Goal: Task Accomplishment & Management: Use online tool/utility

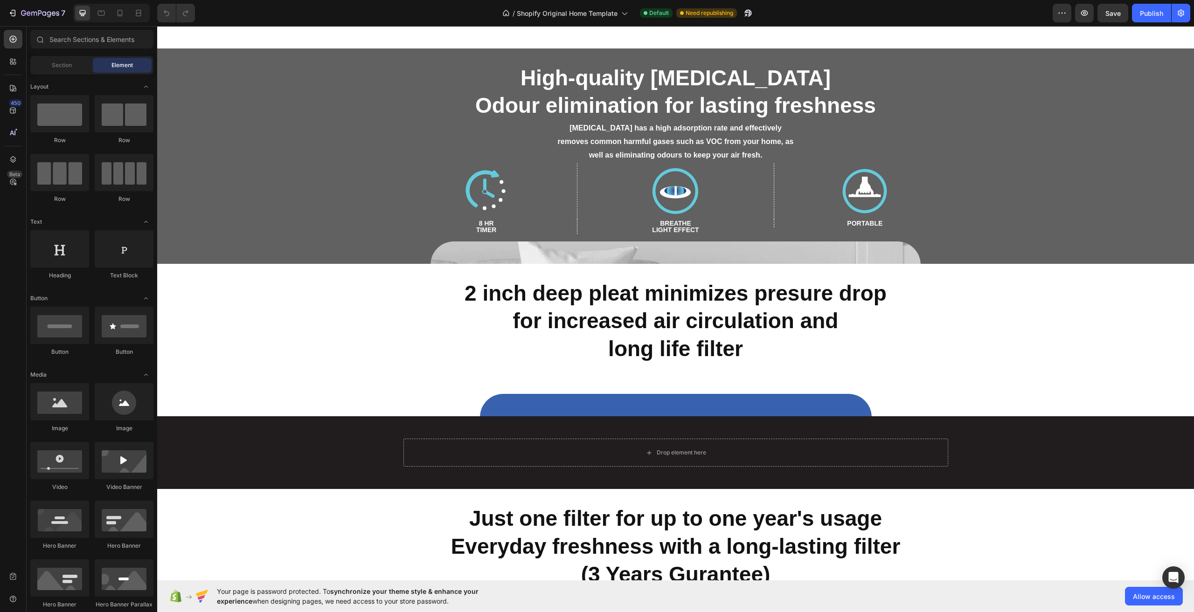
scroll to position [4288, 0]
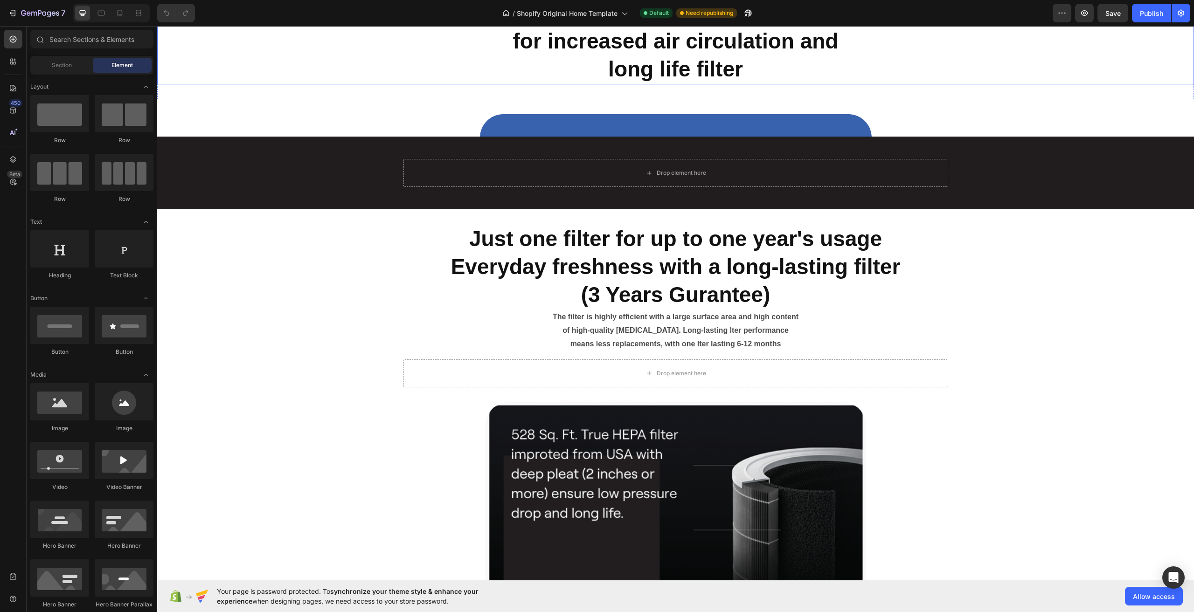
click at [566, 78] on h2 "2 inch deep pleat minimizes presure drop for increased air circulation and long…" at bounding box center [675, 41] width 1037 height 85
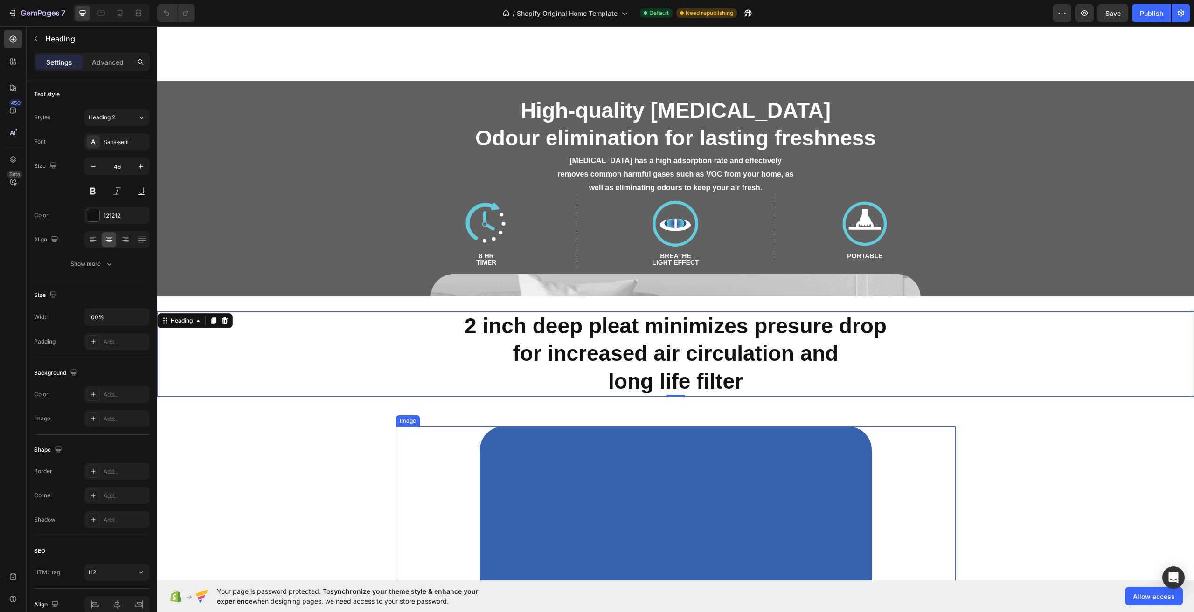
scroll to position [3822, 0]
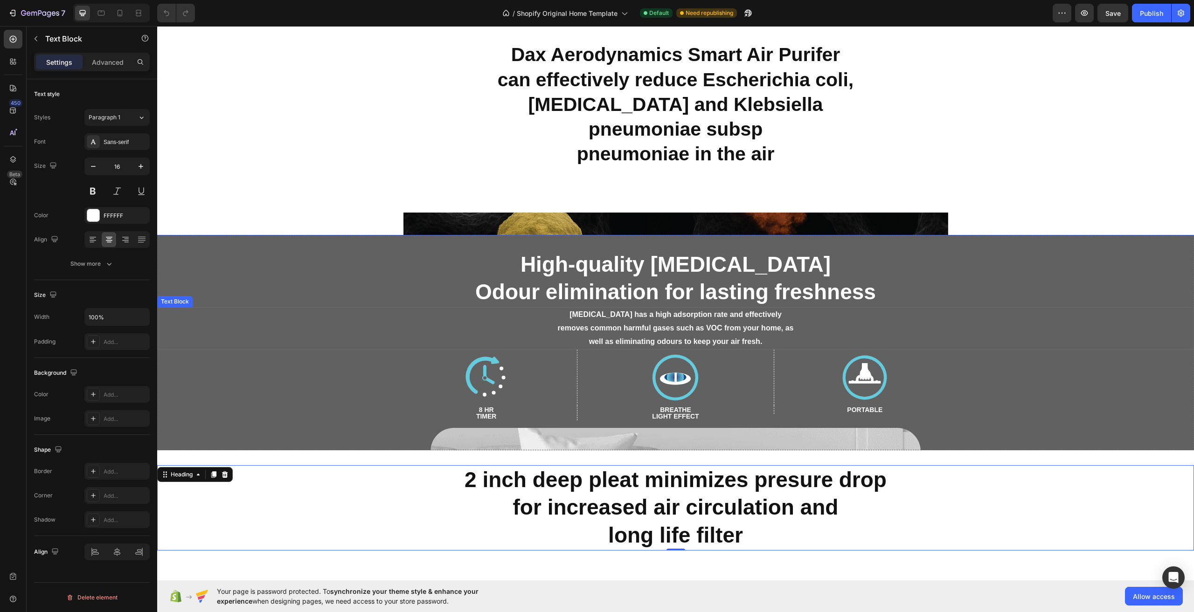
click at [450, 337] on p "well as eliminating odours to keep your air fresh." at bounding box center [675, 342] width 1035 height 14
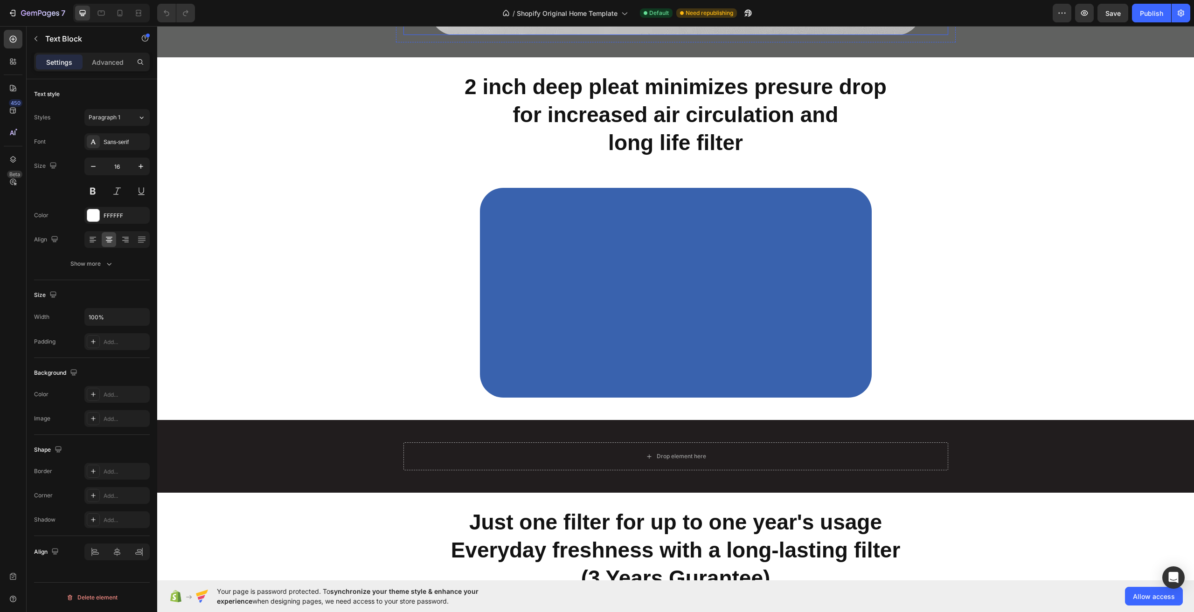
scroll to position [4755, 0]
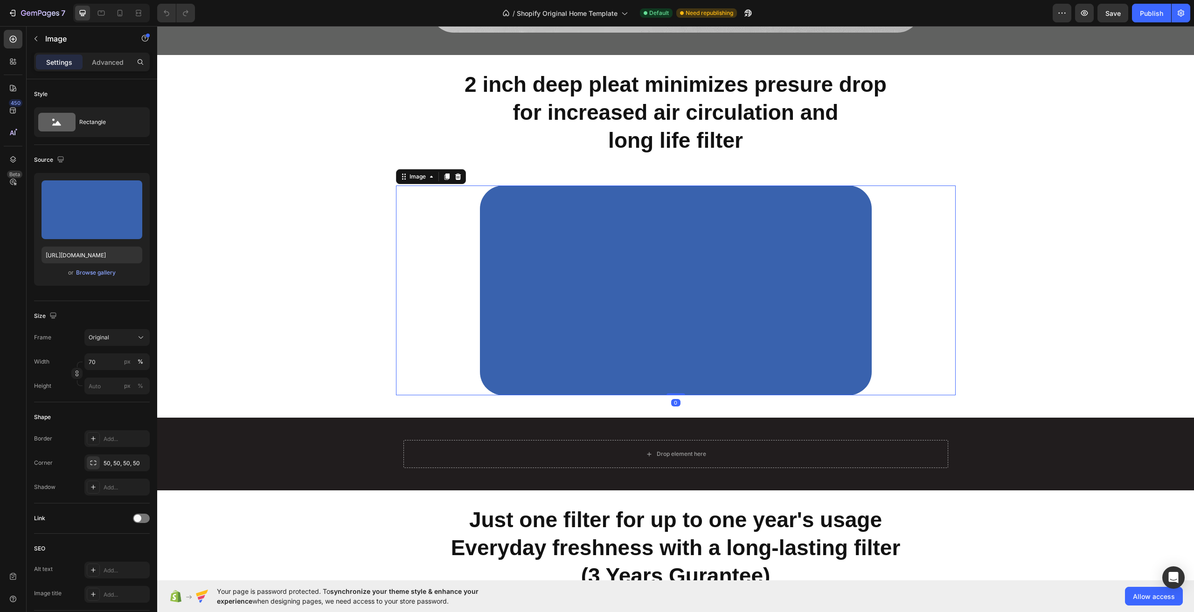
click at [543, 237] on img at bounding box center [676, 291] width 392 height 210
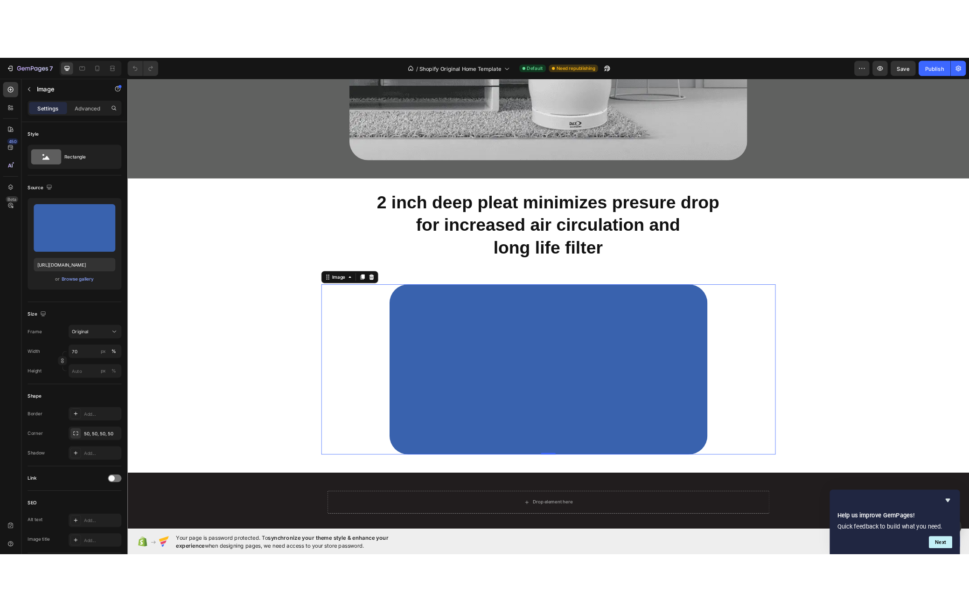
scroll to position [4661, 0]
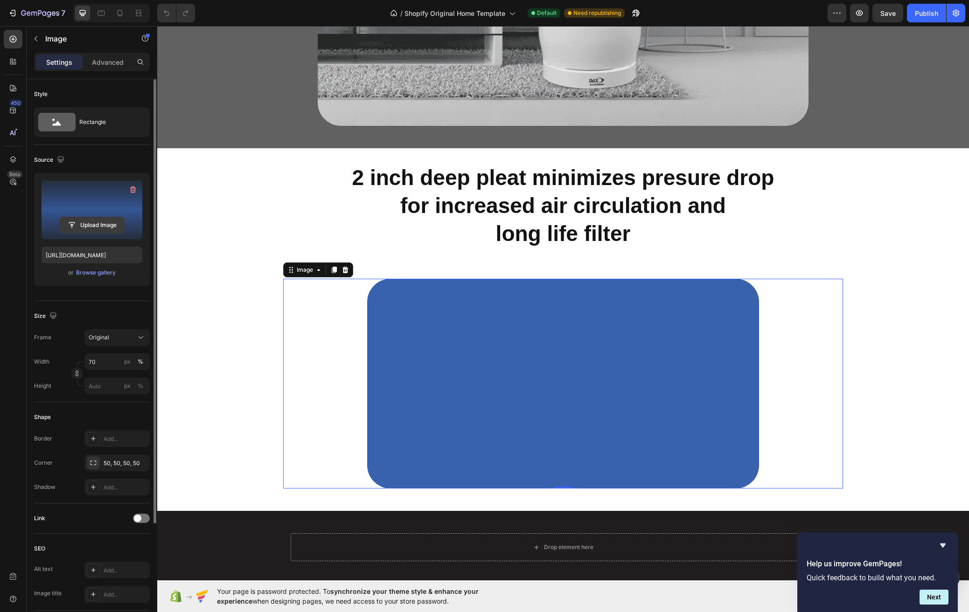
drag, startPoint x: 136, startPoint y: 188, endPoint x: 97, endPoint y: 204, distance: 42.3
click at [136, 188] on icon "button" at bounding box center [132, 189] width 9 height 9
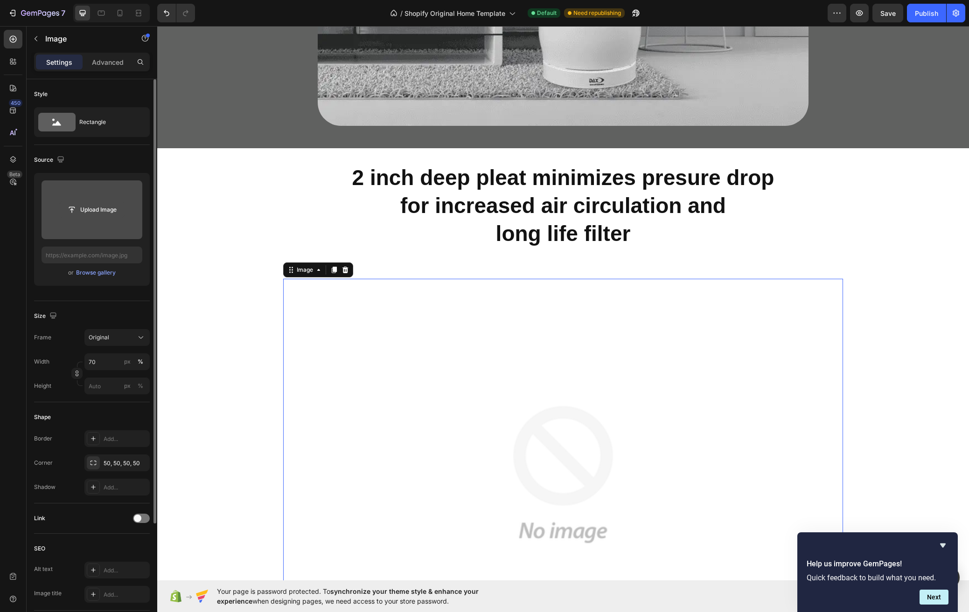
click at [97, 204] on input "file" at bounding box center [92, 210] width 64 height 16
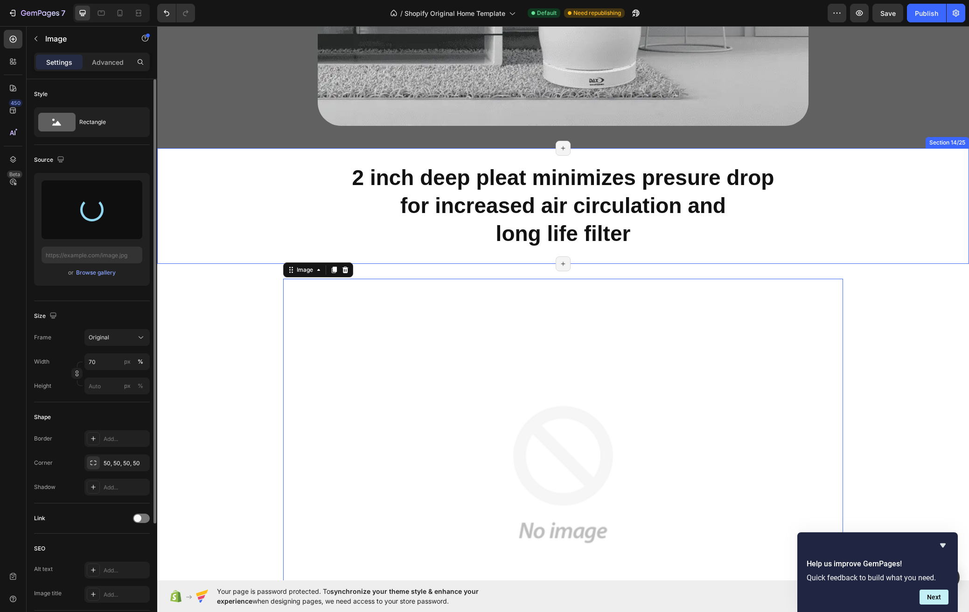
type input "[URL][DOMAIN_NAME]"
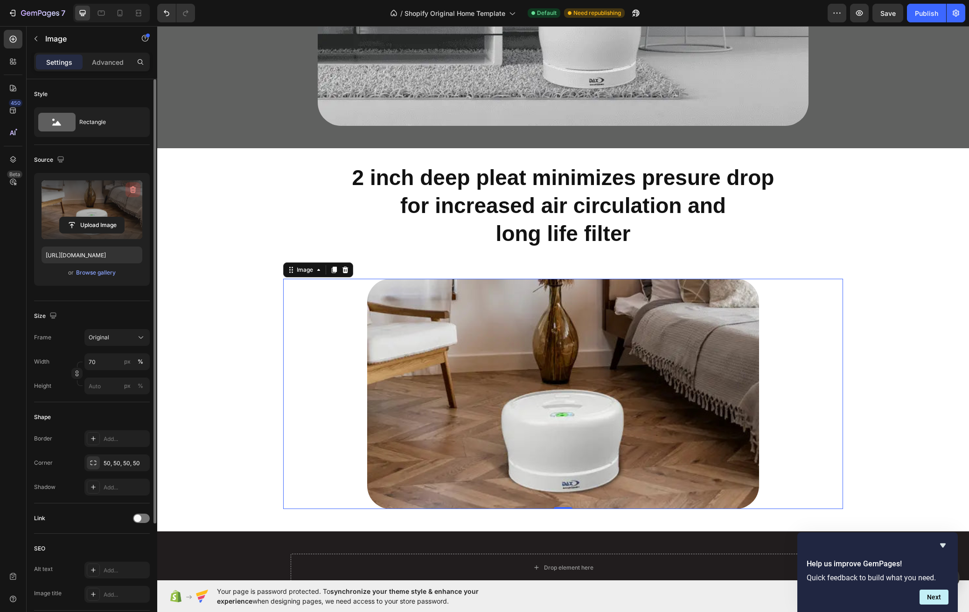
click at [136, 192] on icon "button" at bounding box center [132, 189] width 9 height 9
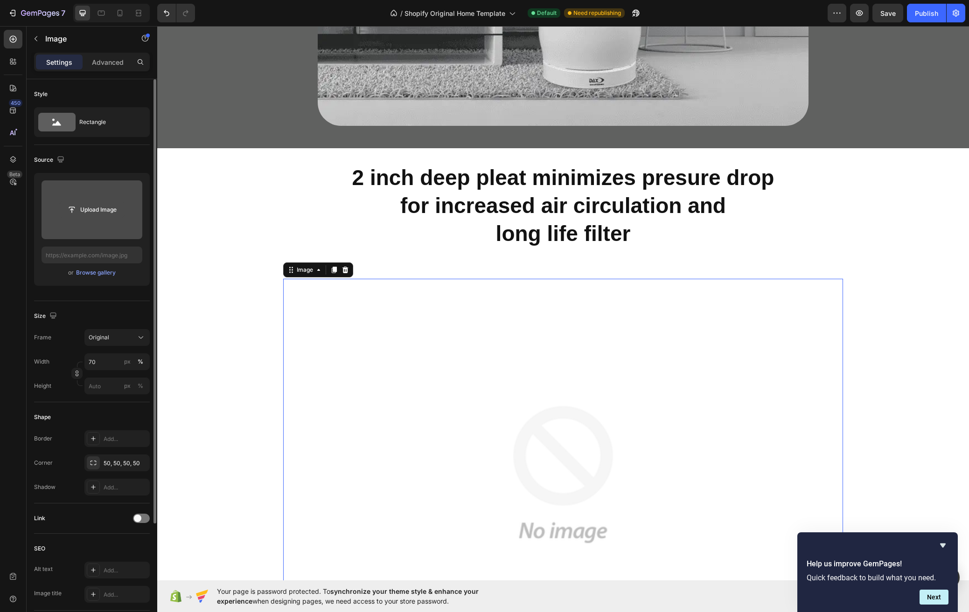
click at [106, 215] on input "file" at bounding box center [92, 210] width 64 height 16
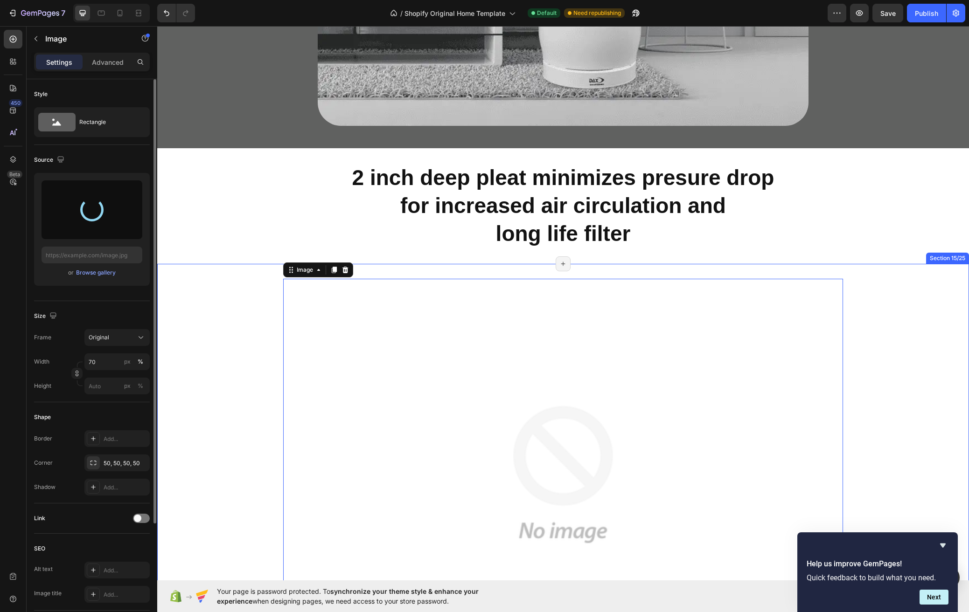
type input "[URL][DOMAIN_NAME]"
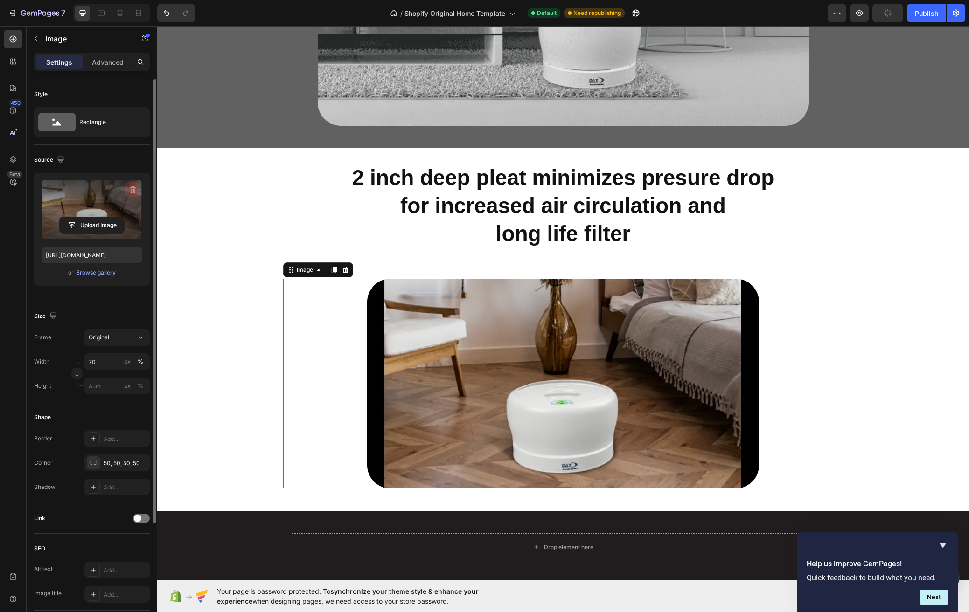
click at [130, 192] on icon "button" at bounding box center [132, 189] width 9 height 9
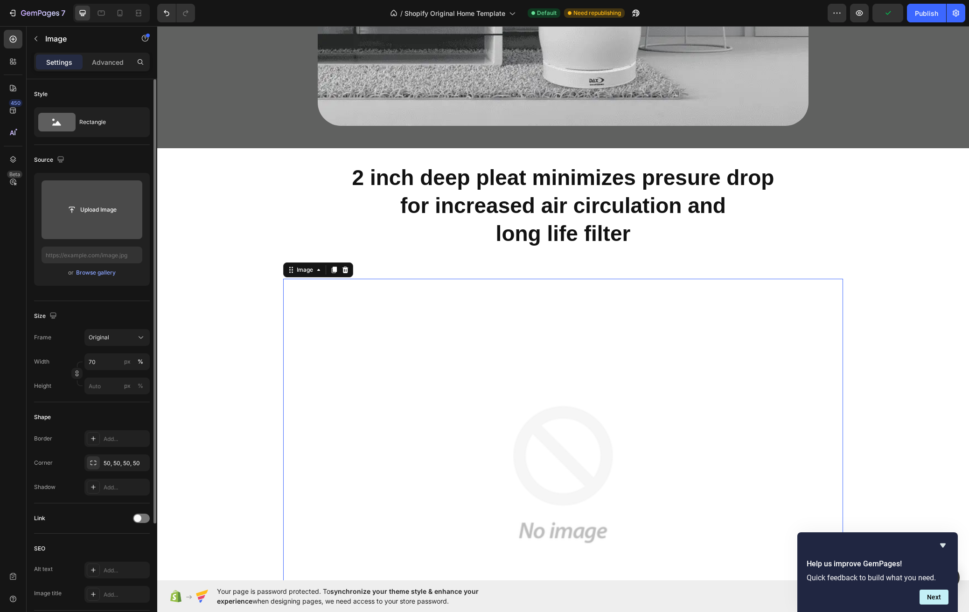
click at [117, 200] on input "file" at bounding box center [92, 209] width 101 height 59
click at [943, 544] on icon "Hide survey" at bounding box center [943, 546] width 6 height 4
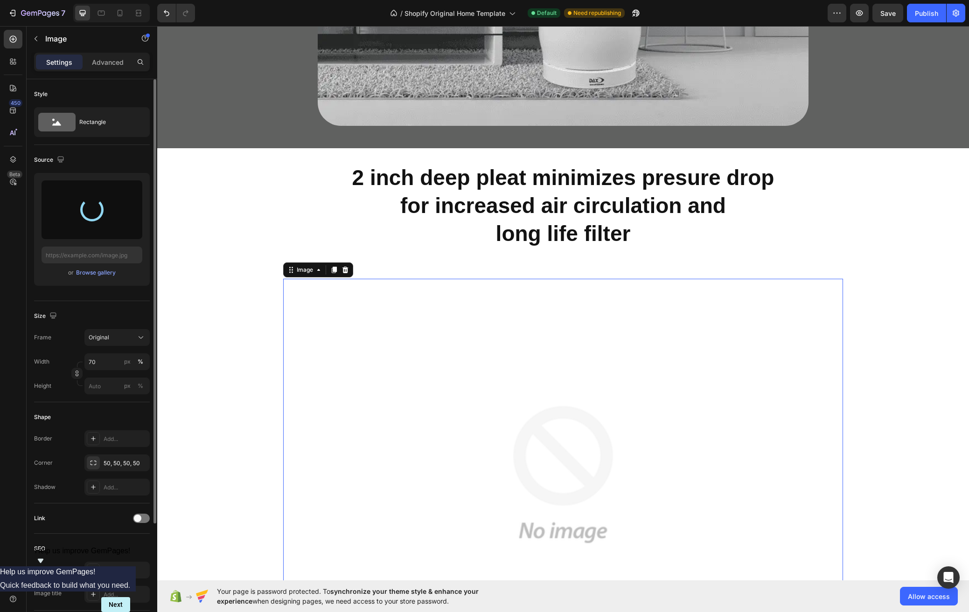
type input "[URL][DOMAIN_NAME]"
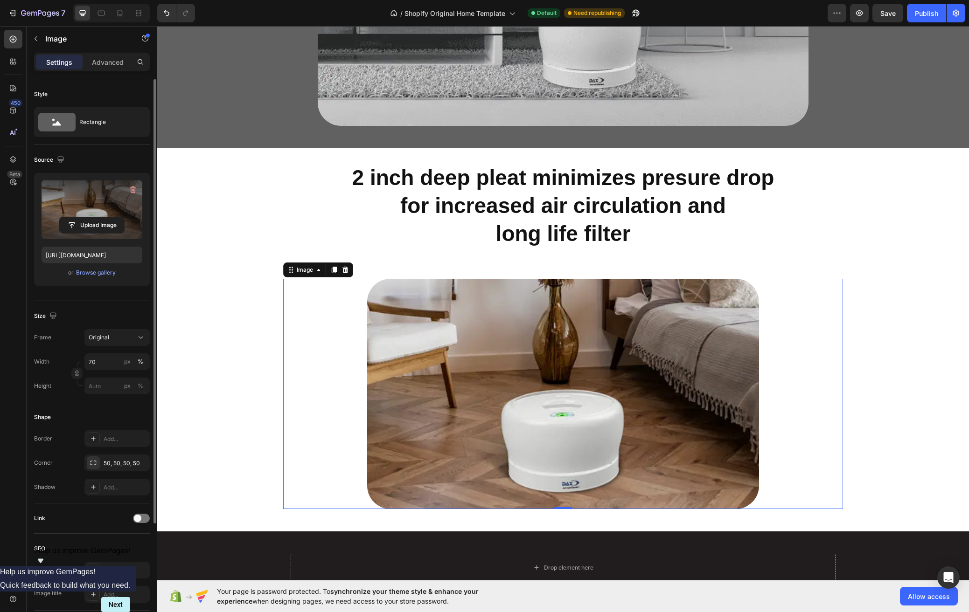
scroll to position [4801, 0]
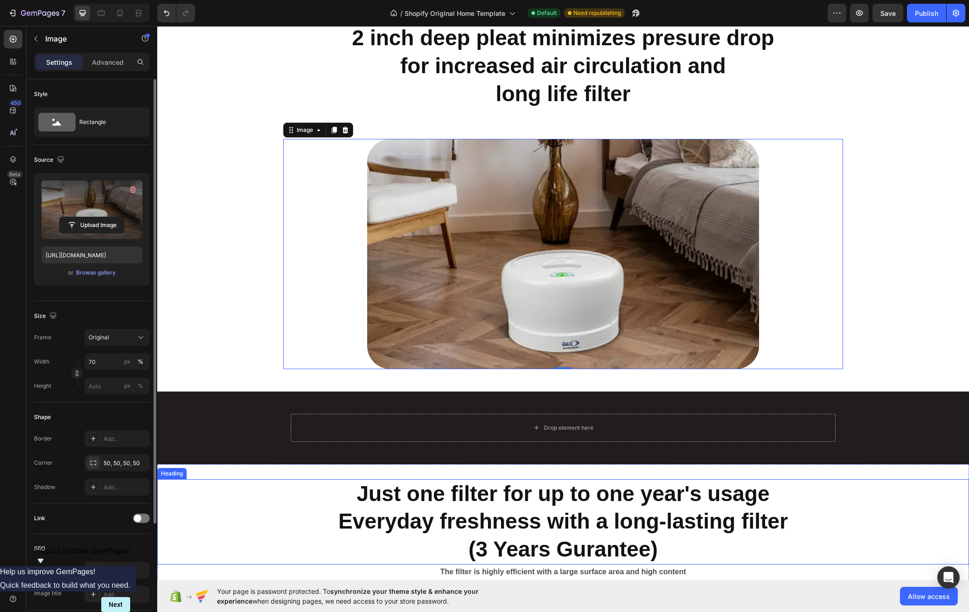
click at [885, 492] on h2 "Just one filter for up to one year's usage Everyday freshness with a long-lasti…" at bounding box center [562, 521] width 811 height 85
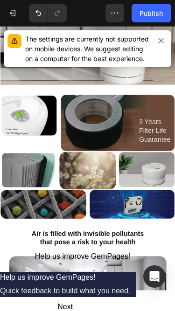
scroll to position [0, 0]
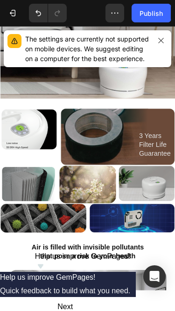
click at [162, 42] on icon "button" at bounding box center [160, 40] width 7 height 7
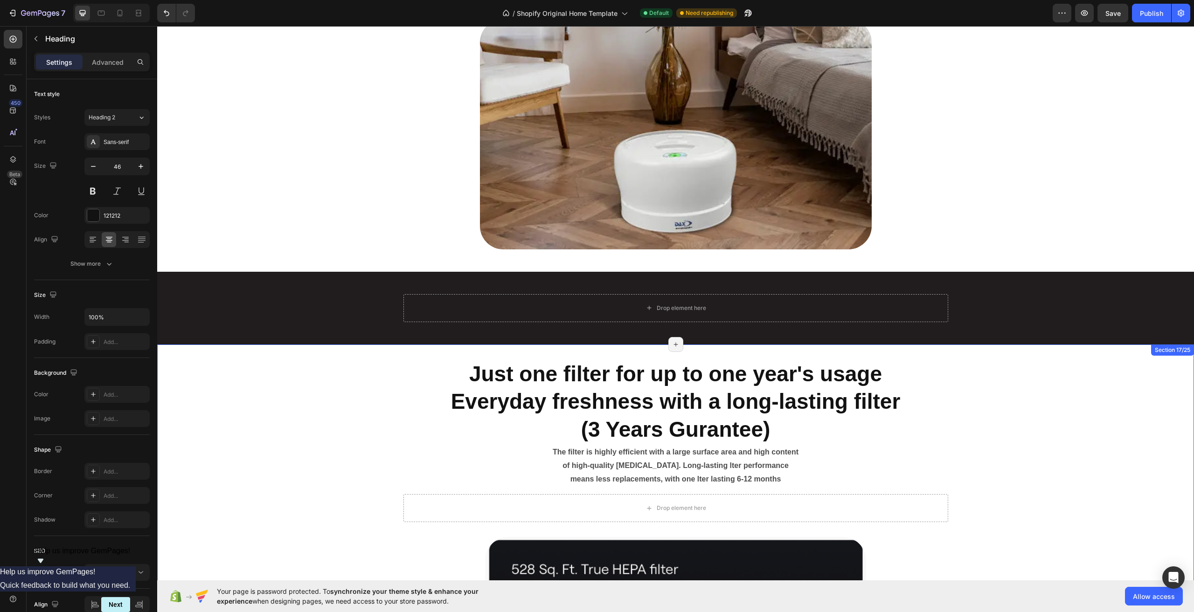
scroll to position [4107, 0]
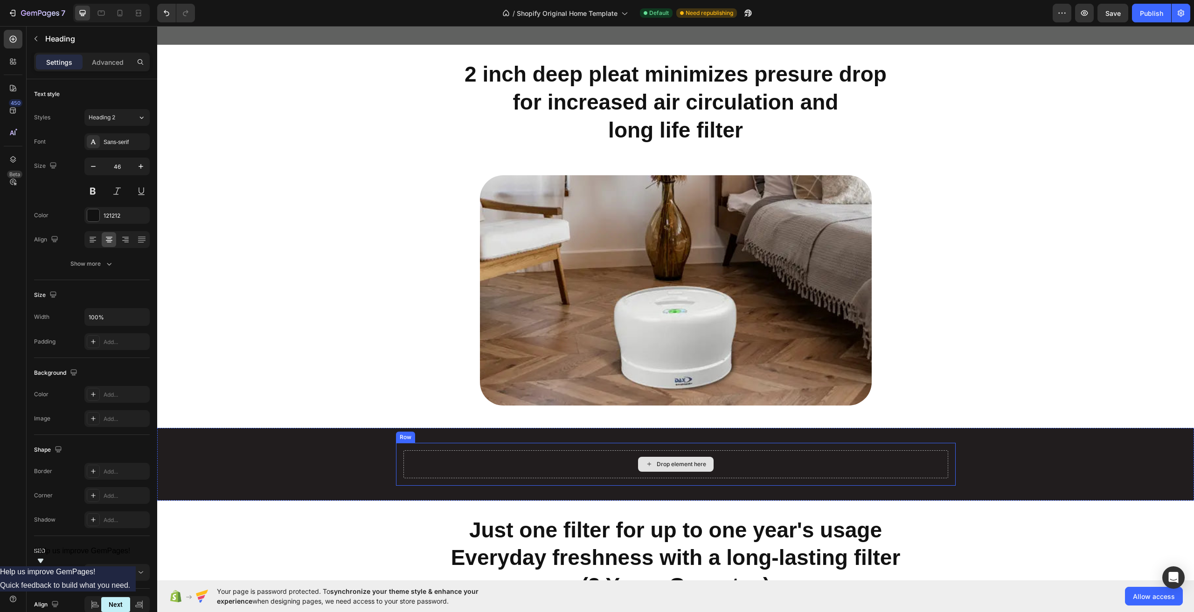
click at [641, 461] on div "Drop element here" at bounding box center [676, 464] width 76 height 15
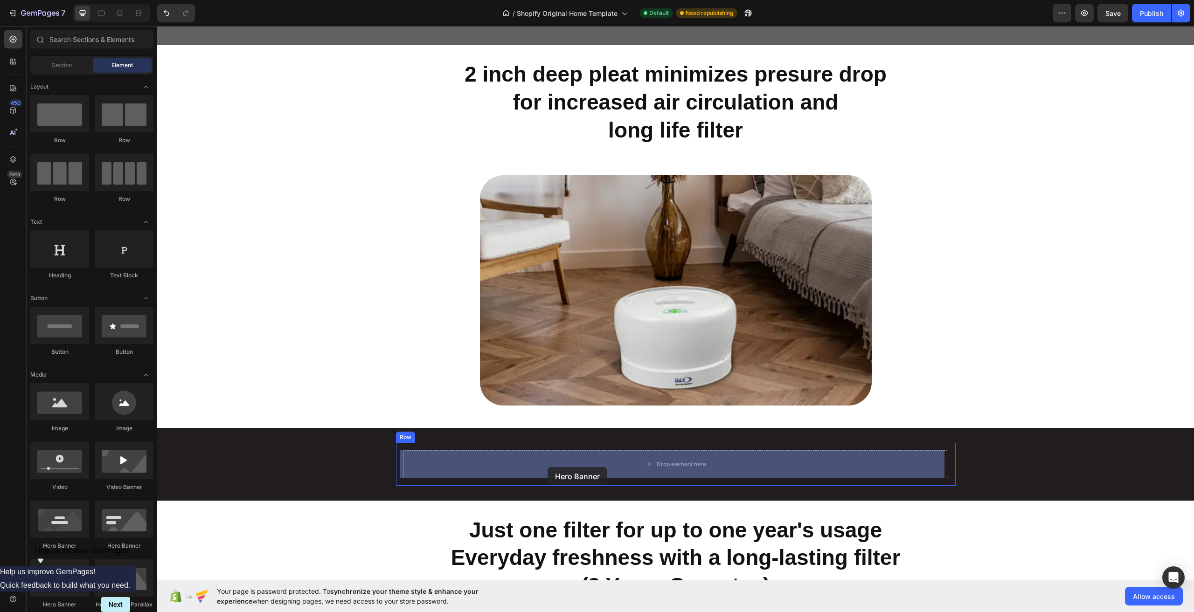
drag, startPoint x: 208, startPoint y: 606, endPoint x: 547, endPoint y: 467, distance: 366.4
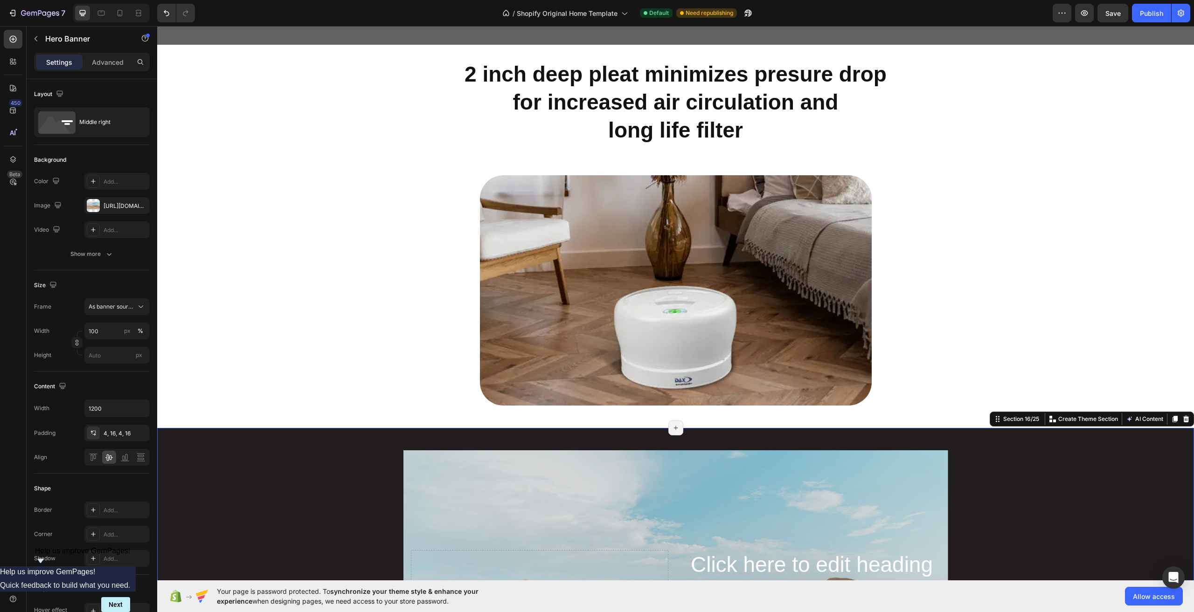
click at [692, 438] on div "Click here to edit heading Heading This is your text block. Click to edit and m…" at bounding box center [675, 599] width 1037 height 343
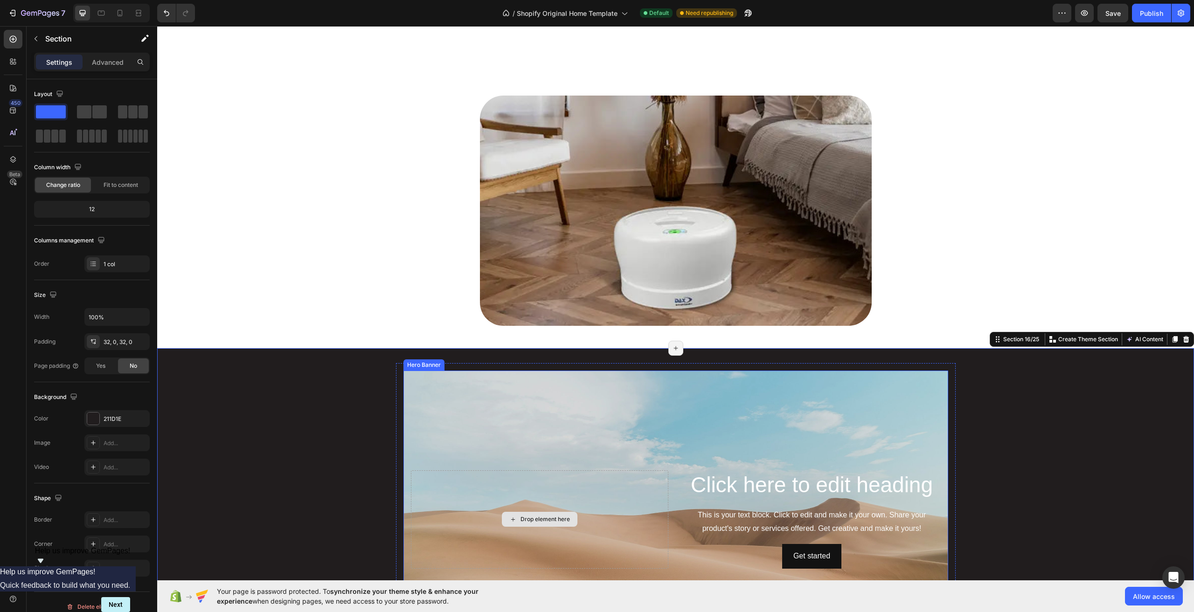
scroll to position [4294, 0]
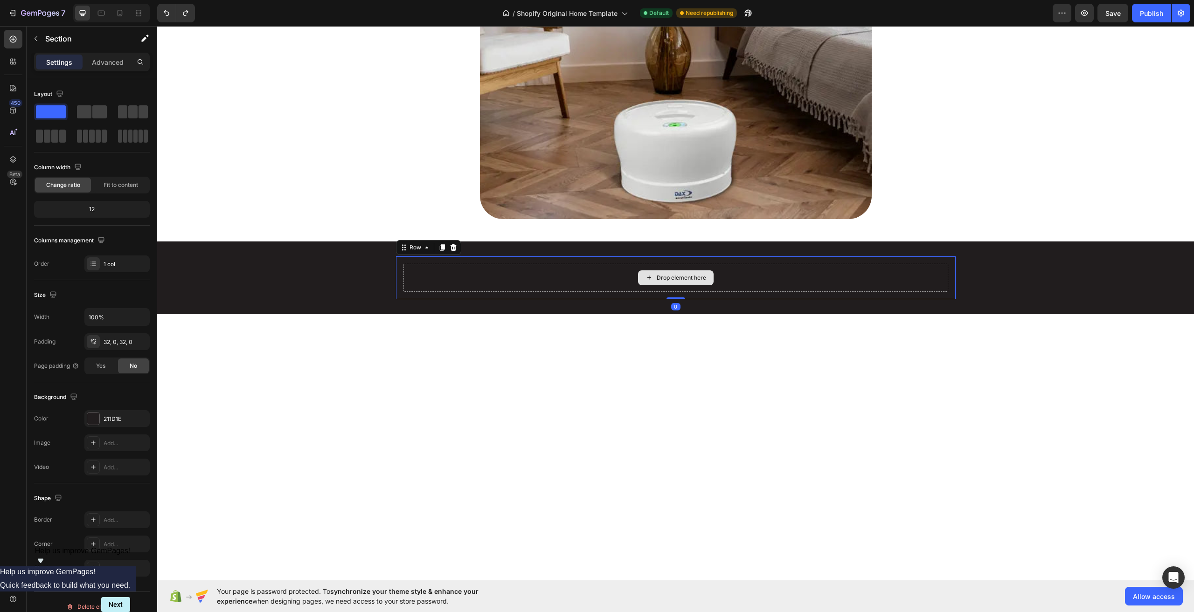
click at [619, 277] on div "Drop element here" at bounding box center [675, 278] width 545 height 28
click at [37, 37] on icon "button" at bounding box center [35, 38] width 7 height 7
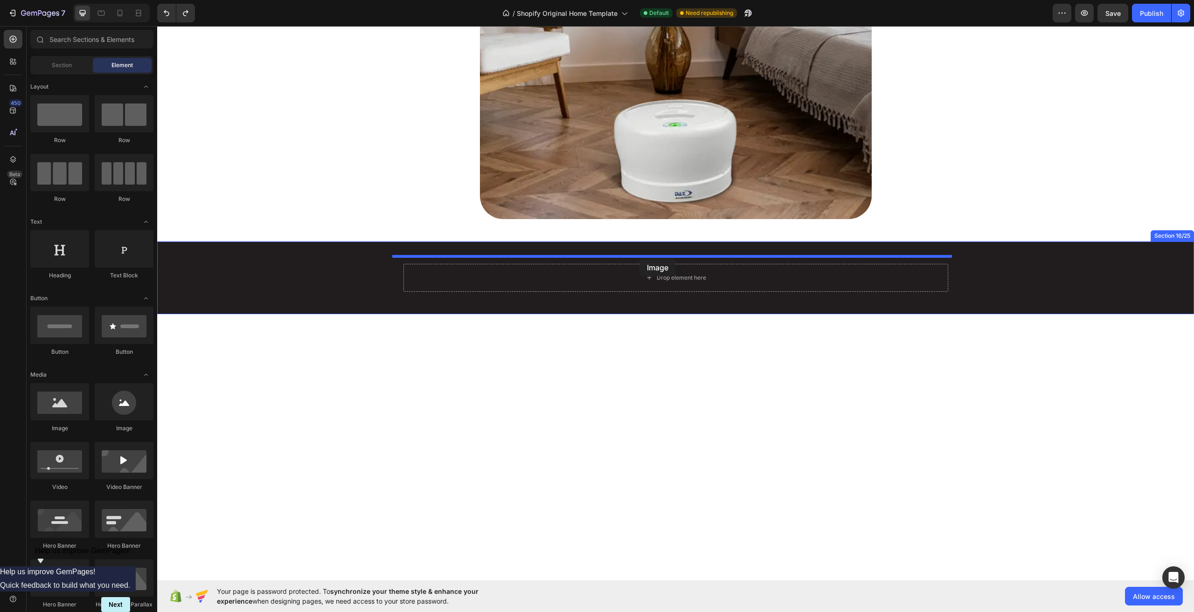
drag, startPoint x: 208, startPoint y: 426, endPoint x: 639, endPoint y: 258, distance: 463.1
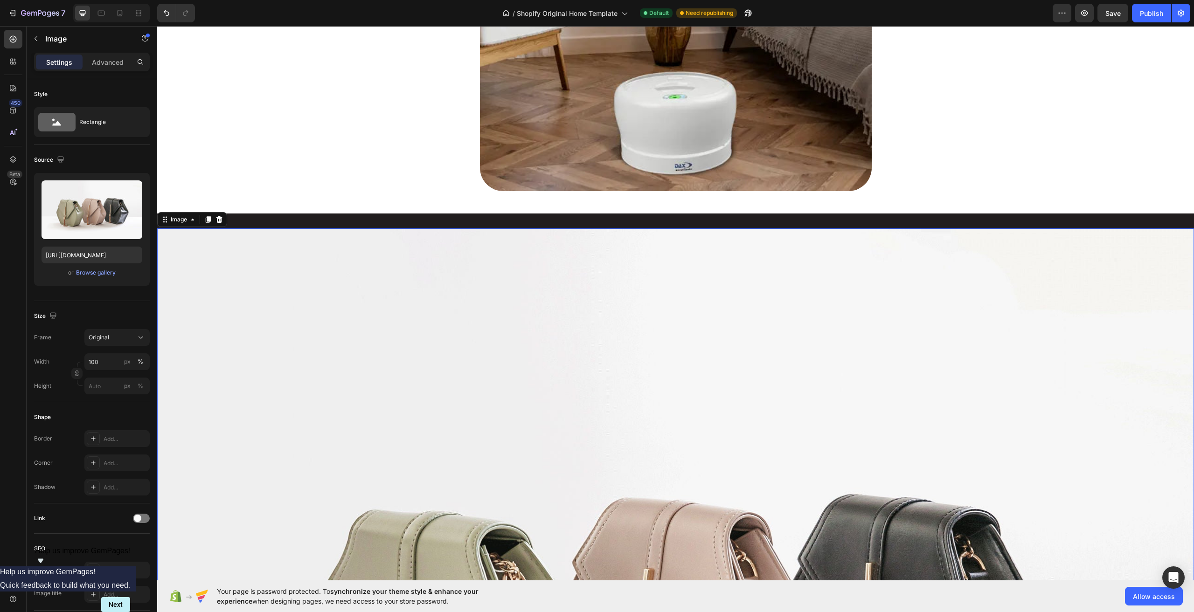
scroll to position [4433, 0]
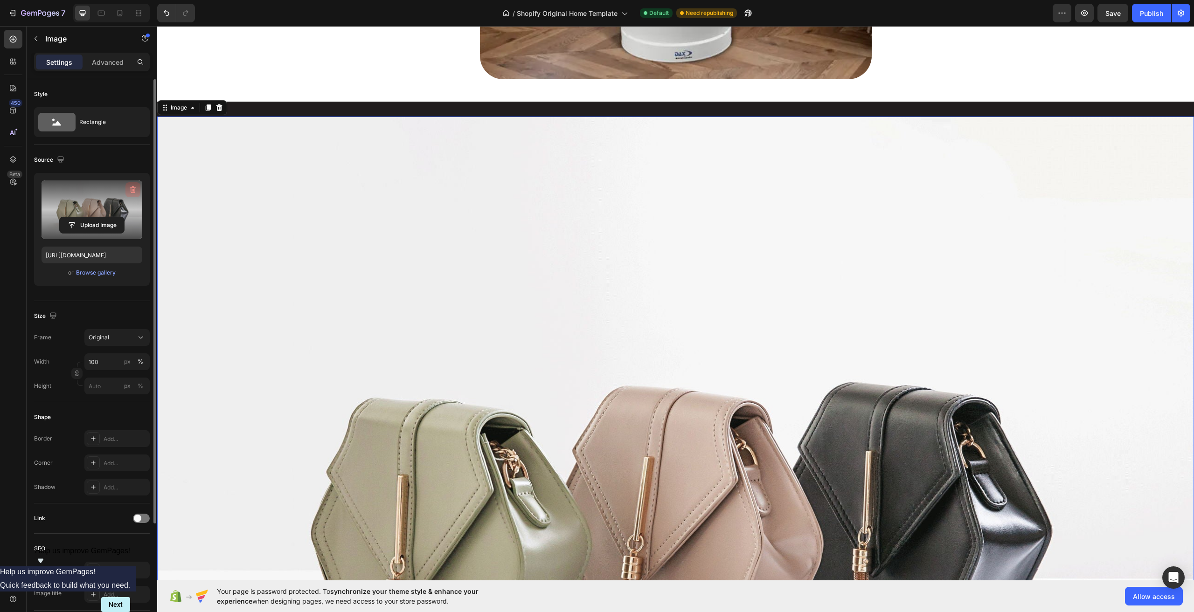
click at [134, 188] on icon "button" at bounding box center [133, 190] width 6 height 7
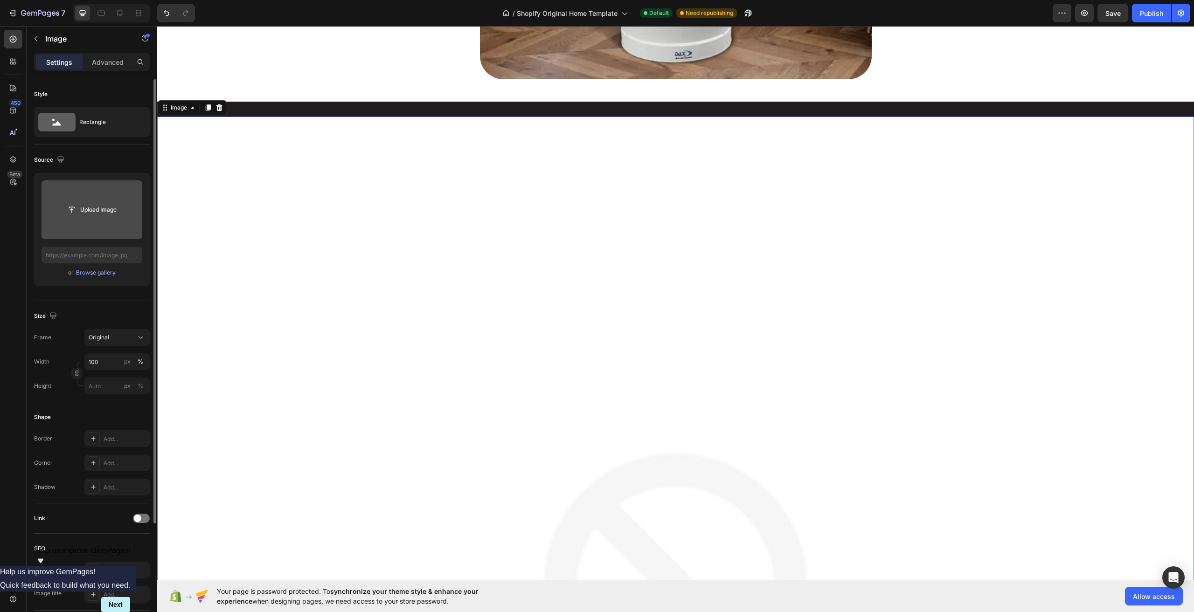
click at [106, 203] on input "file" at bounding box center [92, 210] width 64 height 16
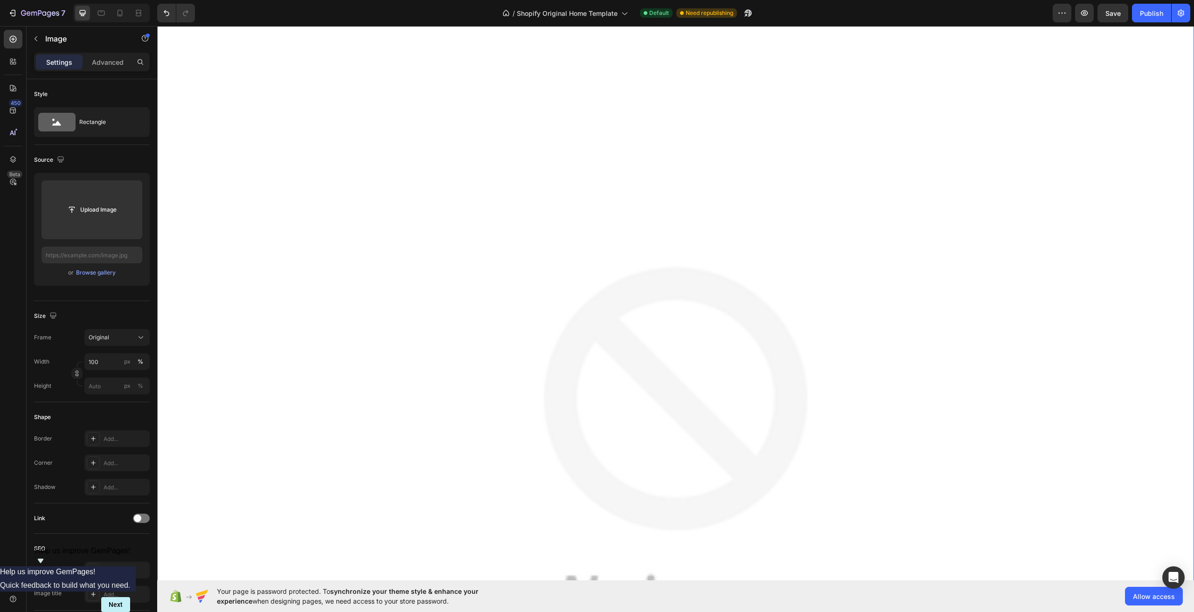
scroll to position [4760, 0]
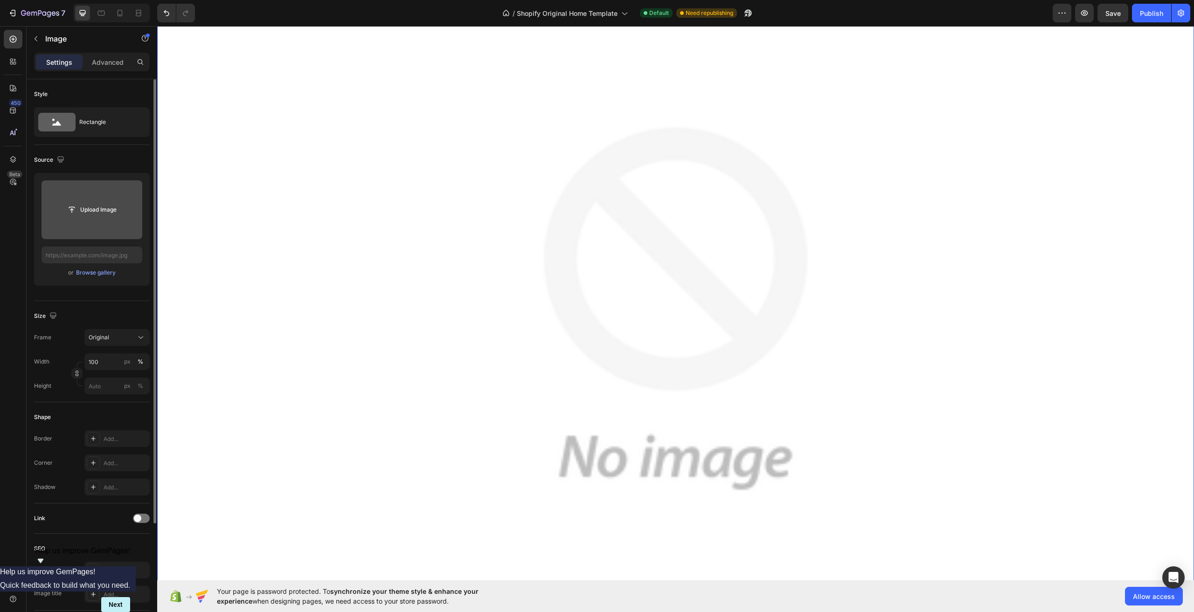
click at [97, 216] on input "file" at bounding box center [92, 210] width 64 height 16
type input "[URL][DOMAIN_NAME]"
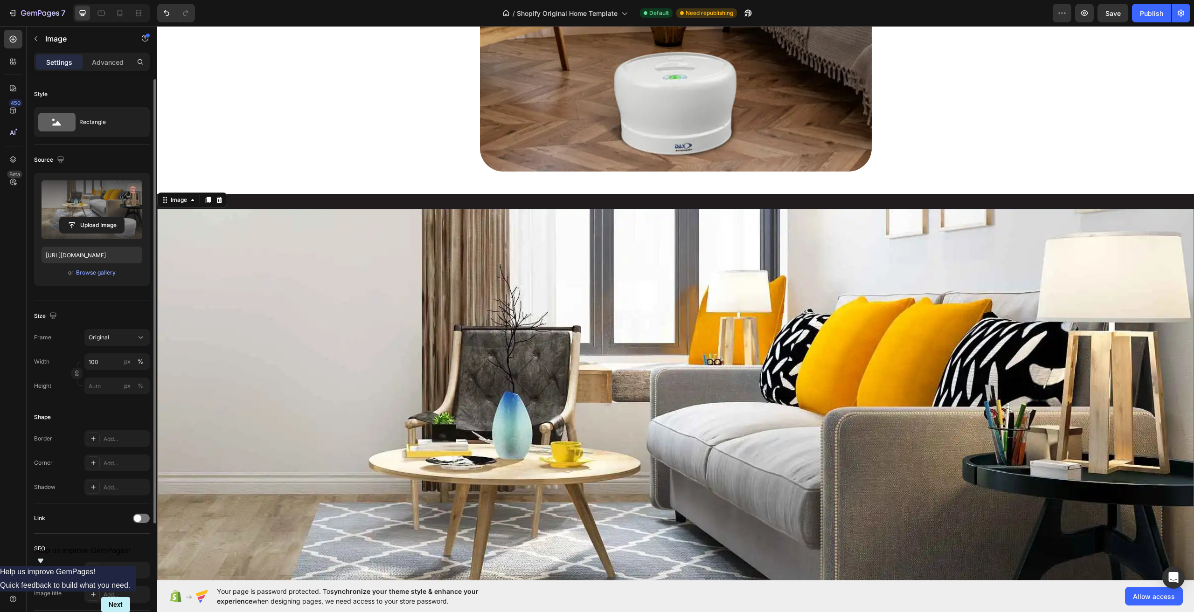
scroll to position [4340, 0]
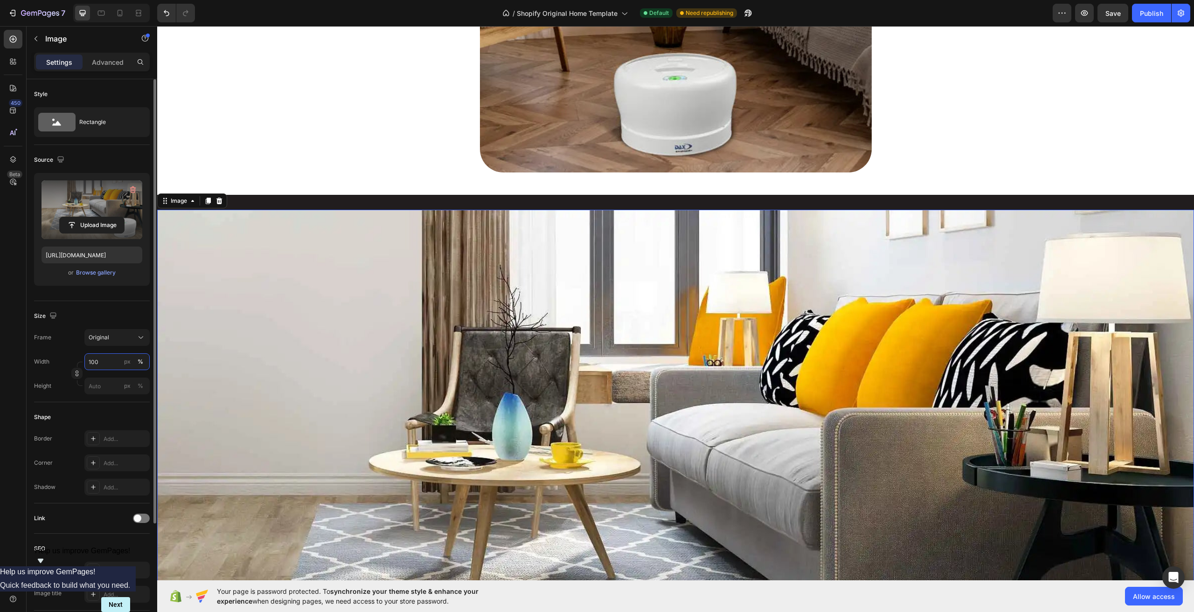
click at [106, 365] on input "100" at bounding box center [116, 361] width 65 height 17
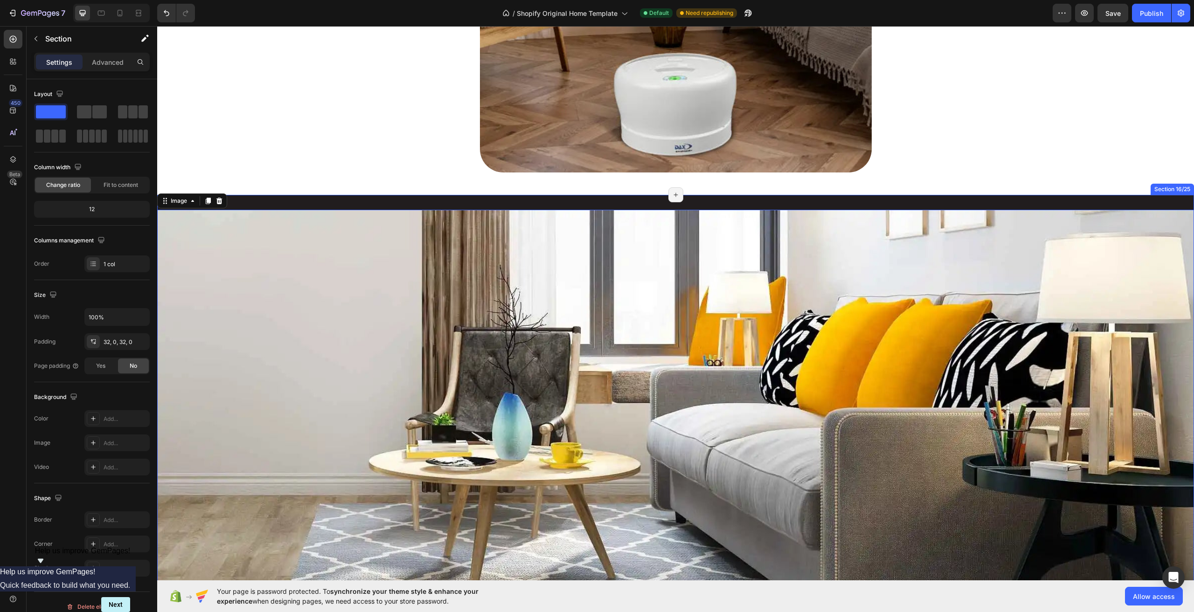
click at [596, 190] on div "Image Row Section 15/25 Page has reached Shopify’s 25 section-limit Page has re…" at bounding box center [675, 61] width 1037 height 268
click at [576, 201] on div "Image Drop element here Row Section 16/25 You can create reusable sections Crea…" at bounding box center [675, 538] width 1037 height 686
click at [1182, 188] on icon at bounding box center [1185, 185] width 7 height 7
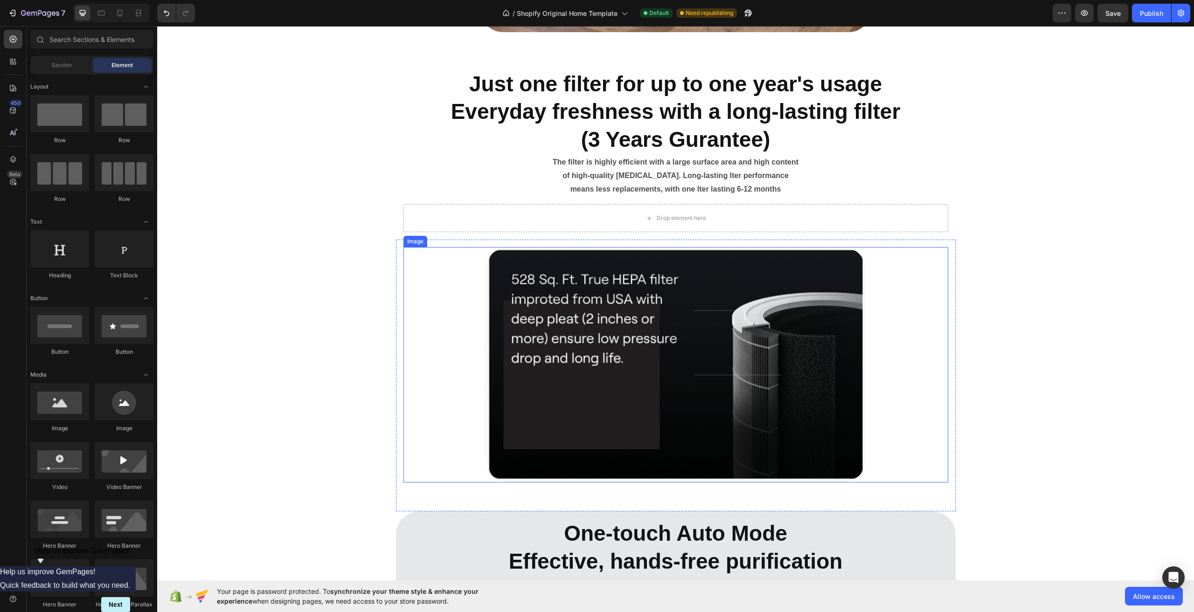
scroll to position [4433, 0]
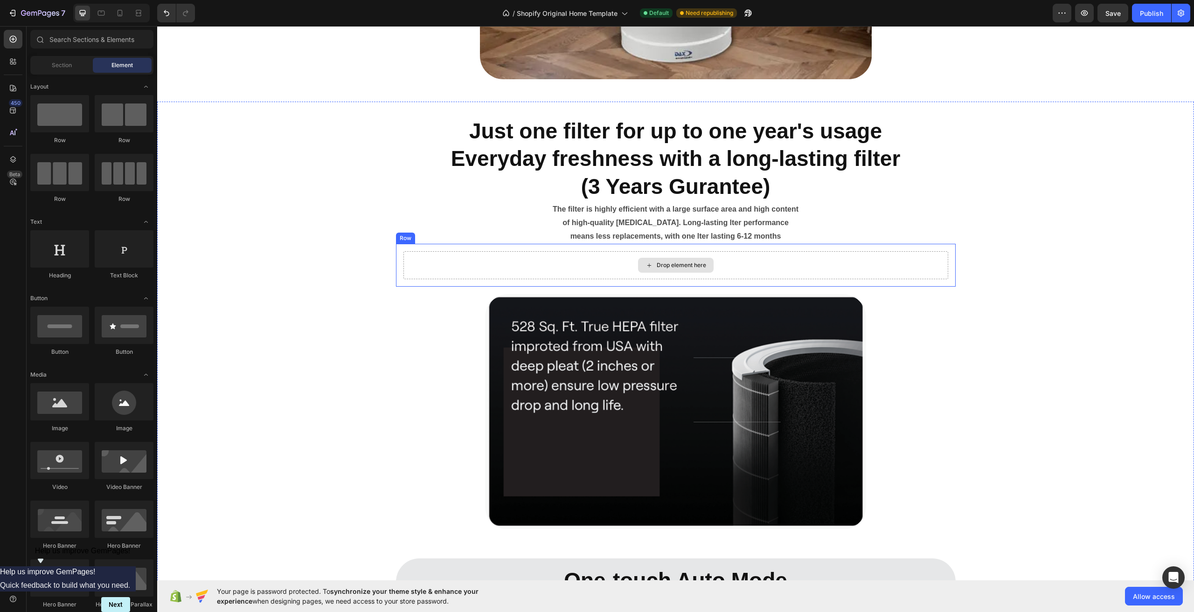
click at [640, 259] on div "Drop element here" at bounding box center [676, 265] width 76 height 15
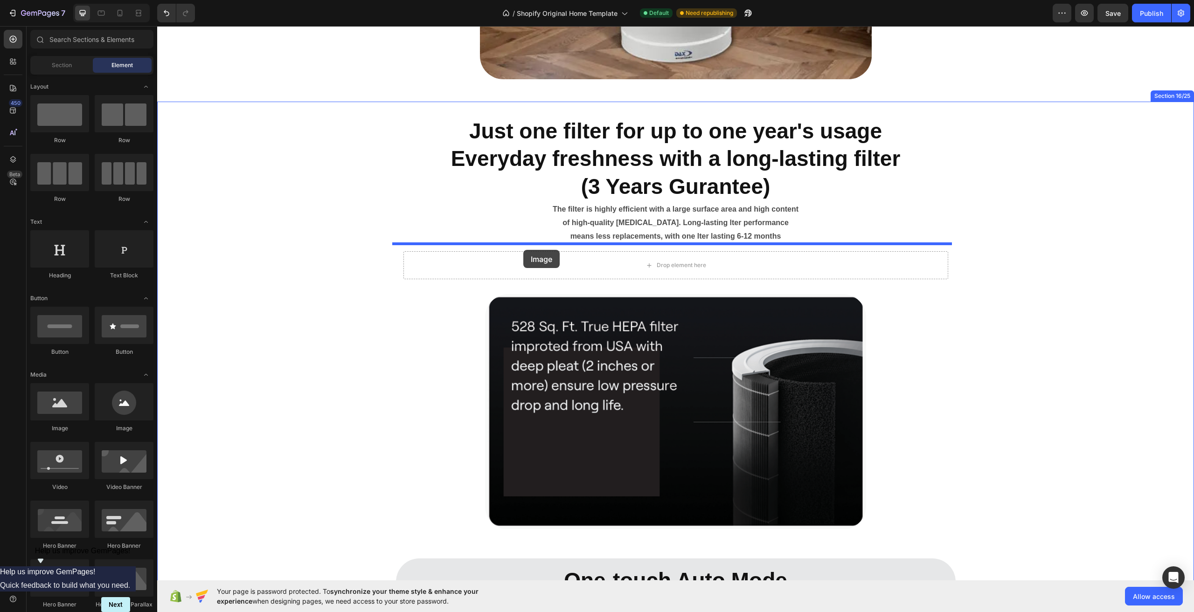
drag, startPoint x: 212, startPoint y: 436, endPoint x: 523, endPoint y: 250, distance: 362.6
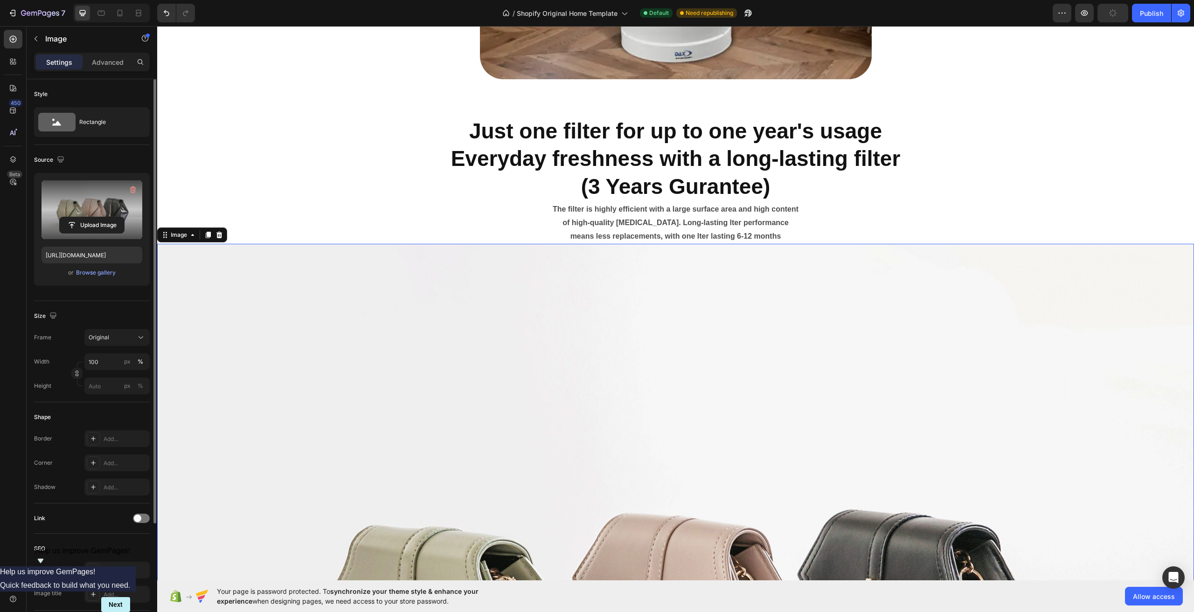
click at [113, 215] on label at bounding box center [92, 209] width 101 height 59
click at [113, 217] on input "file" at bounding box center [92, 225] width 64 height 16
type input "[URL][DOMAIN_NAME]"
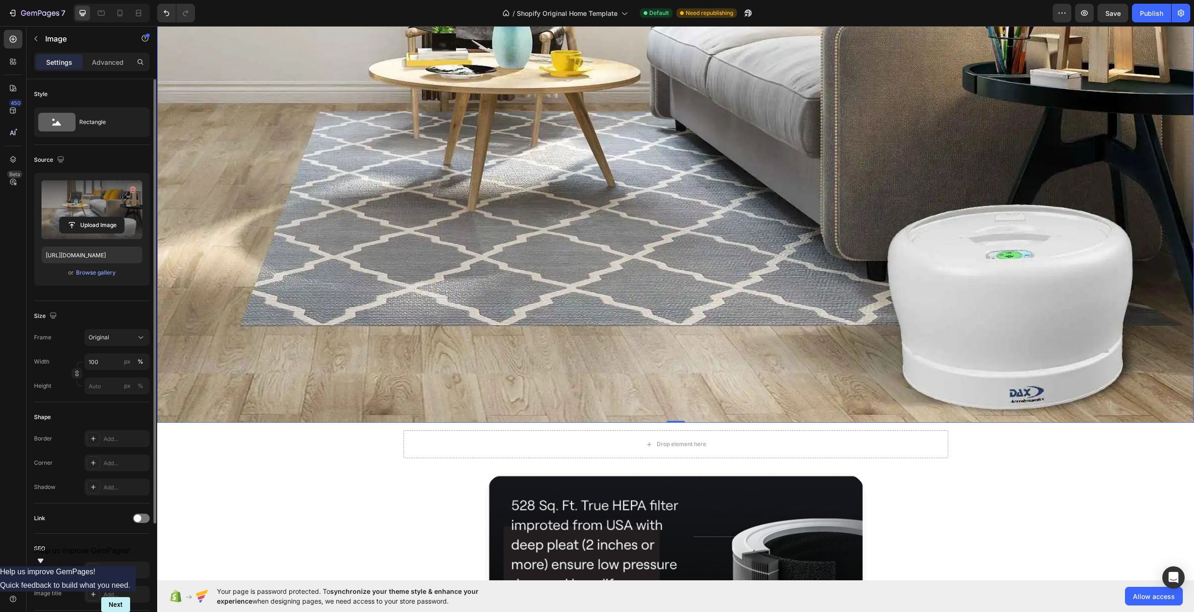
scroll to position [4993, 0]
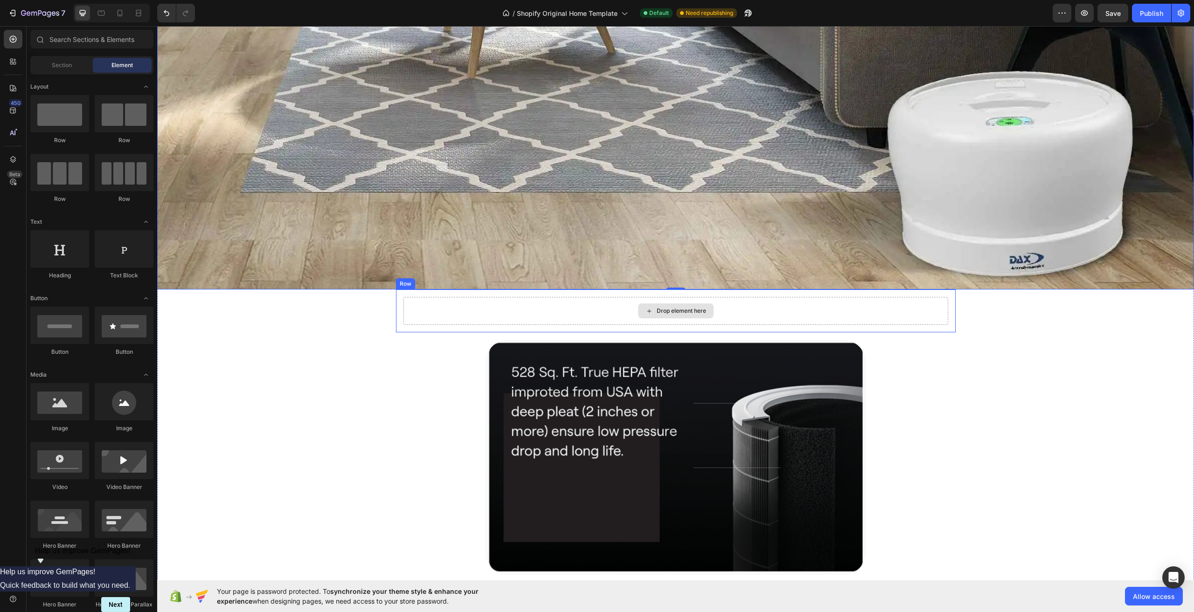
click at [654, 312] on div "Drop element here" at bounding box center [676, 311] width 76 height 15
click at [730, 300] on div "Drop element here" at bounding box center [675, 311] width 545 height 28
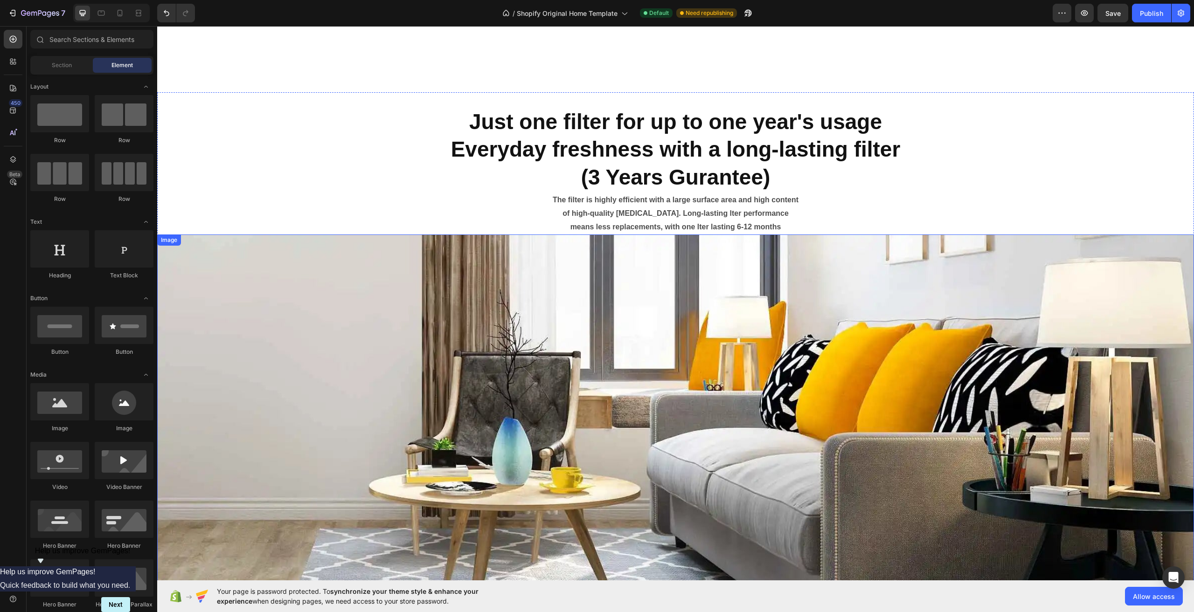
scroll to position [4433, 0]
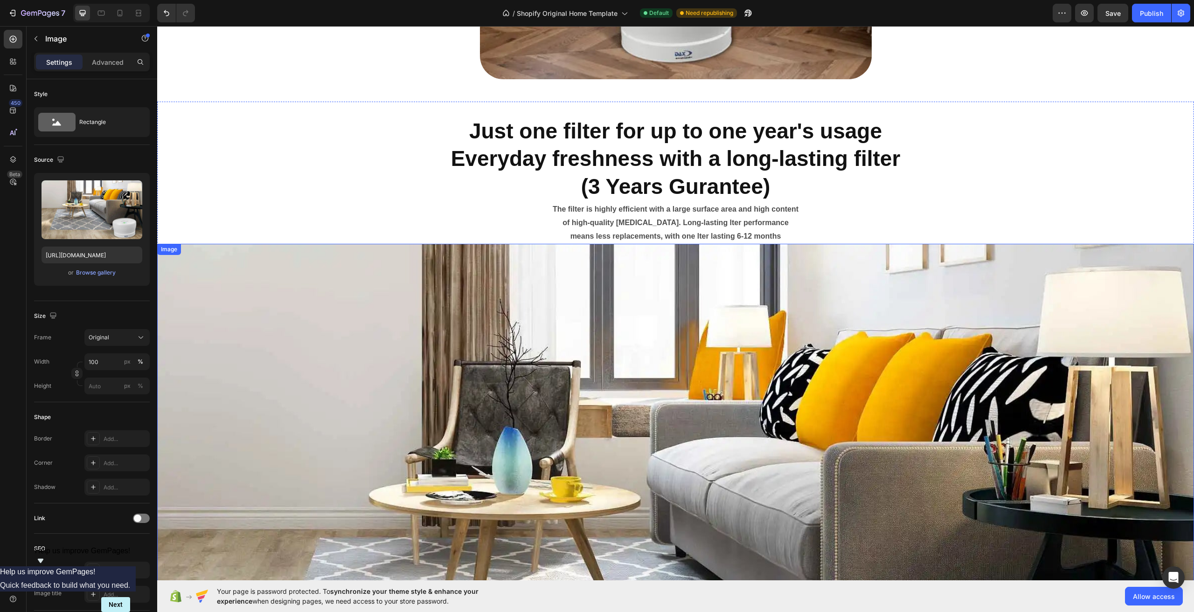
click at [592, 356] on img at bounding box center [675, 546] width 1037 height 605
click at [104, 382] on input "px %" at bounding box center [116, 386] width 65 height 17
click at [142, 389] on div "%" at bounding box center [141, 386] width 6 height 8
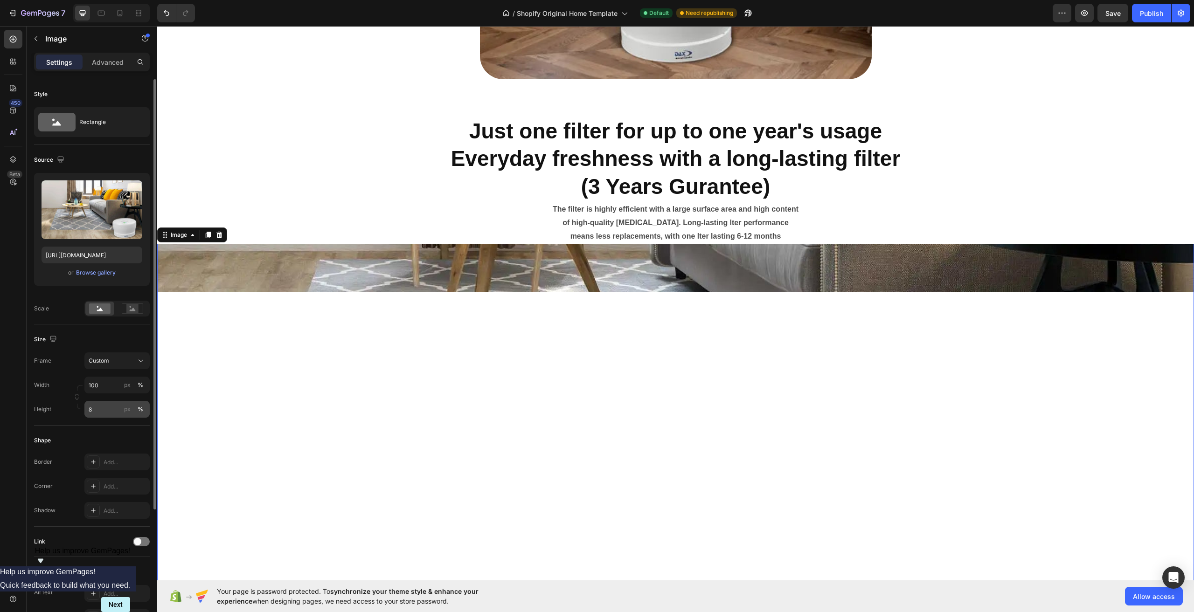
click at [141, 410] on div "%" at bounding box center [141, 409] width 6 height 8
click at [111, 412] on input "8" at bounding box center [116, 409] width 65 height 17
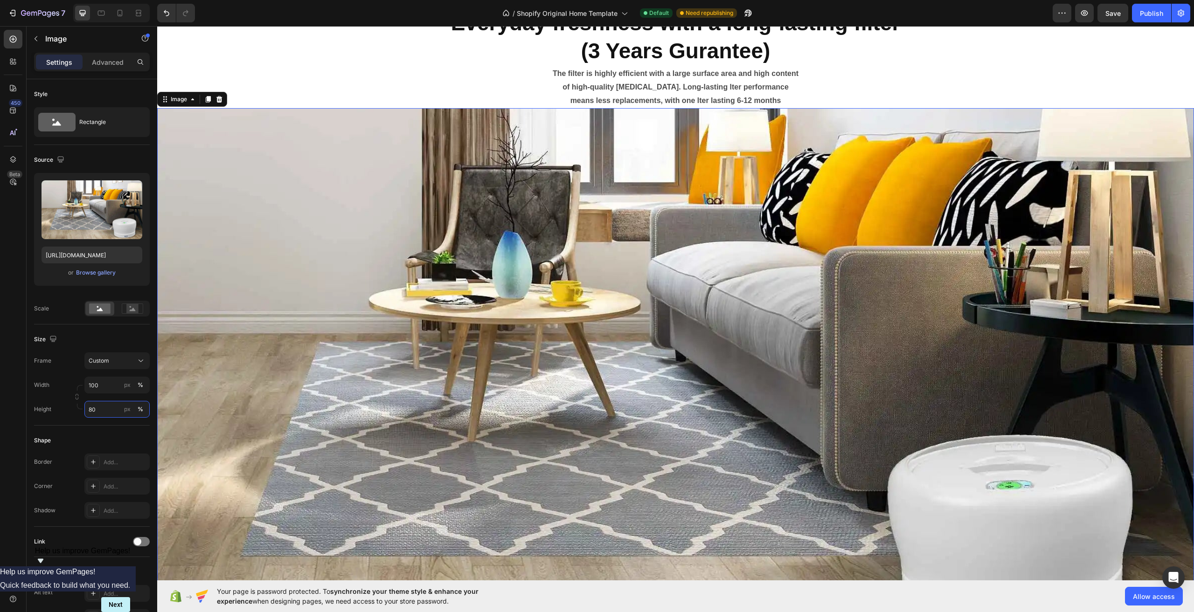
scroll to position [4620, 0]
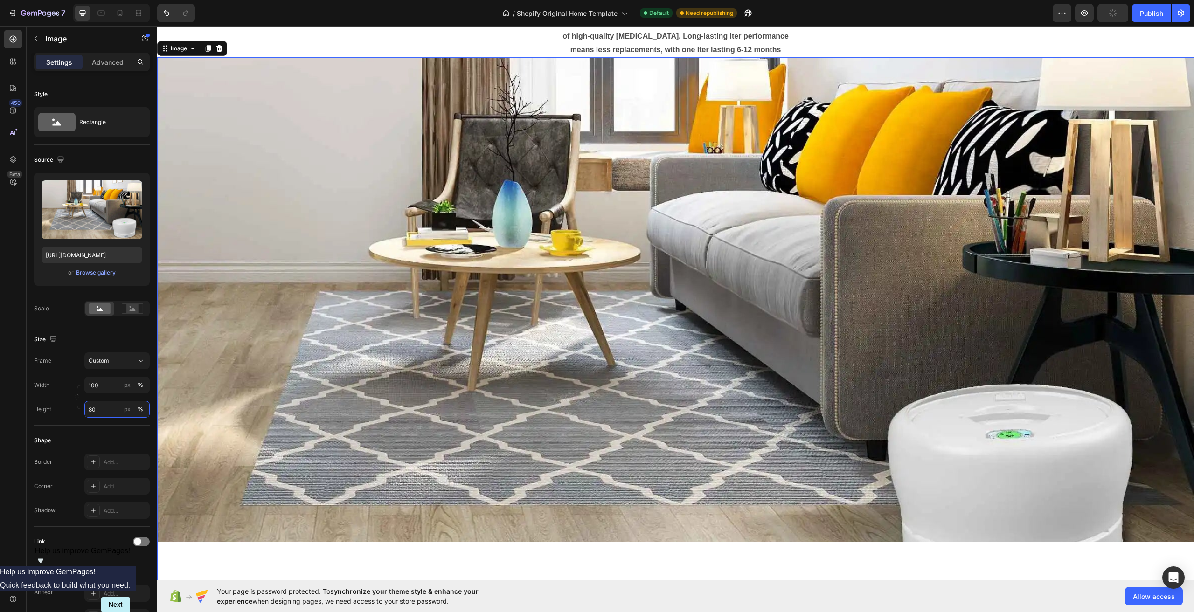
type input "80"
click at [626, 284] on img at bounding box center [675, 299] width 1037 height 484
click at [136, 361] on div "Custom" at bounding box center [117, 360] width 57 height 9
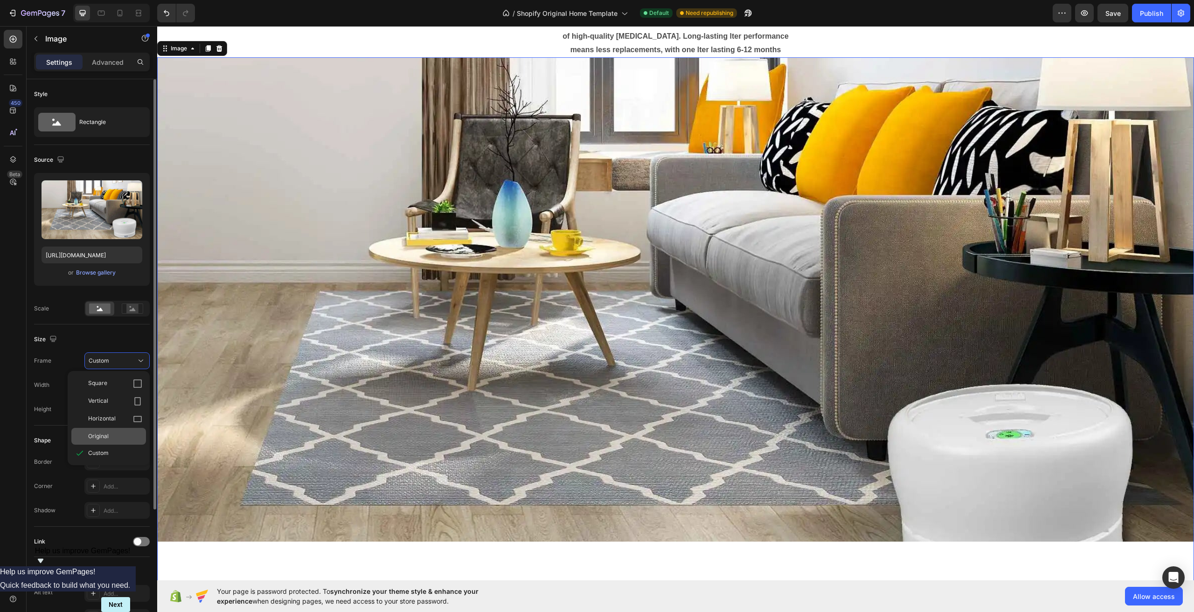
click at [108, 432] on span "Original" at bounding box center [98, 436] width 21 height 8
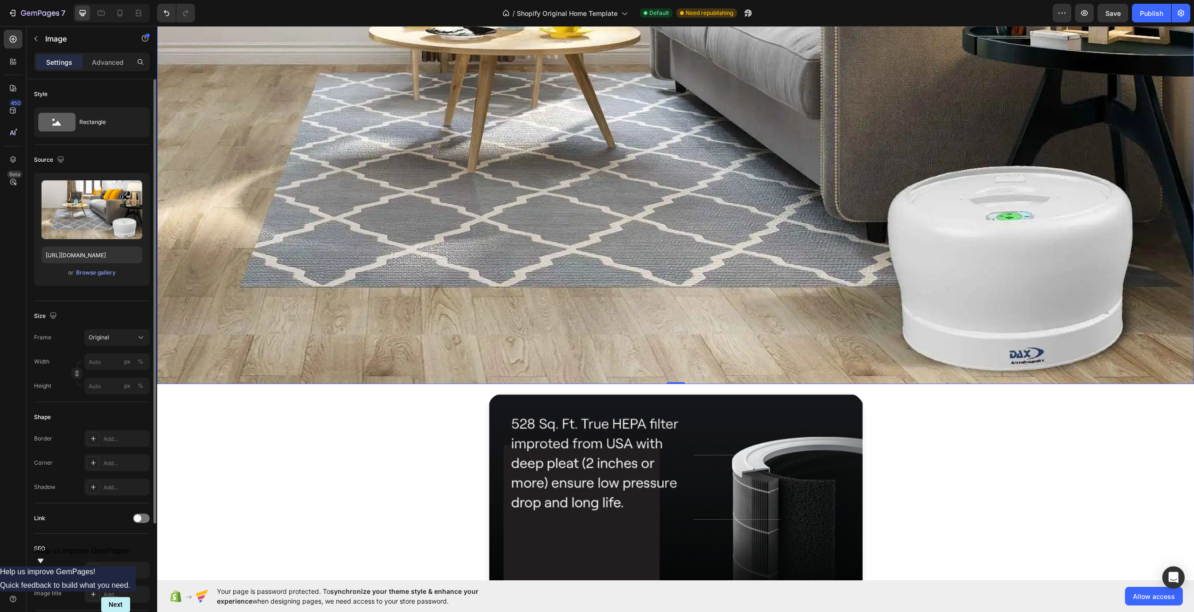
scroll to position [4900, 0]
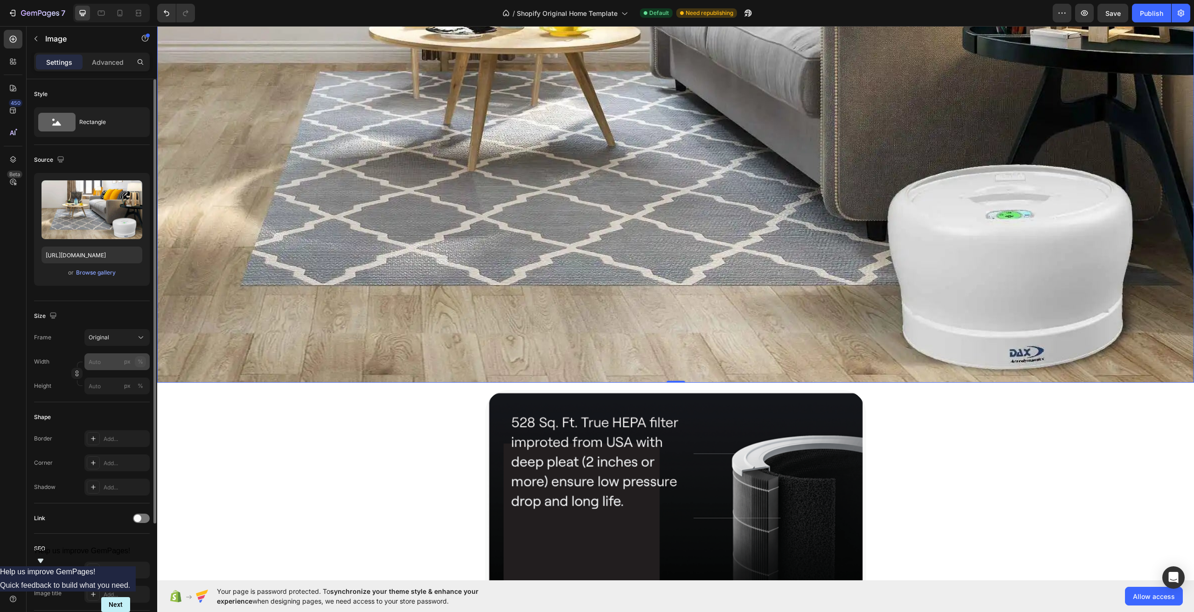
click at [141, 362] on div "%" at bounding box center [141, 362] width 6 height 8
click at [142, 386] on div "%" at bounding box center [141, 386] width 6 height 8
click at [111, 387] on input "px %" at bounding box center [116, 386] width 65 height 17
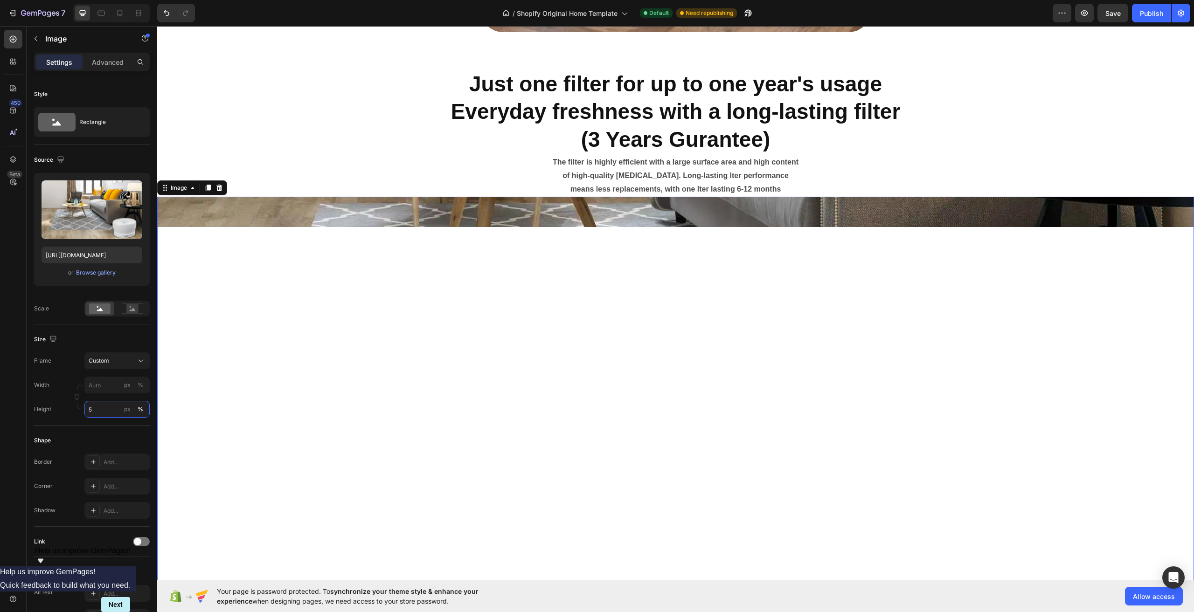
scroll to position [4480, 0]
click at [111, 407] on input "5" at bounding box center [116, 409] width 65 height 17
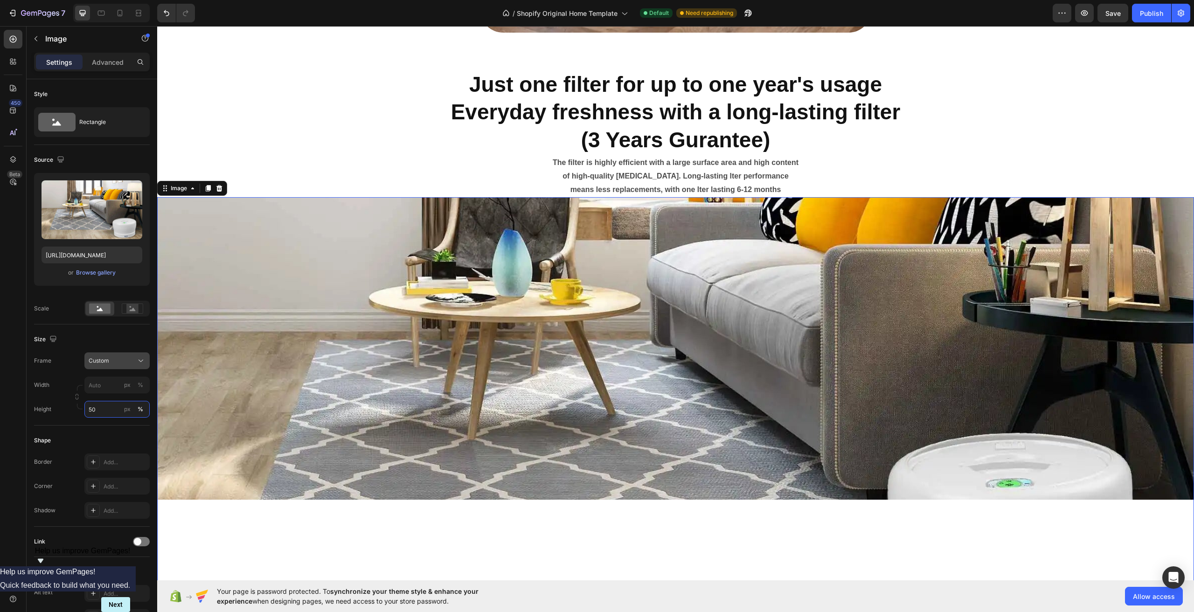
type input "50"
click at [125, 360] on div "Custom" at bounding box center [112, 361] width 46 height 8
click at [120, 326] on div "Size Frame Custom Square Vertical Horizontal Original Custom Width px % Height …" at bounding box center [92, 375] width 116 height 101
click at [131, 311] on icon at bounding box center [133, 309] width 6 height 3
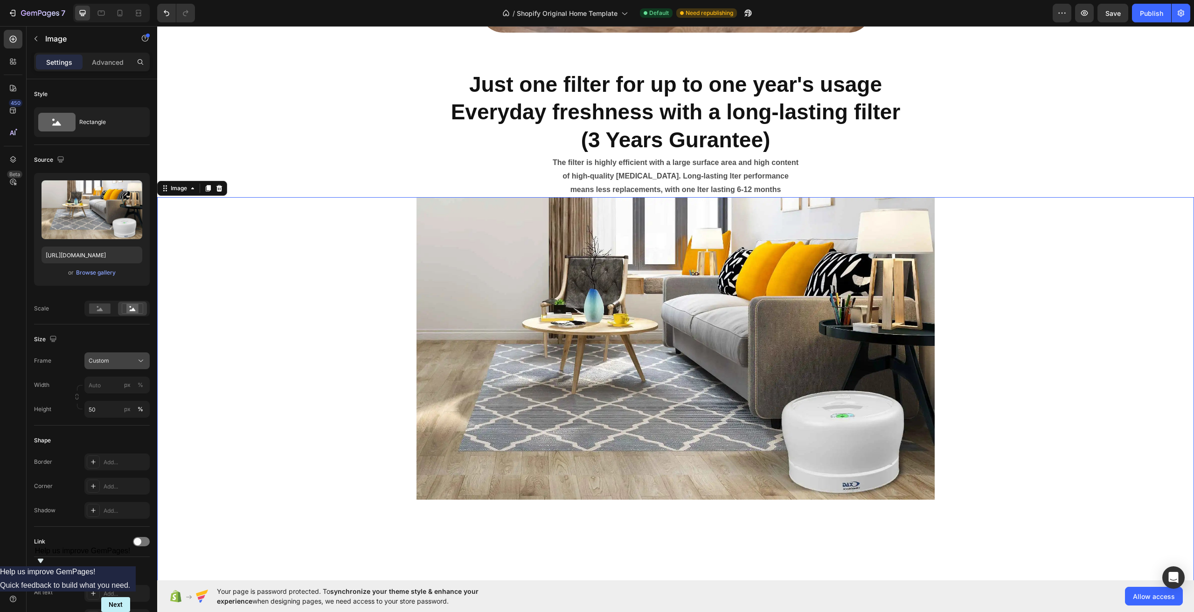
click at [112, 366] on button "Custom" at bounding box center [116, 361] width 65 height 17
click at [98, 435] on span "Original" at bounding box center [98, 436] width 21 height 8
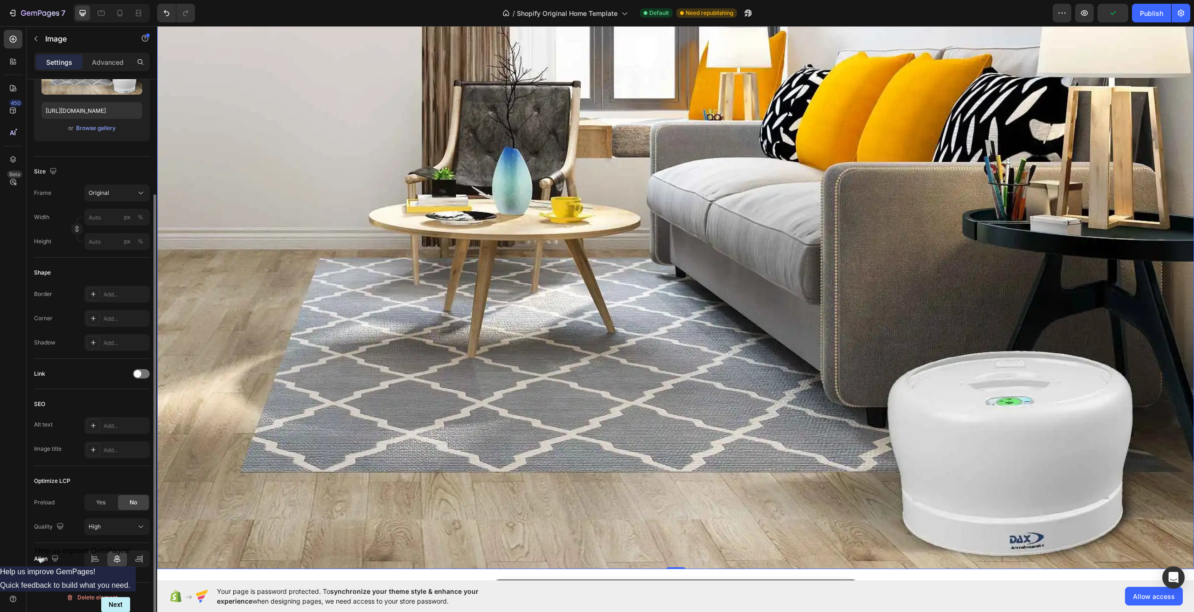
scroll to position [51, 0]
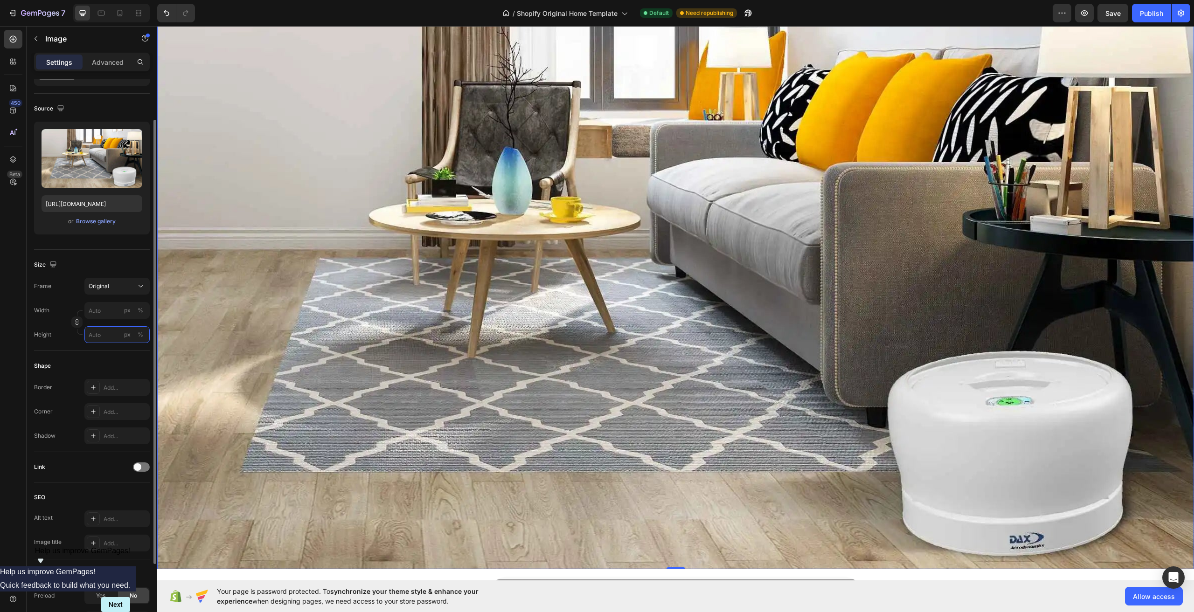
click at [95, 334] on input "px %" at bounding box center [116, 334] width 65 height 17
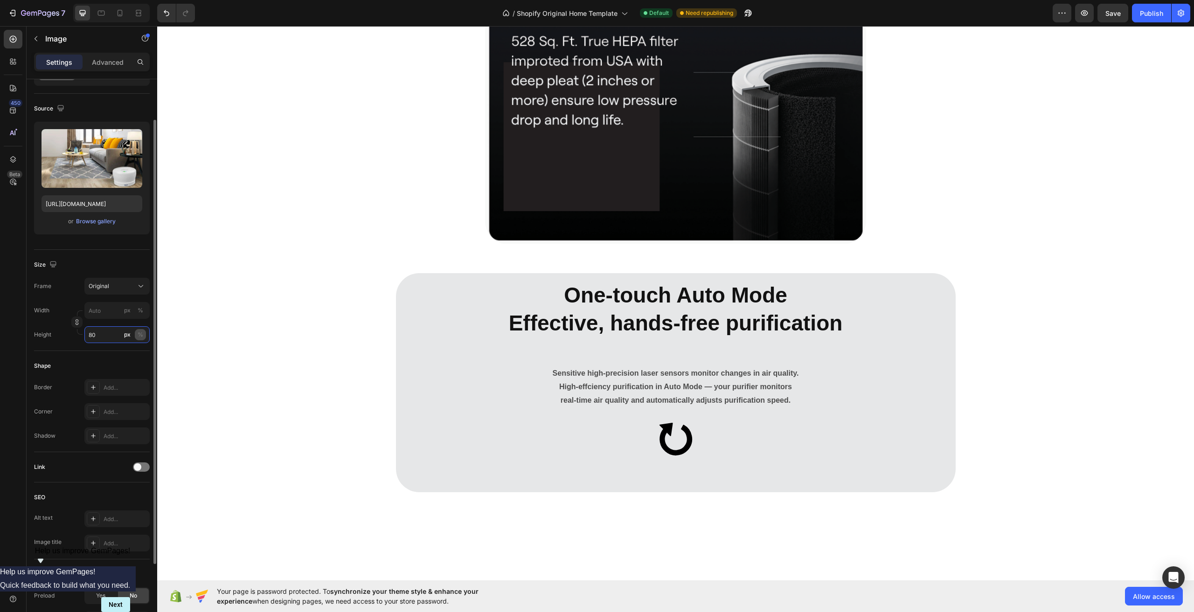
type input "80"
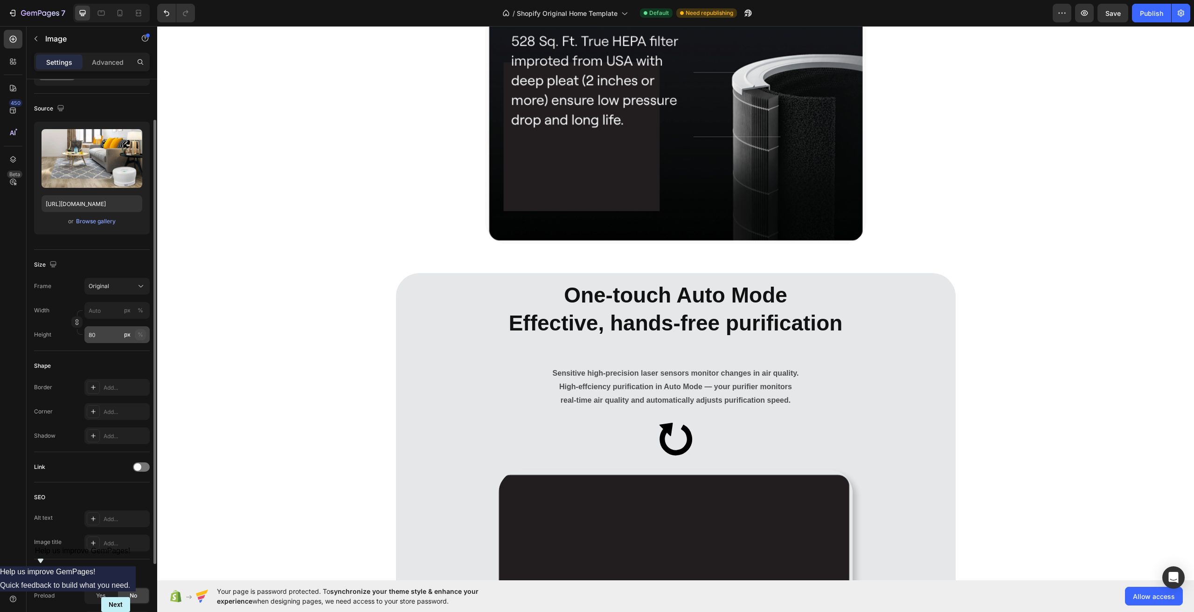
click at [139, 336] on div "%" at bounding box center [141, 335] width 6 height 8
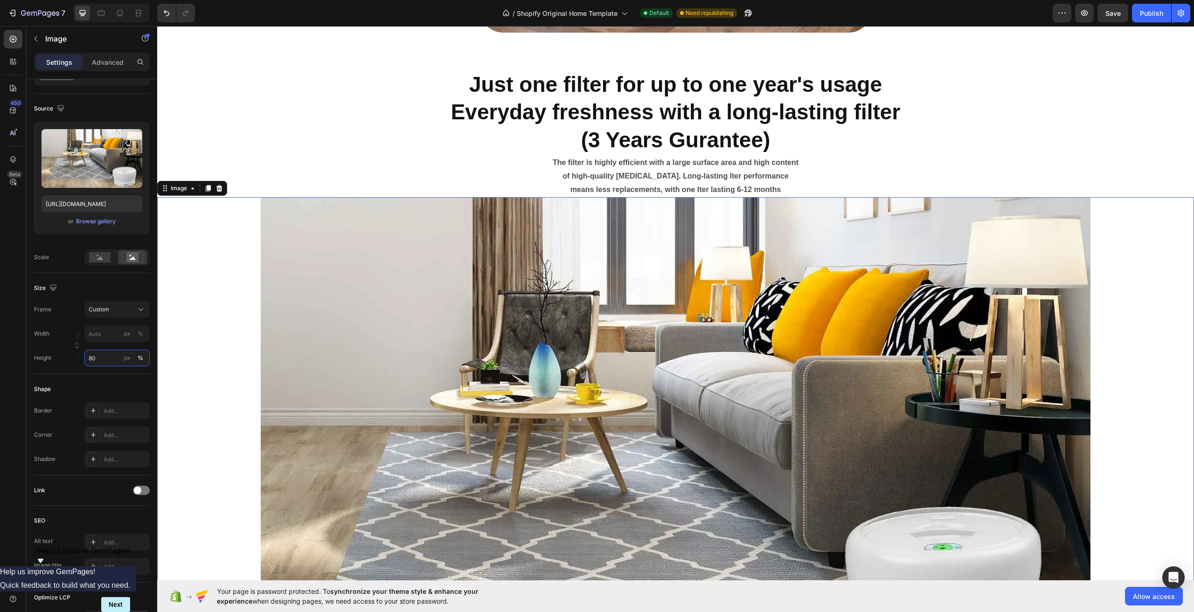
scroll to position [4527, 0]
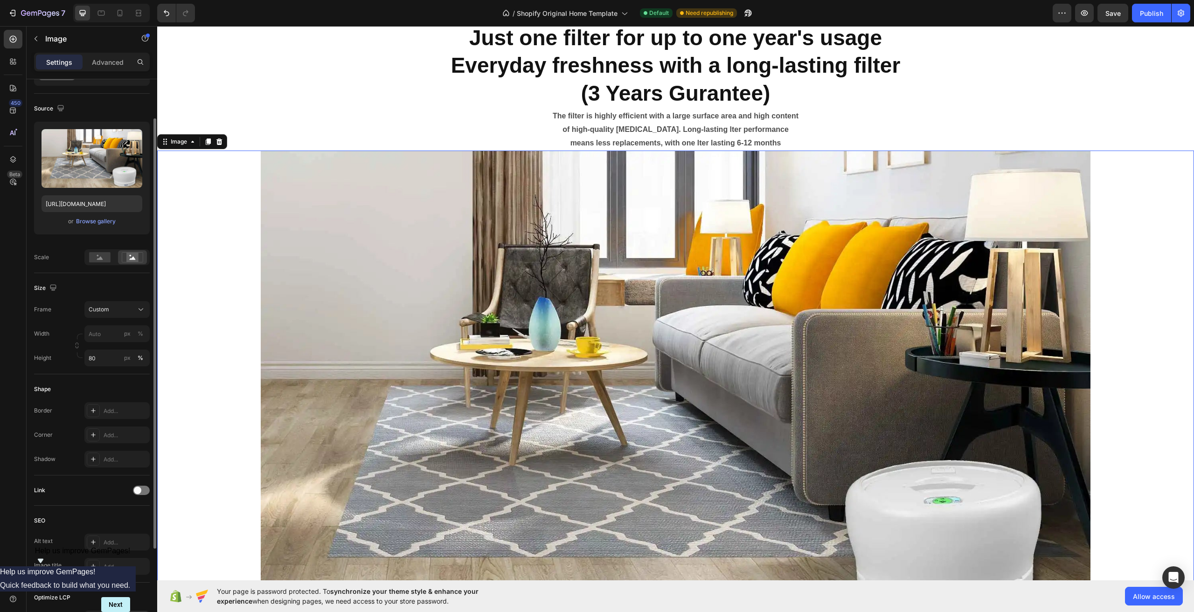
click at [115, 321] on div "Frame Custom Width px % Height 80 px %" at bounding box center [92, 333] width 116 height 65
click at [115, 316] on button "Custom" at bounding box center [116, 309] width 65 height 17
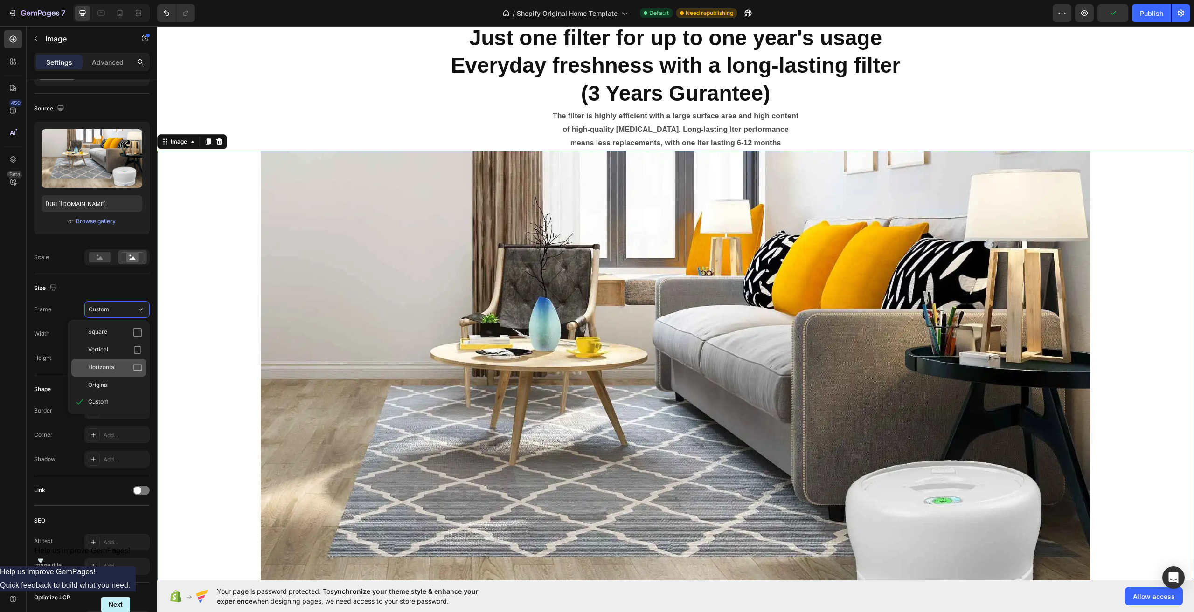
click at [130, 365] on div "Horizontal" at bounding box center [115, 367] width 54 height 9
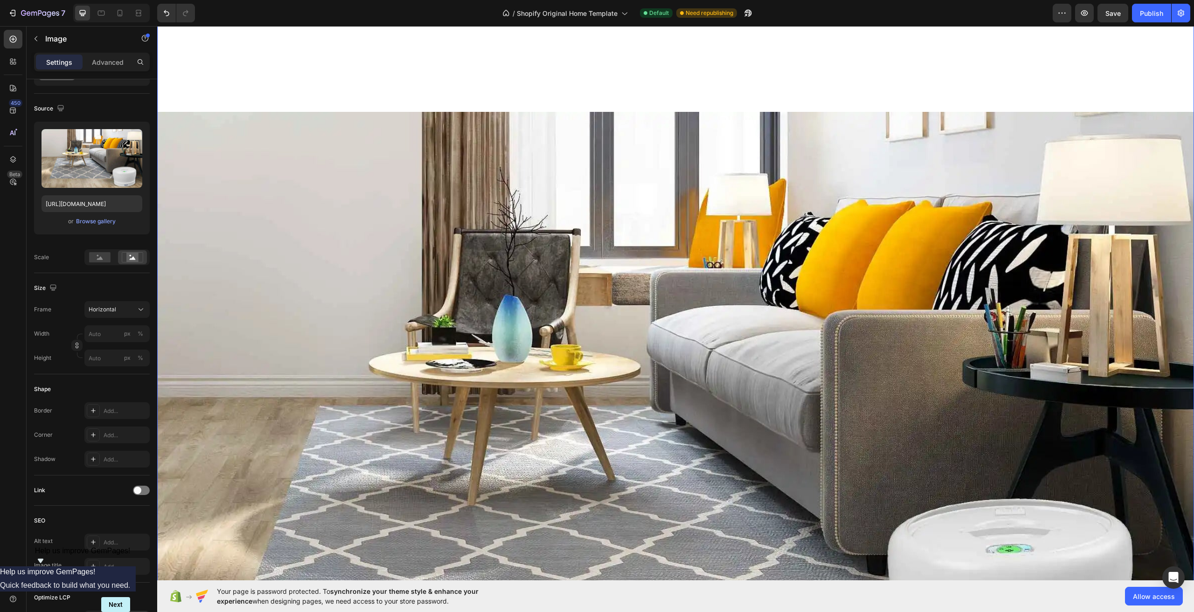
scroll to position [4573, 0]
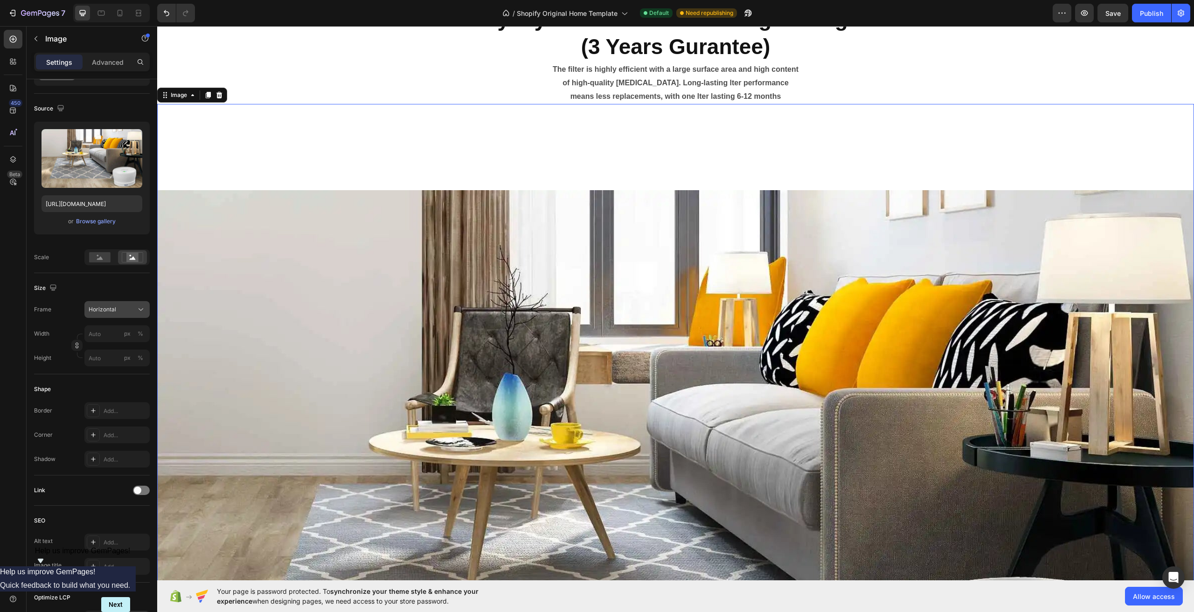
click at [139, 308] on icon at bounding box center [140, 309] width 9 height 9
click at [121, 352] on div "Vertical" at bounding box center [115, 350] width 54 height 9
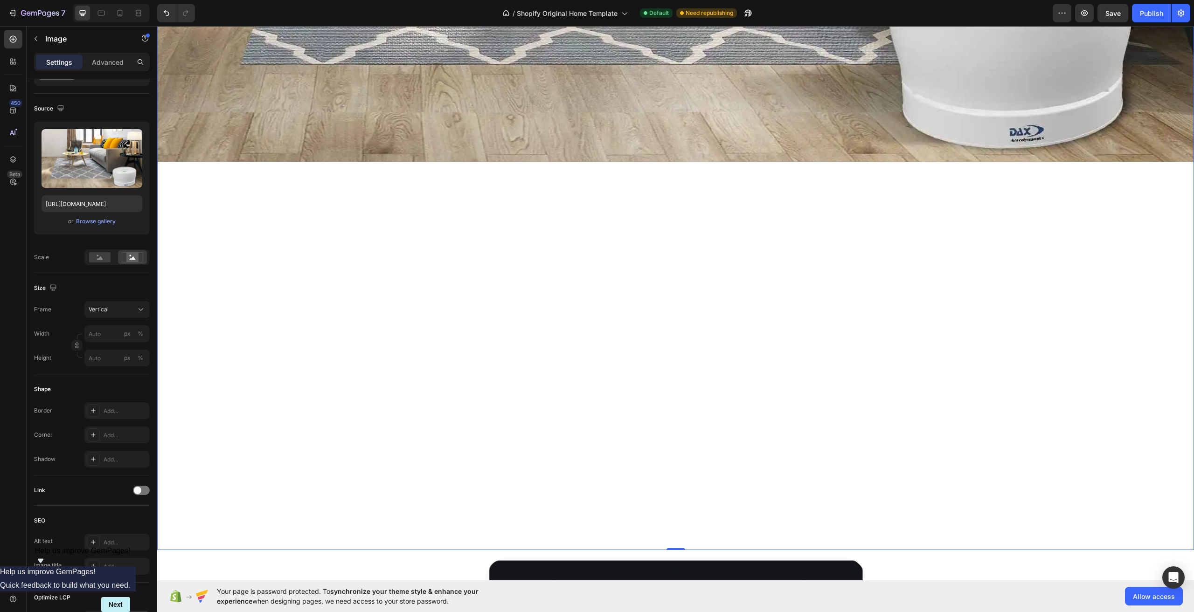
scroll to position [5506, 0]
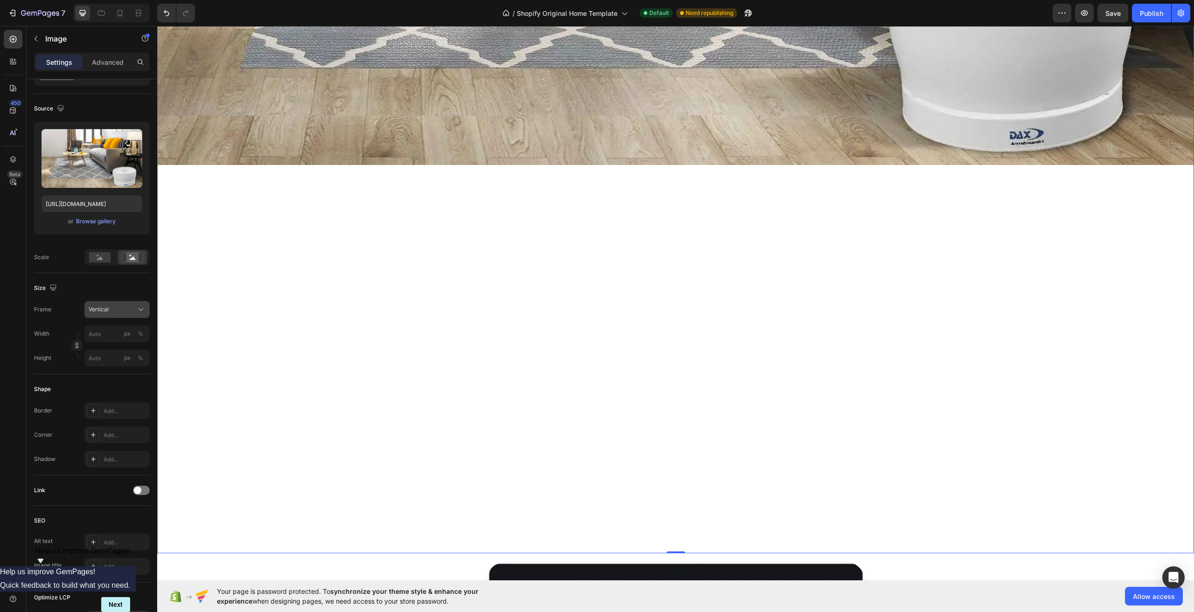
click at [130, 303] on button "Vertical" at bounding box center [116, 309] width 65 height 17
click at [124, 328] on div "Square" at bounding box center [115, 332] width 54 height 9
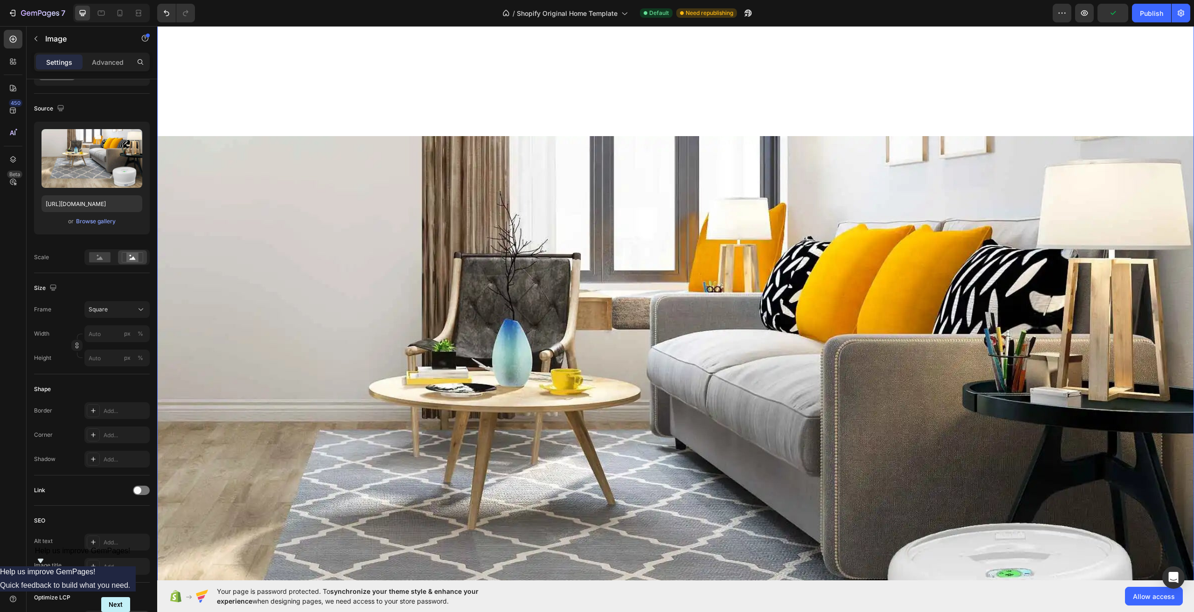
scroll to position [4573, 0]
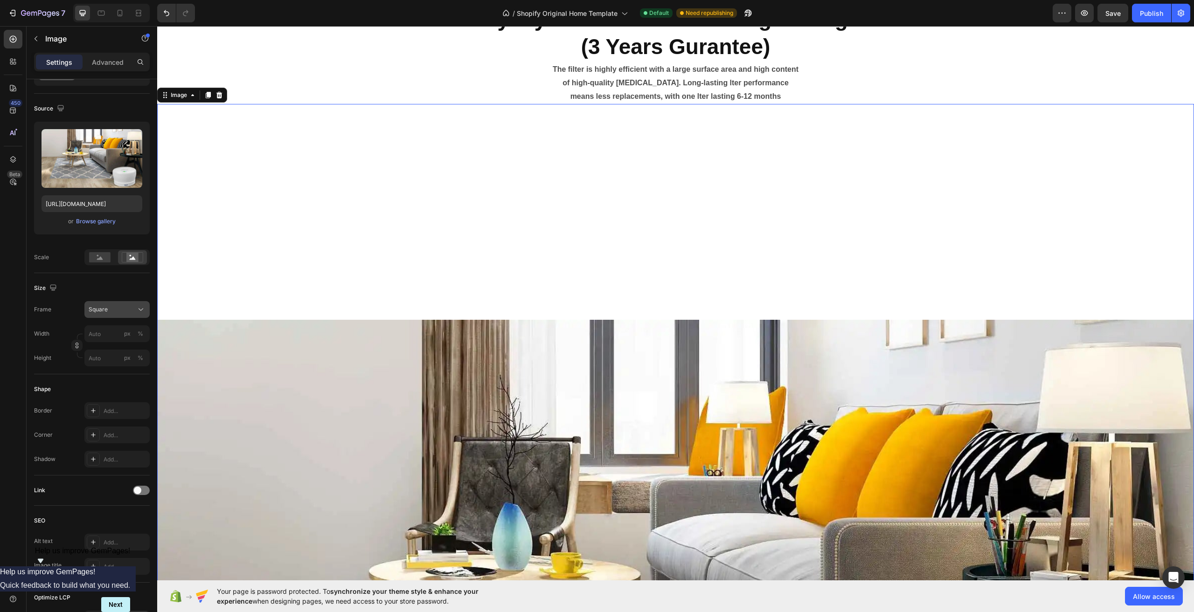
click at [125, 310] on div "Square" at bounding box center [112, 309] width 46 height 8
click at [117, 382] on div "Original" at bounding box center [115, 385] width 54 height 8
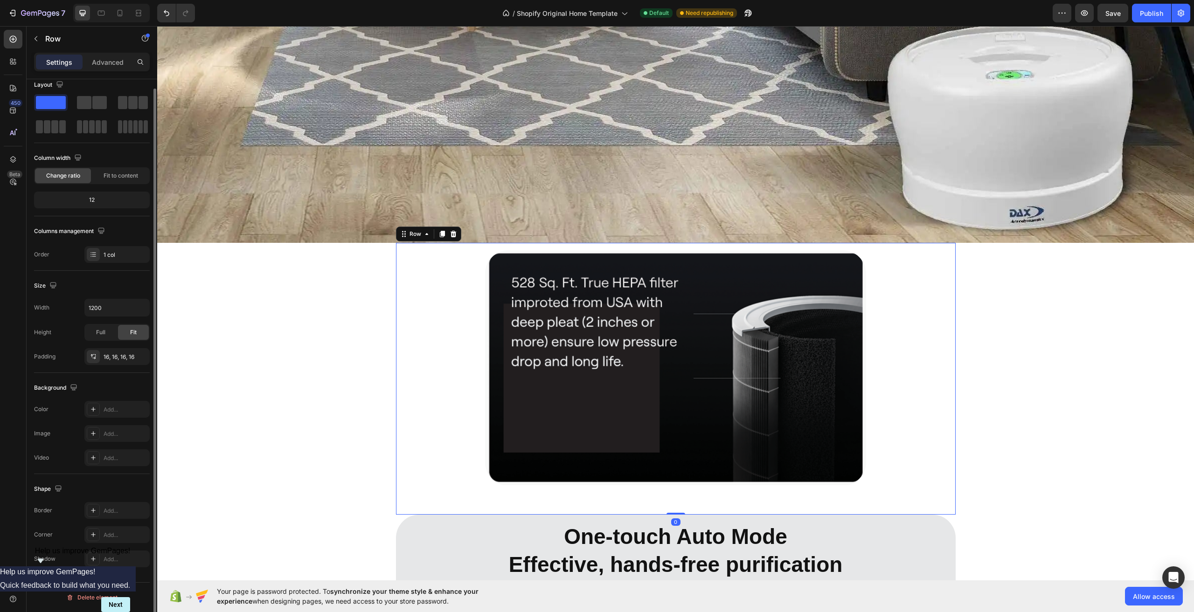
scroll to position [0, 0]
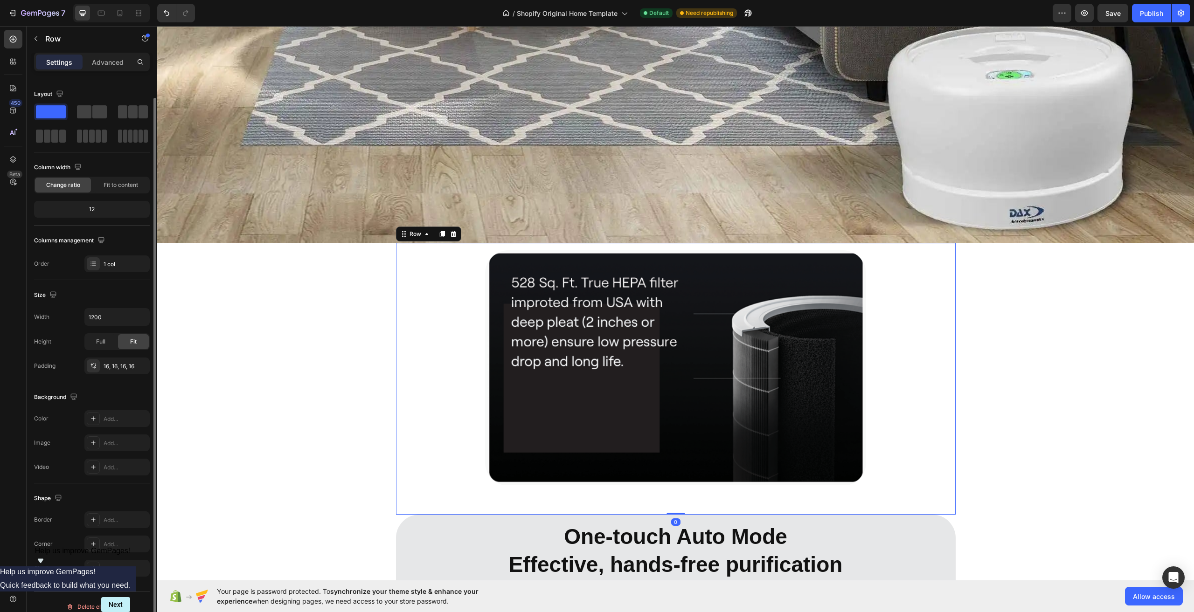
click at [671, 243] on div "Image [MEDICAL_DATA] PREFILTER Text Block Row 0" at bounding box center [676, 379] width 560 height 272
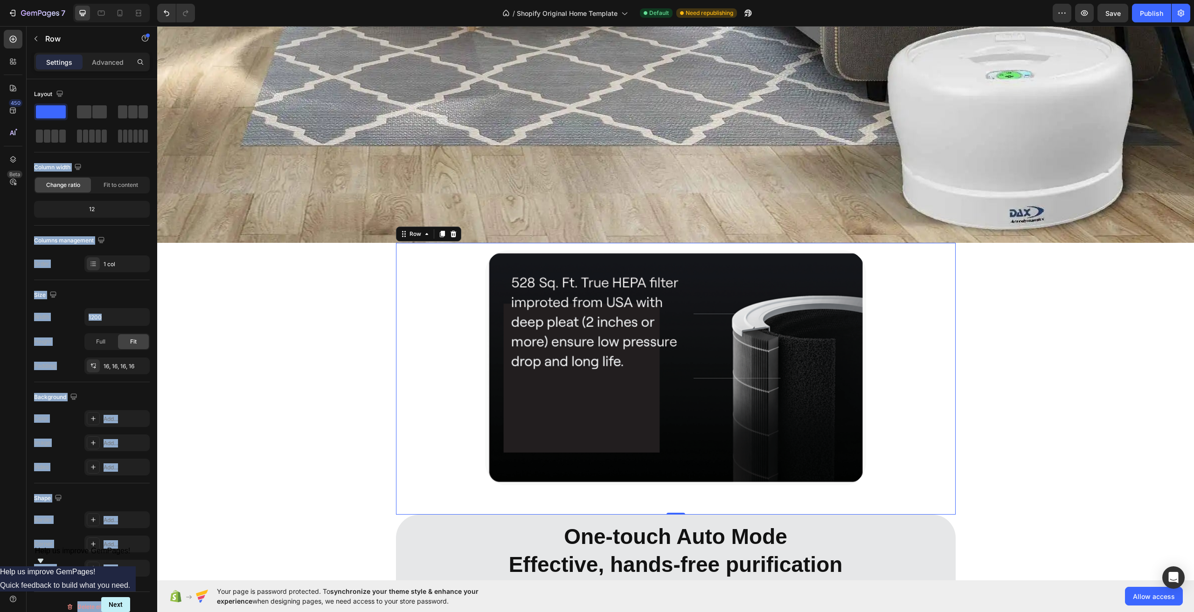
drag, startPoint x: 197, startPoint y: 134, endPoint x: 602, endPoint y: 244, distance: 419.6
click at [48, 111] on span at bounding box center [51, 111] width 30 height 13
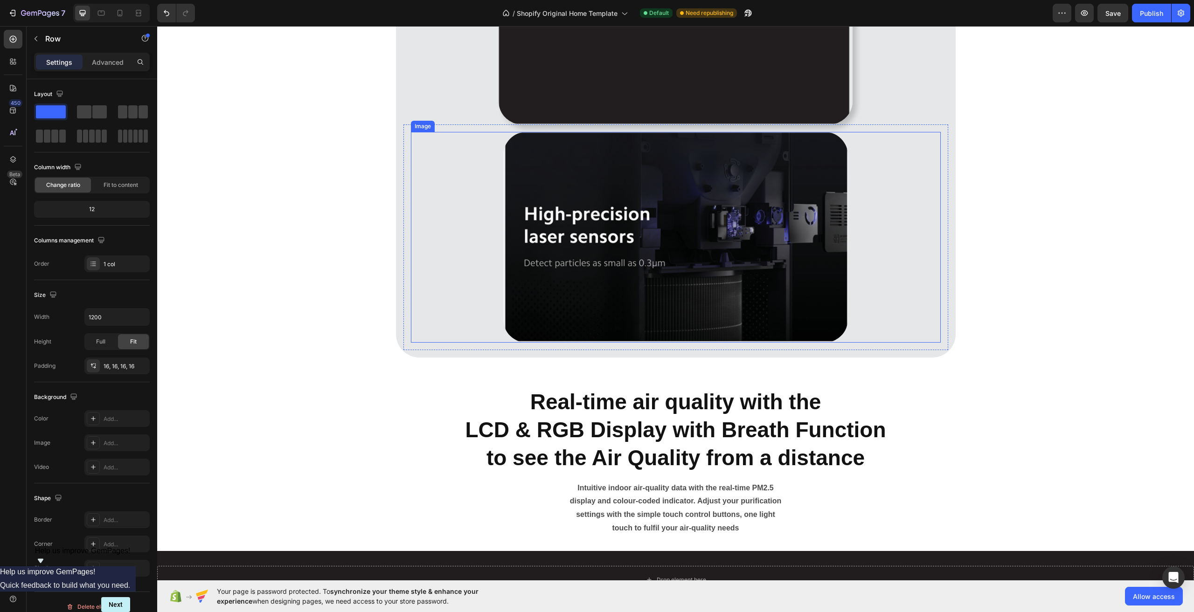
scroll to position [5972, 0]
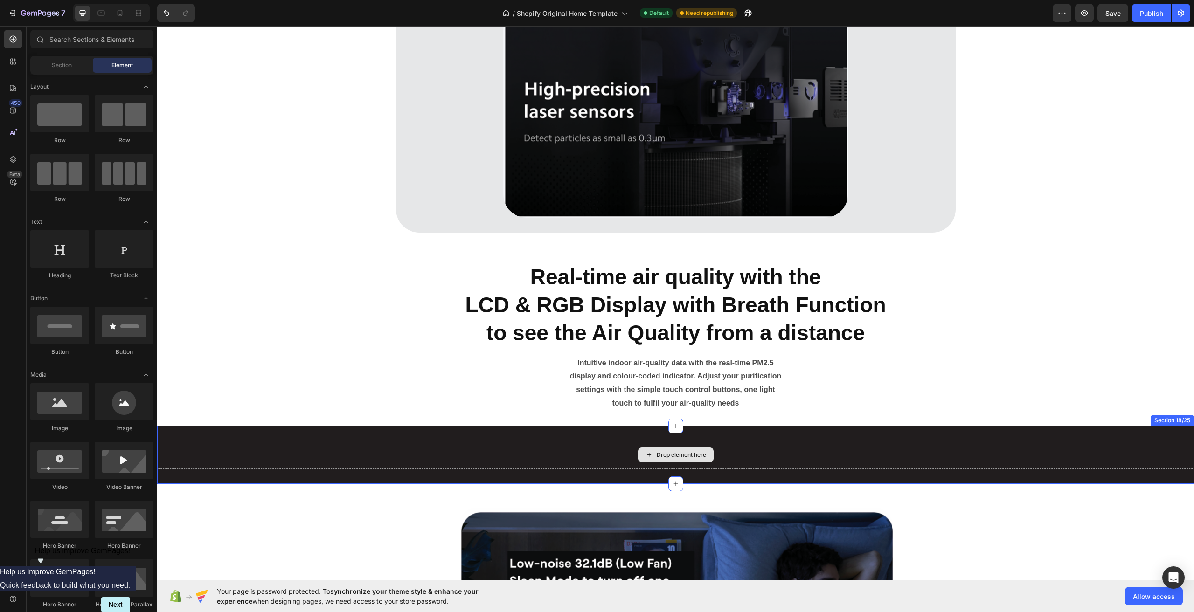
click at [645, 452] on icon at bounding box center [648, 455] width 7 height 8
click at [1180, 19] on button "button" at bounding box center [1180, 13] width 19 height 19
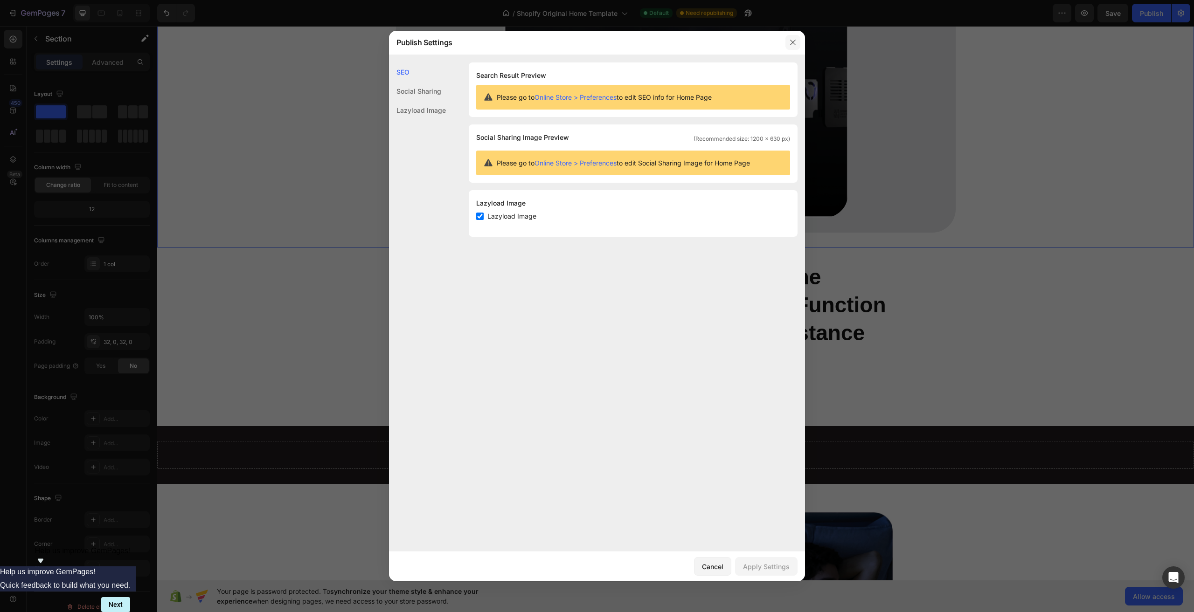
click at [794, 42] on icon "button" at bounding box center [792, 42] width 5 height 5
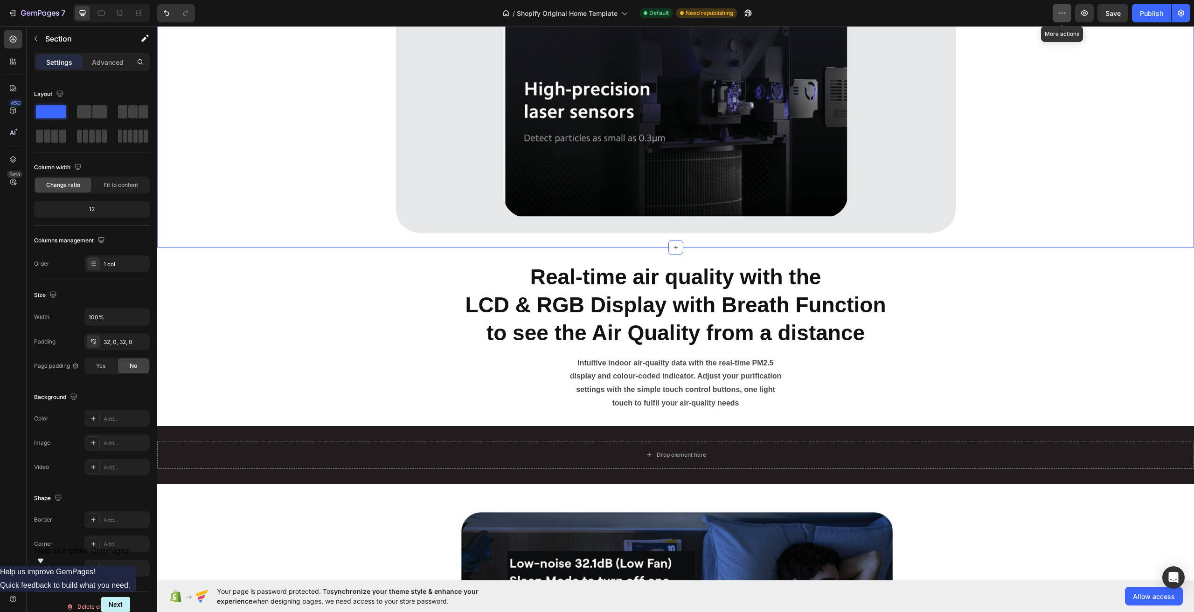
click at [1053, 14] on button "button" at bounding box center [1062, 13] width 19 height 19
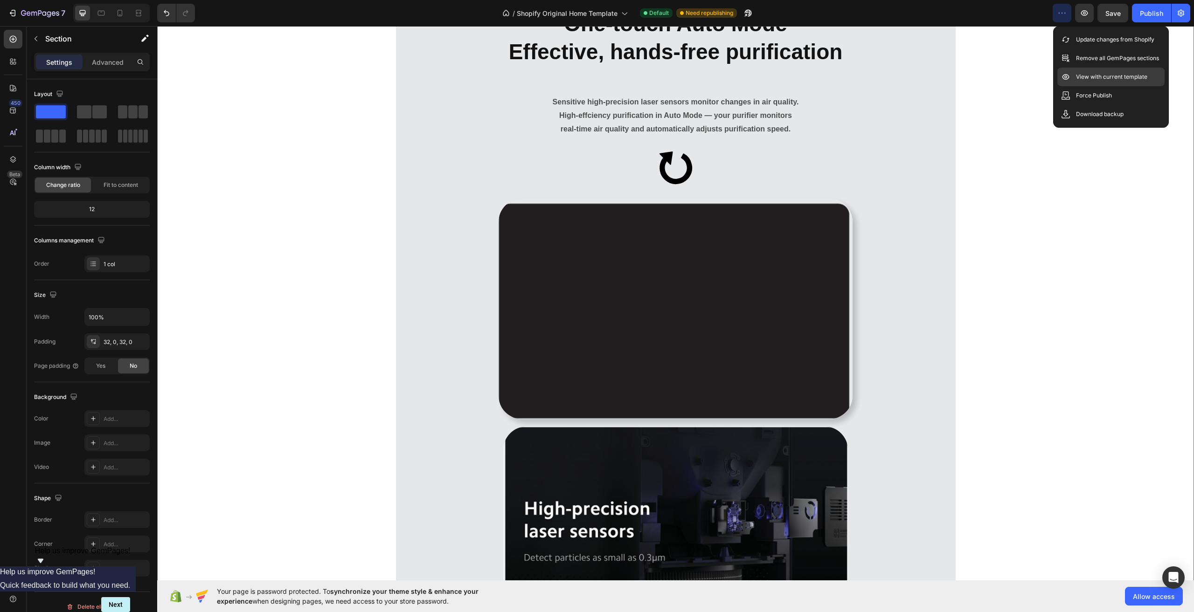
scroll to position [5506, 0]
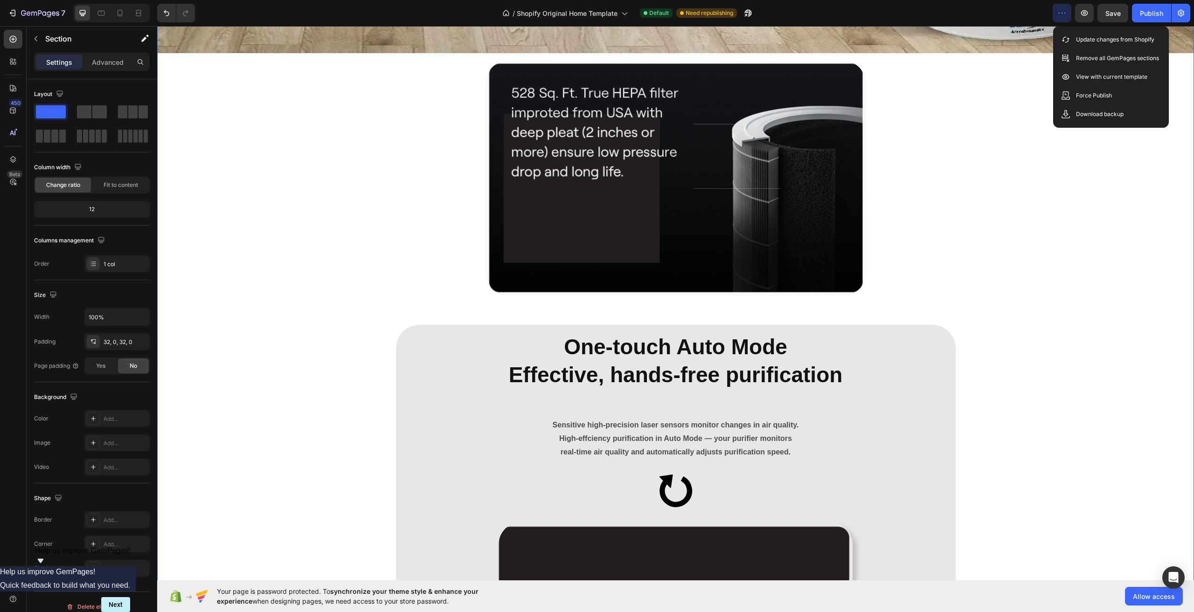
scroll to position [5180, 0]
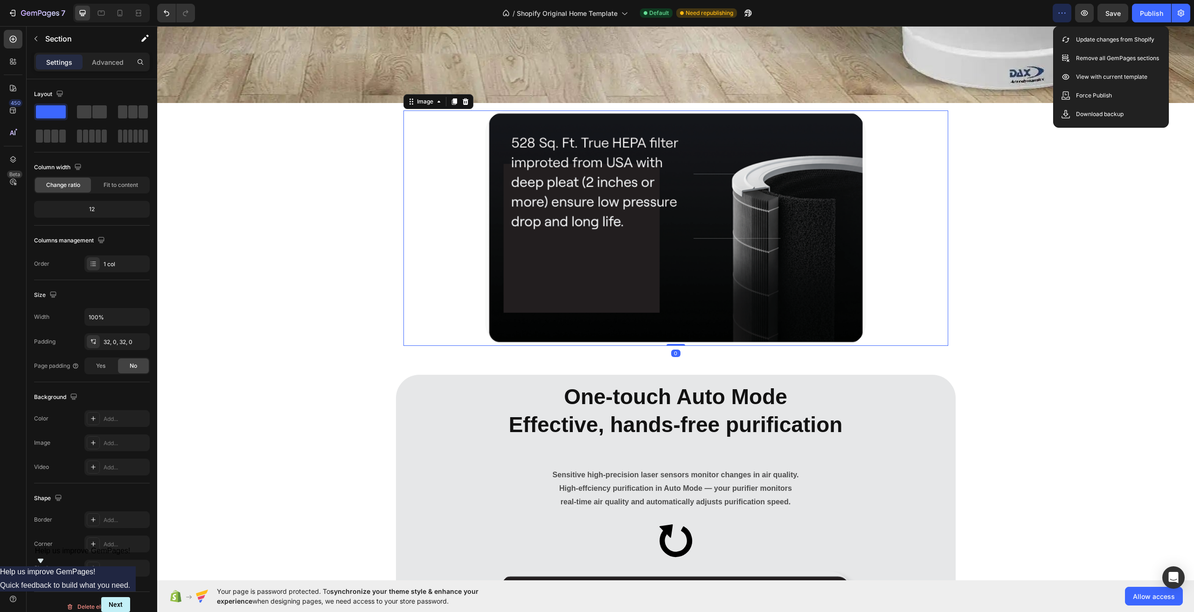
click at [939, 251] on div at bounding box center [675, 228] width 545 height 235
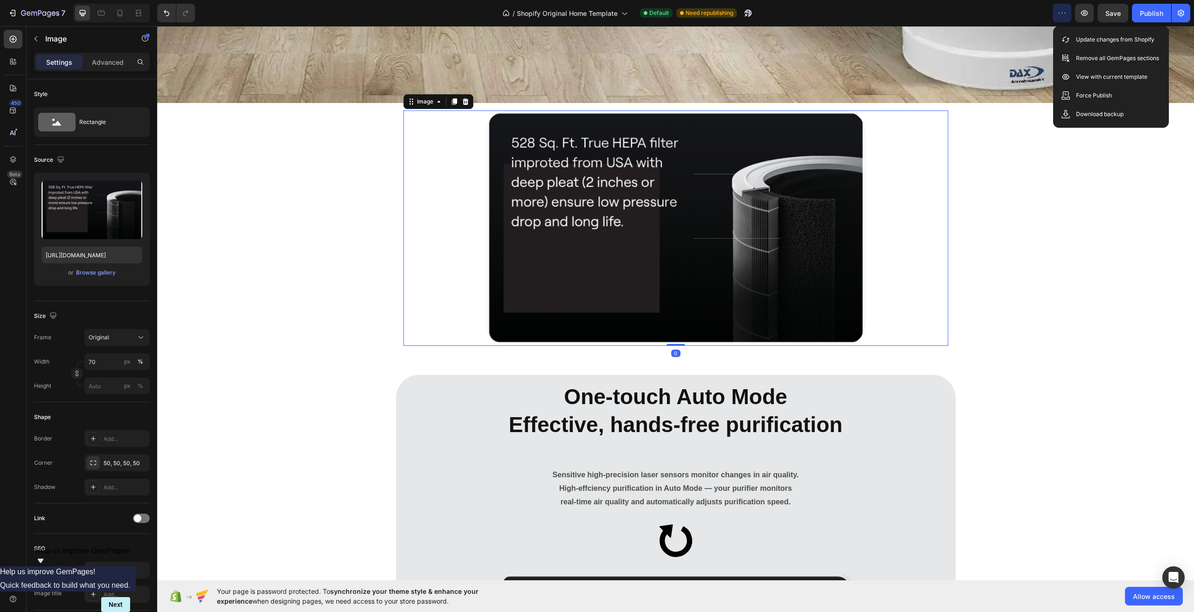
click at [1065, 19] on button "button" at bounding box center [1062, 13] width 19 height 19
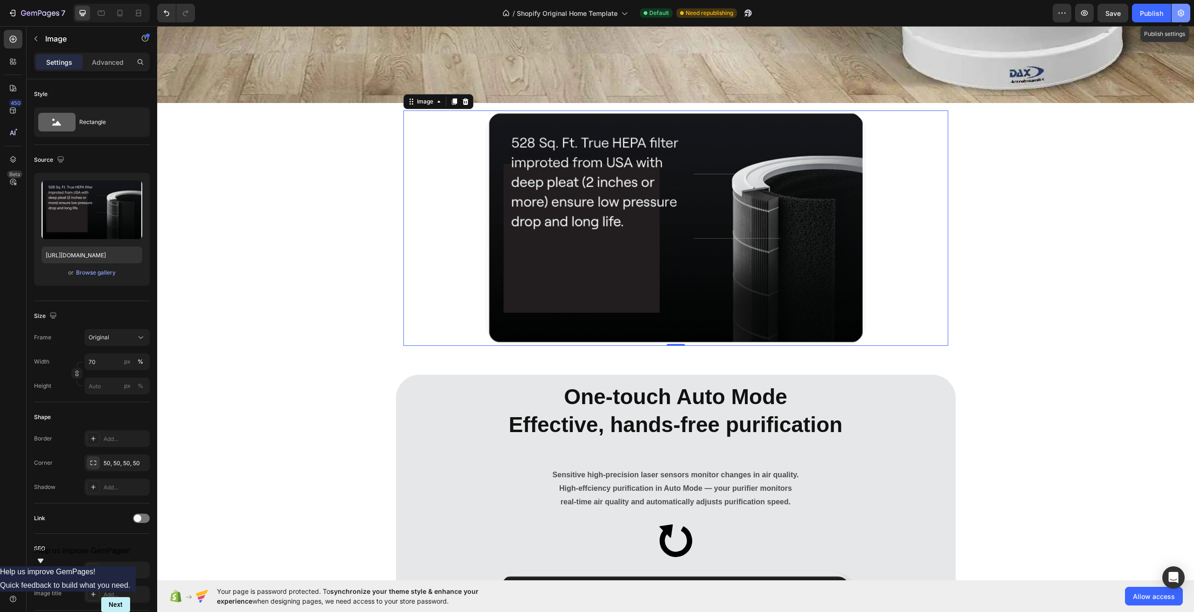
click at [1176, 14] on icon "button" at bounding box center [1180, 12] width 9 height 9
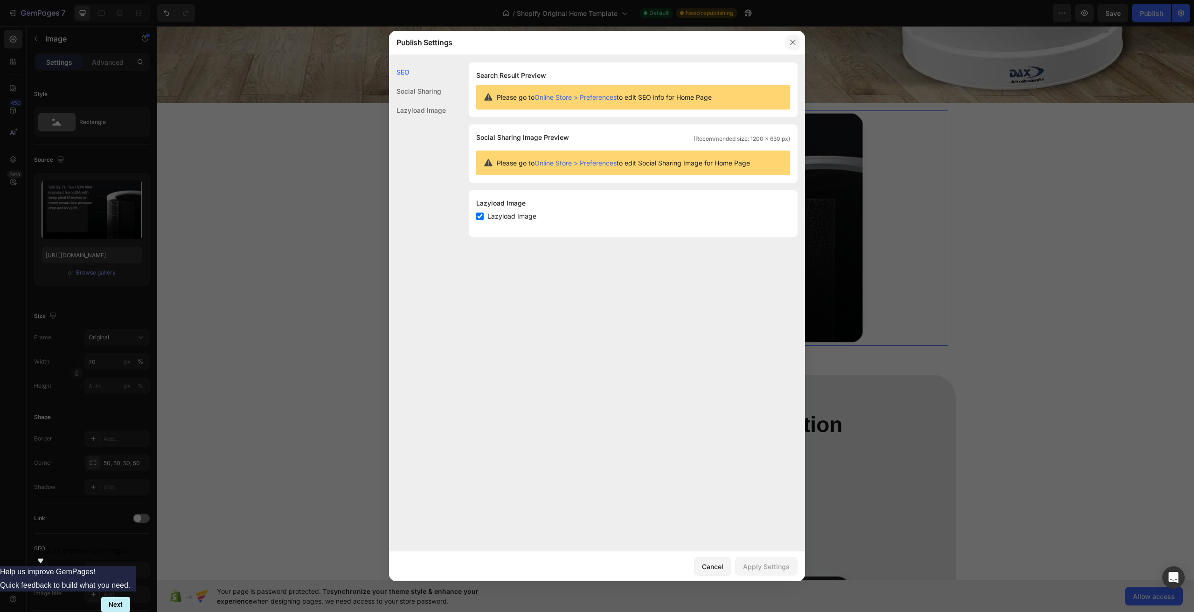
click at [794, 42] on icon "button" at bounding box center [792, 42] width 7 height 7
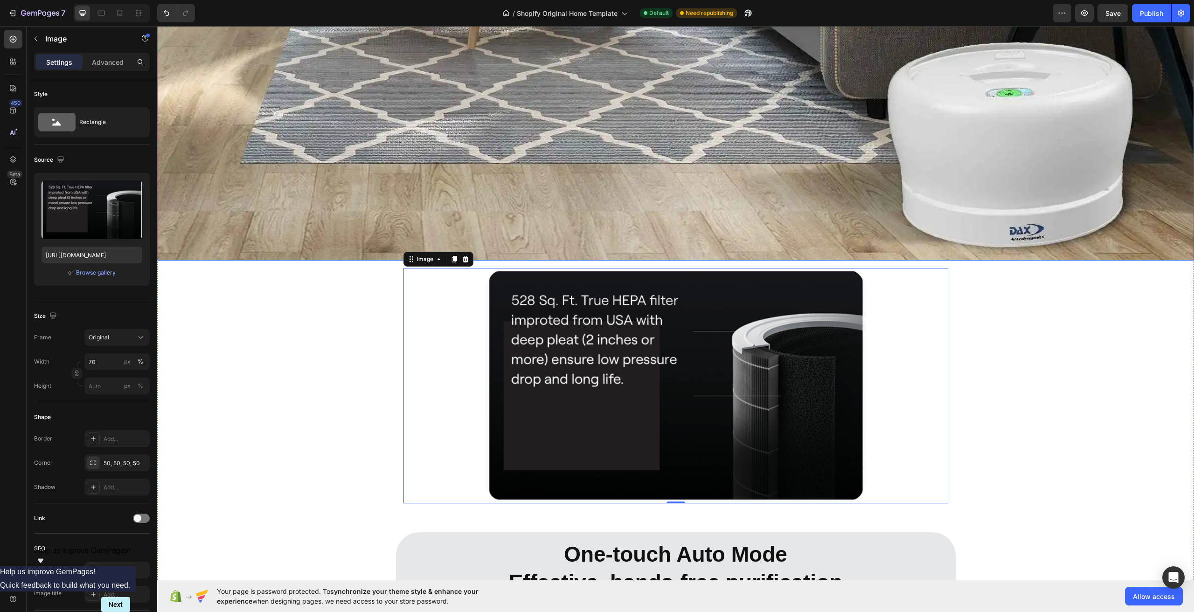
scroll to position [4993, 0]
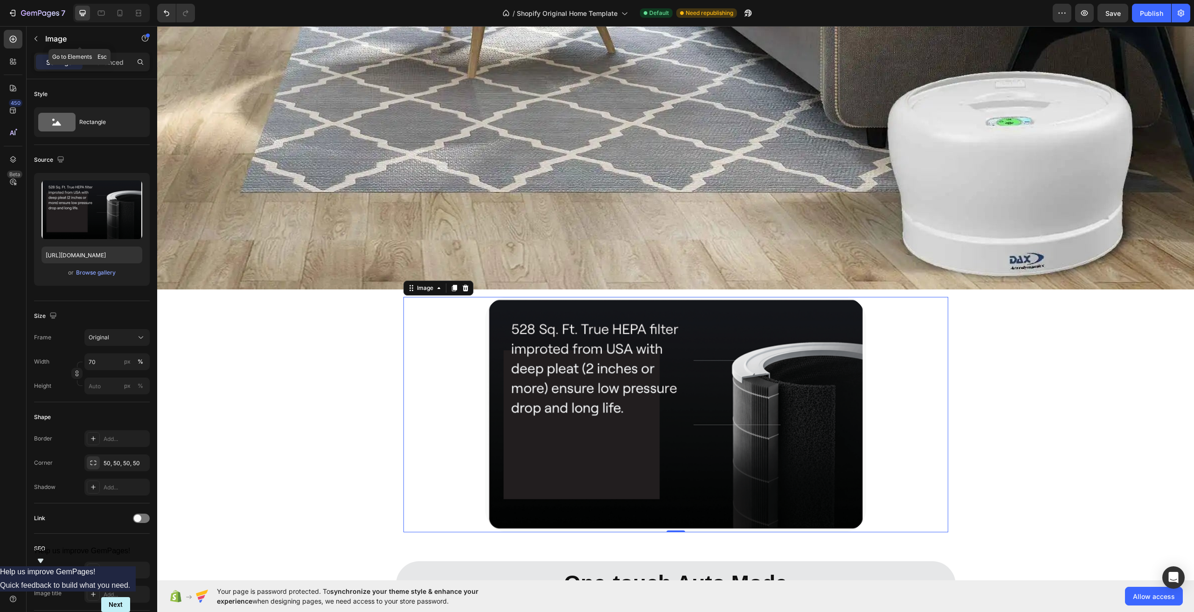
click at [43, 38] on div "Image" at bounding box center [80, 39] width 106 height 24
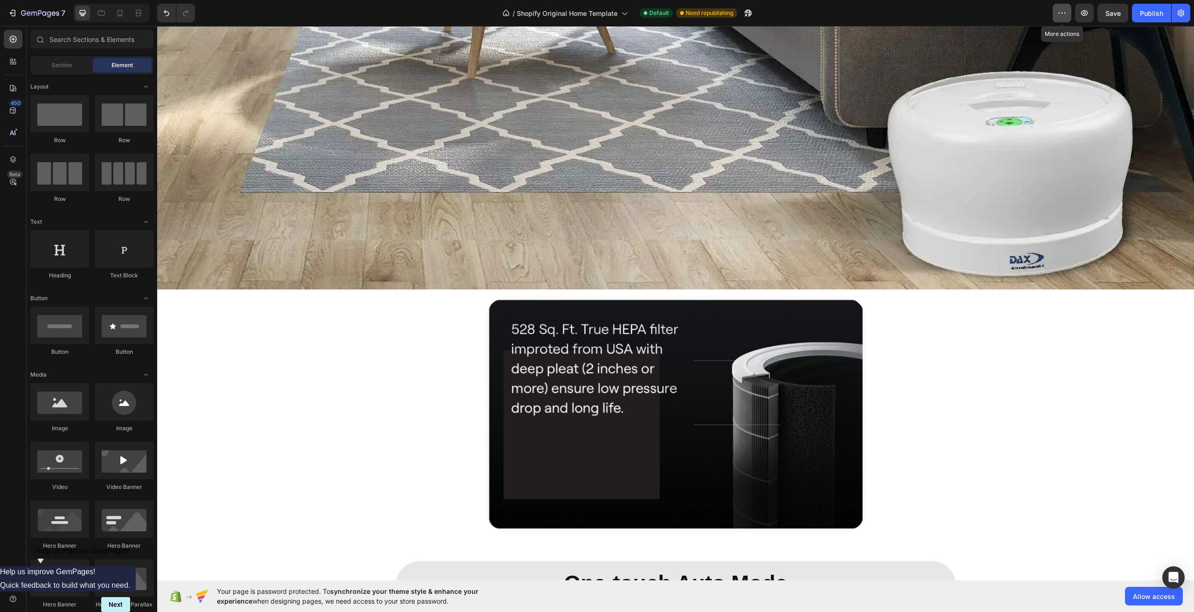
click at [1068, 15] on button "button" at bounding box center [1062, 13] width 19 height 19
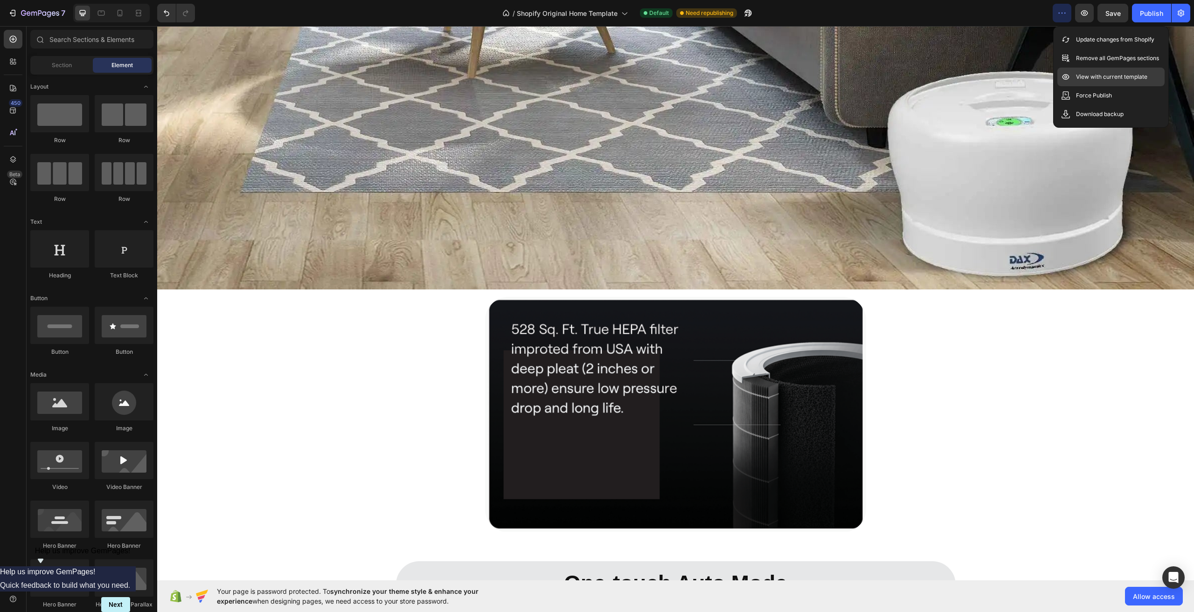
click at [1089, 76] on p "View with current template" at bounding box center [1111, 76] width 71 height 9
click at [628, 13] on icon at bounding box center [623, 12] width 9 height 9
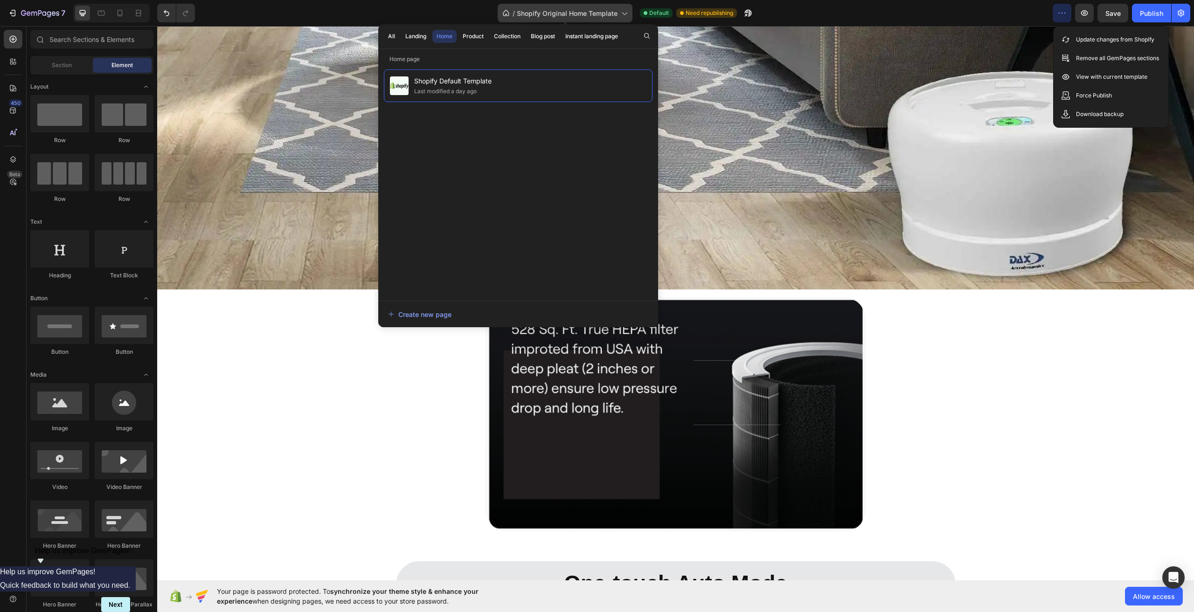
click at [628, 13] on icon at bounding box center [623, 12] width 9 height 9
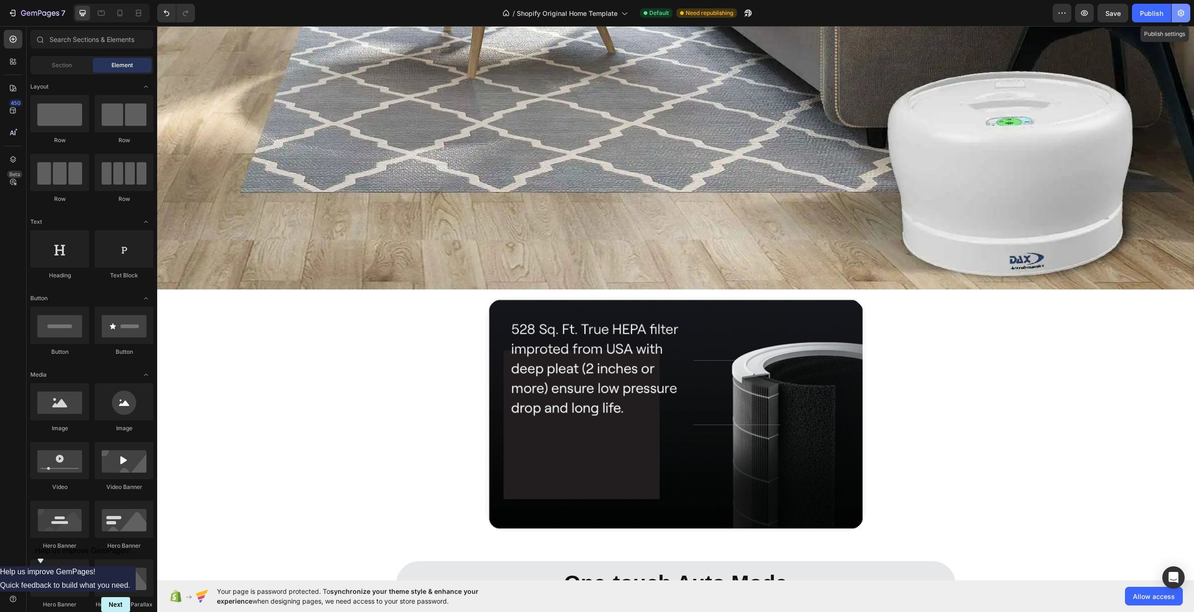
click at [1180, 15] on icon "button" at bounding box center [1180, 12] width 9 height 9
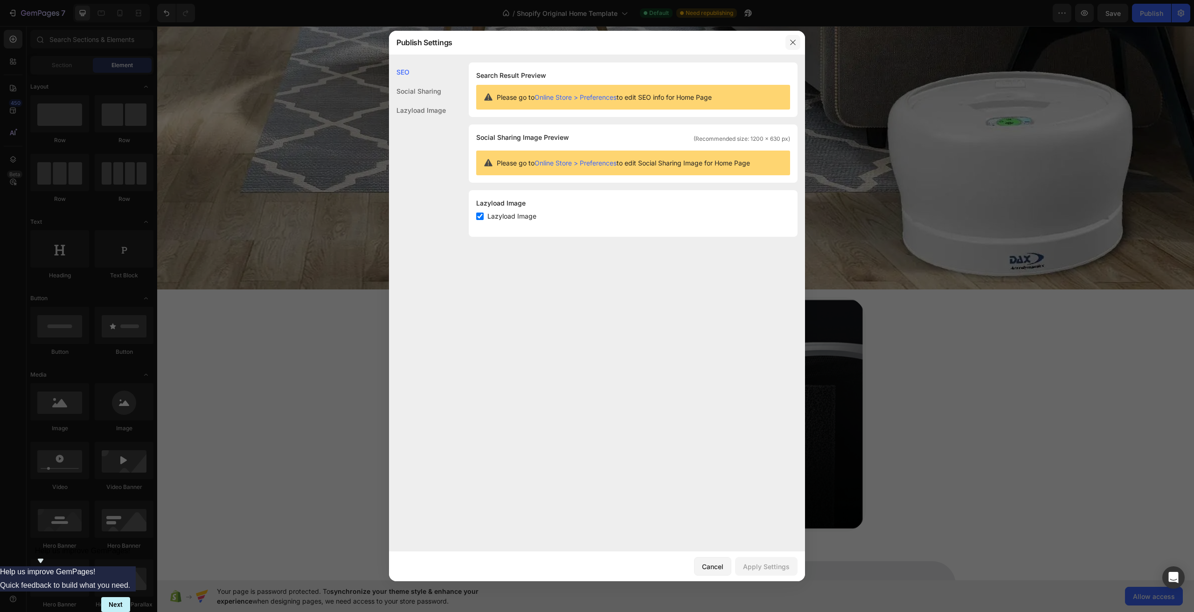
click at [794, 40] on icon "button" at bounding box center [792, 42] width 7 height 7
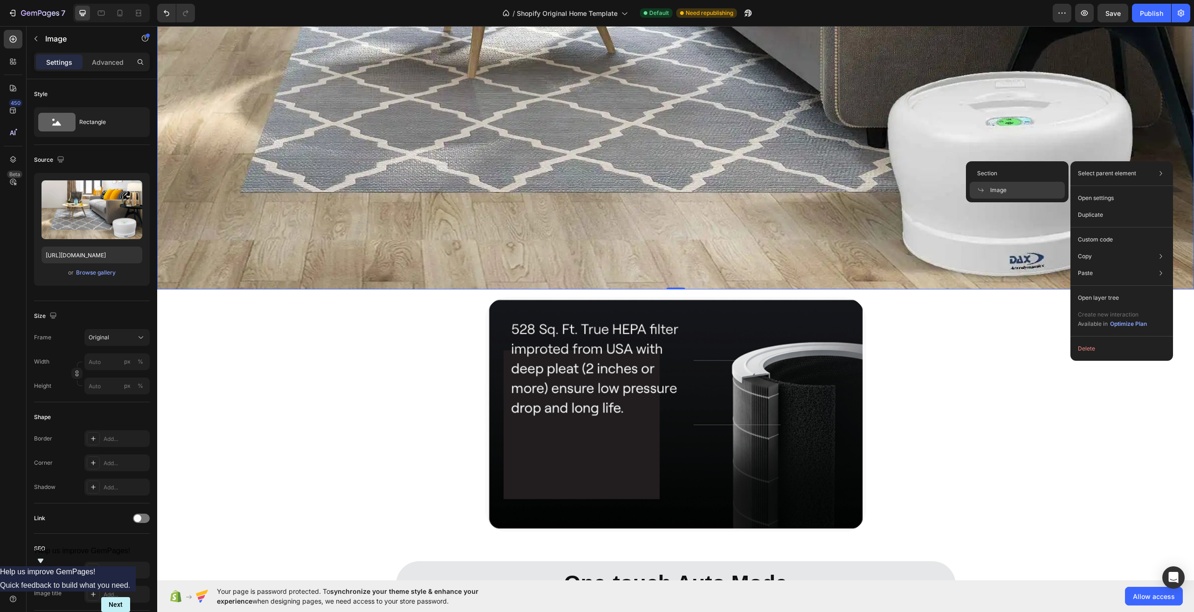
click at [1117, 175] on p "Select parent element" at bounding box center [1107, 173] width 58 height 8
click at [1108, 298] on p "Open layer tree" at bounding box center [1098, 298] width 41 height 8
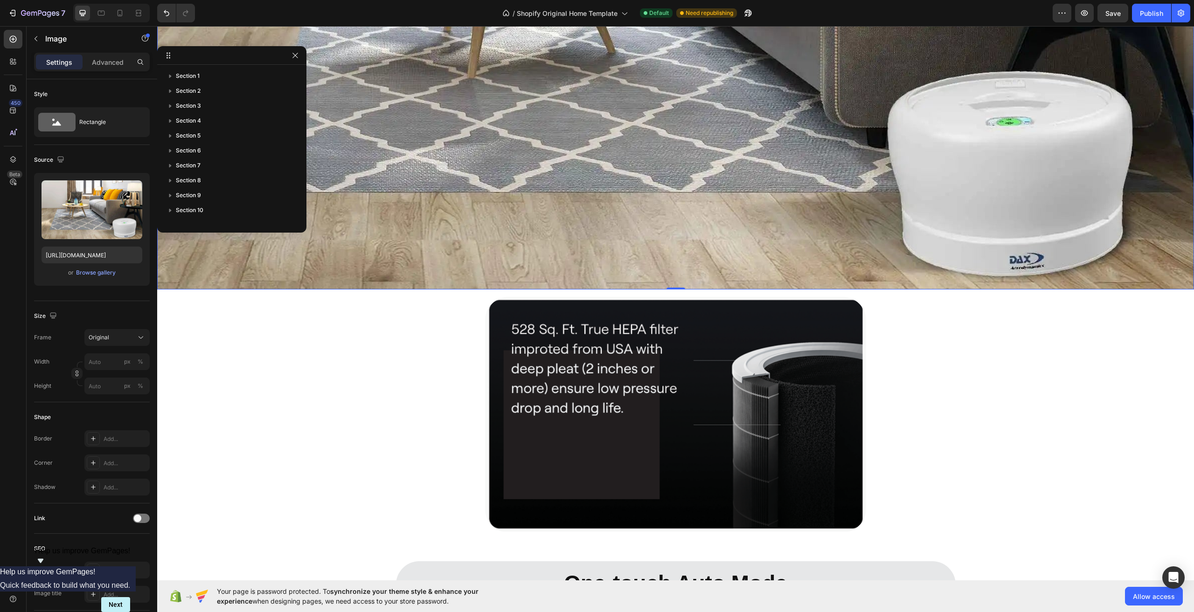
scroll to position [222, 0]
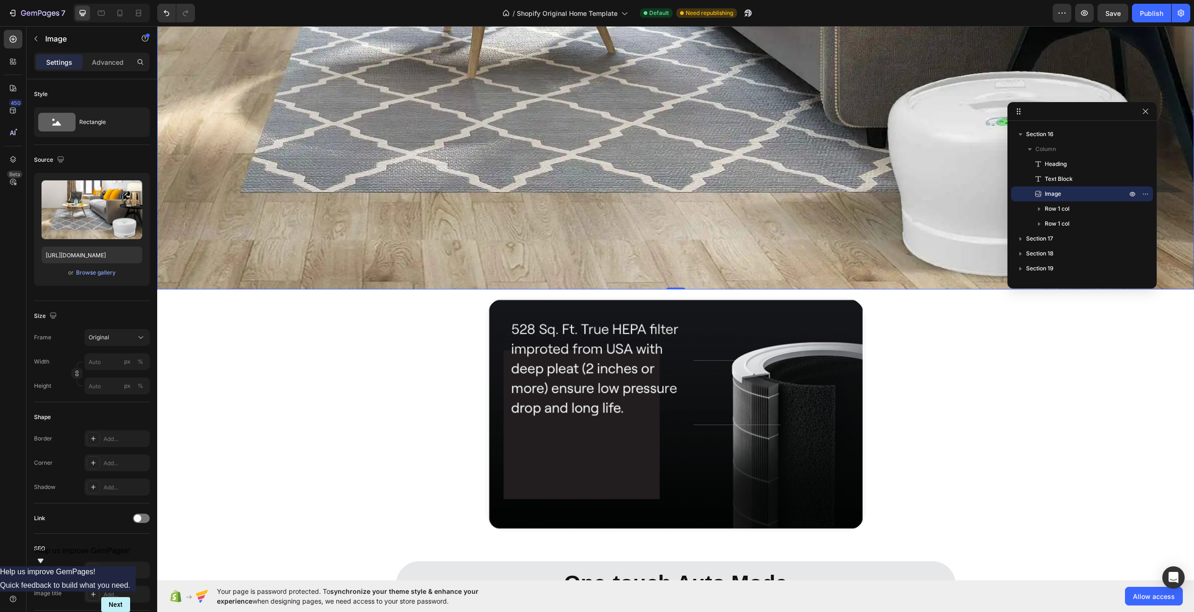
drag, startPoint x: 239, startPoint y: 57, endPoint x: 1091, endPoint y: 113, distance: 853.8
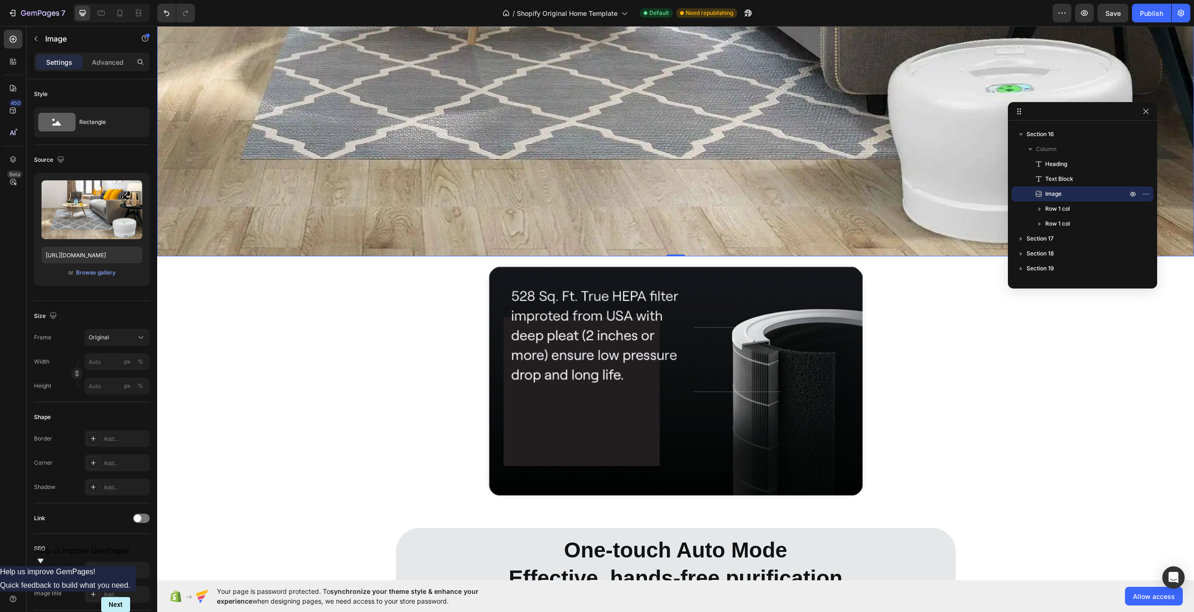
scroll to position [4993, 0]
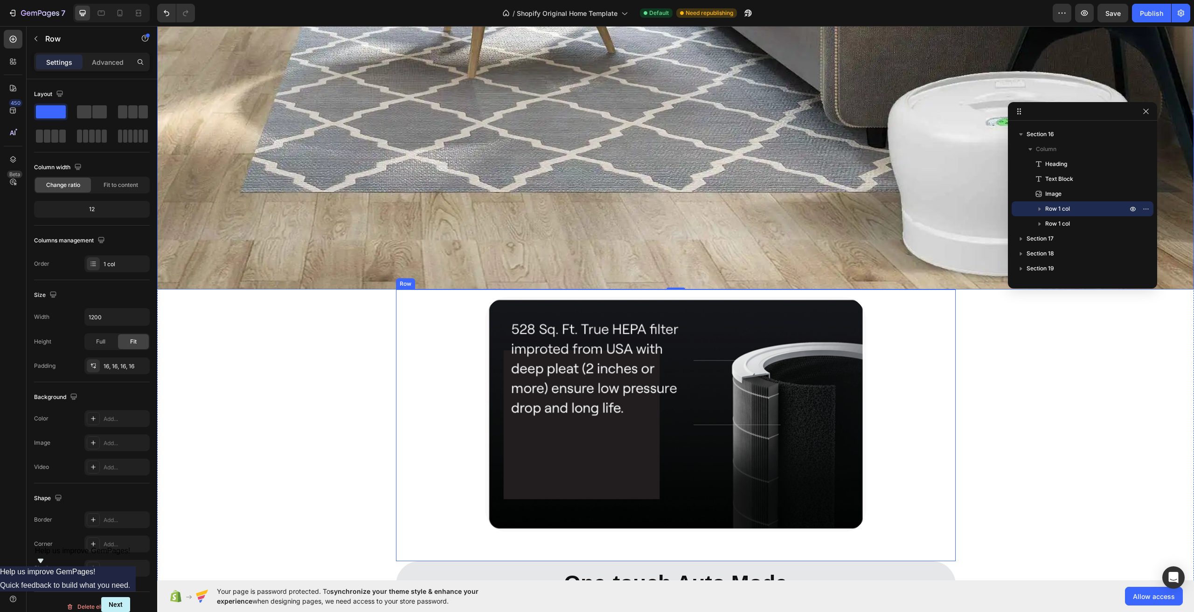
click at [667, 290] on div "Image [MEDICAL_DATA] PREFILTER Text Block Row" at bounding box center [676, 426] width 560 height 272
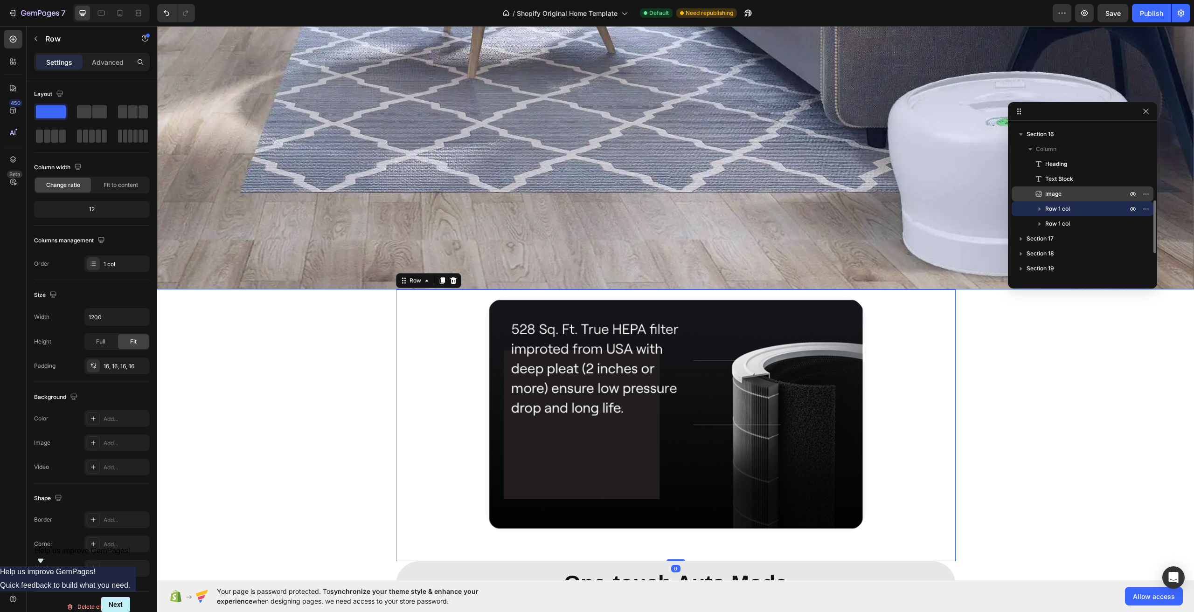
click at [1054, 196] on span "Image" at bounding box center [1053, 193] width 16 height 9
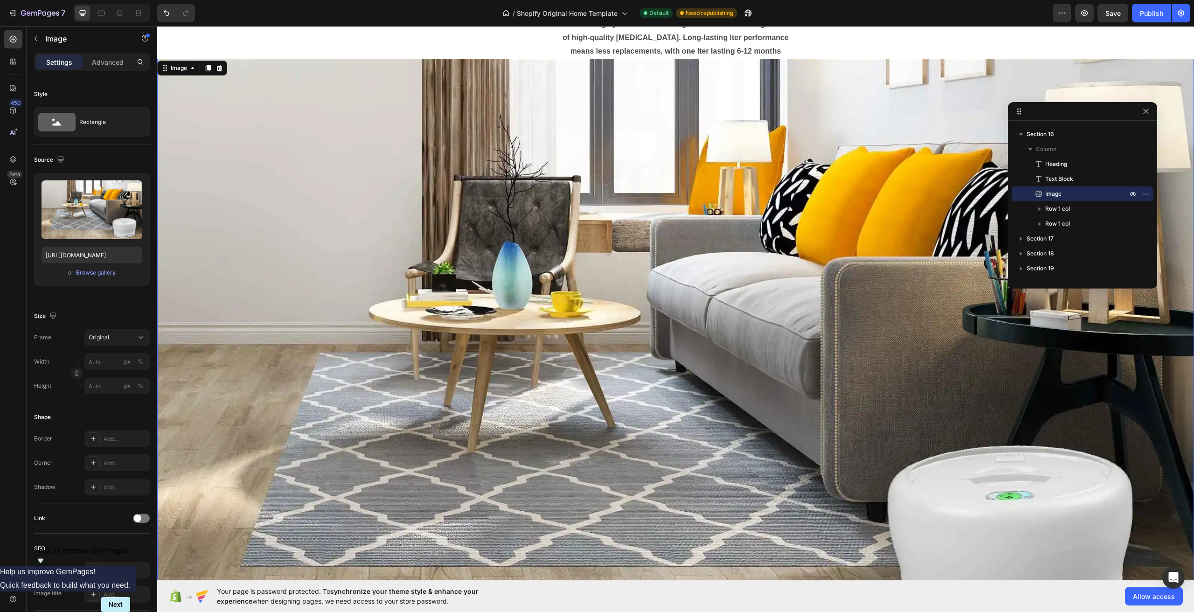
scroll to position [4385, 0]
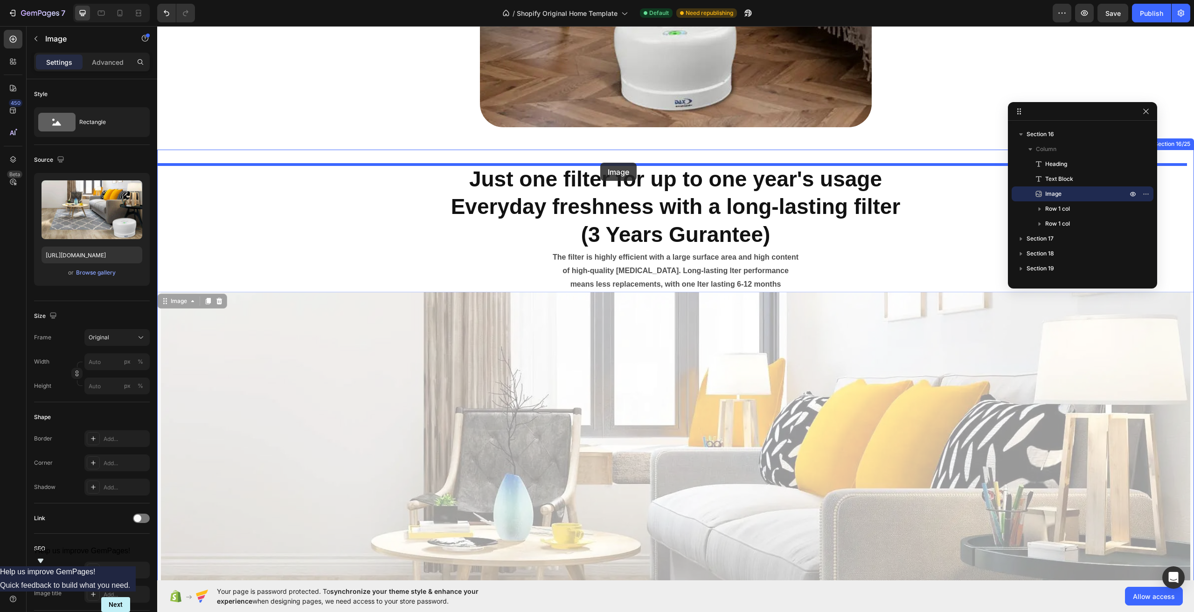
drag, startPoint x: 600, startPoint y: 335, endPoint x: 600, endPoint y: 163, distance: 172.1
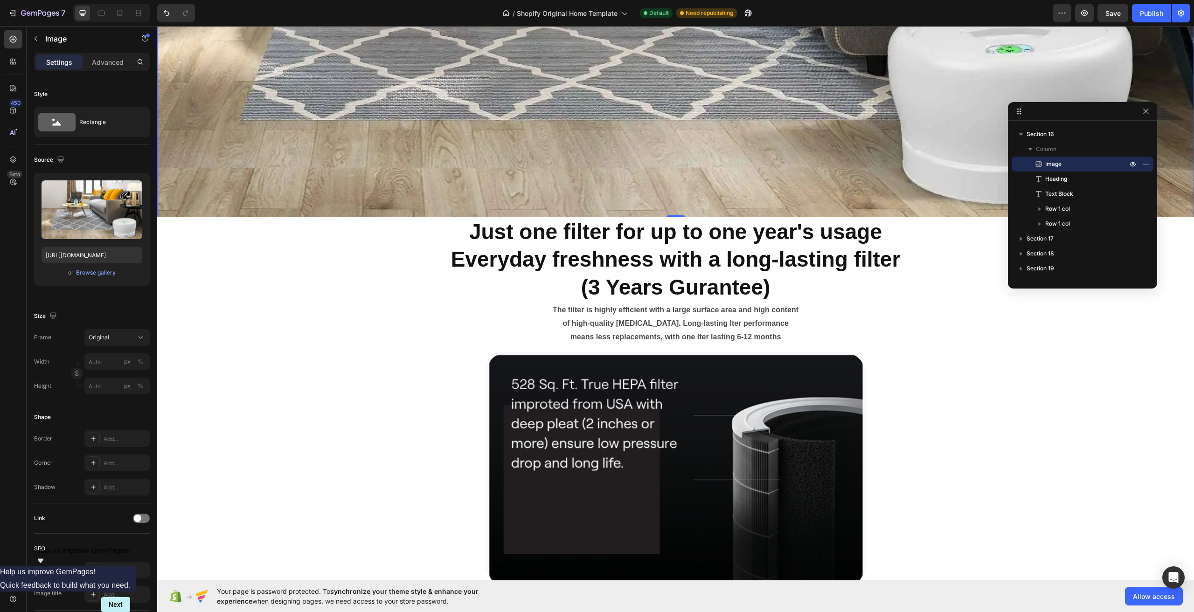
scroll to position [4945, 0]
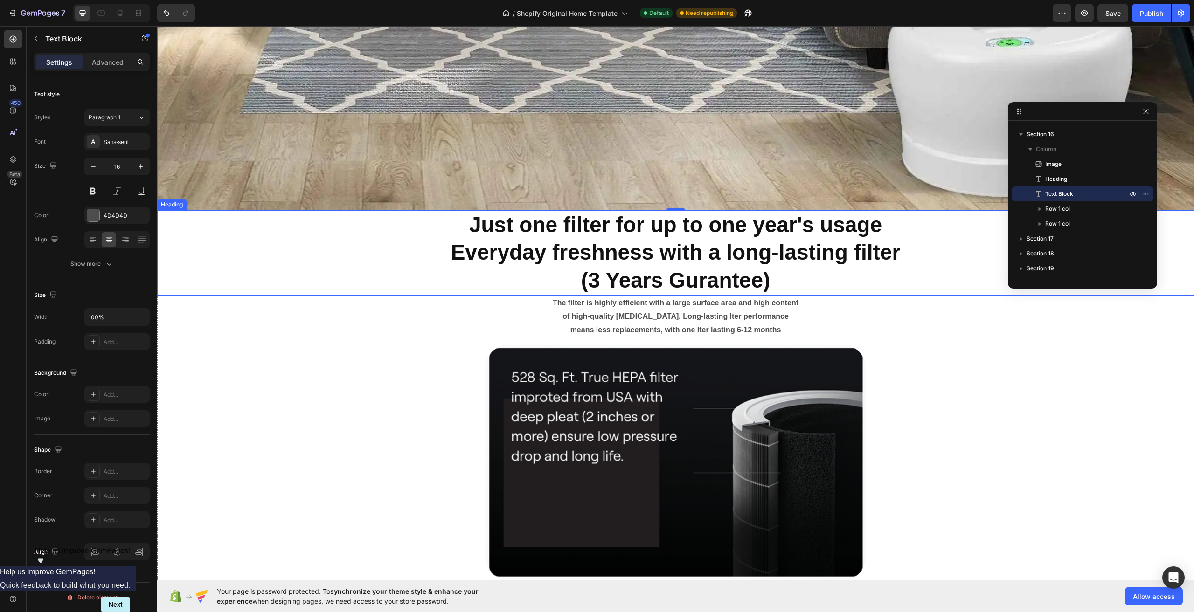
click at [988, 310] on p "of high-quality [MEDICAL_DATA]. Long-lasting lter performance" at bounding box center [675, 317] width 1035 height 14
click at [726, 244] on strong "Everyday freshness with a long-lasting filter" at bounding box center [676, 252] width 450 height 24
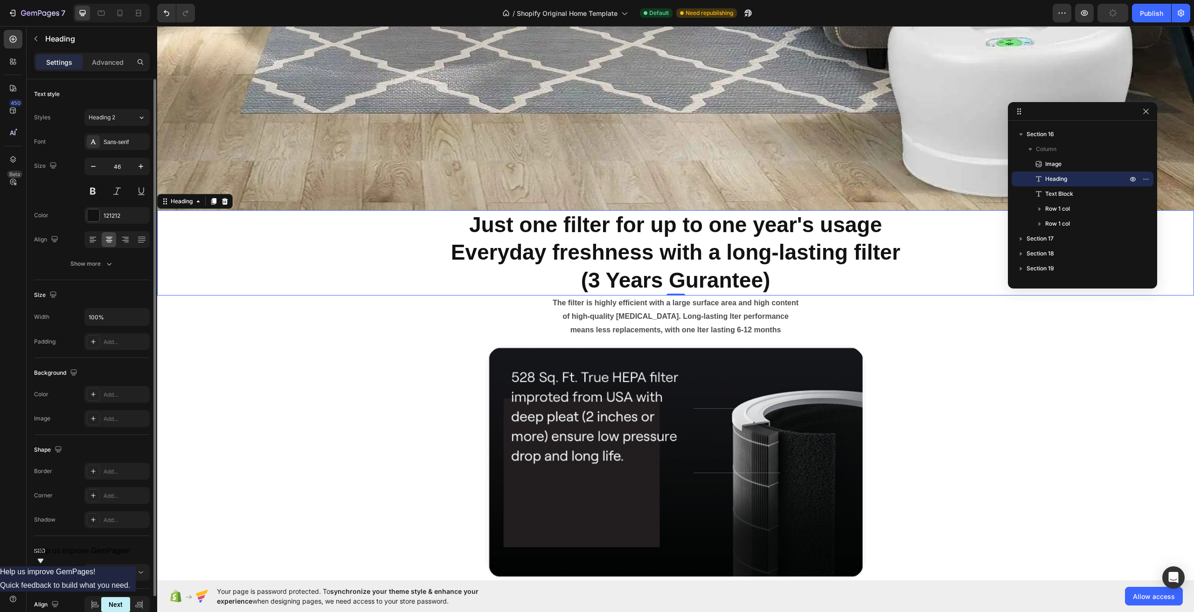
scroll to position [46, 0]
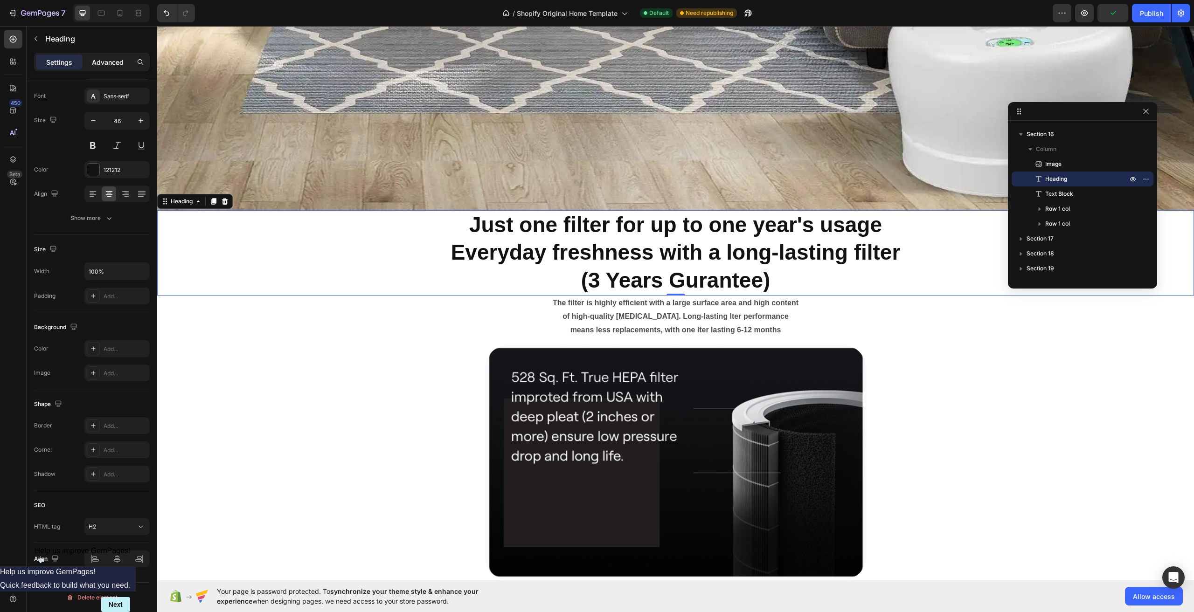
click at [100, 67] on p "Advanced" at bounding box center [108, 62] width 32 height 10
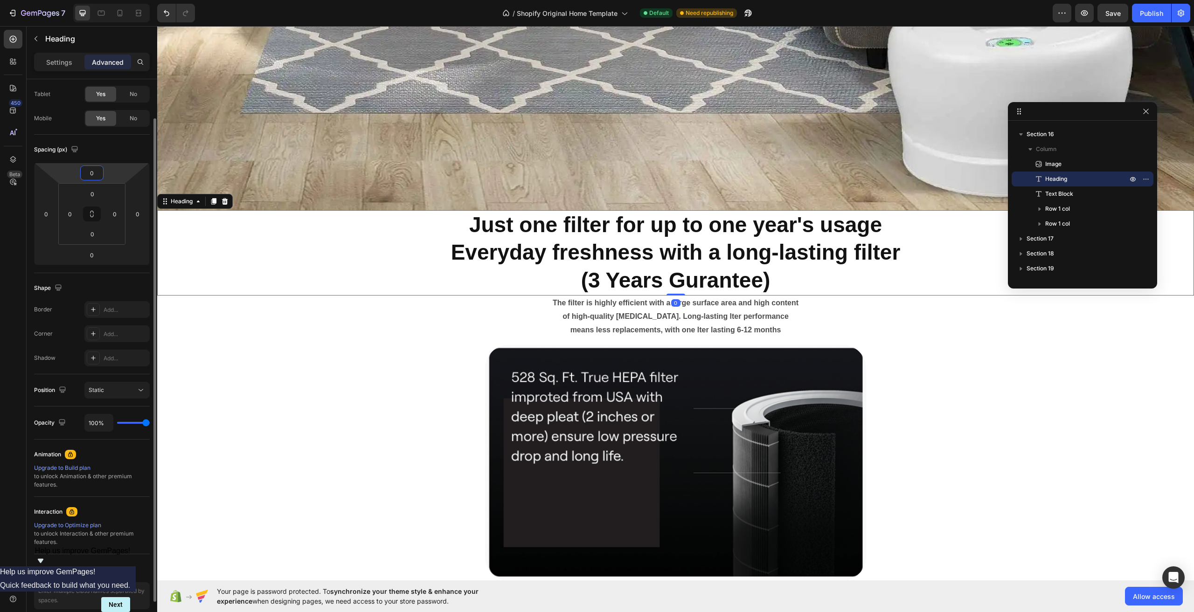
click at [92, 173] on input "0" at bounding box center [92, 173] width 19 height 14
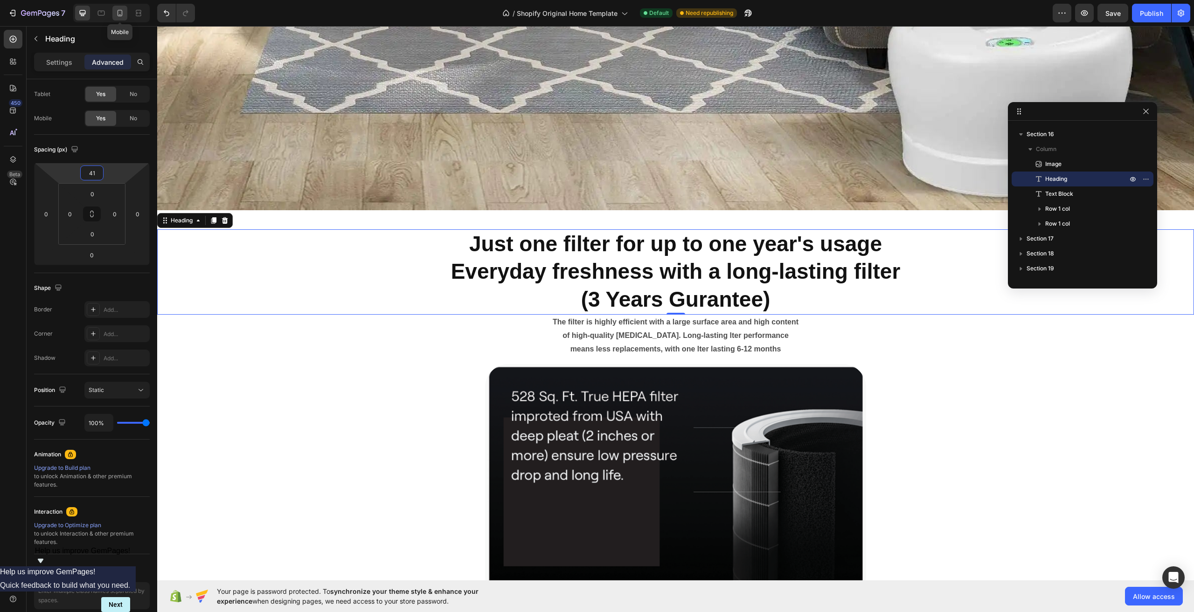
click at [118, 7] on div at bounding box center [119, 13] width 15 height 15
type input "40"
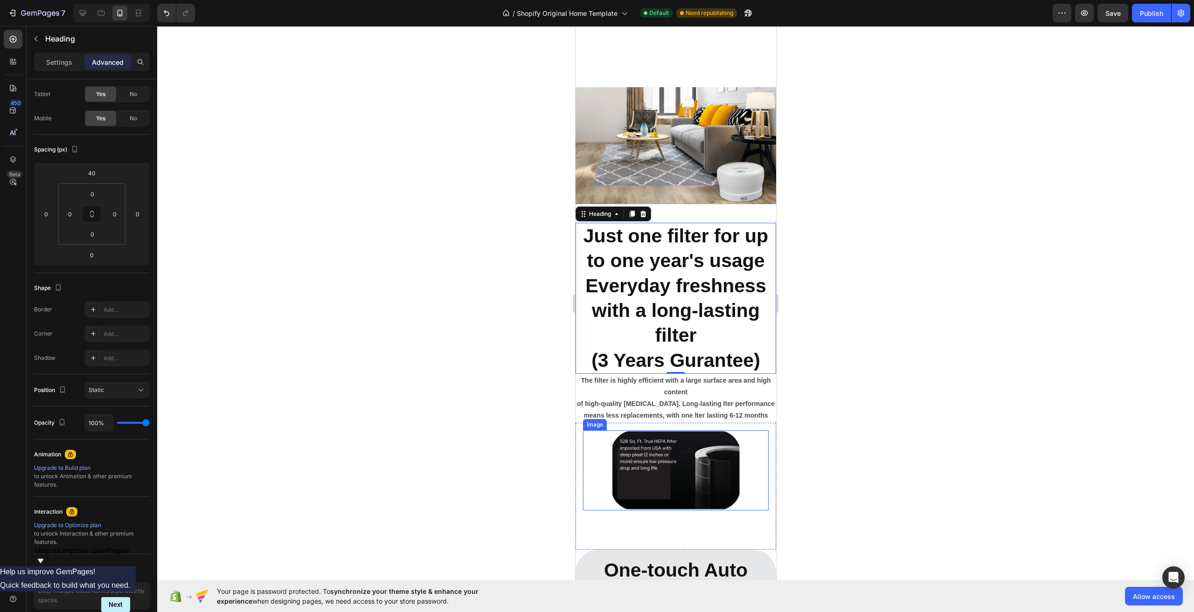
scroll to position [4005, 0]
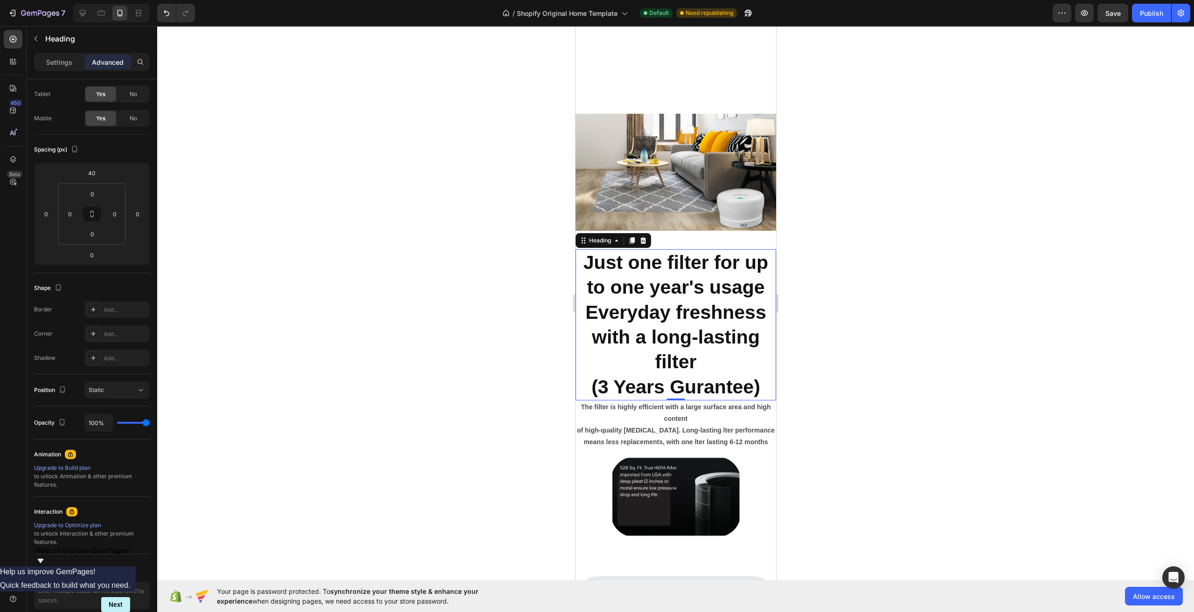
click at [830, 296] on div at bounding box center [675, 319] width 1037 height 586
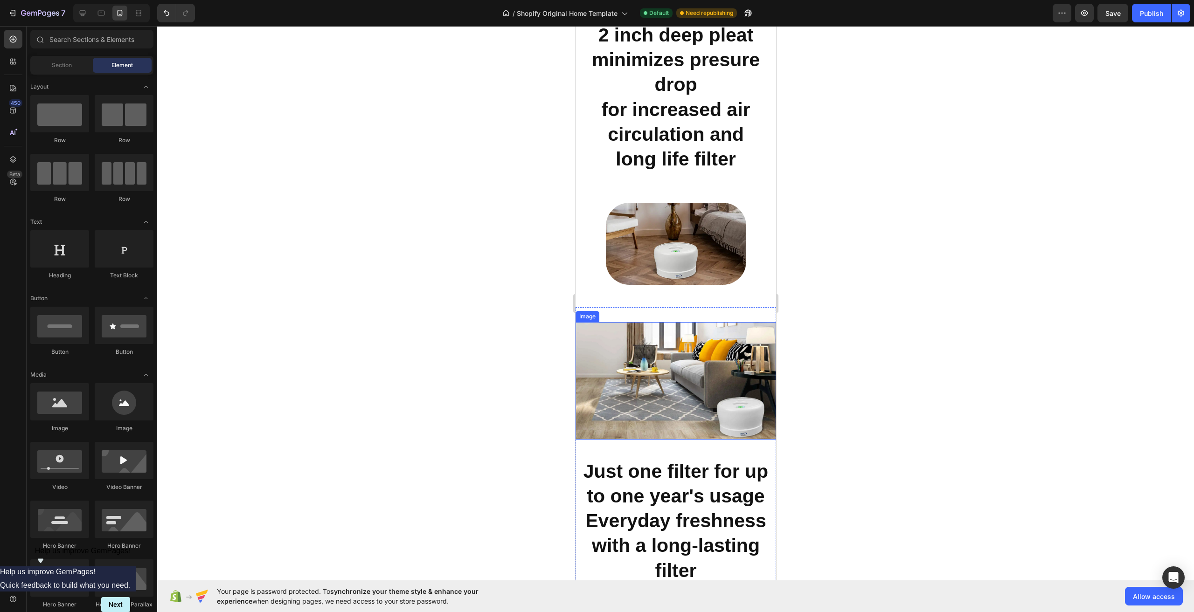
scroll to position [3726, 0]
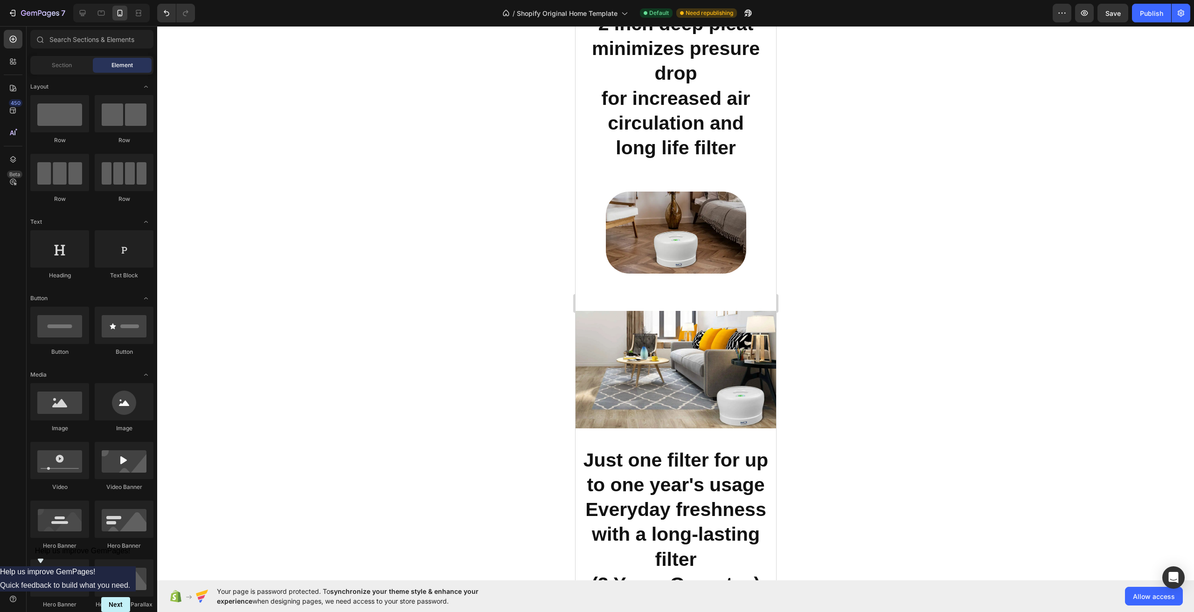
click at [888, 312] on div at bounding box center [675, 319] width 1037 height 586
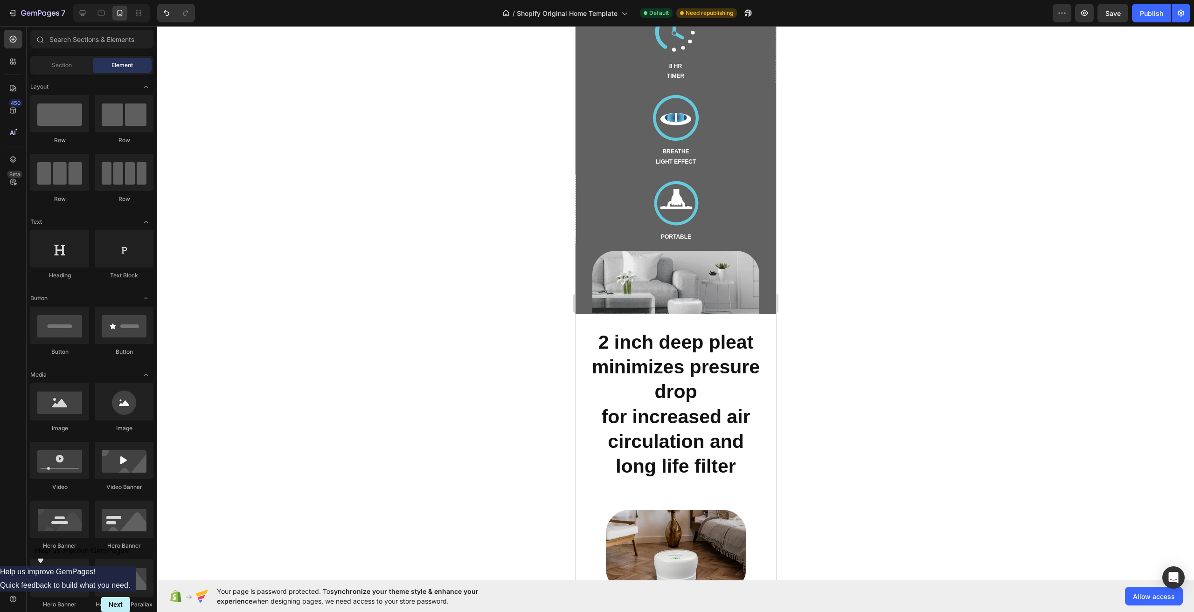
scroll to position [3399, 0]
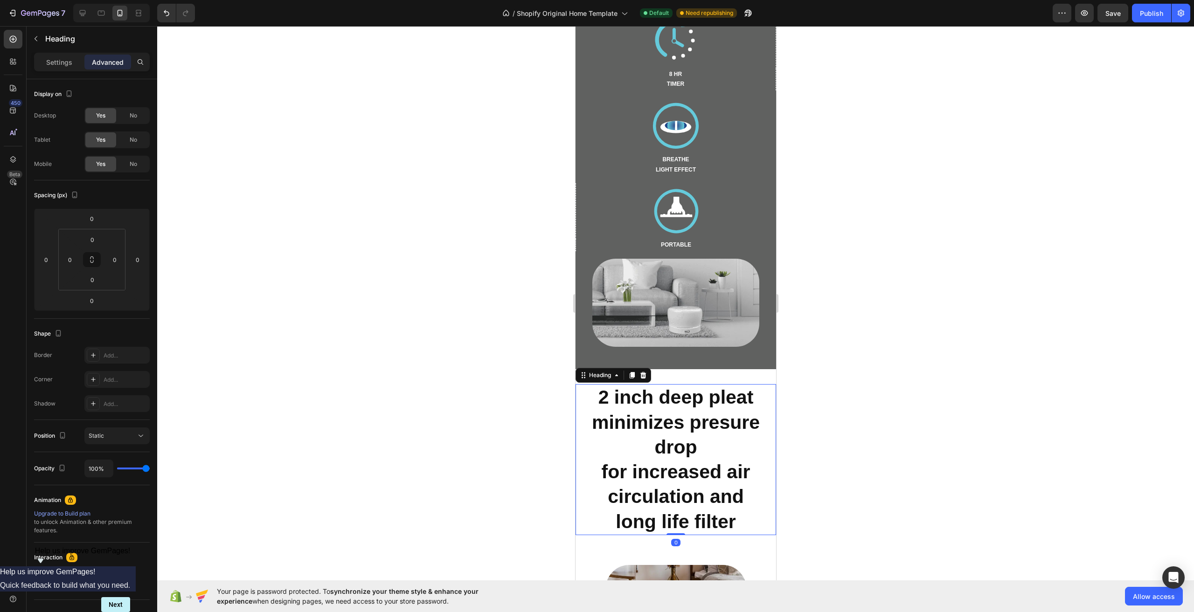
click at [678, 392] on strong "2 inch deep pleat minimizes presure drop" at bounding box center [675, 422] width 168 height 71
click at [34, 38] on icon "button" at bounding box center [35, 38] width 7 height 7
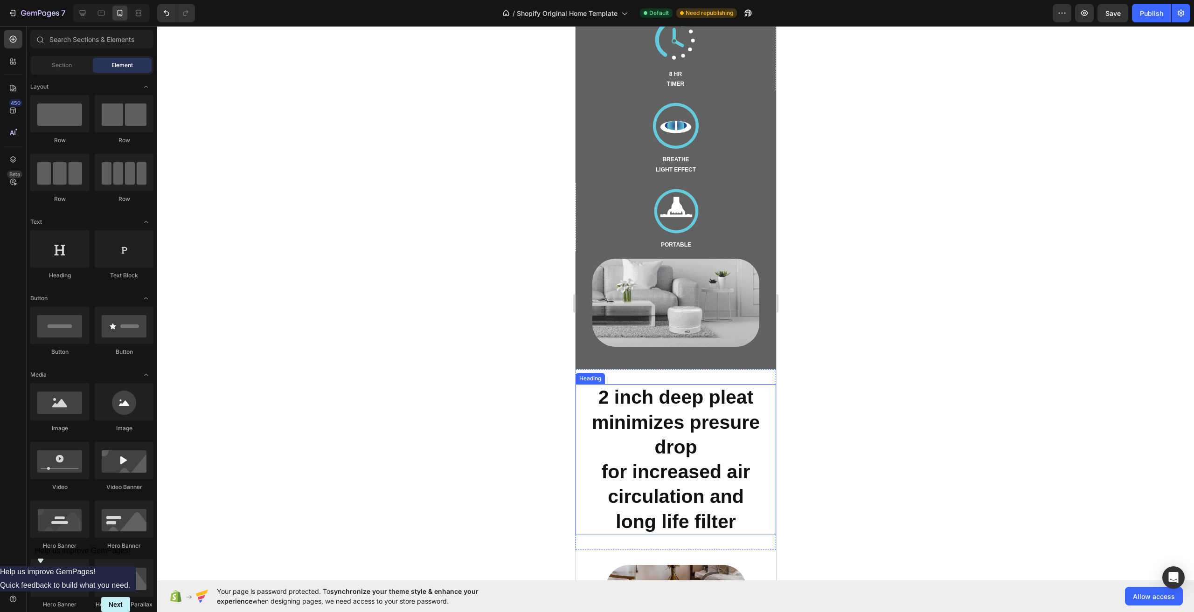
click at [667, 481] on h2 "2 inch deep pleat minimizes presure drop for increased air circulation and long…" at bounding box center [675, 459] width 201 height 151
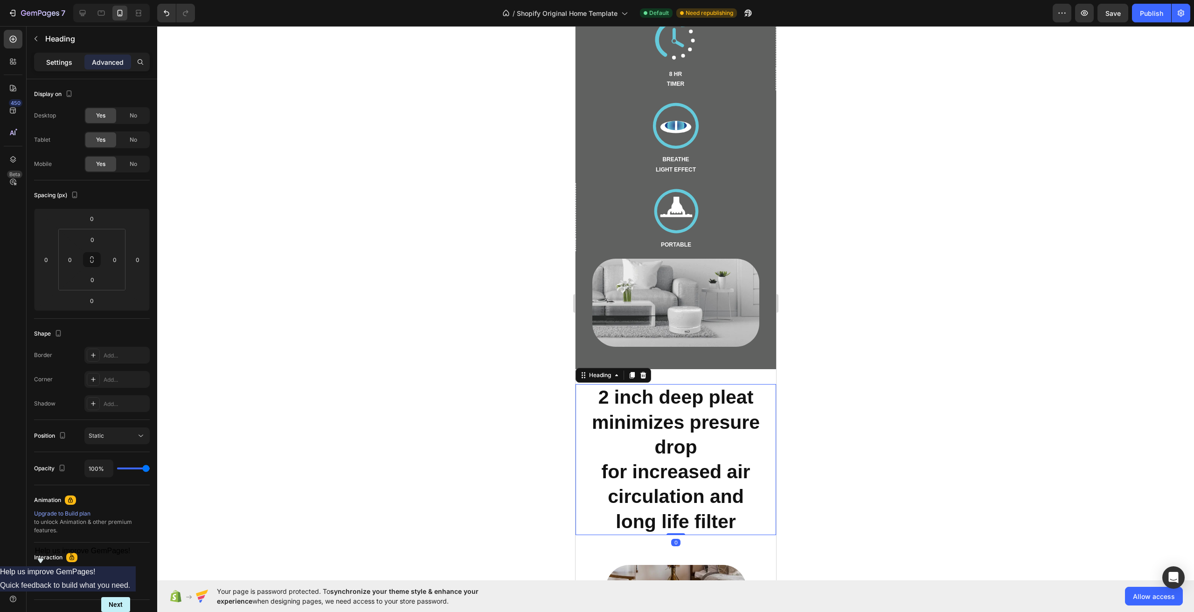
click at [59, 64] on p "Settings" at bounding box center [59, 62] width 26 height 10
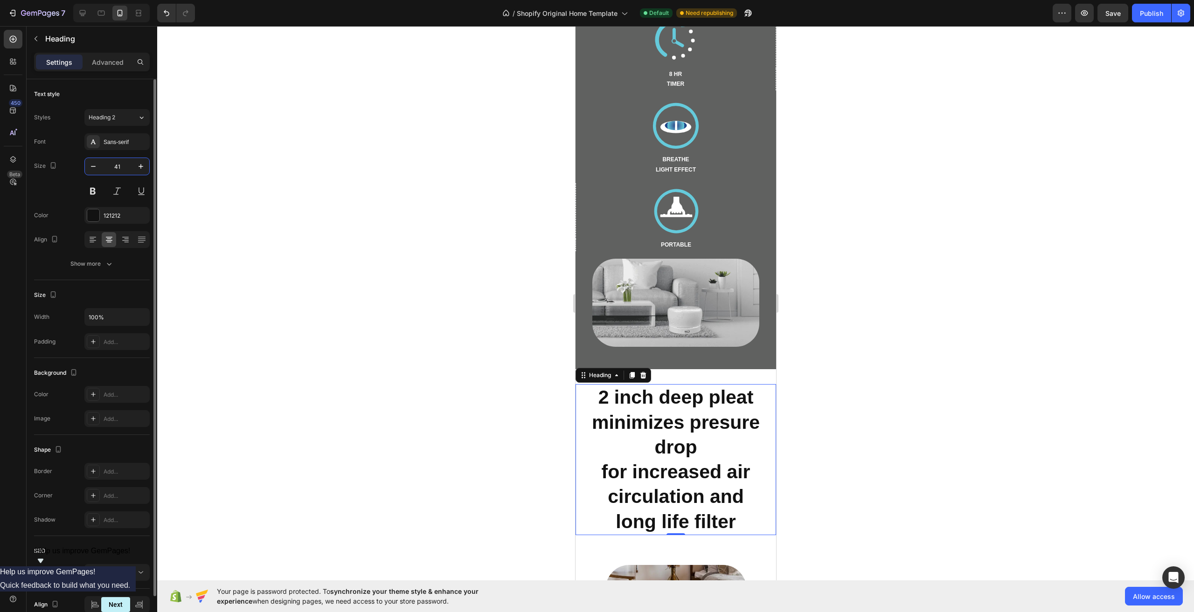
click at [118, 165] on input "41" at bounding box center [117, 166] width 31 height 17
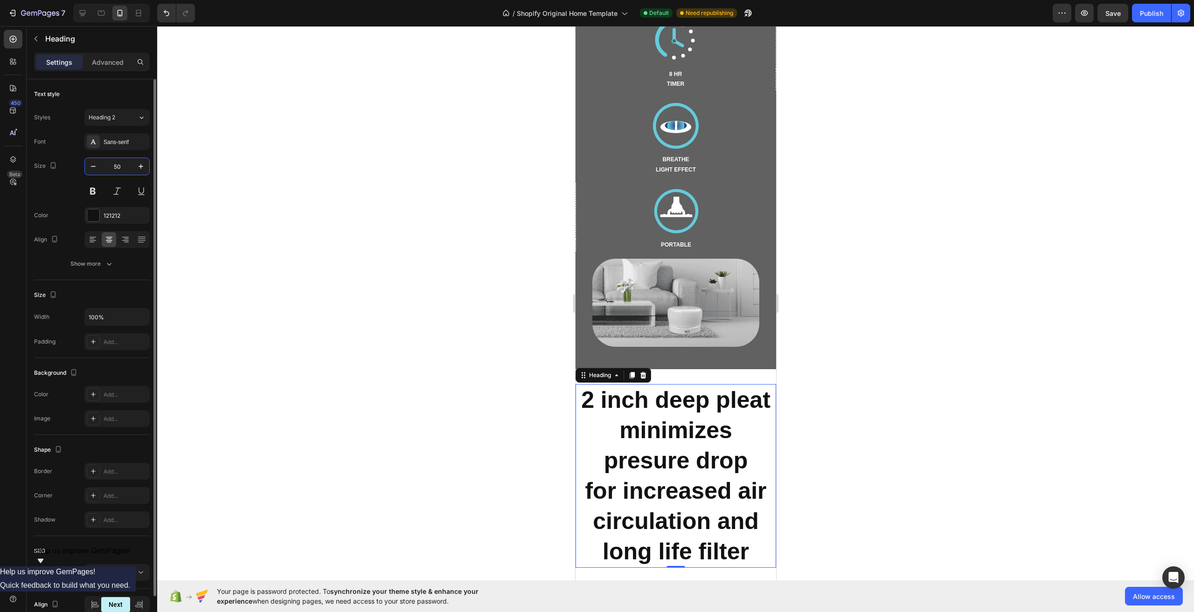
click at [118, 166] on input "50" at bounding box center [117, 166] width 31 height 17
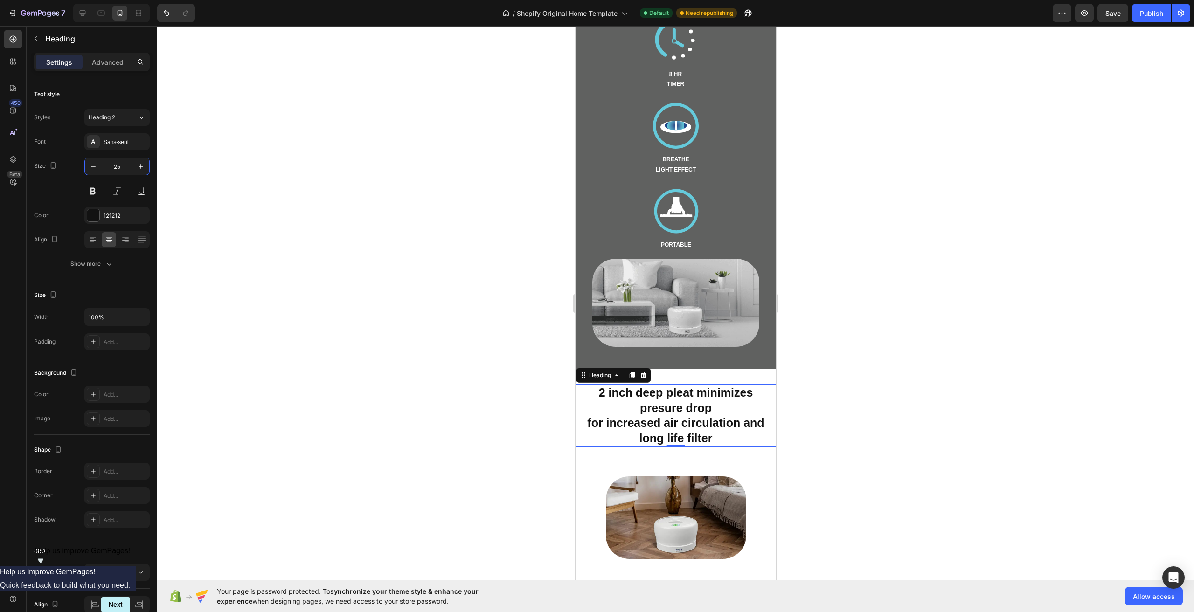
type input "25"
click at [865, 407] on div at bounding box center [675, 319] width 1037 height 586
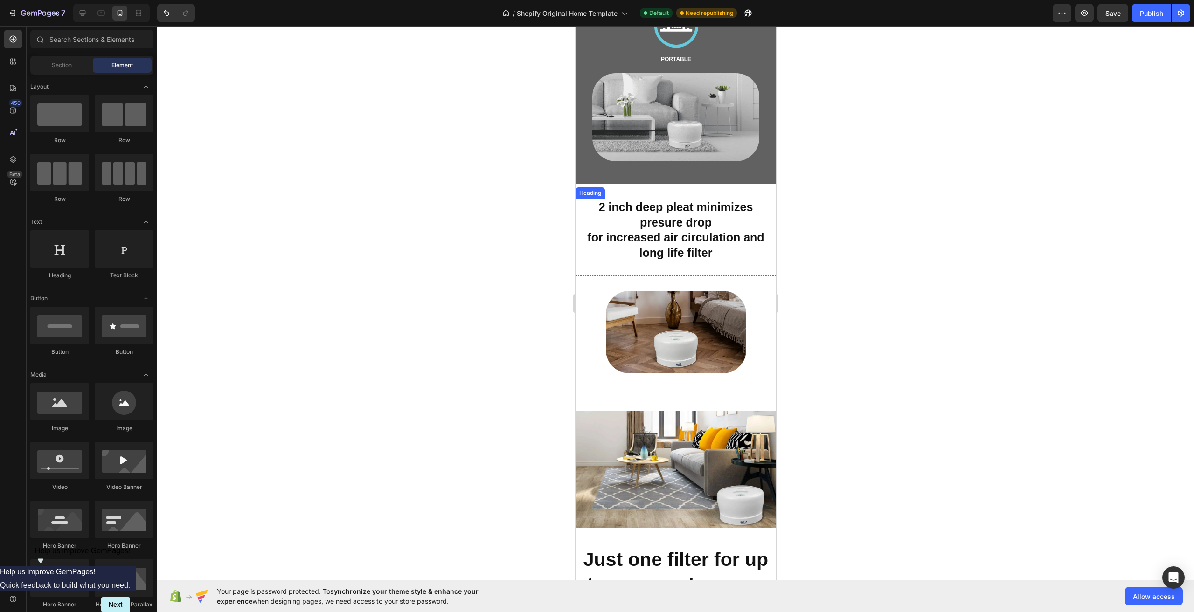
scroll to position [3586, 0]
click at [98, 14] on icon at bounding box center [101, 13] width 7 height 5
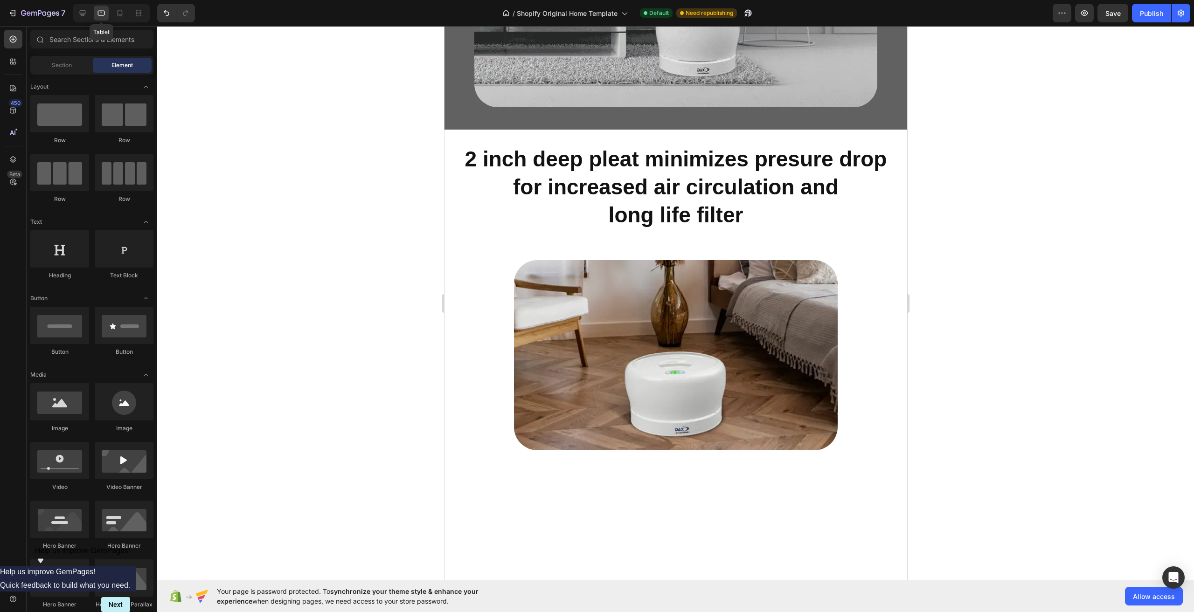
scroll to position [3394, 0]
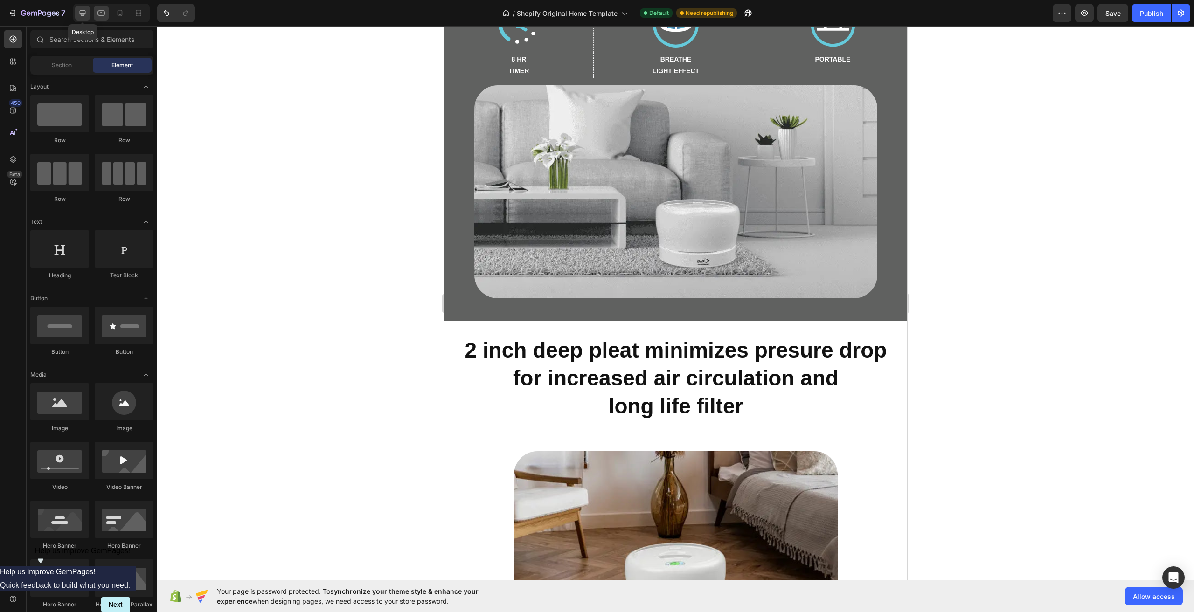
click at [86, 14] on icon at bounding box center [82, 12] width 9 height 9
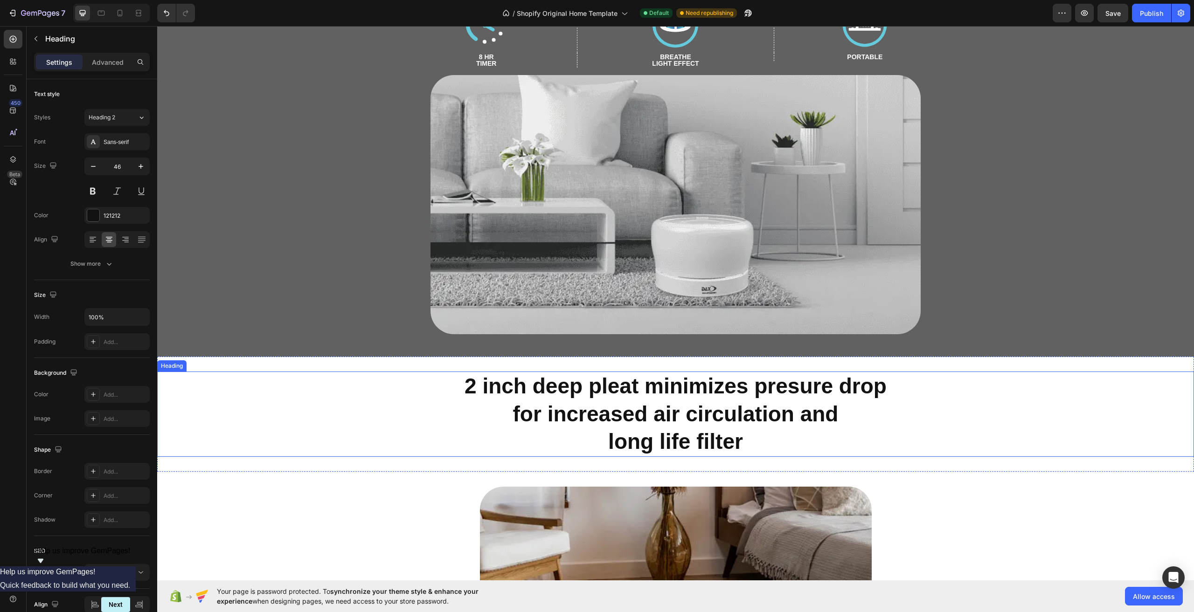
click at [645, 432] on strong "long life filter" at bounding box center [675, 441] width 135 height 24
click at [104, 13] on icon at bounding box center [101, 12] width 9 height 9
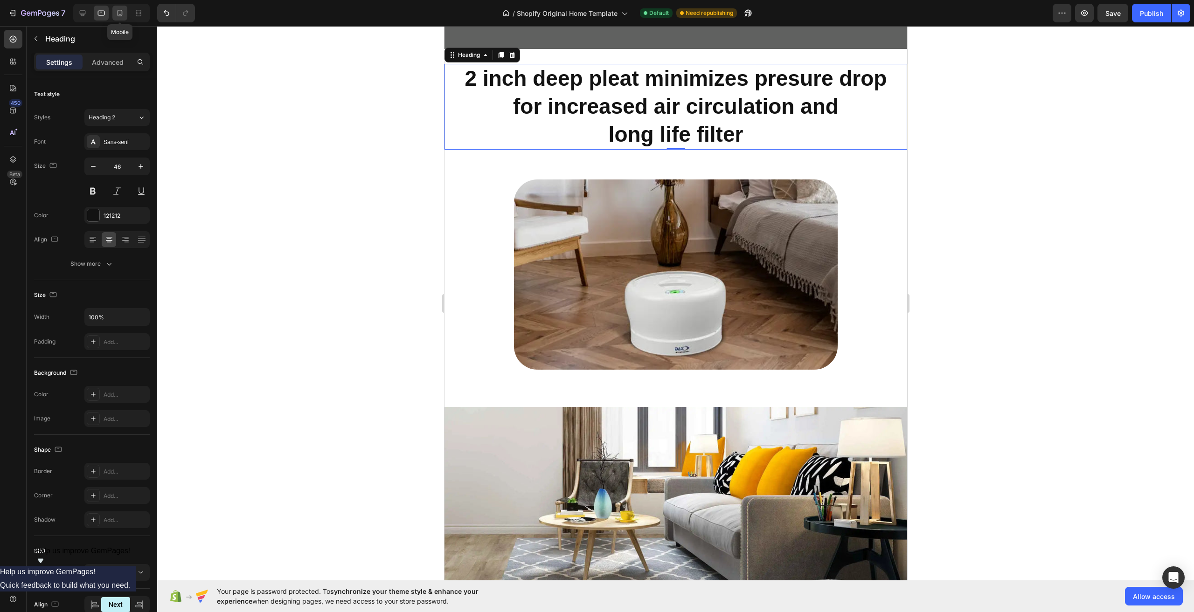
click at [118, 10] on icon at bounding box center [119, 12] width 9 height 9
type input "25"
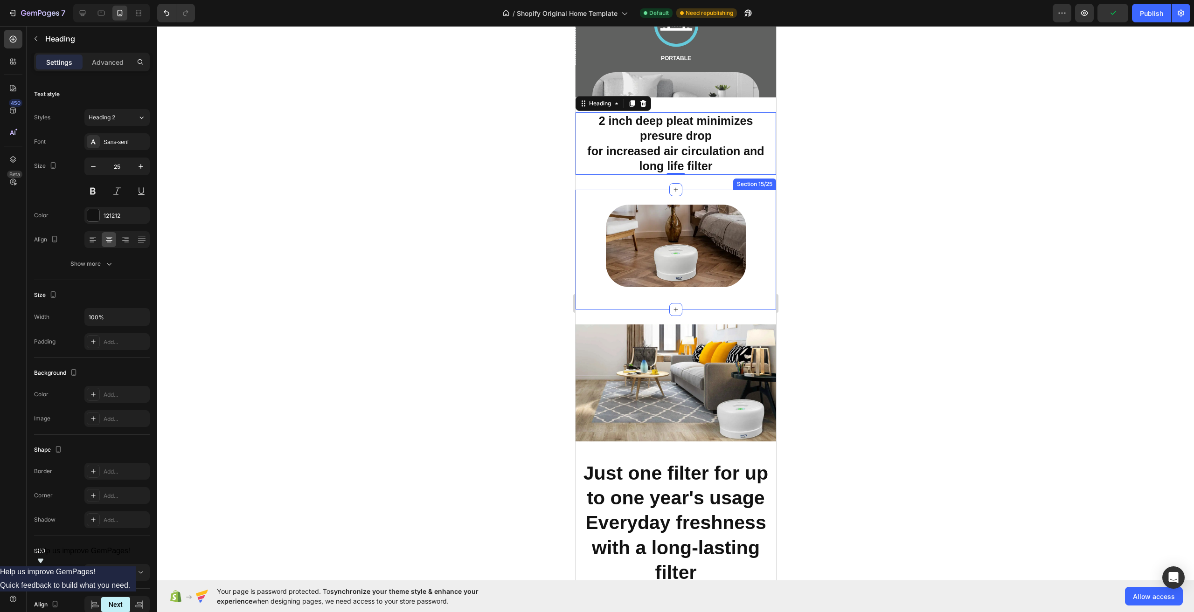
scroll to position [3686, 0]
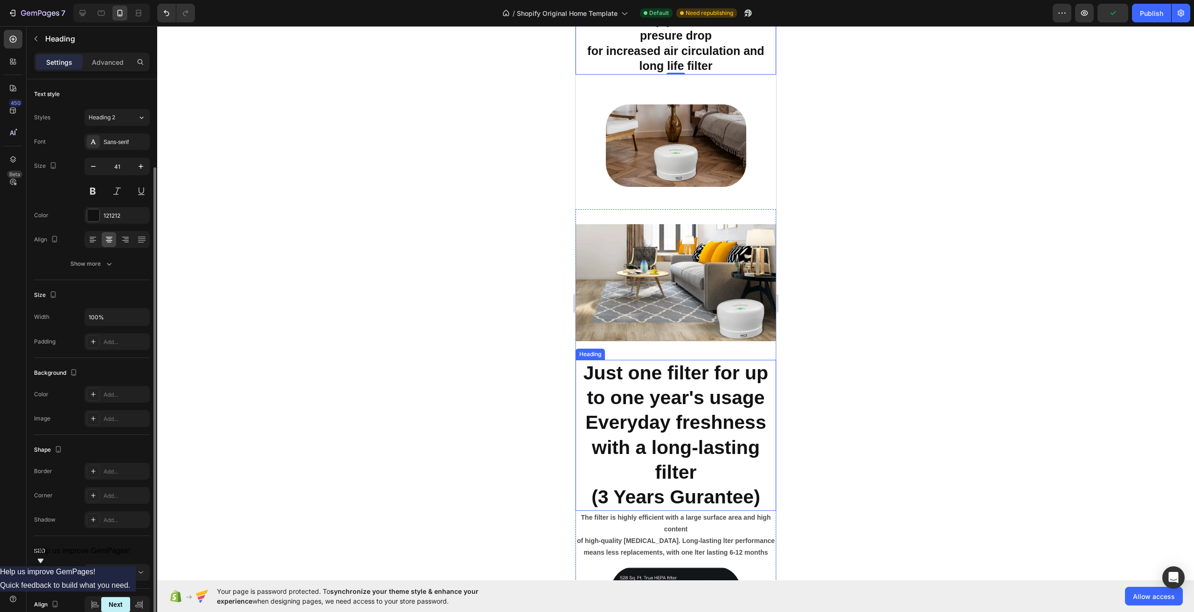
click at [725, 422] on strong "Everyday freshness with a long-lasting filter" at bounding box center [675, 447] width 180 height 71
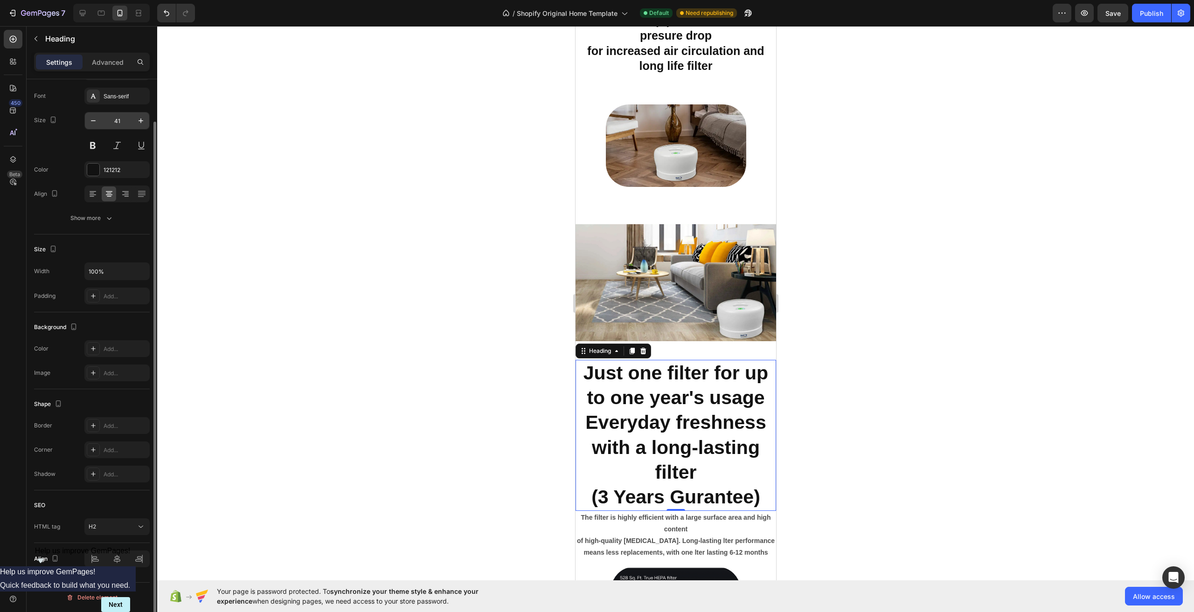
click at [110, 120] on input "41" at bounding box center [117, 120] width 31 height 17
type input "25"
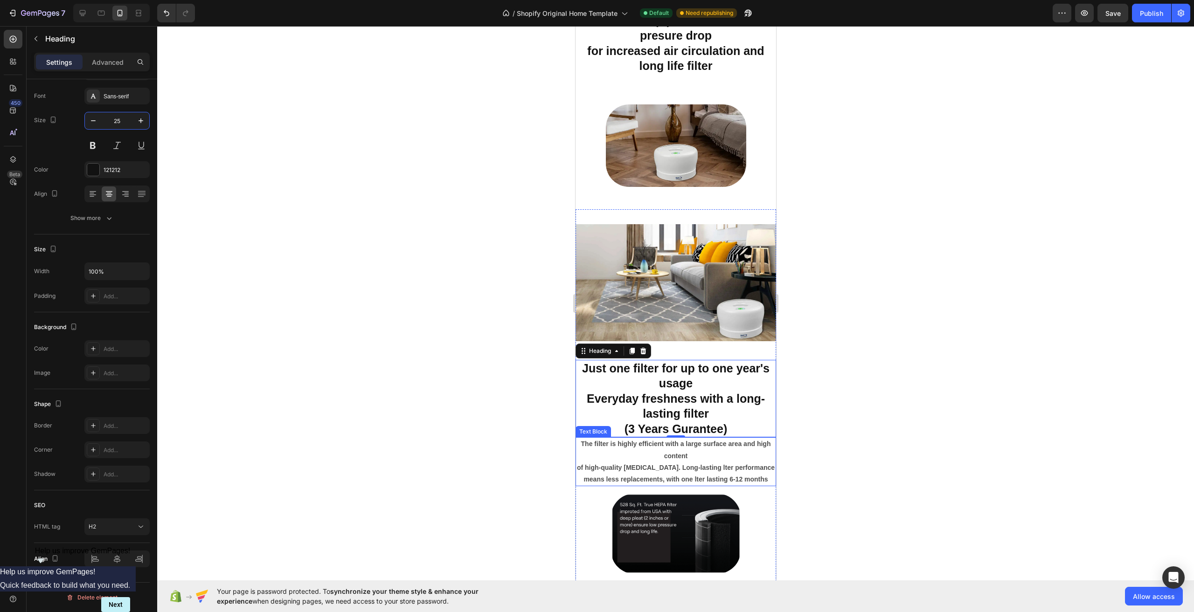
click at [732, 464] on strong "of high-quality [MEDICAL_DATA]. Long-lasting lter performance" at bounding box center [675, 467] width 198 height 7
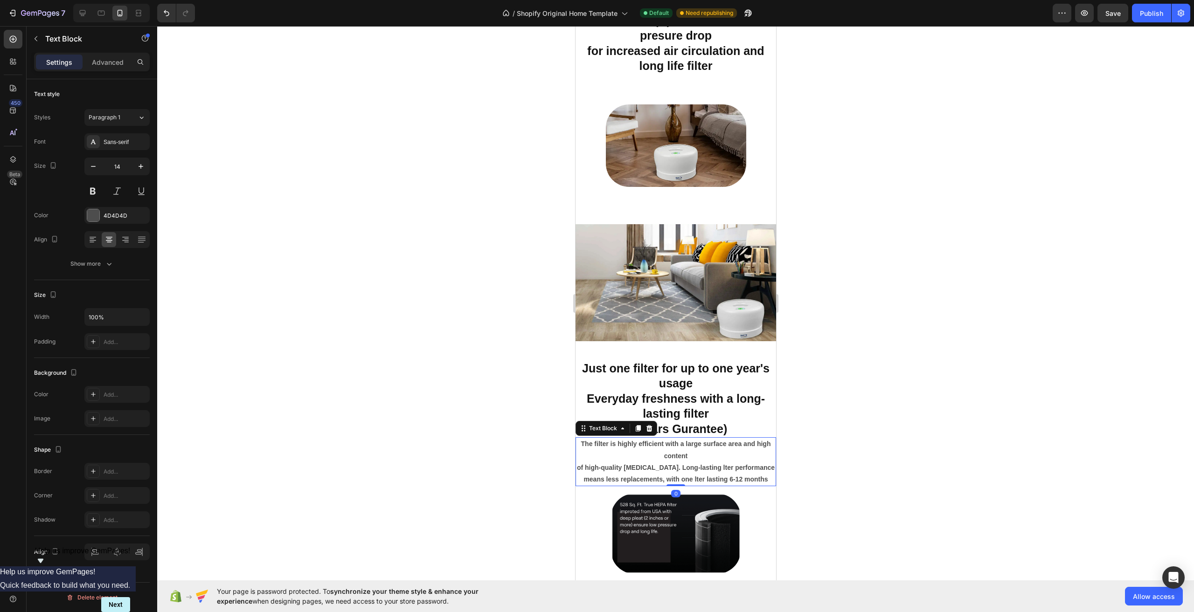
scroll to position [0, 0]
click at [118, 168] on input "14" at bounding box center [117, 166] width 31 height 17
click at [87, 15] on icon at bounding box center [82, 12] width 9 height 9
type input "16"
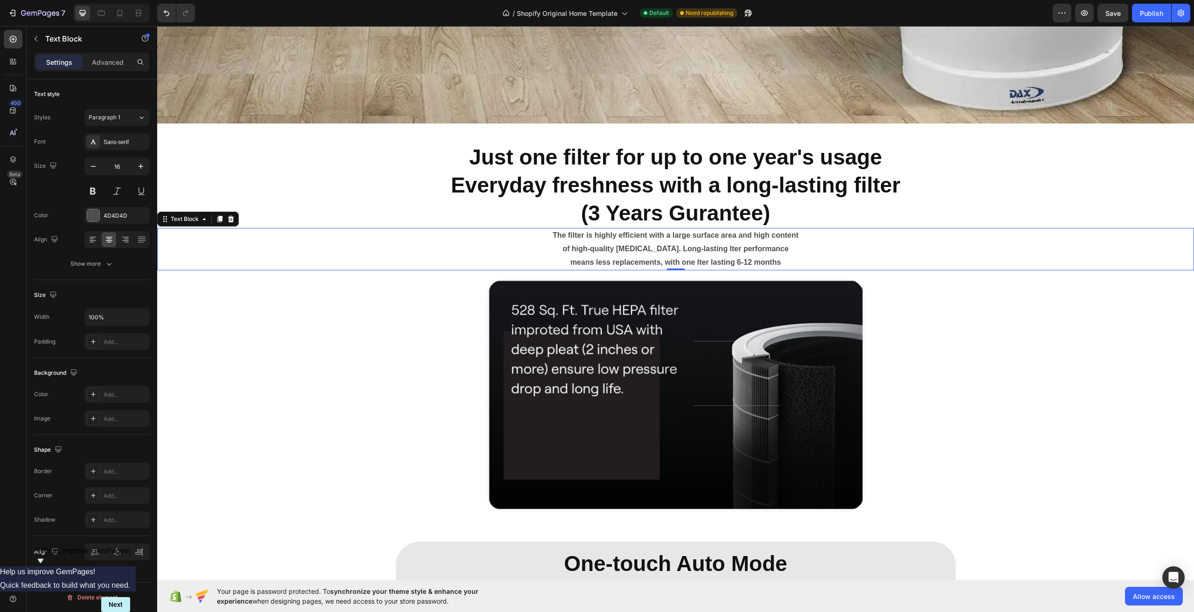
scroll to position [4758, 0]
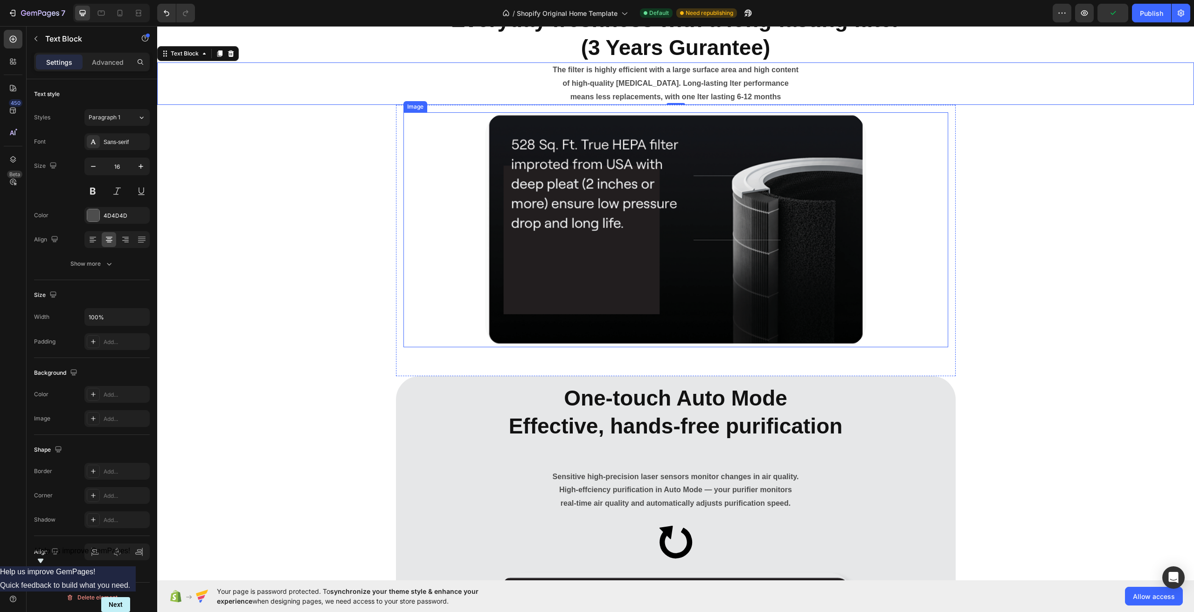
click at [581, 270] on img at bounding box center [675, 229] width 381 height 235
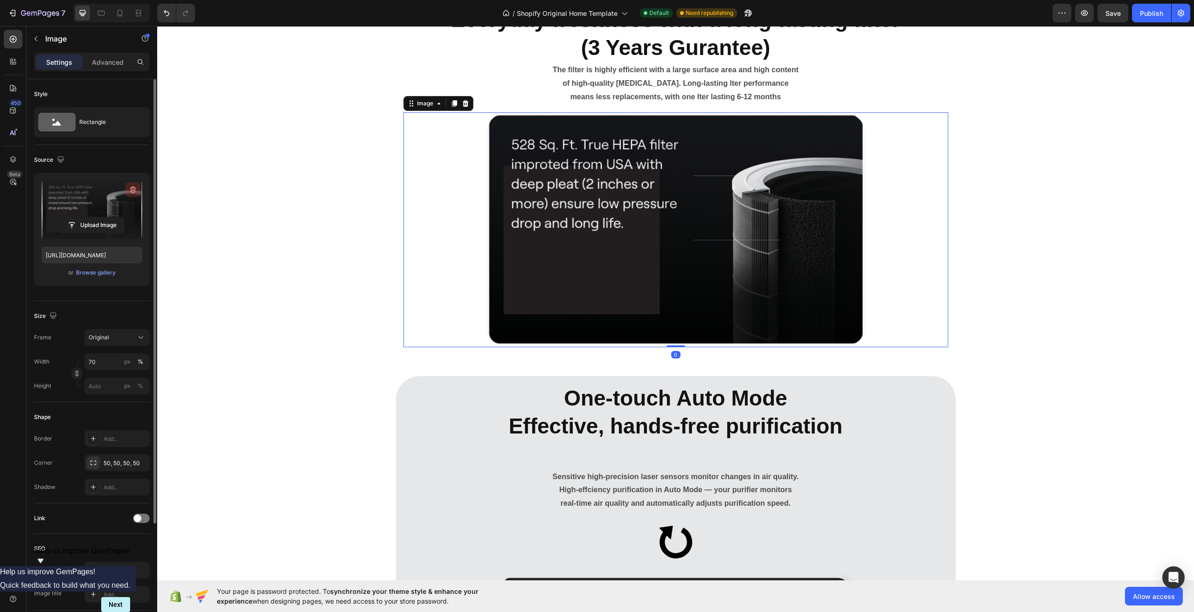
click at [134, 192] on icon "button" at bounding box center [132, 189] width 9 height 9
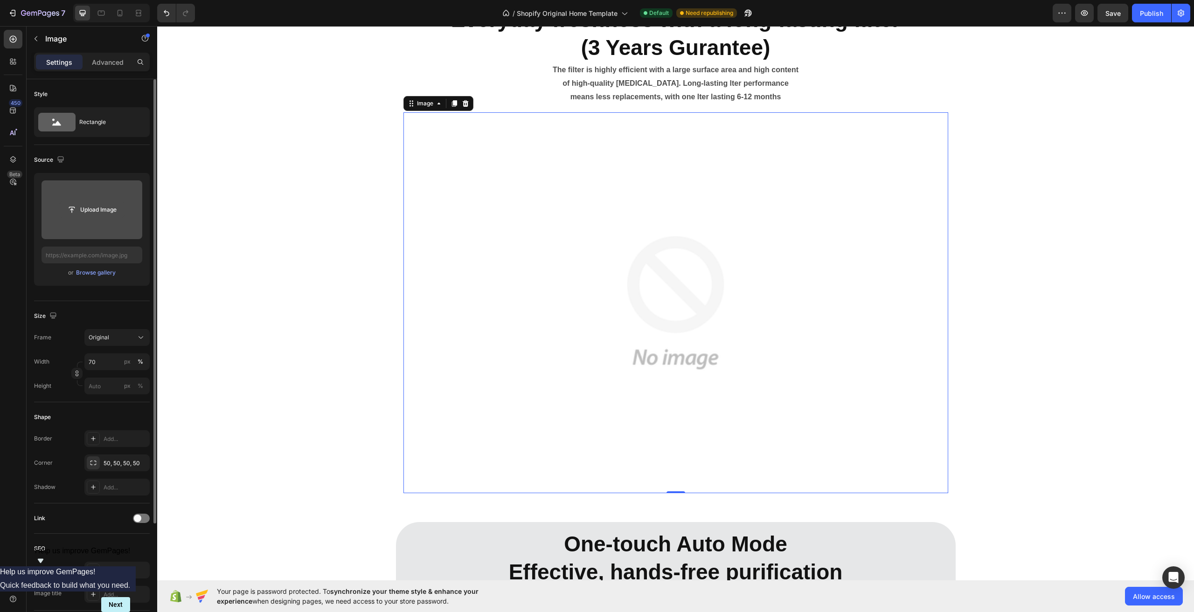
click at [98, 211] on input "file" at bounding box center [92, 210] width 64 height 16
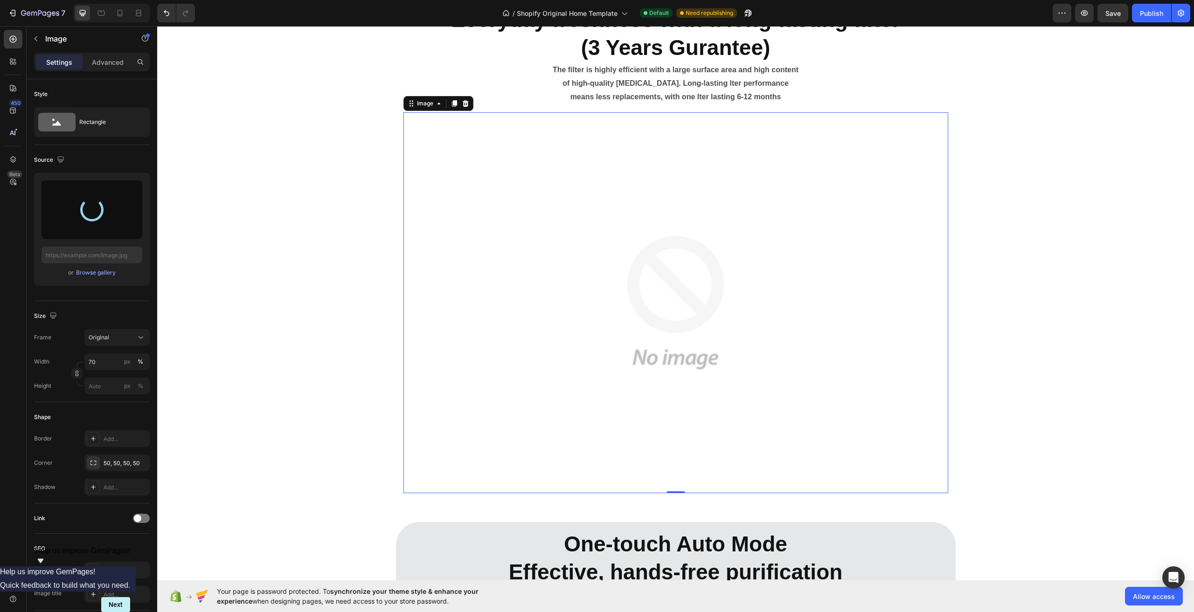
type input "[URL][DOMAIN_NAME]"
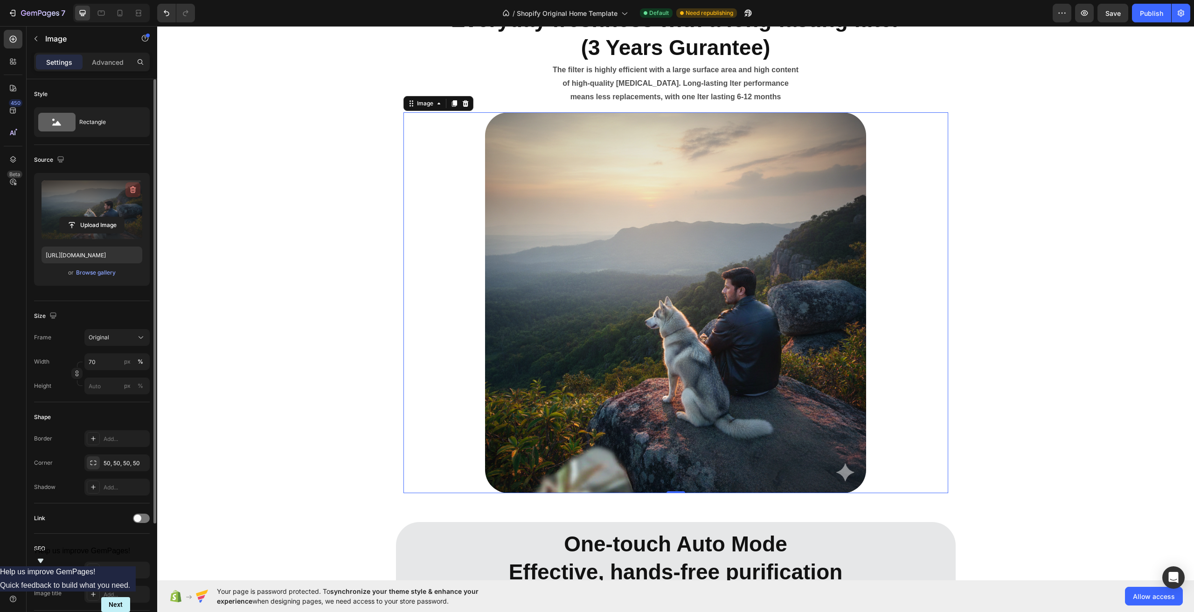
click at [129, 190] on icon "button" at bounding box center [132, 189] width 9 height 9
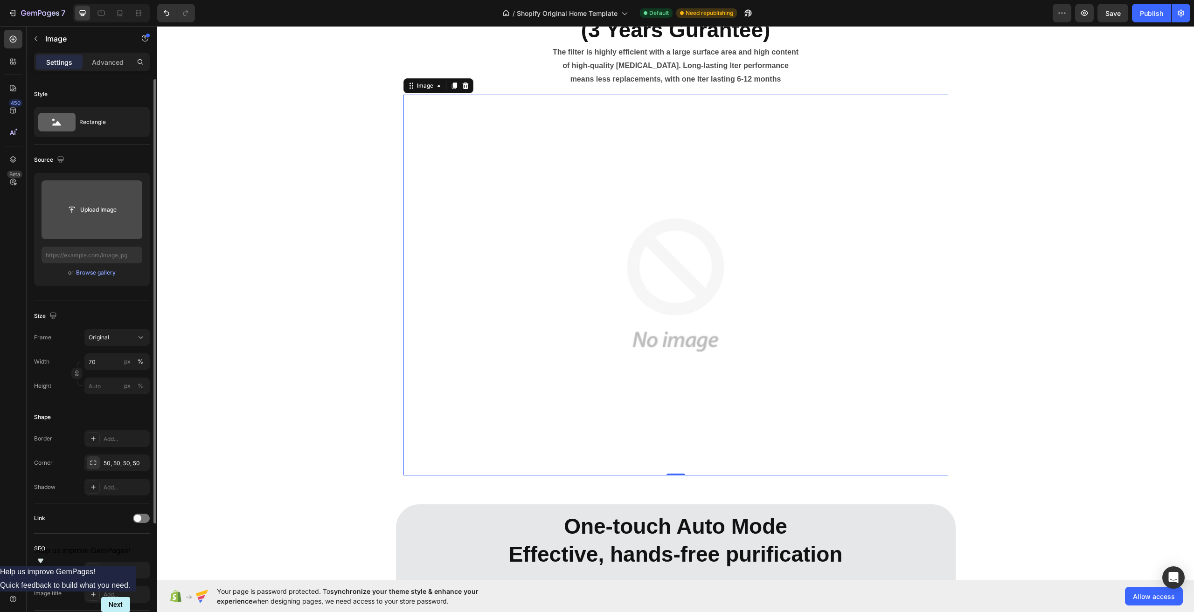
scroll to position [4805, 0]
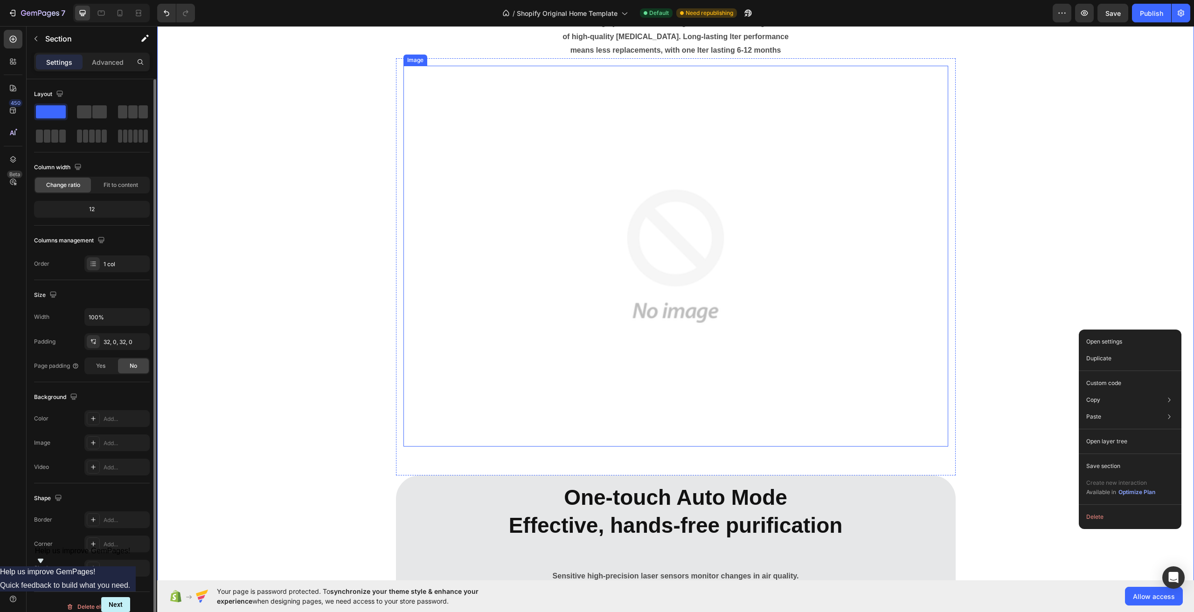
click at [734, 199] on img at bounding box center [675, 256] width 381 height 381
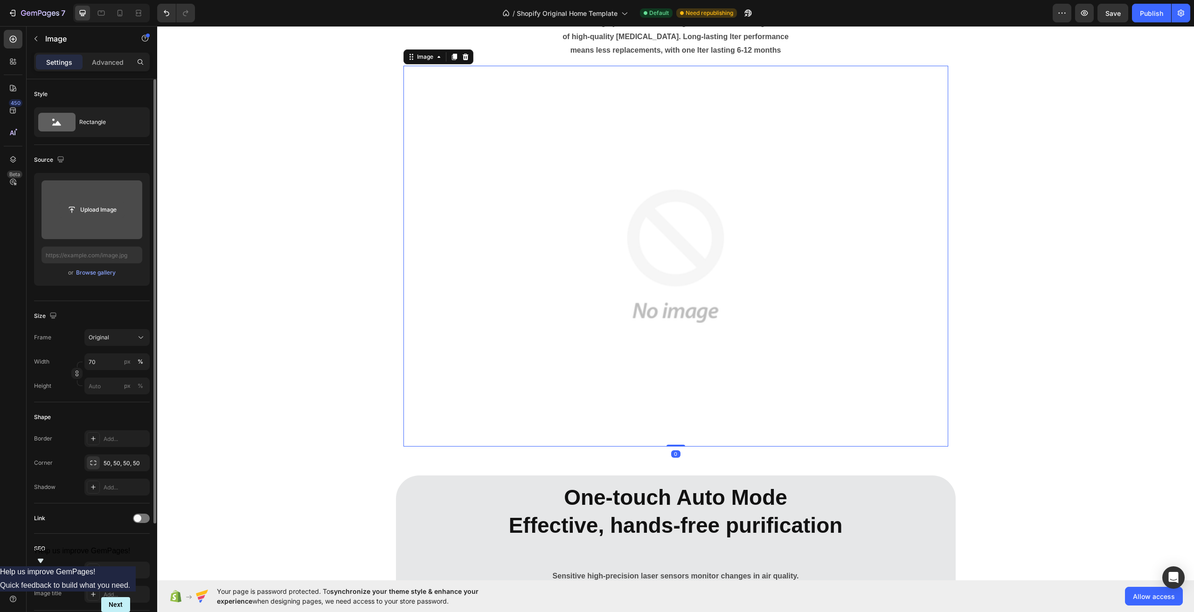
click at [78, 202] on input "file" at bounding box center [92, 210] width 64 height 16
type input "[URL][DOMAIN_NAME]"
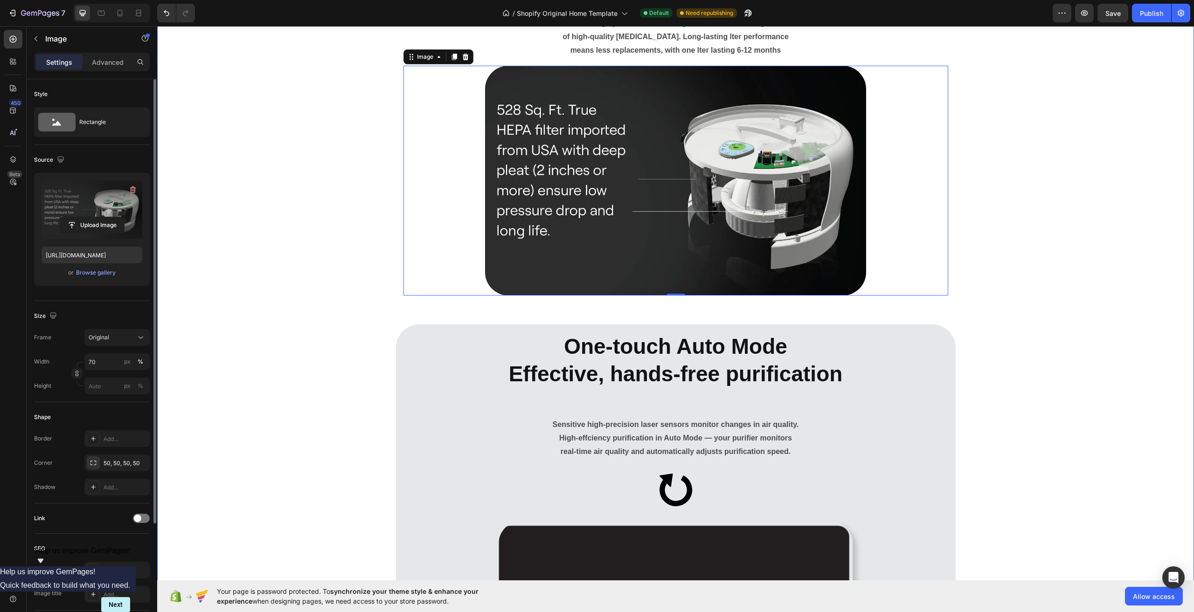
scroll to position [4851, 0]
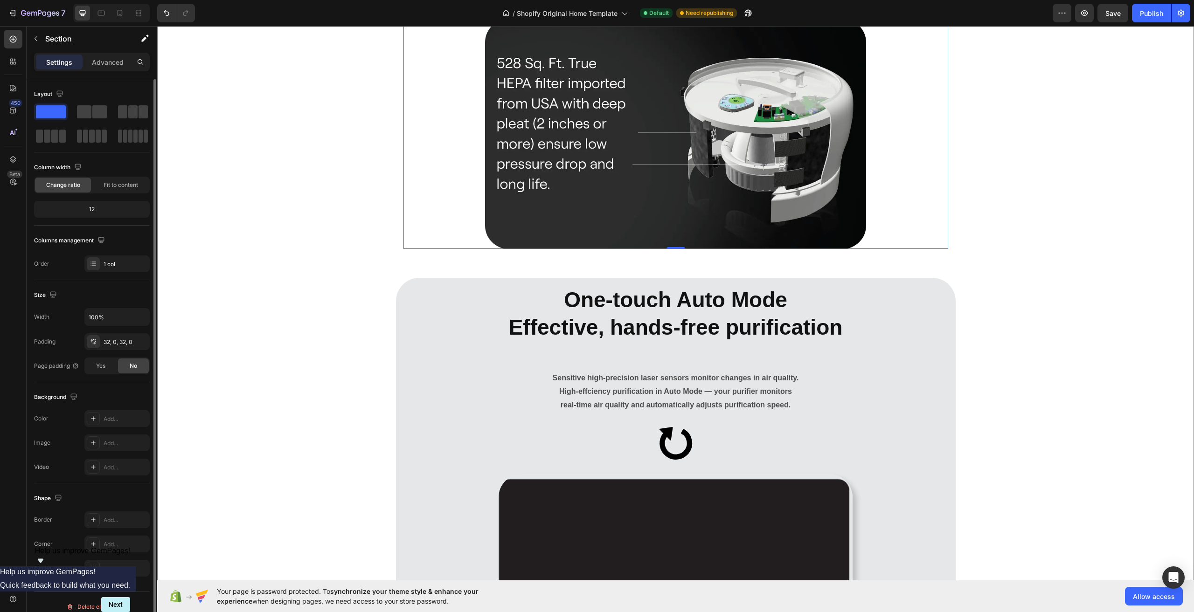
click at [277, 285] on div "Image Just one filter for up to one year's usage Everyday freshness with a long…" at bounding box center [675, 93] width 1037 height 1669
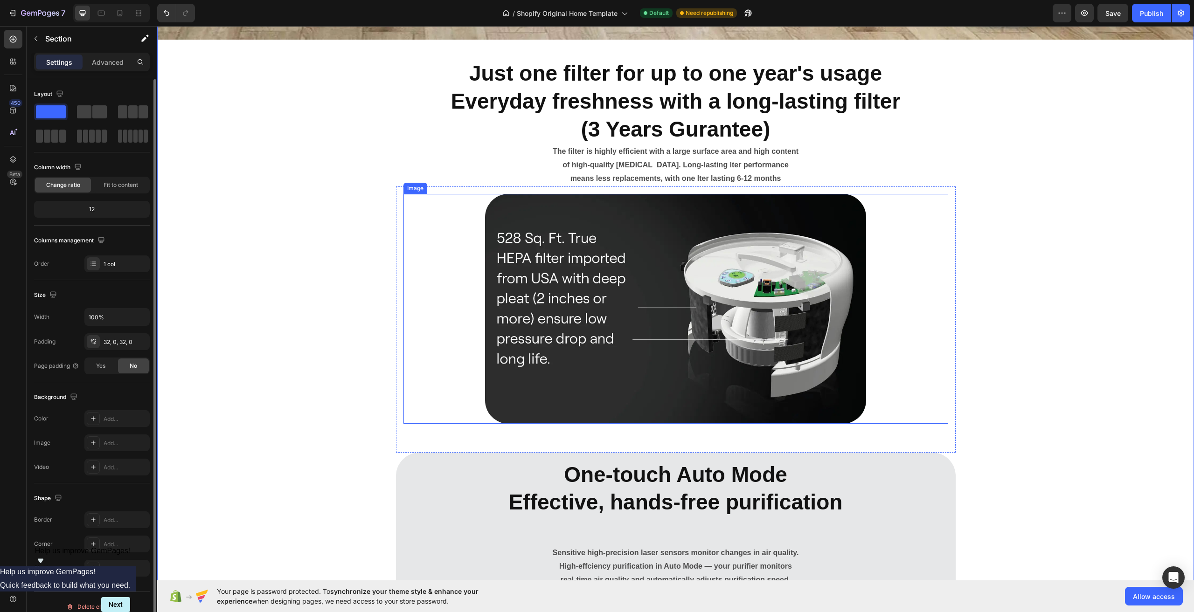
scroll to position [4571, 0]
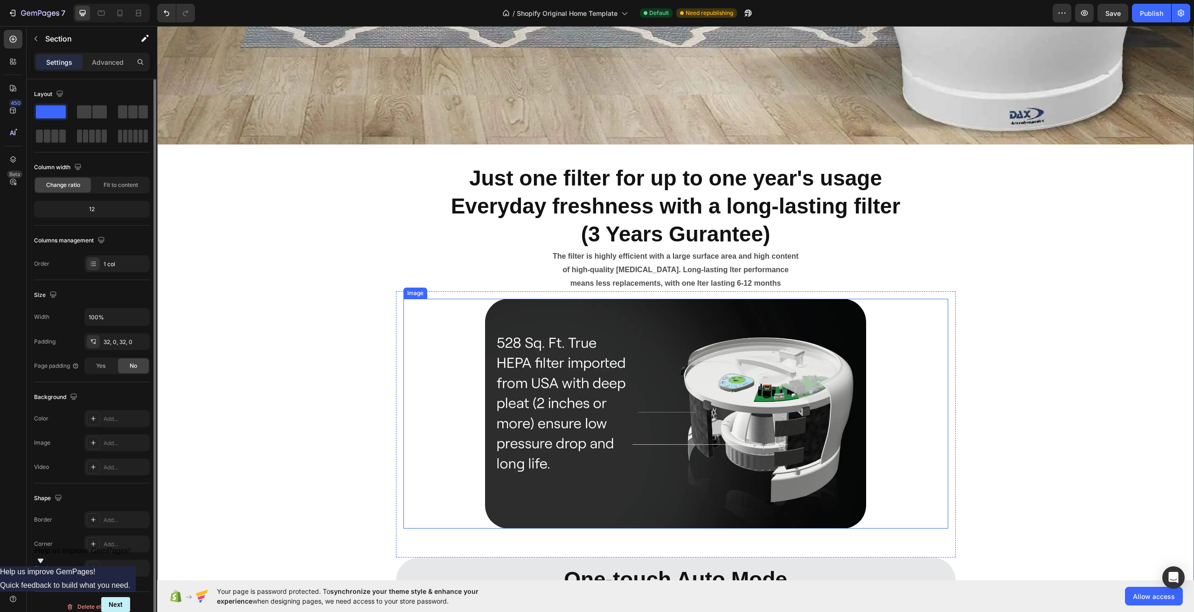
click at [777, 313] on img at bounding box center [675, 414] width 381 height 230
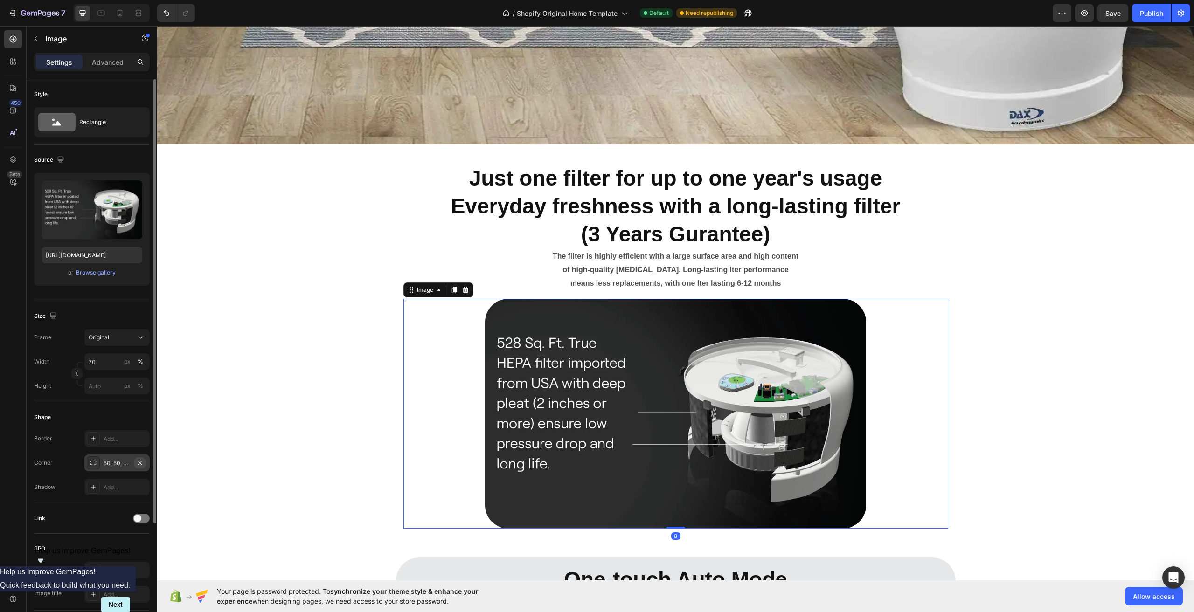
click at [140, 462] on icon "button" at bounding box center [139, 462] width 7 height 7
click at [1089, 347] on div "Image Just one filter for up to one year's usage Everyday freshness with a long…" at bounding box center [675, 373] width 1037 height 1669
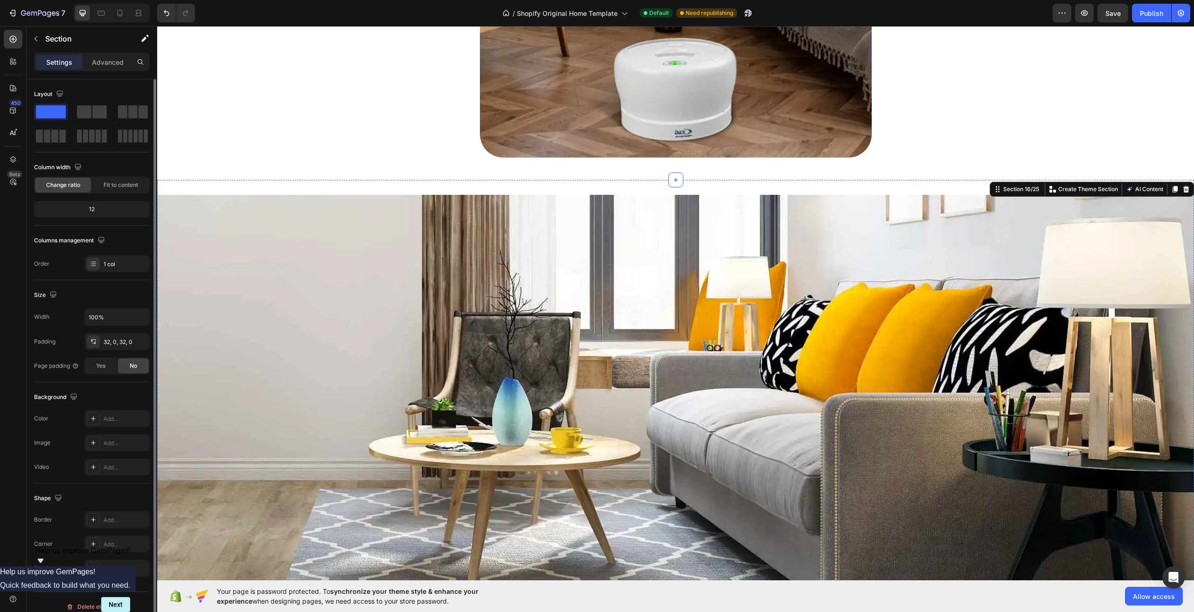
scroll to position [3732, 0]
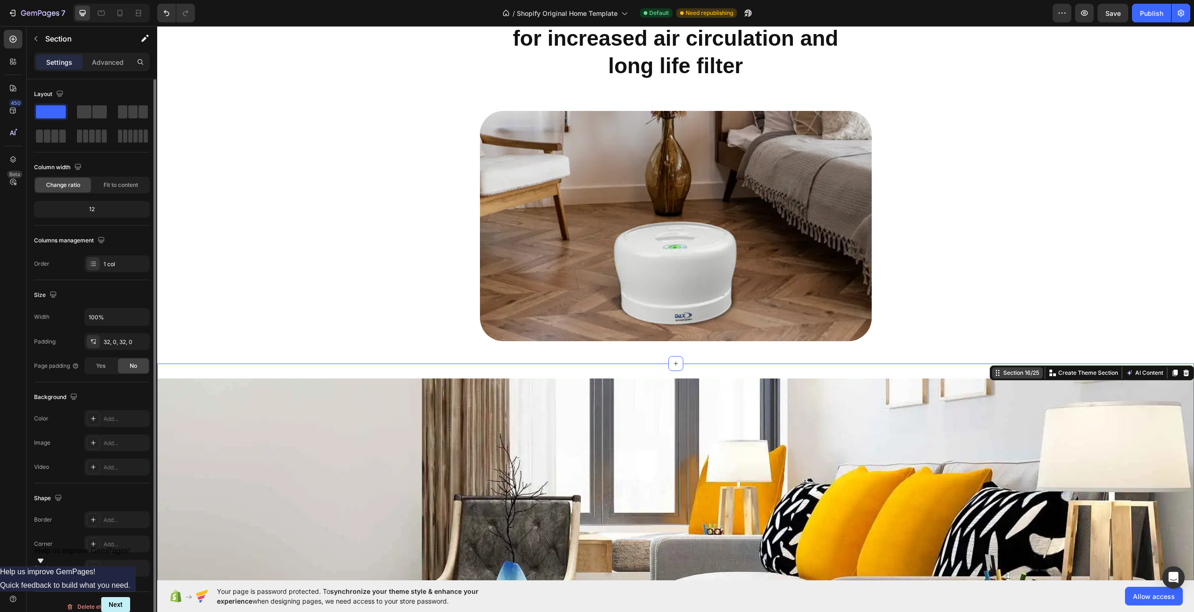
click at [1012, 376] on div "Section 16/25" at bounding box center [1021, 373] width 40 height 8
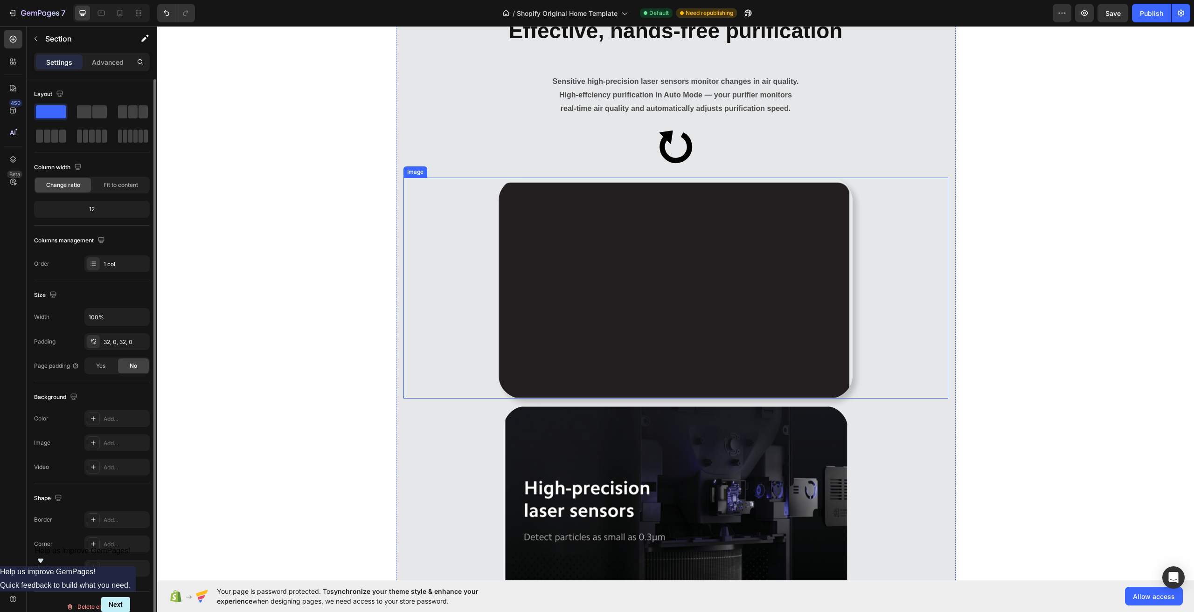
scroll to position [5084, 0]
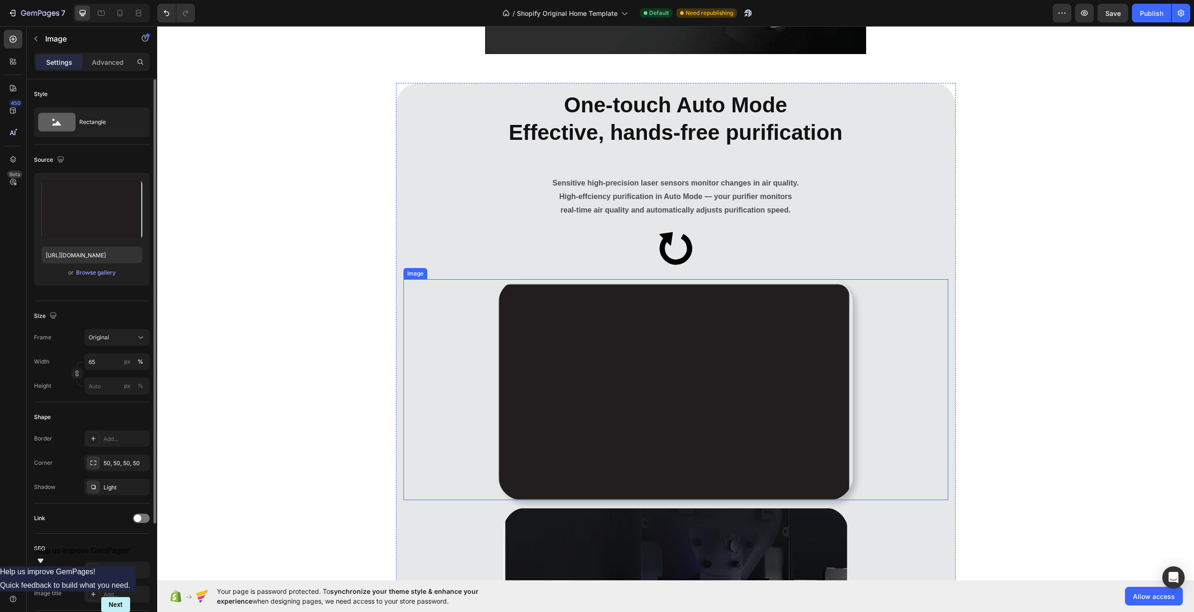
click at [642, 348] on img at bounding box center [676, 389] width 354 height 221
click at [132, 190] on icon "button" at bounding box center [132, 189] width 9 height 9
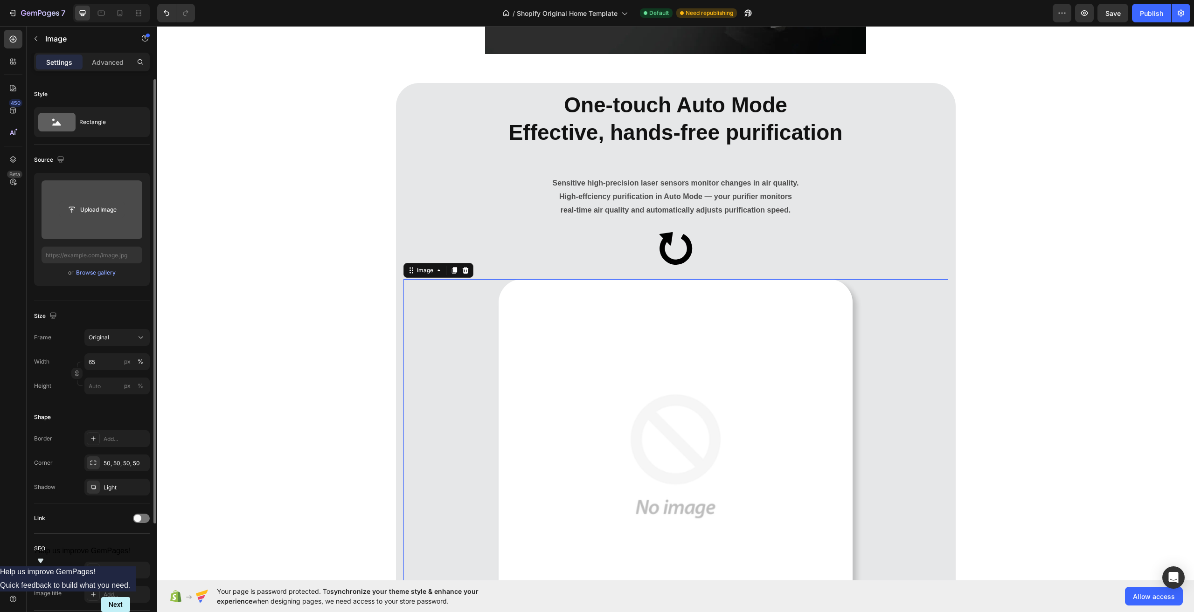
click at [97, 207] on input "file" at bounding box center [92, 210] width 64 height 16
type input "[URL][DOMAIN_NAME]"
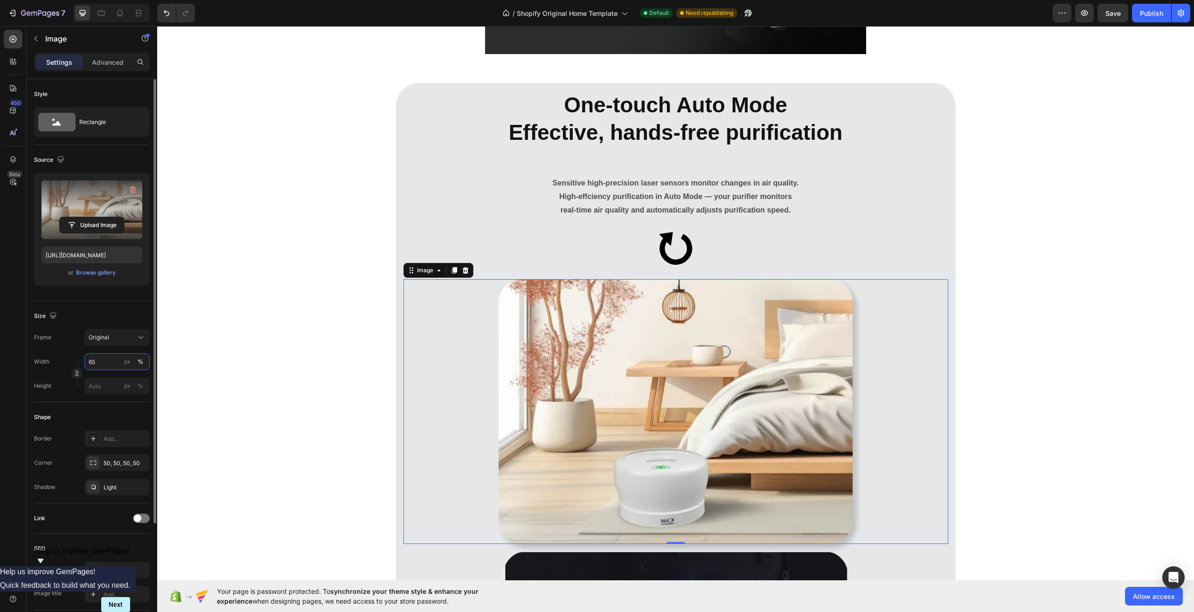
click at [106, 361] on input "65" at bounding box center [116, 361] width 65 height 17
click at [118, 343] on button "Original" at bounding box center [116, 337] width 65 height 17
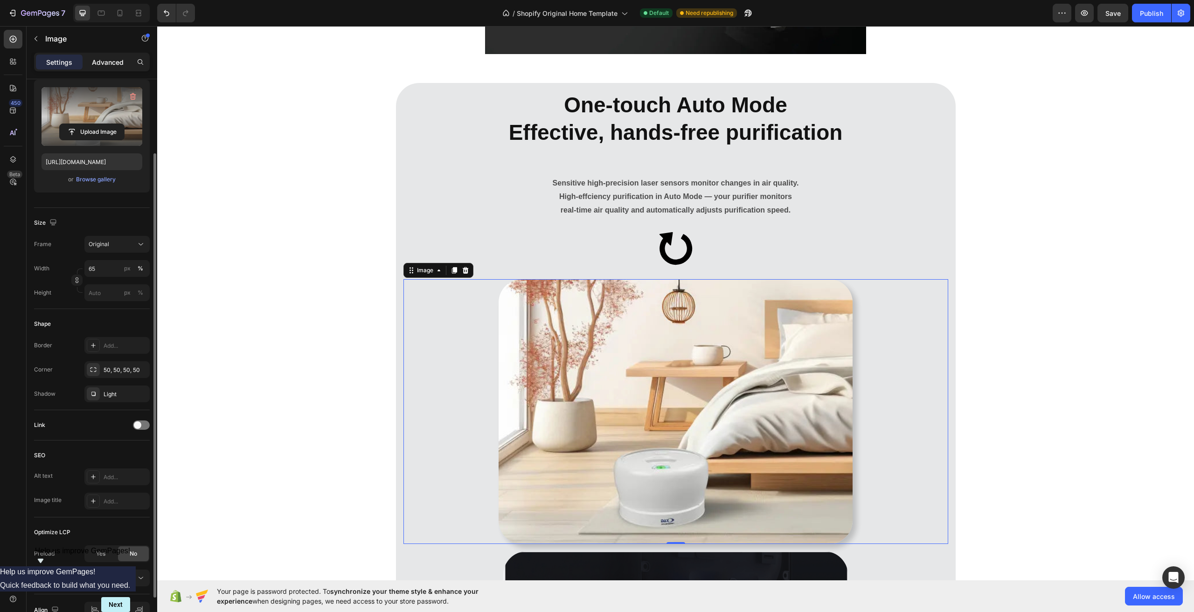
click at [109, 58] on p "Advanced" at bounding box center [108, 62] width 32 height 10
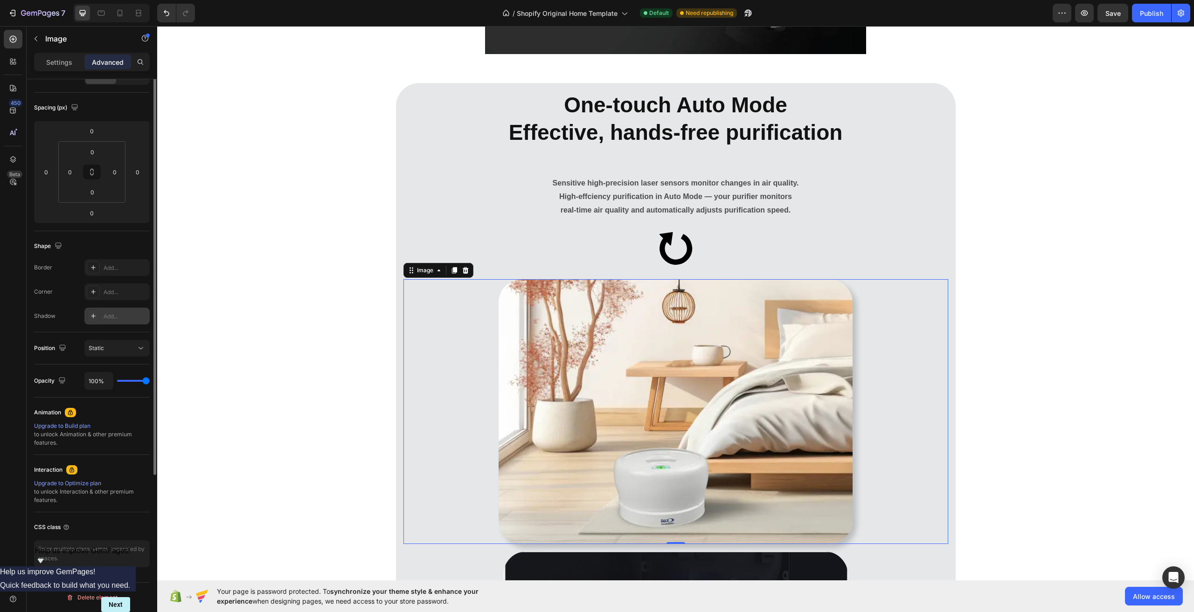
scroll to position [0, 0]
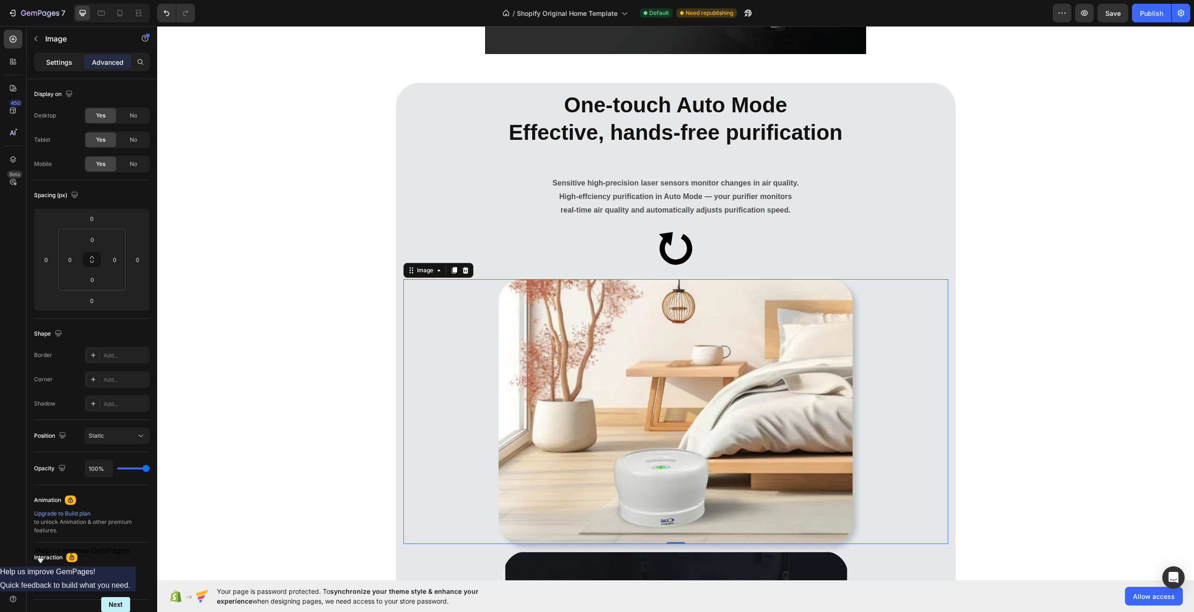
click at [66, 66] on p "Settings" at bounding box center [59, 62] width 26 height 10
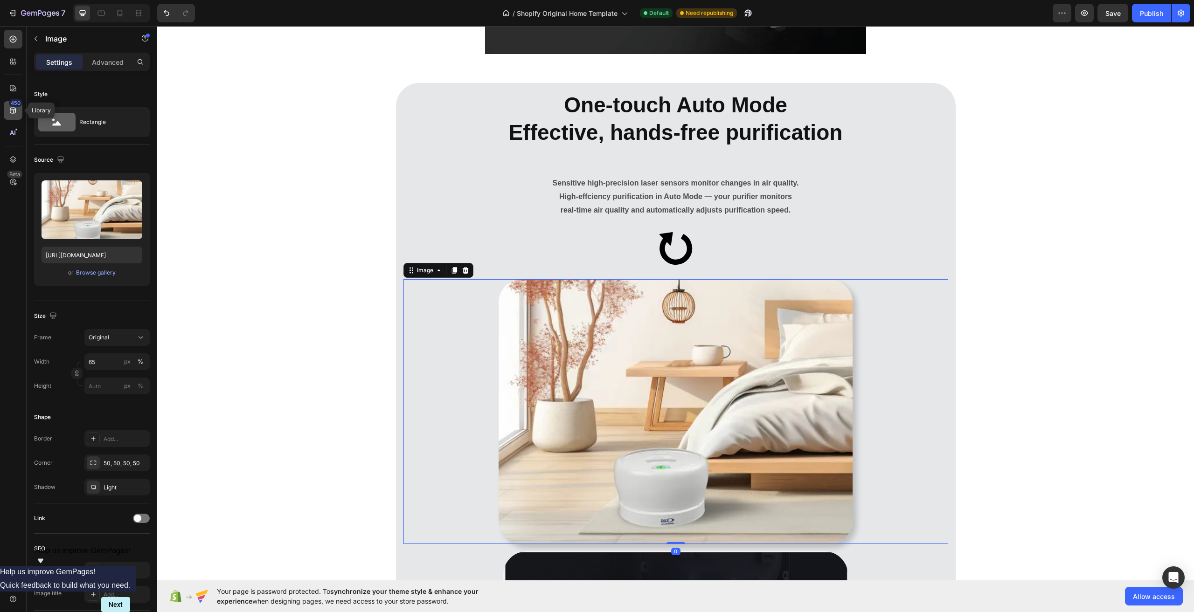
click at [11, 107] on icon at bounding box center [12, 110] width 9 height 9
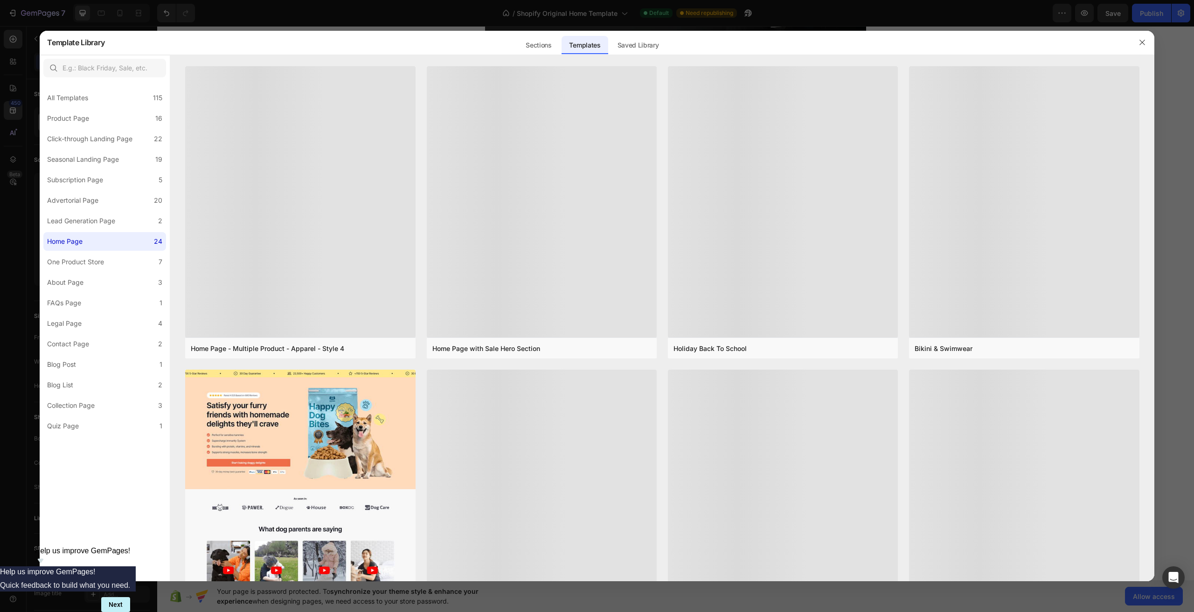
click at [87, 16] on div at bounding box center [597, 306] width 1194 height 612
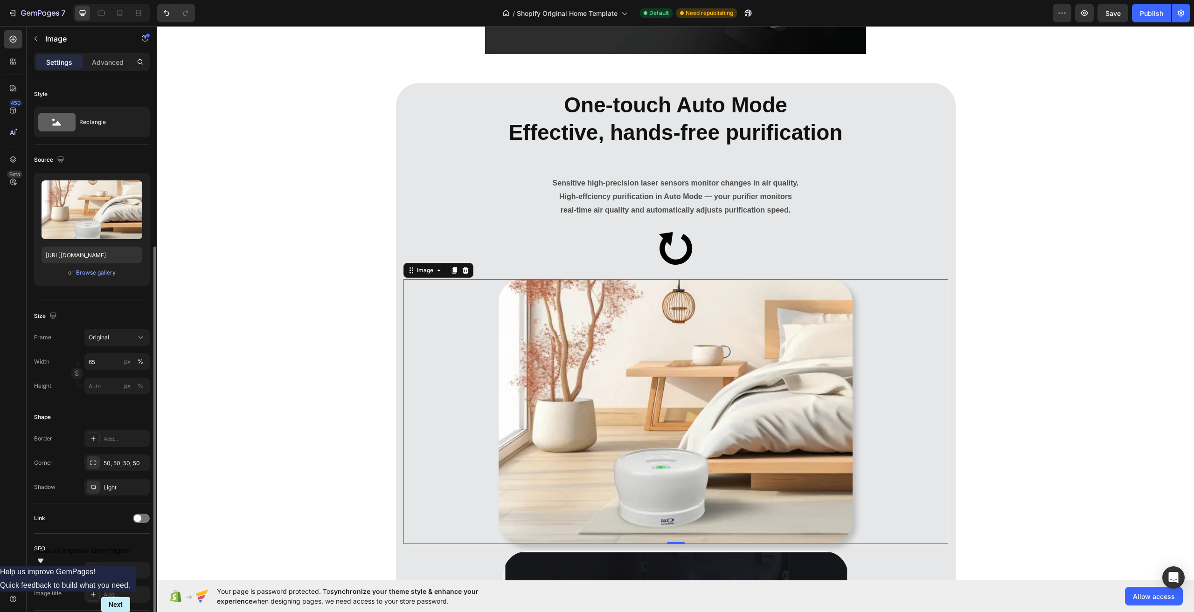
scroll to position [145, 0]
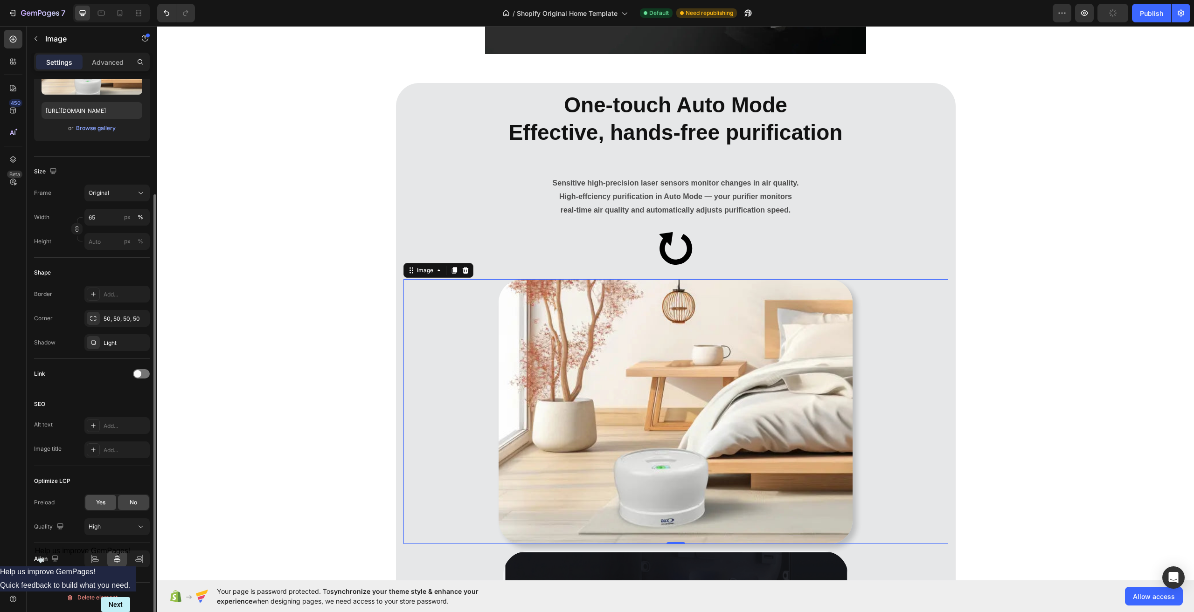
click at [113, 506] on div "Yes" at bounding box center [100, 502] width 31 height 15
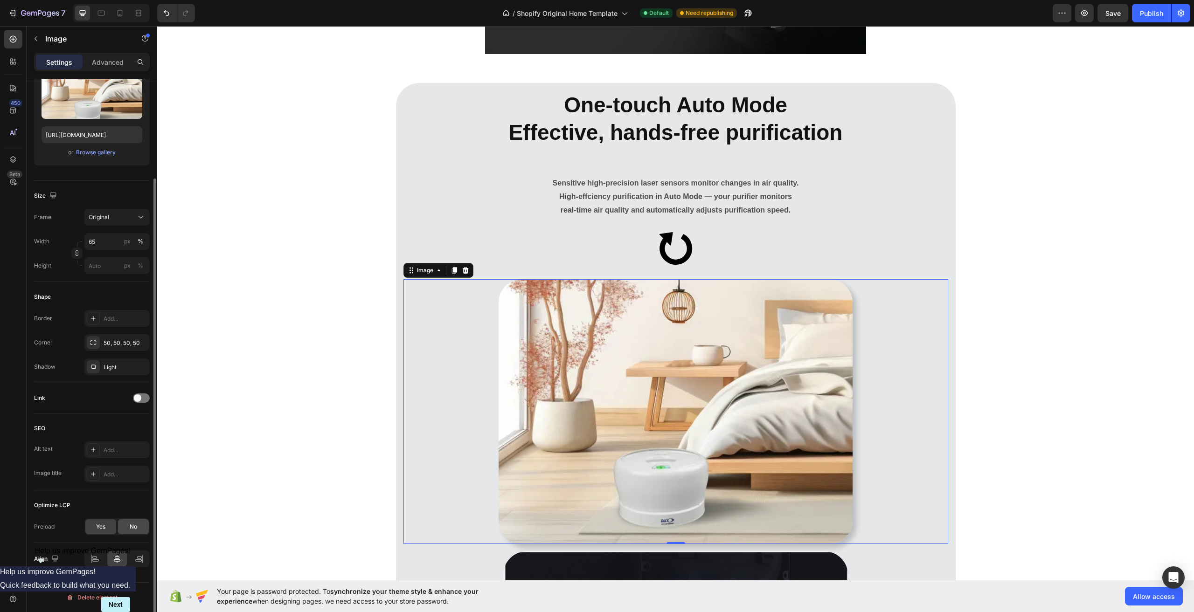
click at [127, 525] on div "No" at bounding box center [133, 526] width 31 height 15
click at [106, 527] on div "Yes" at bounding box center [100, 526] width 31 height 15
click at [129, 527] on div "No" at bounding box center [133, 526] width 31 height 15
click at [102, 529] on span "Yes" at bounding box center [100, 527] width 9 height 8
click at [126, 526] on div "No" at bounding box center [133, 526] width 31 height 15
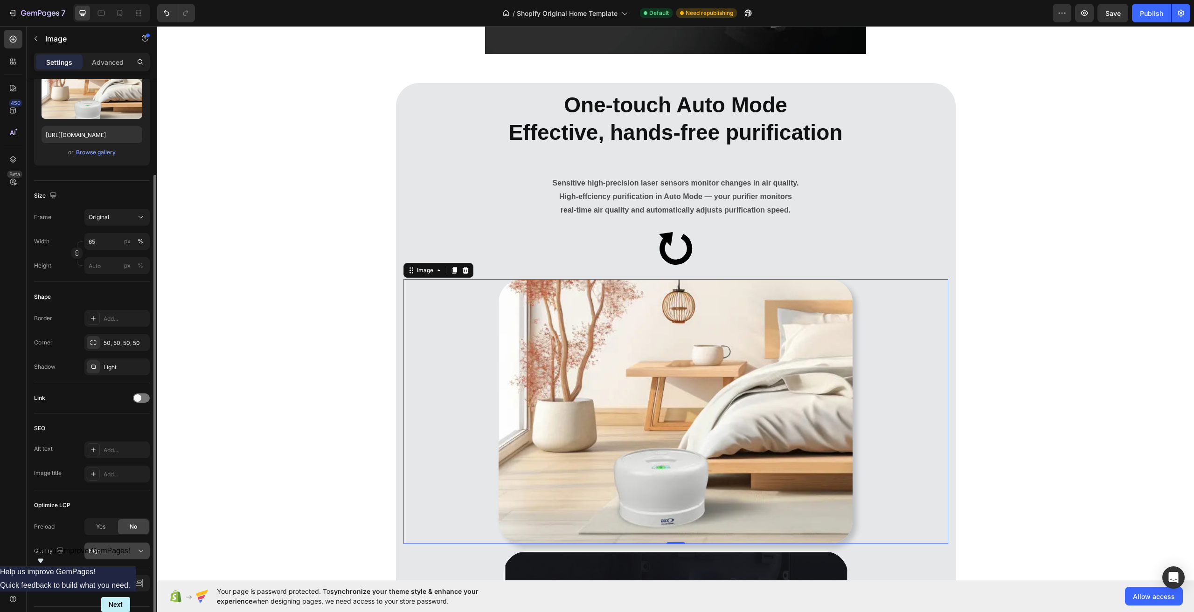
click at [126, 548] on div "High" at bounding box center [113, 551] width 48 height 8
click at [126, 547] on div "High" at bounding box center [113, 551] width 48 height 8
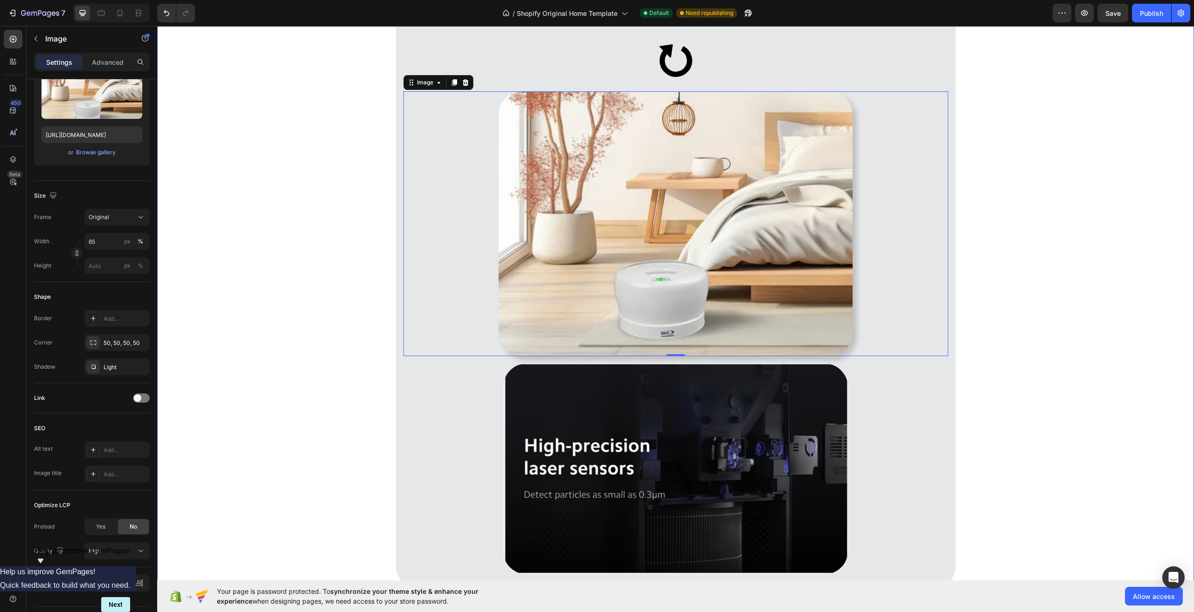
scroll to position [5364, 0]
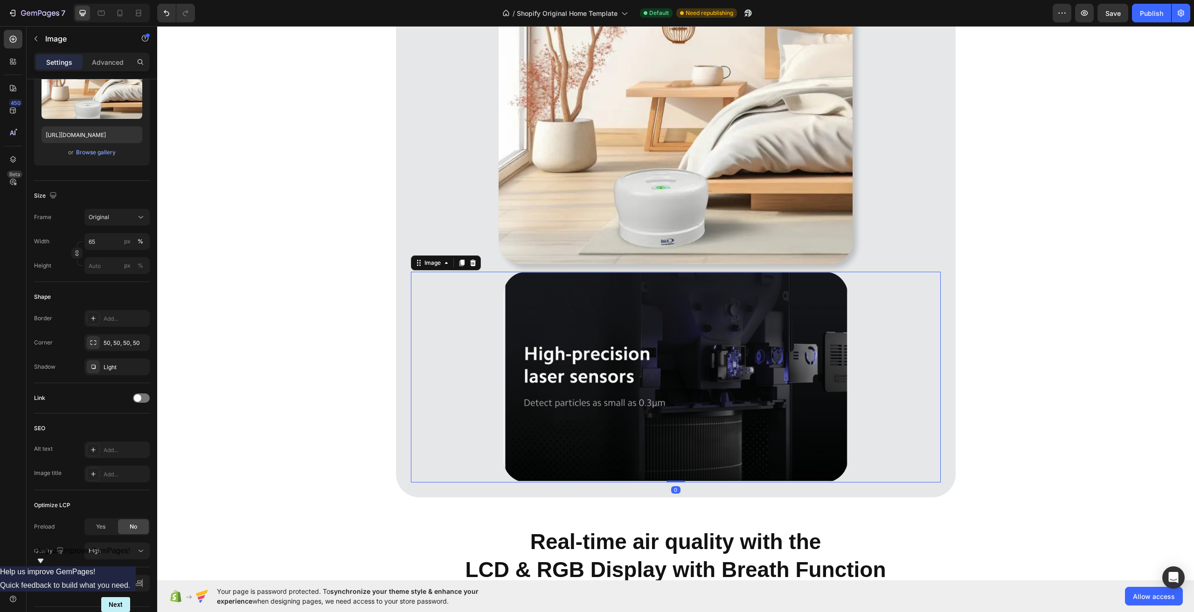
click at [589, 365] on img at bounding box center [675, 377] width 344 height 211
click at [680, 186] on img at bounding box center [676, 132] width 354 height 265
click at [114, 62] on p "Advanced" at bounding box center [108, 62] width 32 height 10
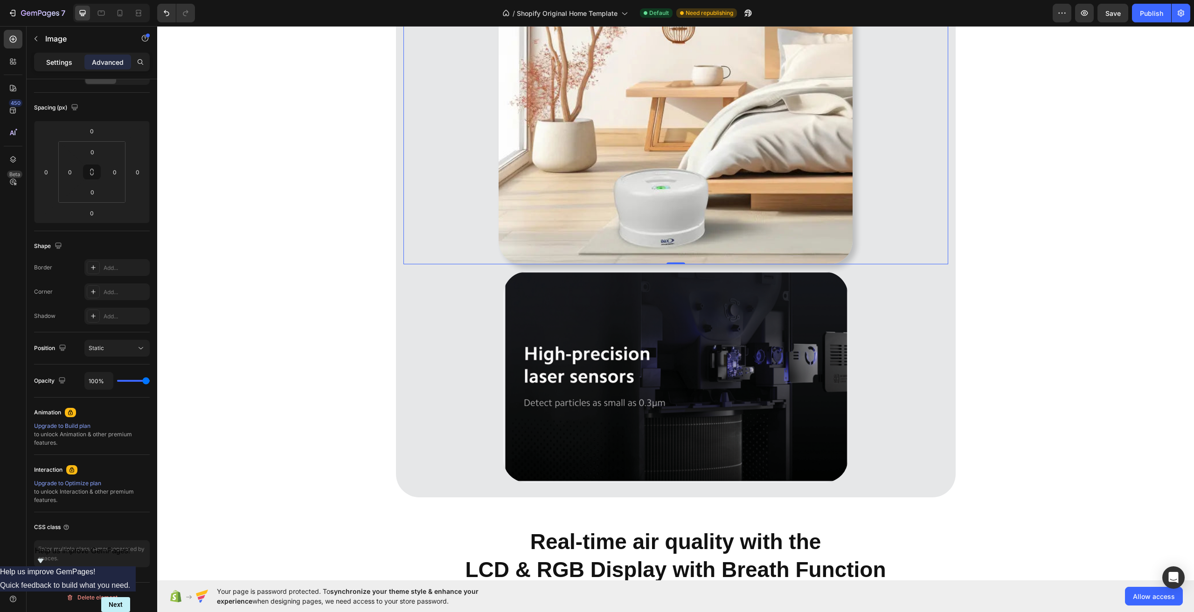
click at [64, 60] on p "Settings" at bounding box center [59, 62] width 26 height 10
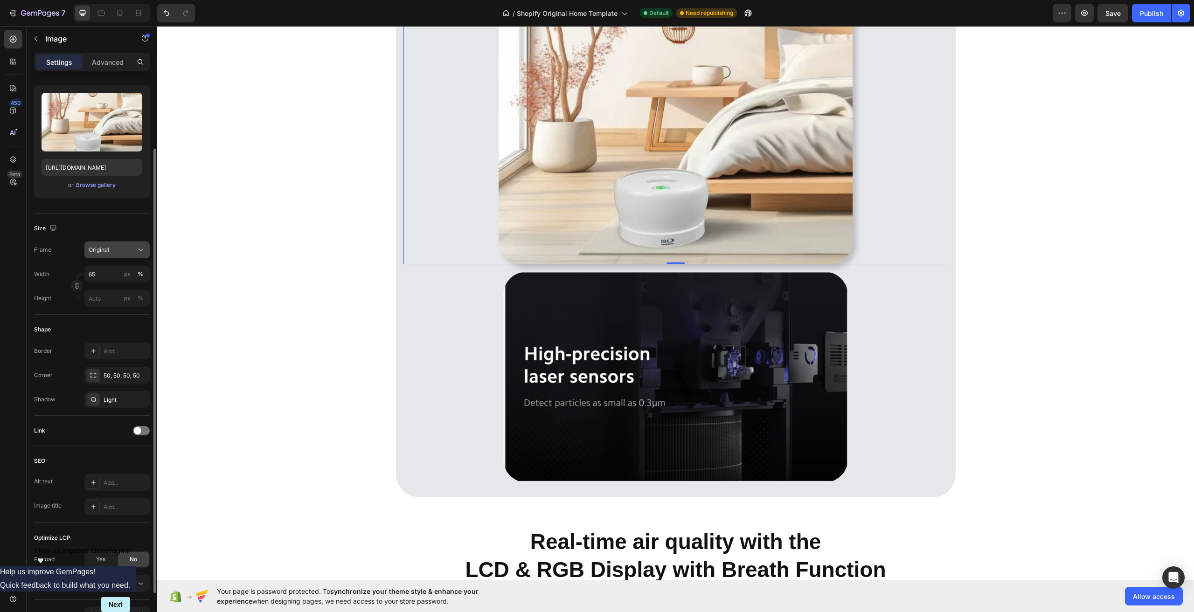
click at [120, 255] on button "Original" at bounding box center [116, 250] width 65 height 17
click at [111, 272] on div "Square" at bounding box center [115, 272] width 54 height 9
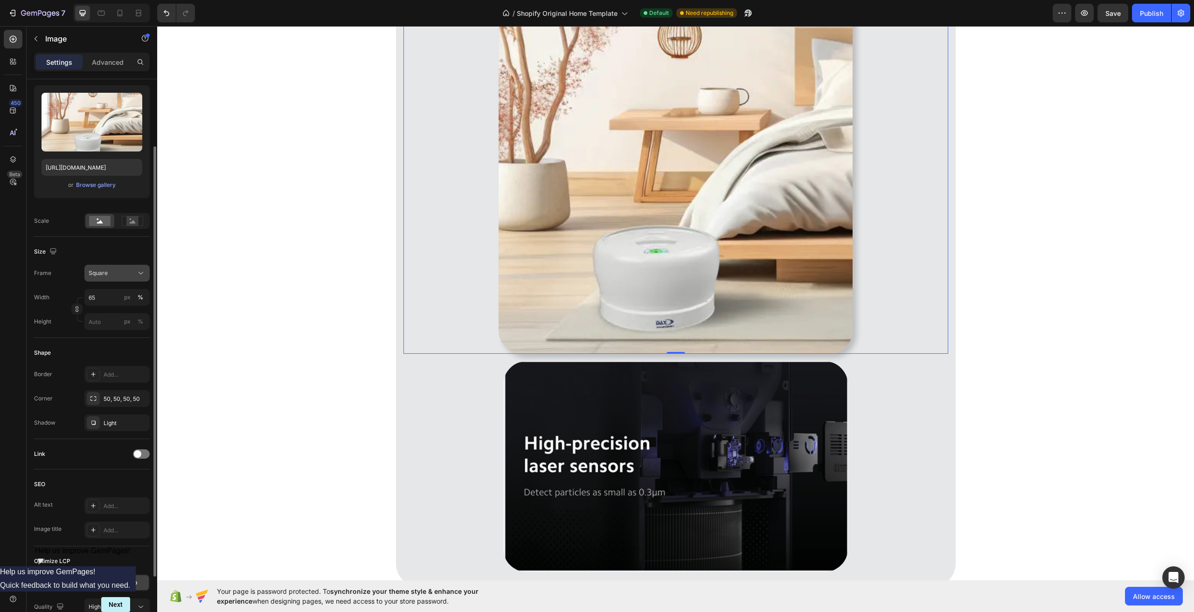
click at [109, 267] on button "Square" at bounding box center [116, 273] width 65 height 17
click at [111, 316] on div "Vertical" at bounding box center [115, 313] width 54 height 9
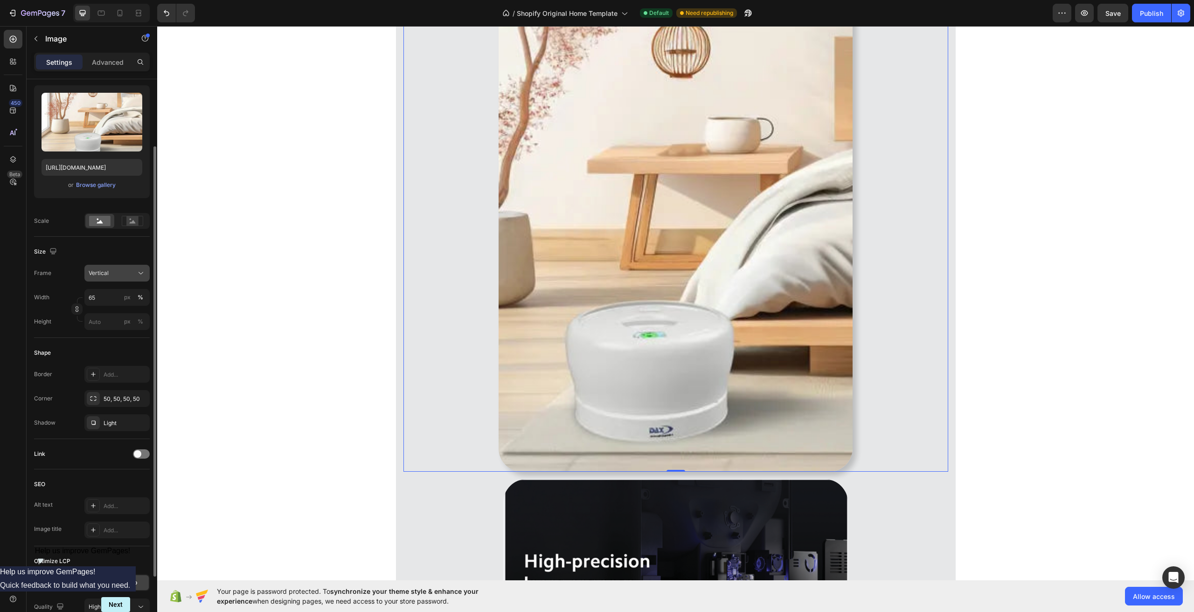
click at [122, 276] on div "Vertical" at bounding box center [112, 273] width 46 height 8
click at [116, 326] on div "Horizontal" at bounding box center [108, 332] width 75 height 18
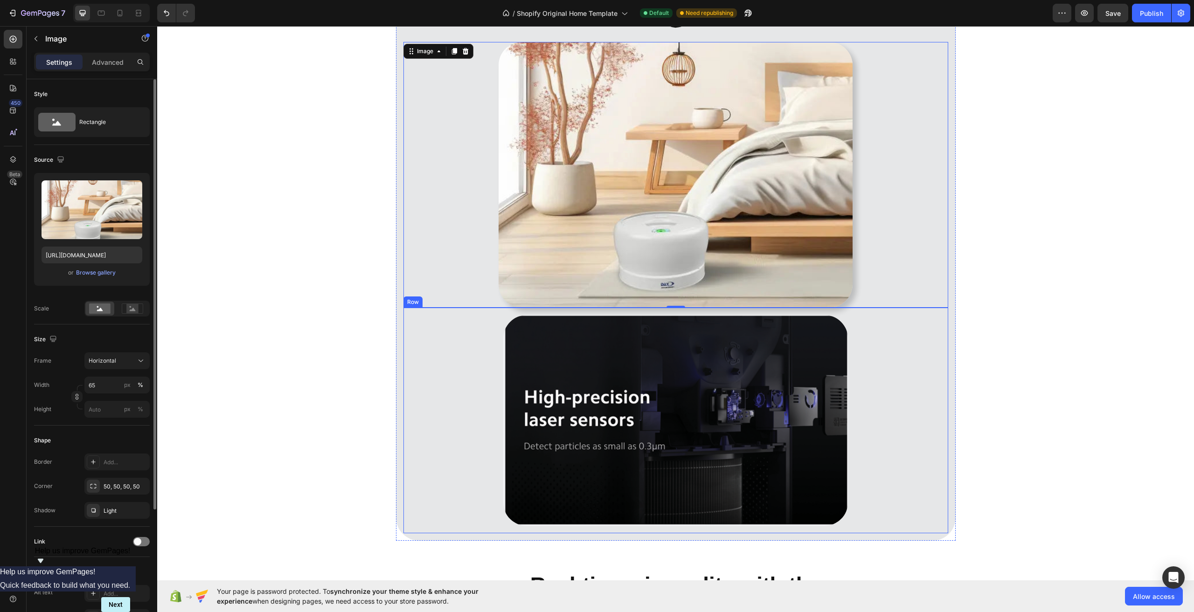
scroll to position [5271, 0]
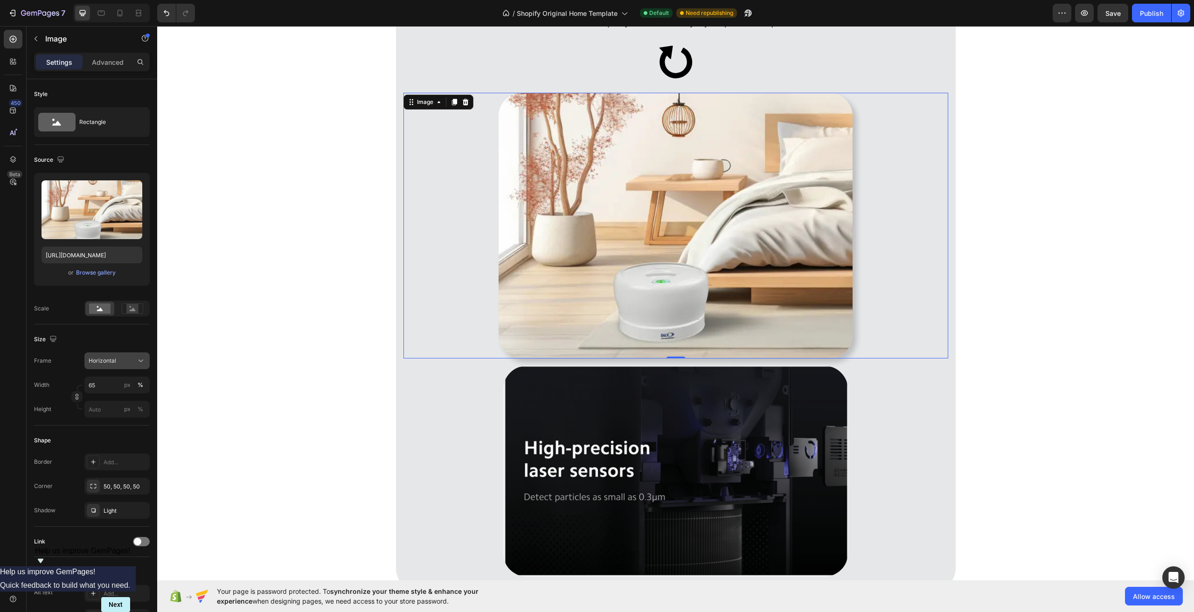
click at [121, 360] on div "Horizontal" at bounding box center [112, 361] width 46 height 8
click at [115, 378] on div "Square" at bounding box center [108, 384] width 75 height 18
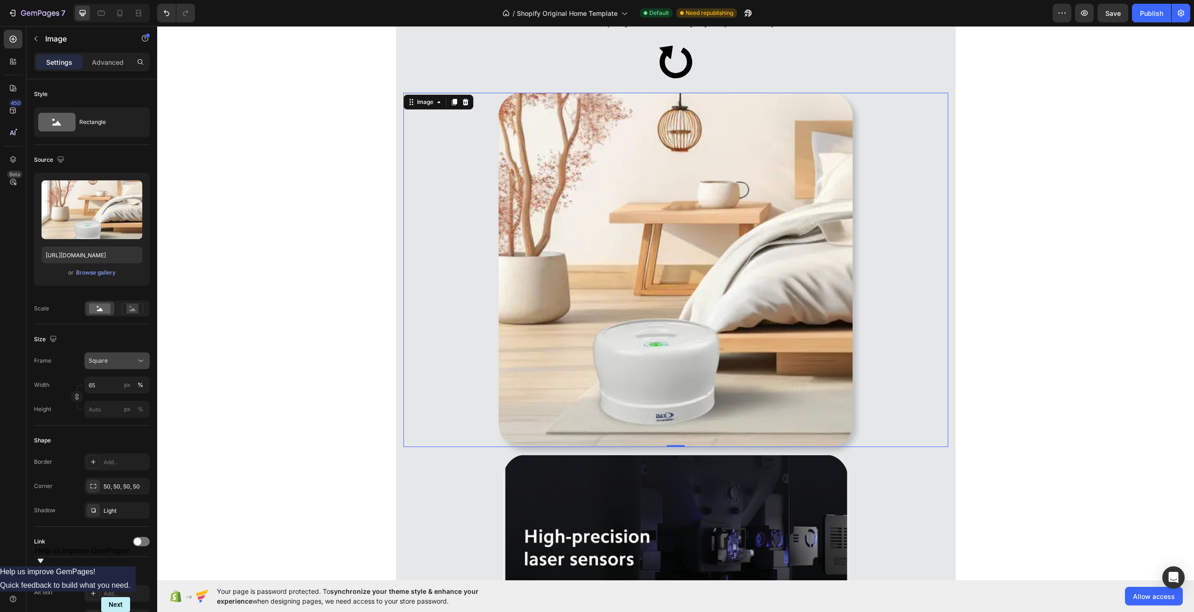
click at [118, 361] on div "Square" at bounding box center [112, 361] width 46 height 8
click at [106, 451] on span "Custom" at bounding box center [98, 453] width 21 height 8
click at [143, 385] on div "%" at bounding box center [141, 385] width 6 height 8
click at [114, 387] on input "65" at bounding box center [116, 385] width 65 height 17
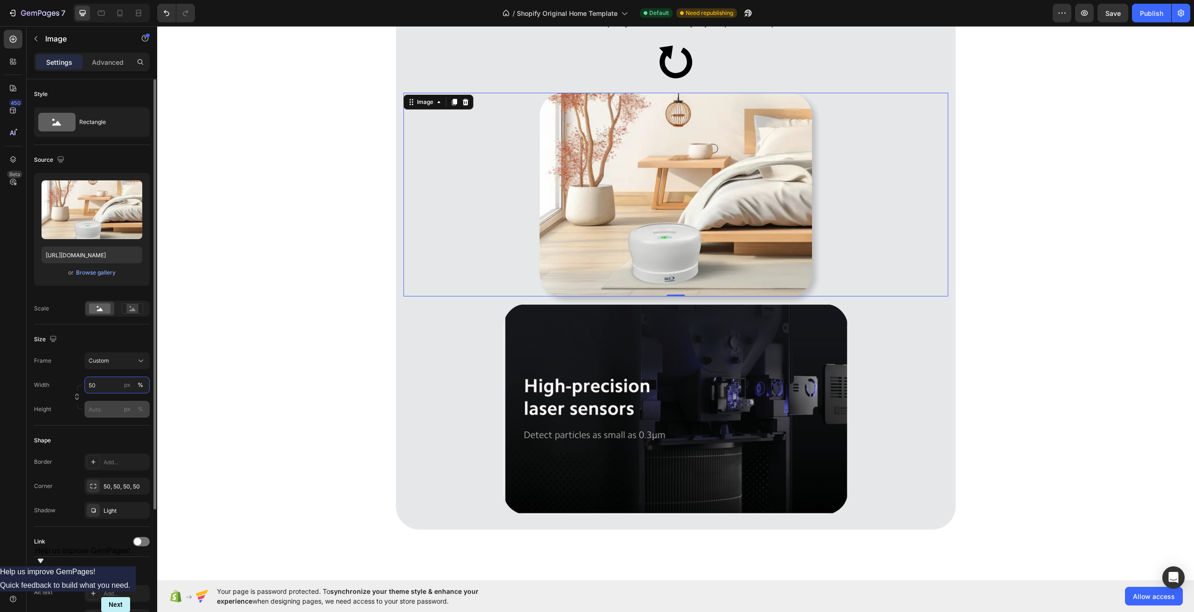
type input "50"
click at [98, 407] on input "px %" at bounding box center [116, 409] width 65 height 17
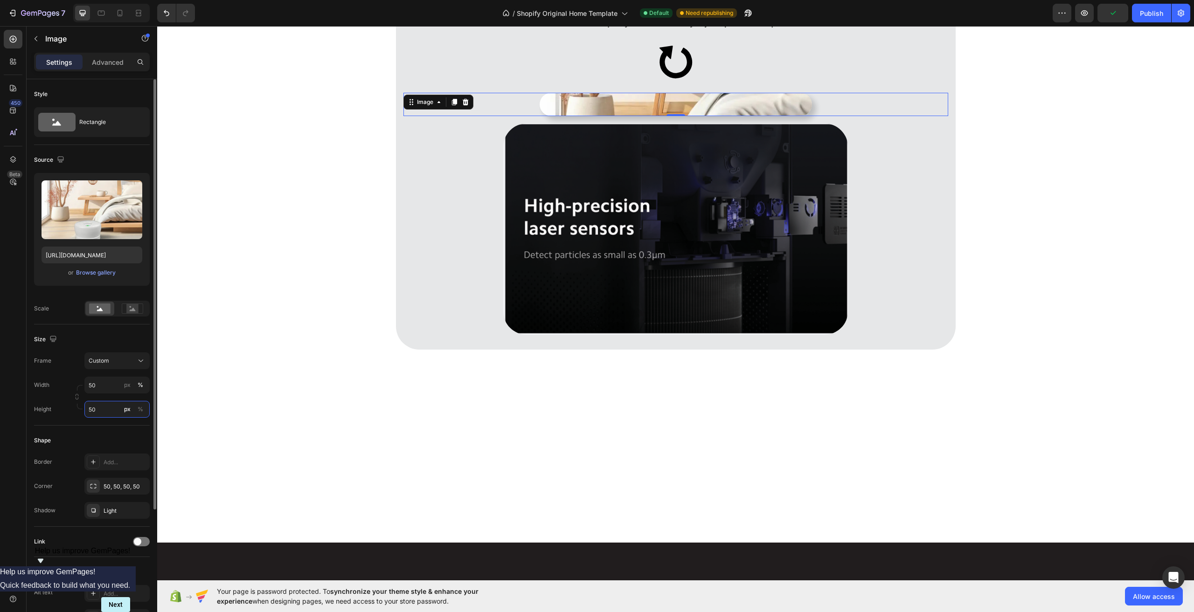
type input "5"
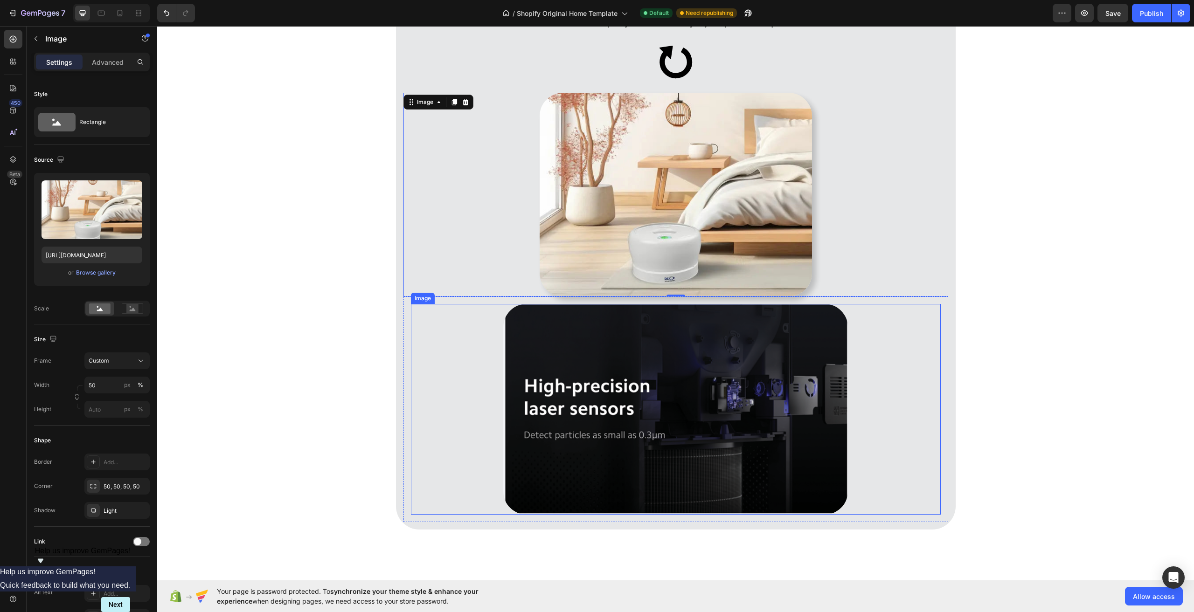
click at [604, 468] on img at bounding box center [675, 409] width 344 height 211
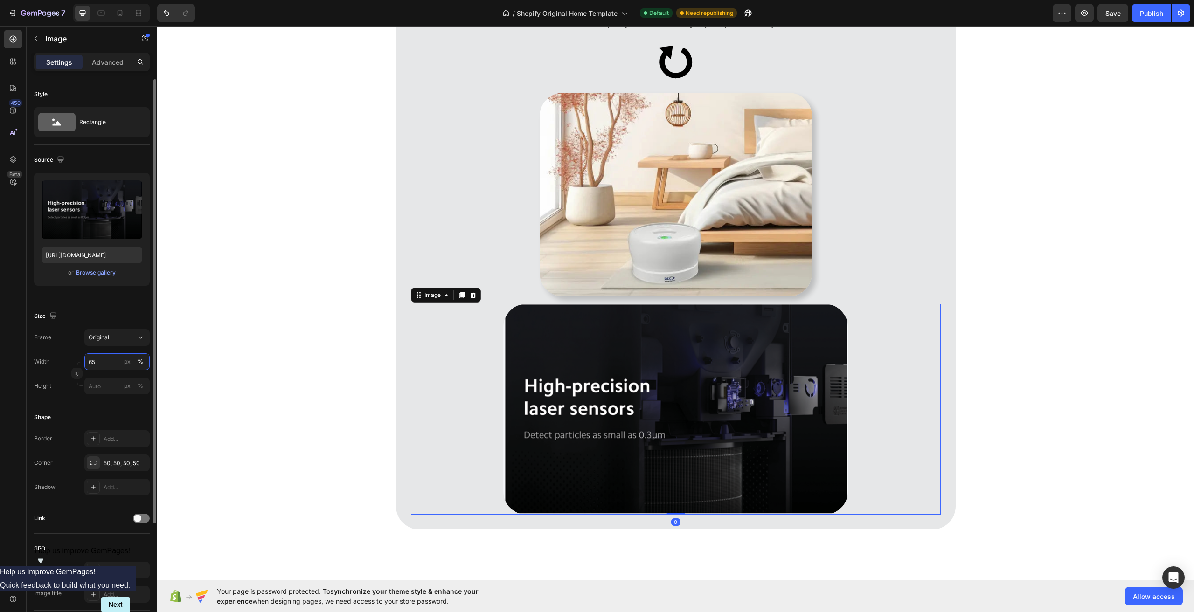
click at [97, 360] on input "65" at bounding box center [116, 361] width 65 height 17
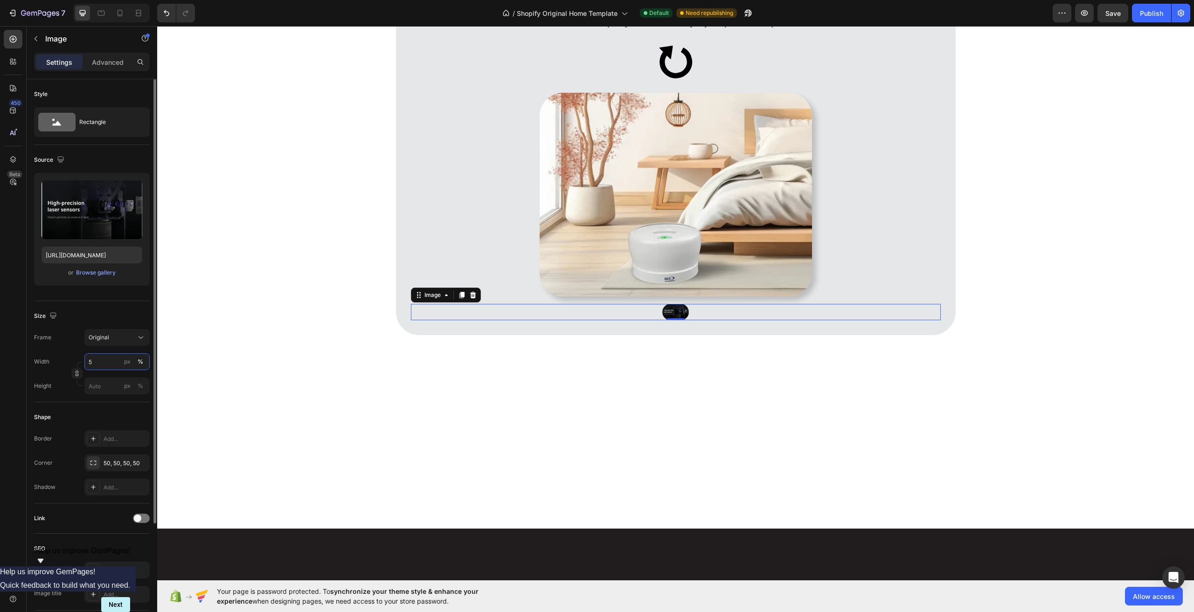
type input "50"
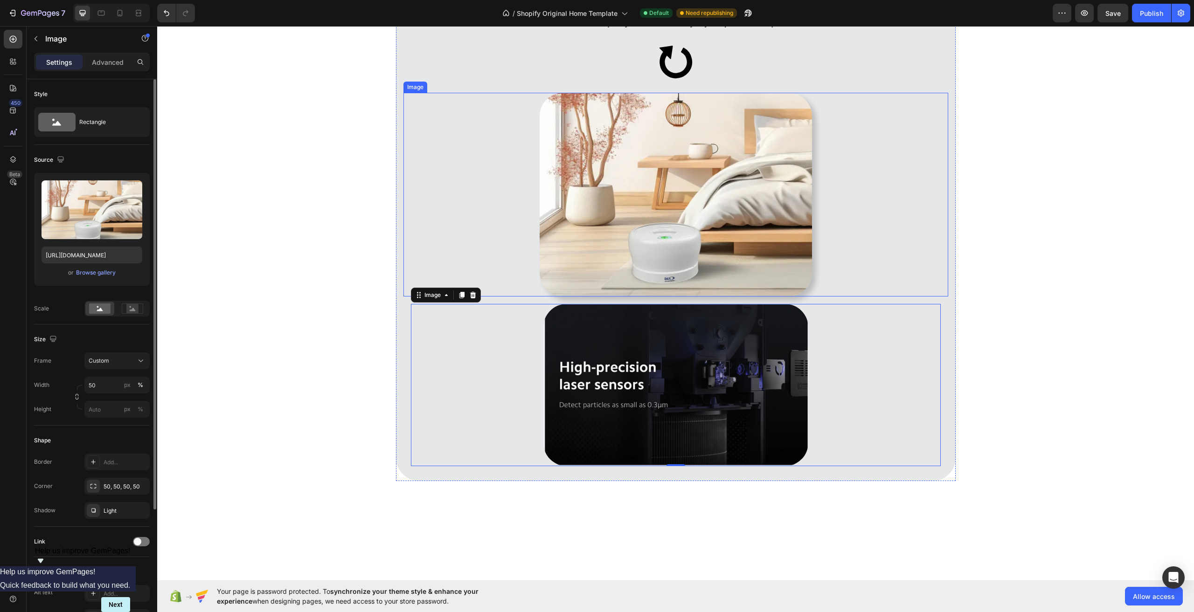
click at [688, 239] on img at bounding box center [676, 195] width 272 height 204
click at [101, 389] on input "50" at bounding box center [116, 385] width 65 height 17
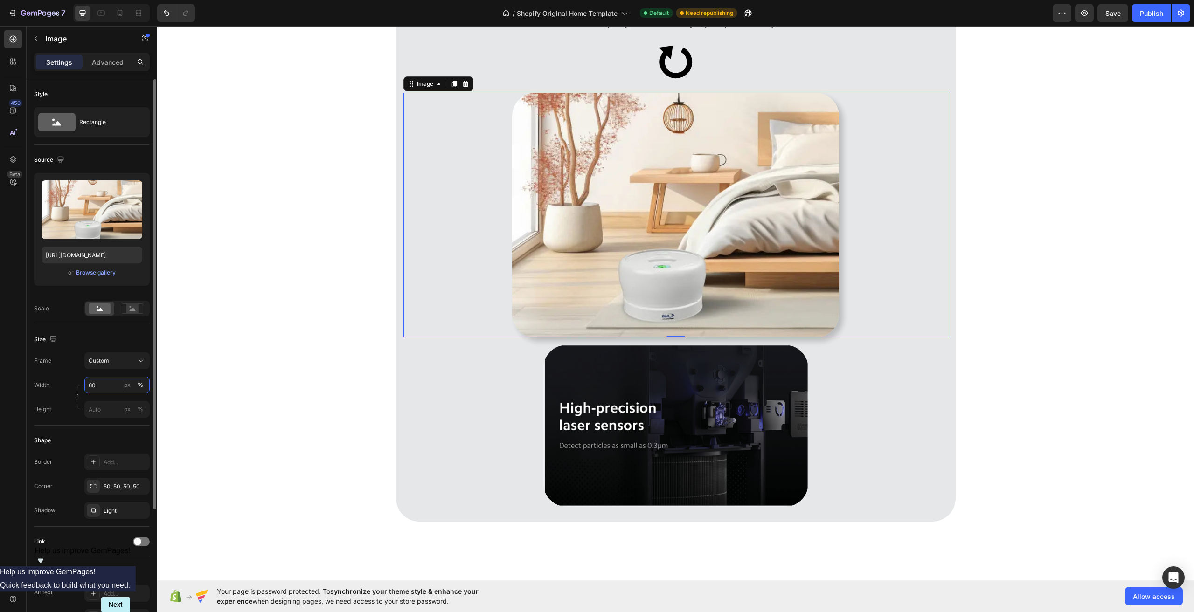
type input "50"
click at [604, 291] on img at bounding box center [675, 215] width 327 height 244
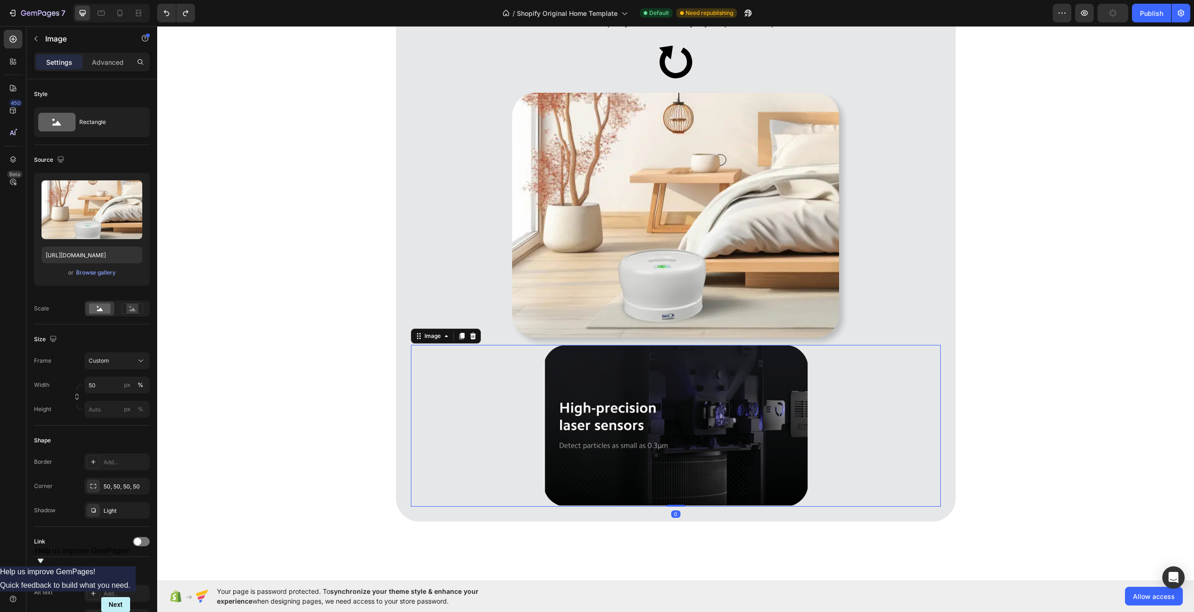
click at [614, 404] on img at bounding box center [675, 426] width 265 height 162
click at [604, 269] on img at bounding box center [675, 215] width 327 height 244
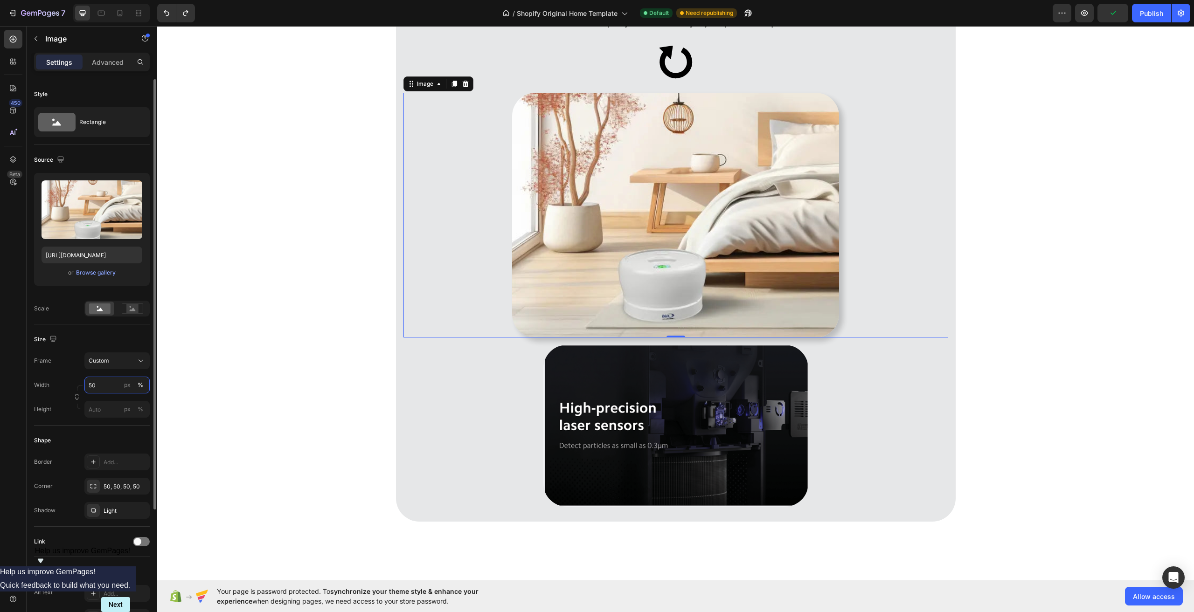
click at [97, 387] on input "50" at bounding box center [116, 385] width 65 height 17
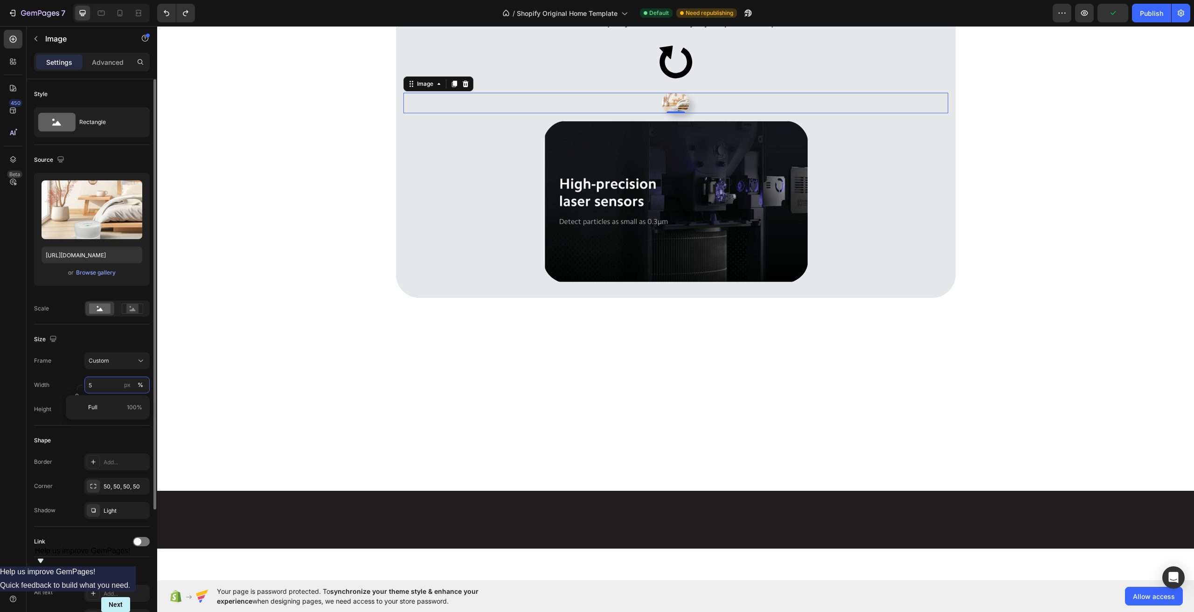
type input "50"
click at [263, 381] on div at bounding box center [675, 402] width 1037 height 179
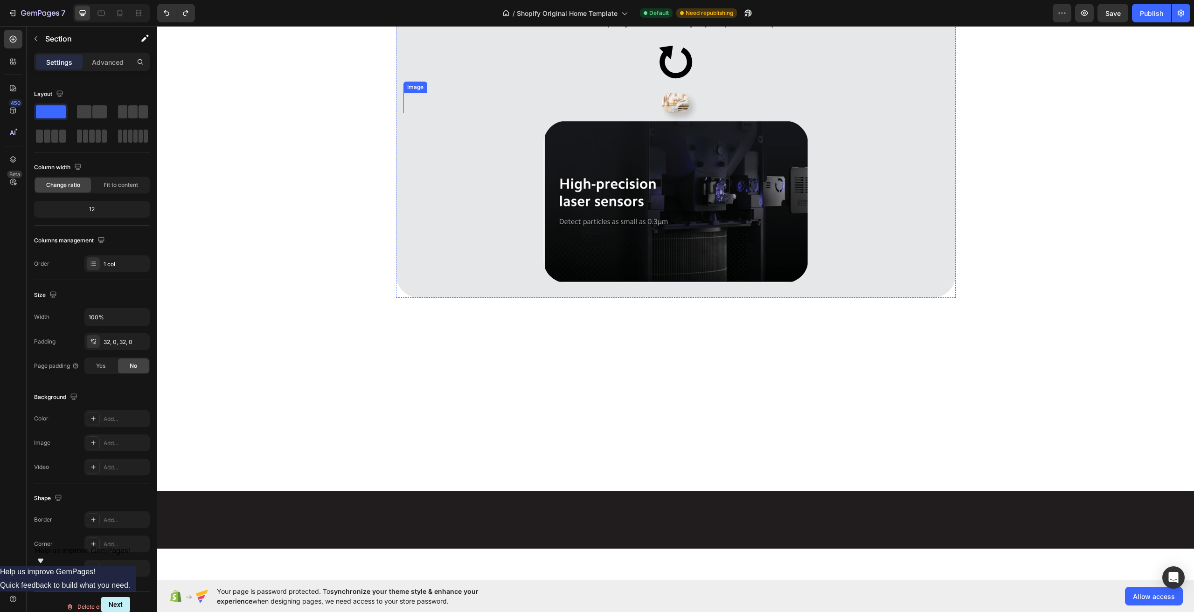
click at [681, 98] on img at bounding box center [675, 103] width 27 height 21
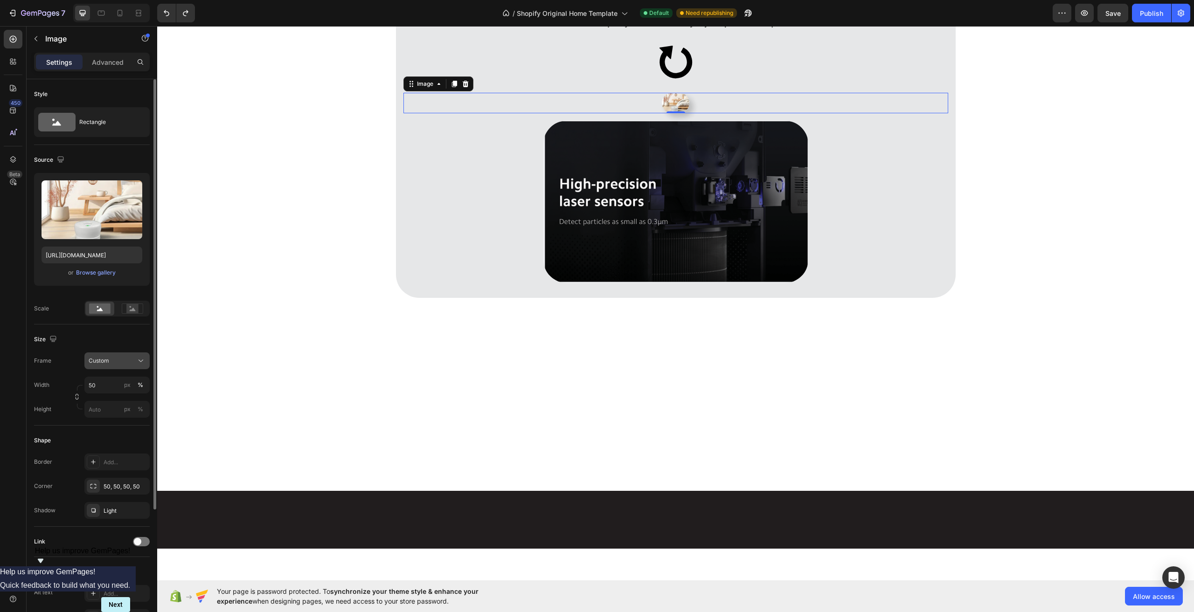
click at [131, 365] on div "Custom" at bounding box center [112, 361] width 46 height 8
click at [116, 400] on div "Vertical" at bounding box center [115, 401] width 54 height 9
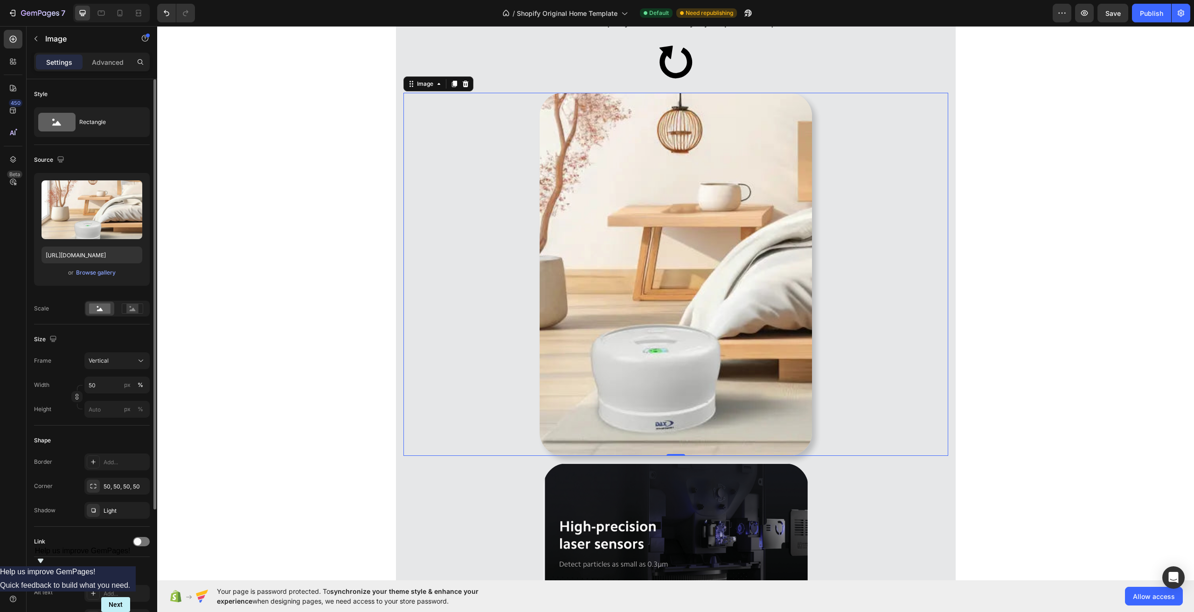
click at [118, 372] on div "Frame Vertical Width 50 px % Height px %" at bounding box center [92, 385] width 116 height 65
click at [120, 358] on div "Vertical" at bounding box center [112, 361] width 46 height 8
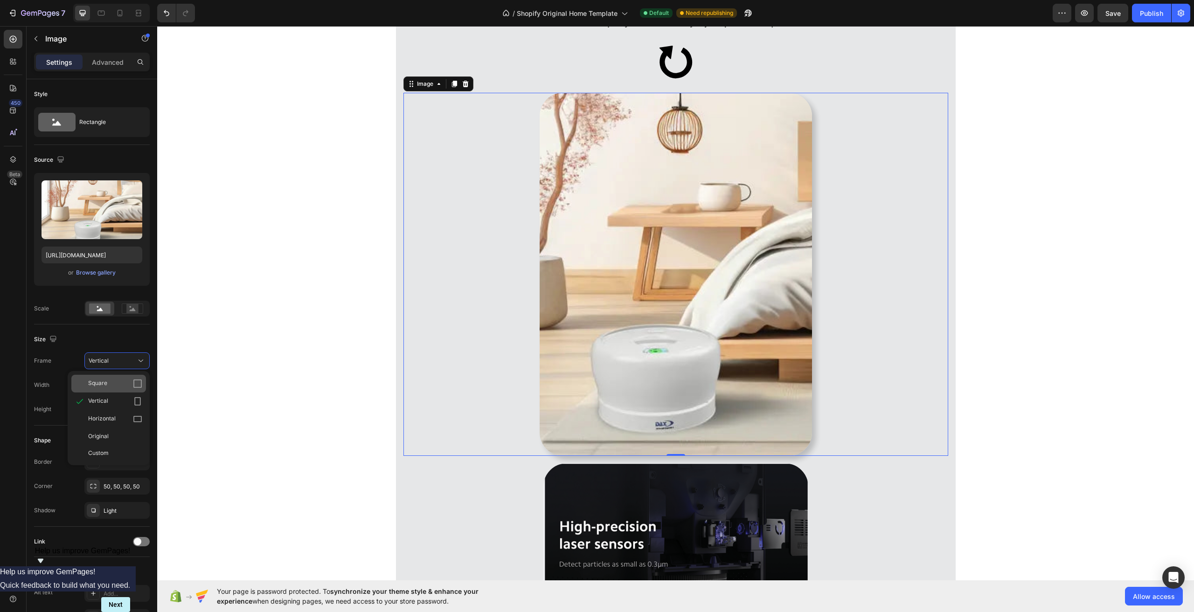
click at [117, 379] on div "Square" at bounding box center [108, 384] width 75 height 18
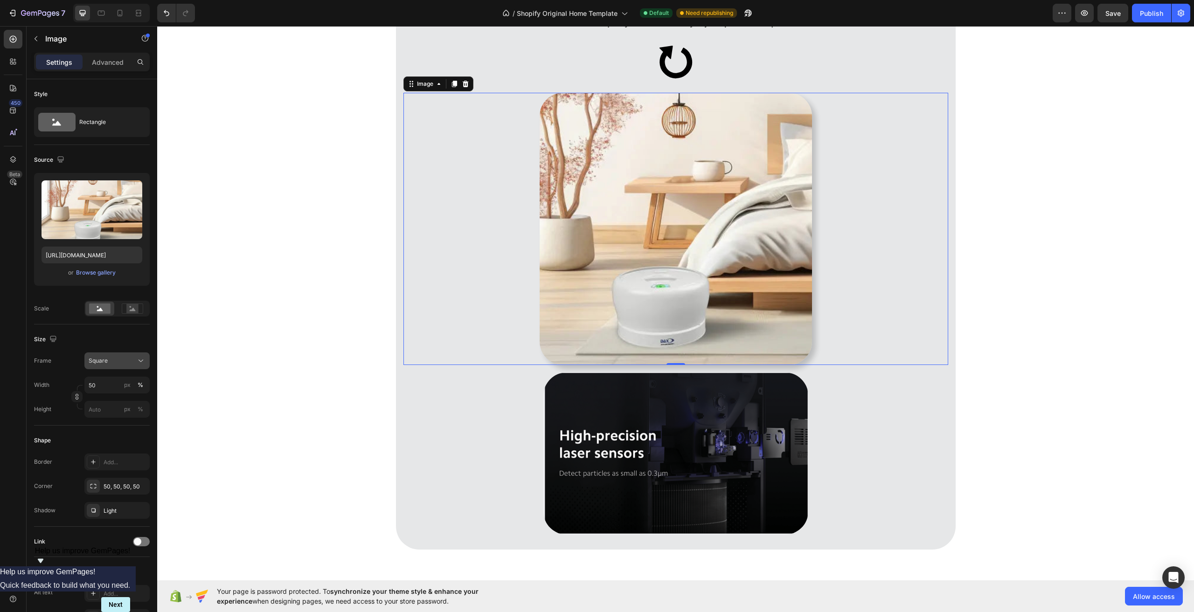
click at [128, 360] on div "Square" at bounding box center [112, 361] width 46 height 8
click at [110, 447] on div "Custom" at bounding box center [108, 453] width 75 height 17
click at [112, 388] on input "50" at bounding box center [116, 385] width 65 height 17
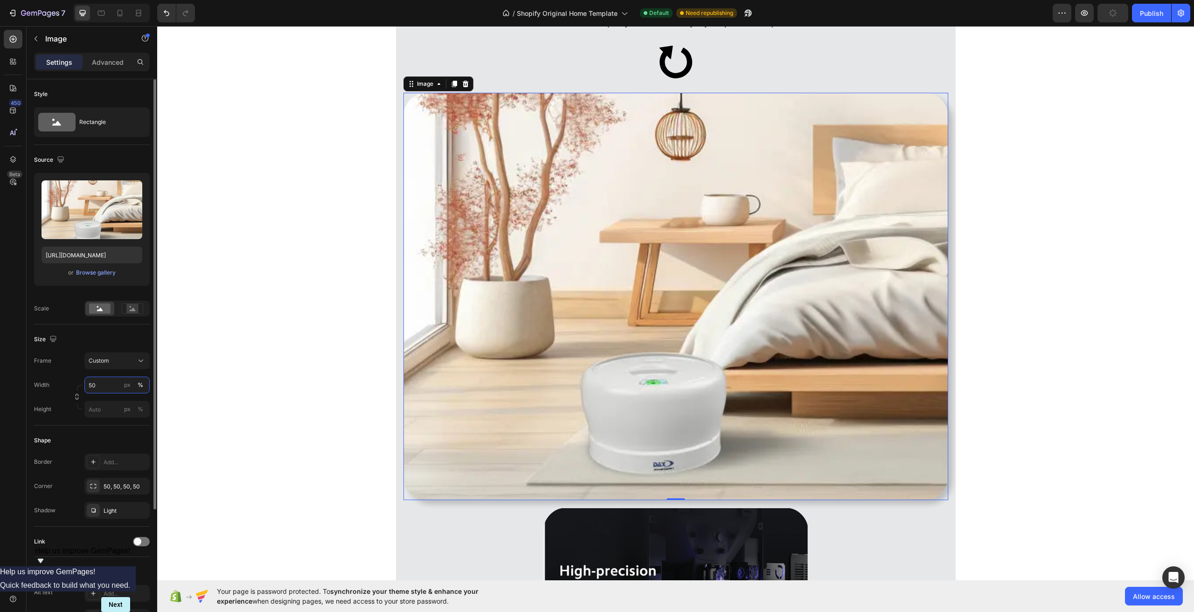
type input "5"
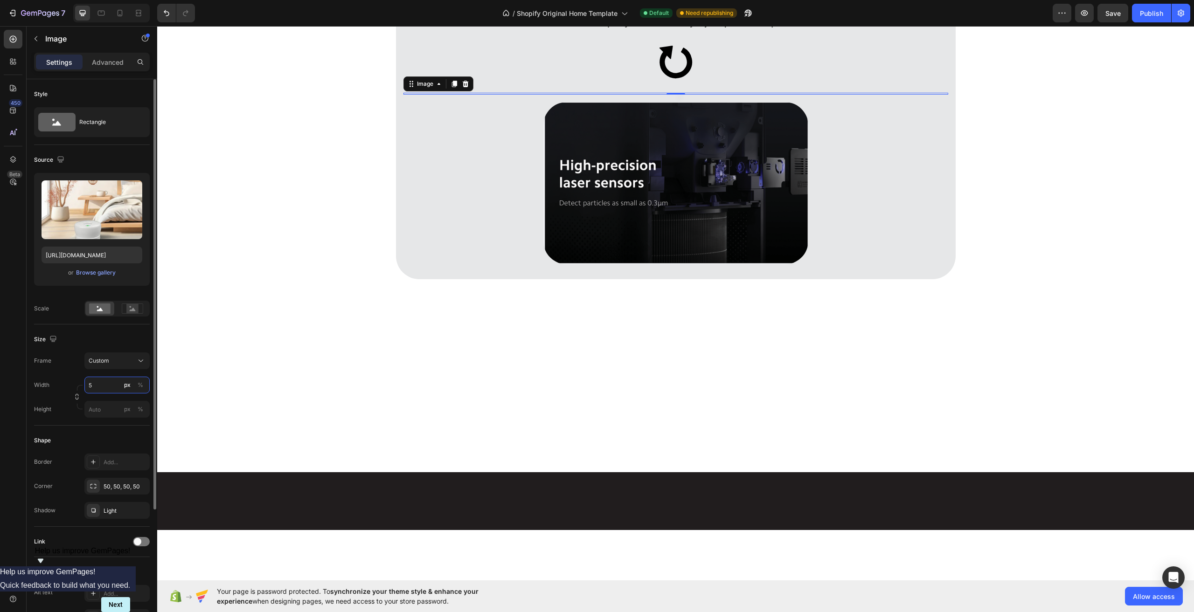
type input "50"
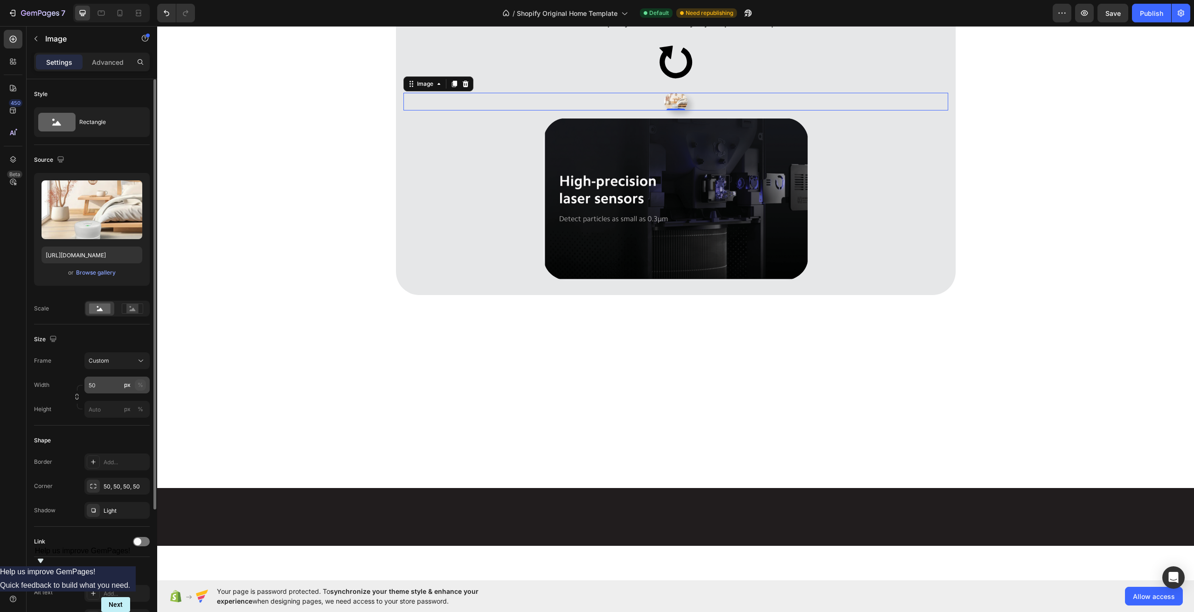
click at [141, 388] on div "%" at bounding box center [141, 385] width 6 height 8
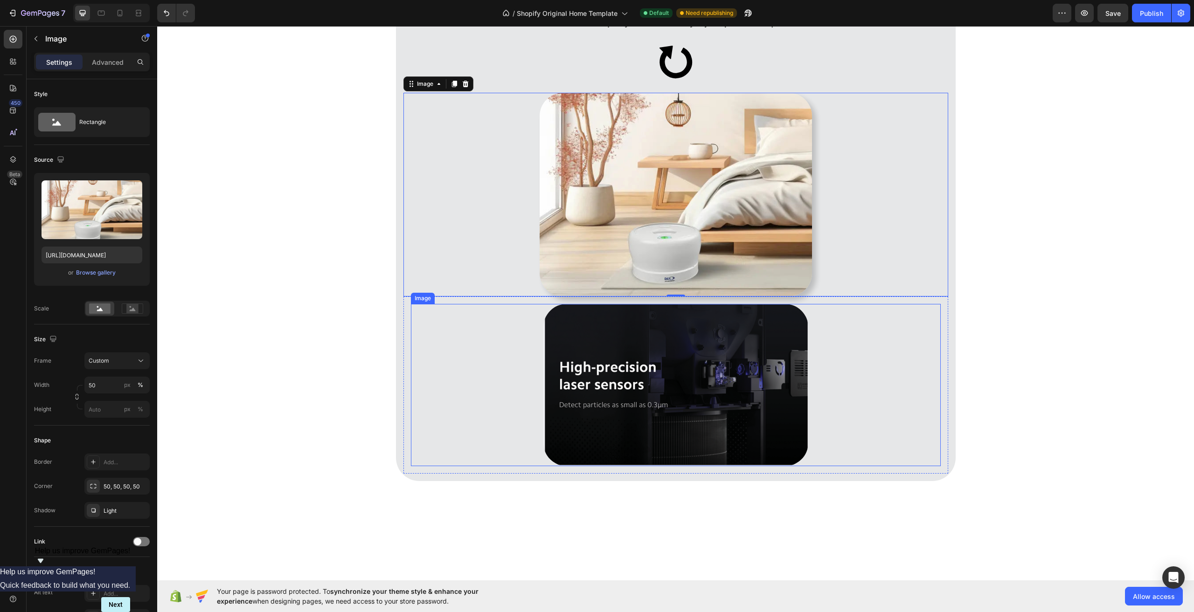
click at [658, 420] on img at bounding box center [675, 385] width 265 height 162
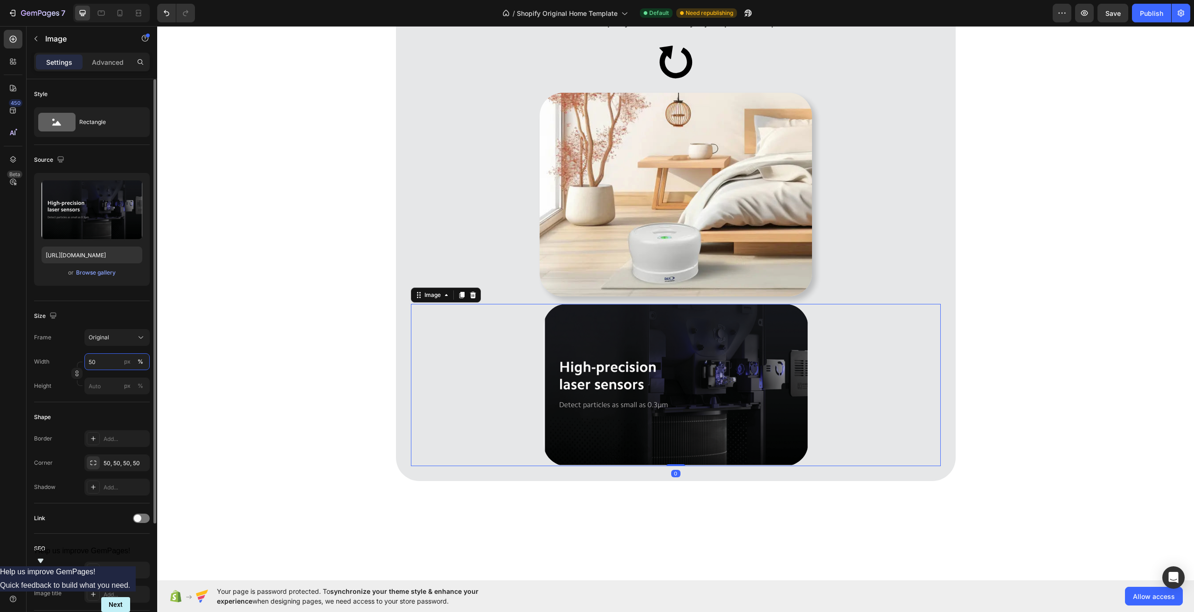
click at [95, 361] on input "50" at bounding box center [116, 361] width 65 height 17
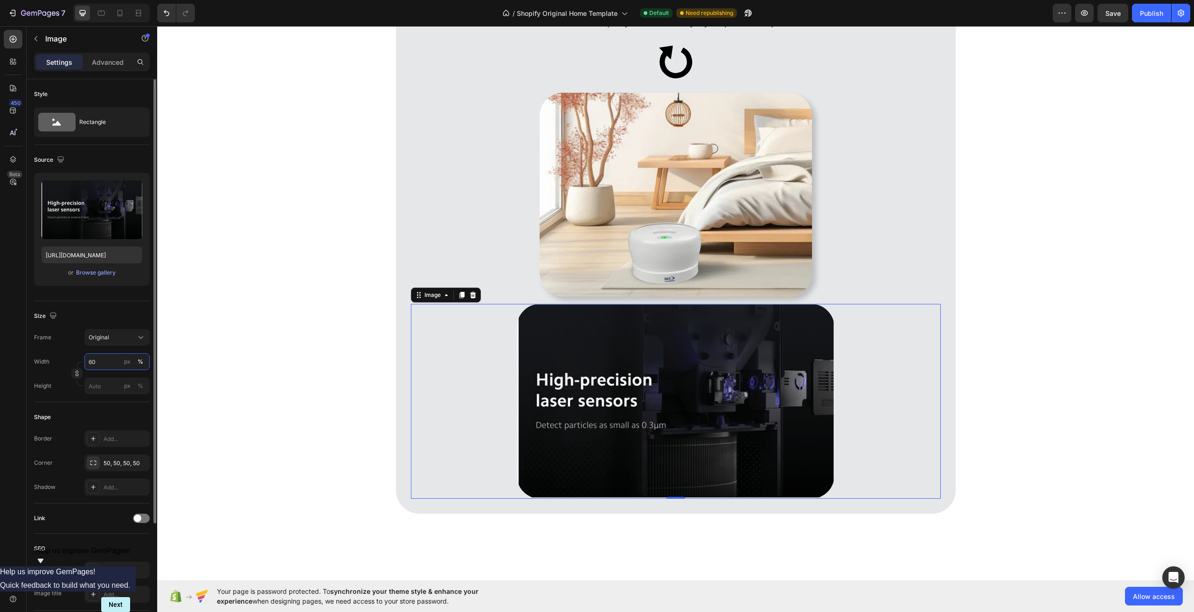
type input "6"
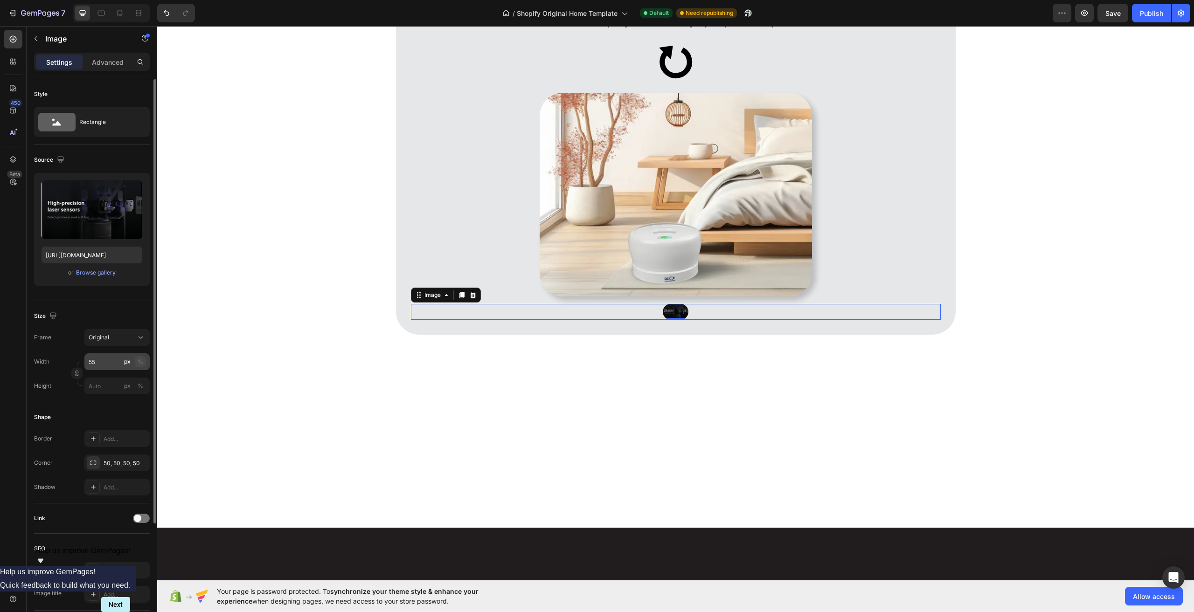
click at [135, 360] on button "%" at bounding box center [140, 361] width 11 height 11
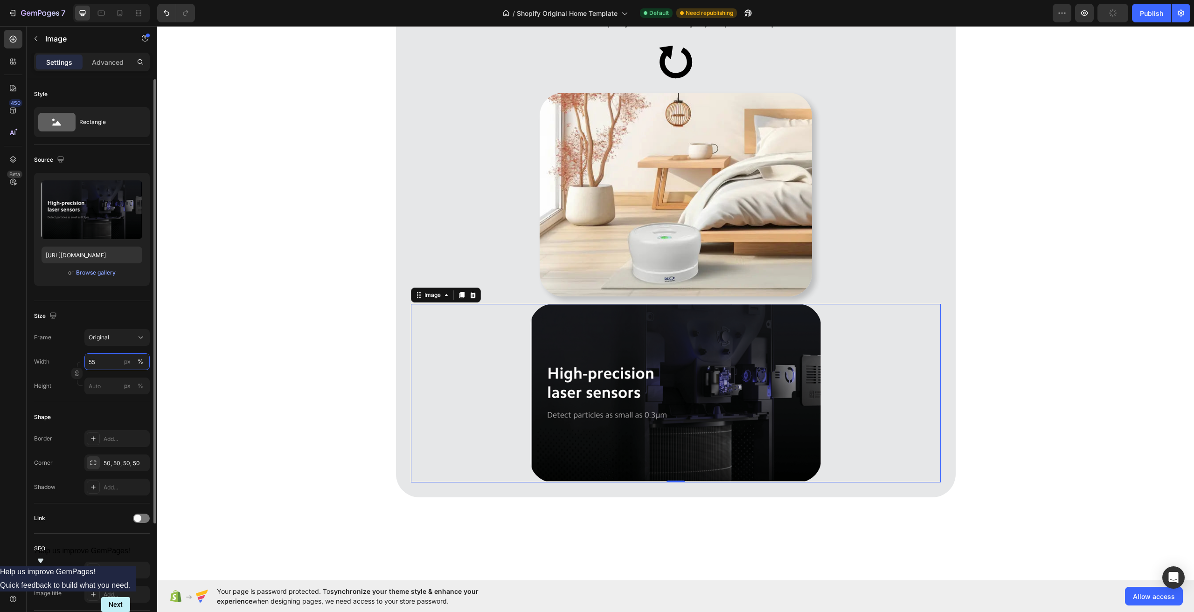
click at [99, 361] on input "55" at bounding box center [116, 361] width 65 height 17
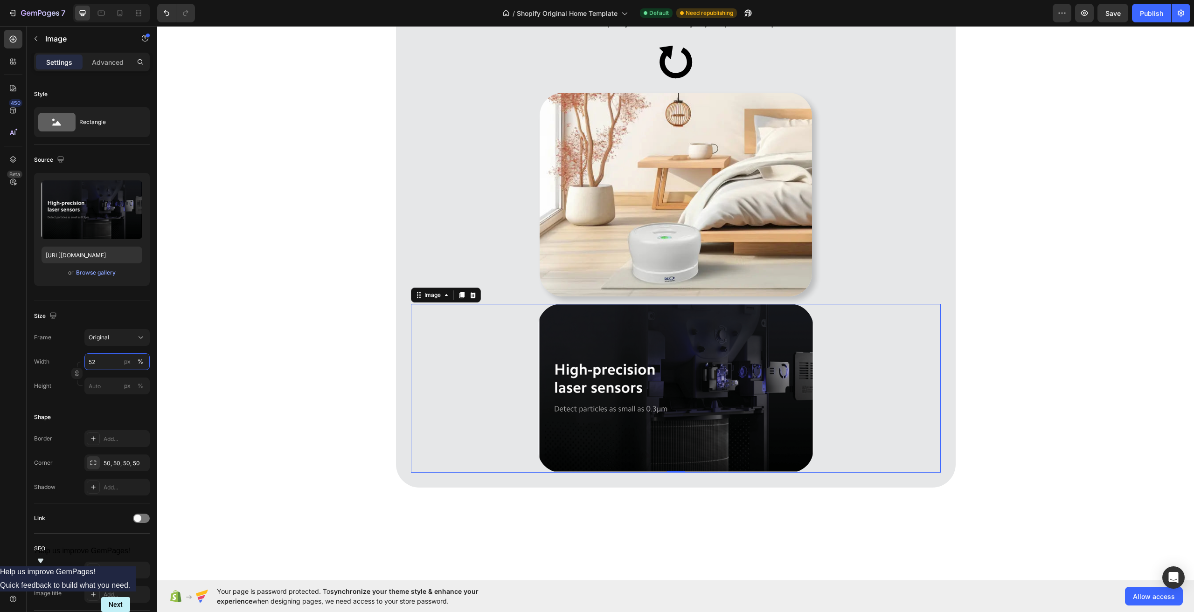
type input "52"
click at [652, 423] on img at bounding box center [676, 388] width 276 height 169
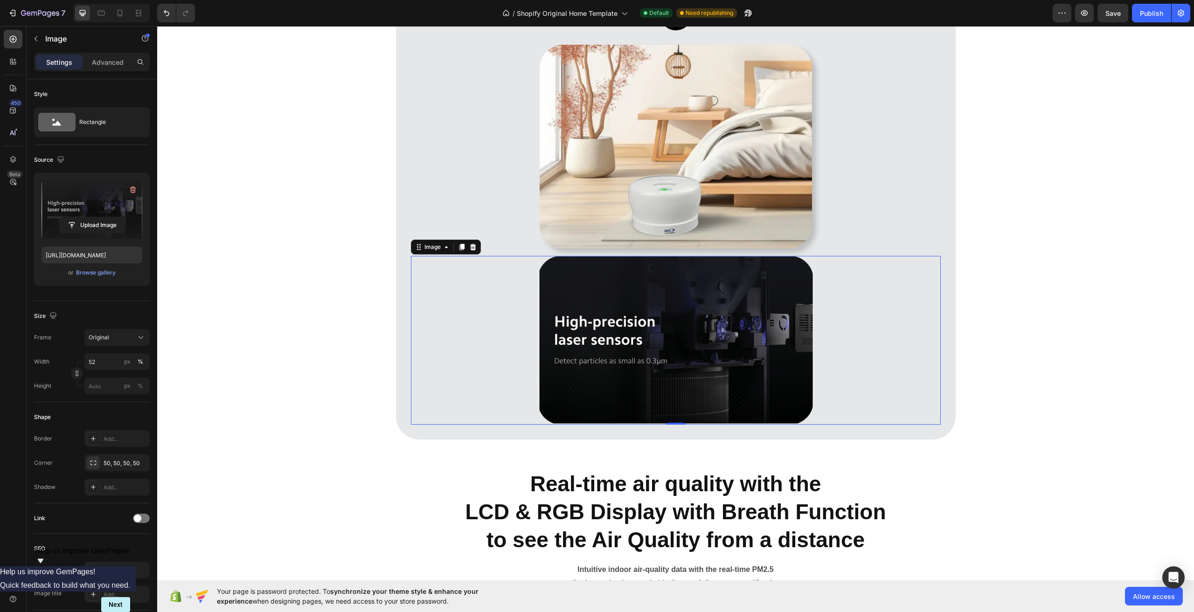
scroll to position [5318, 0]
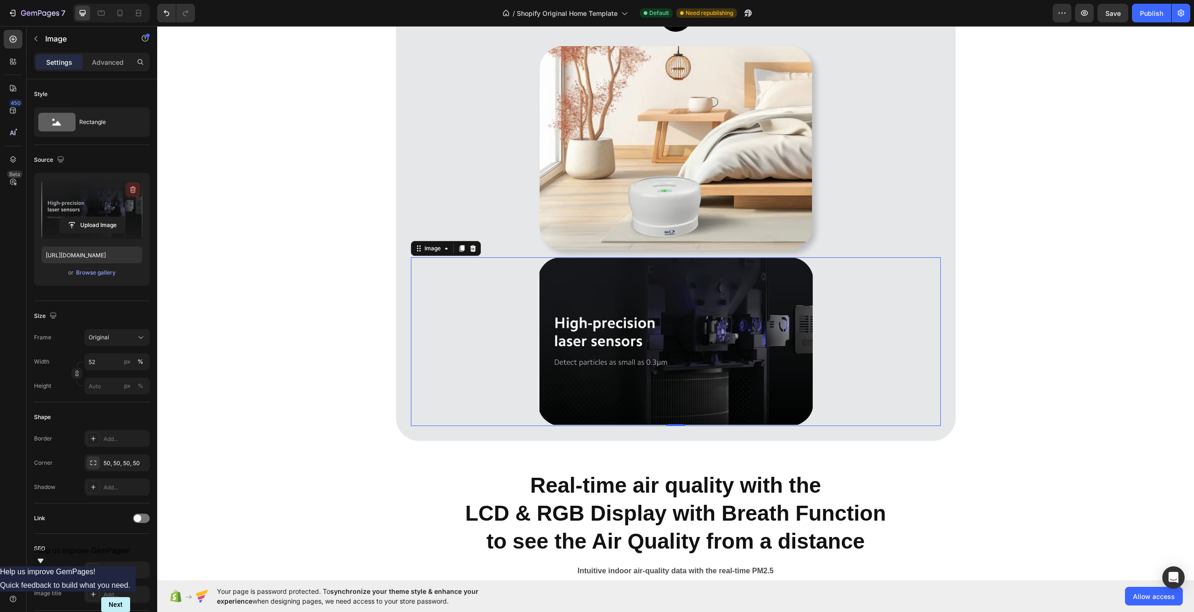
click at [134, 189] on icon "button" at bounding box center [132, 189] width 9 height 9
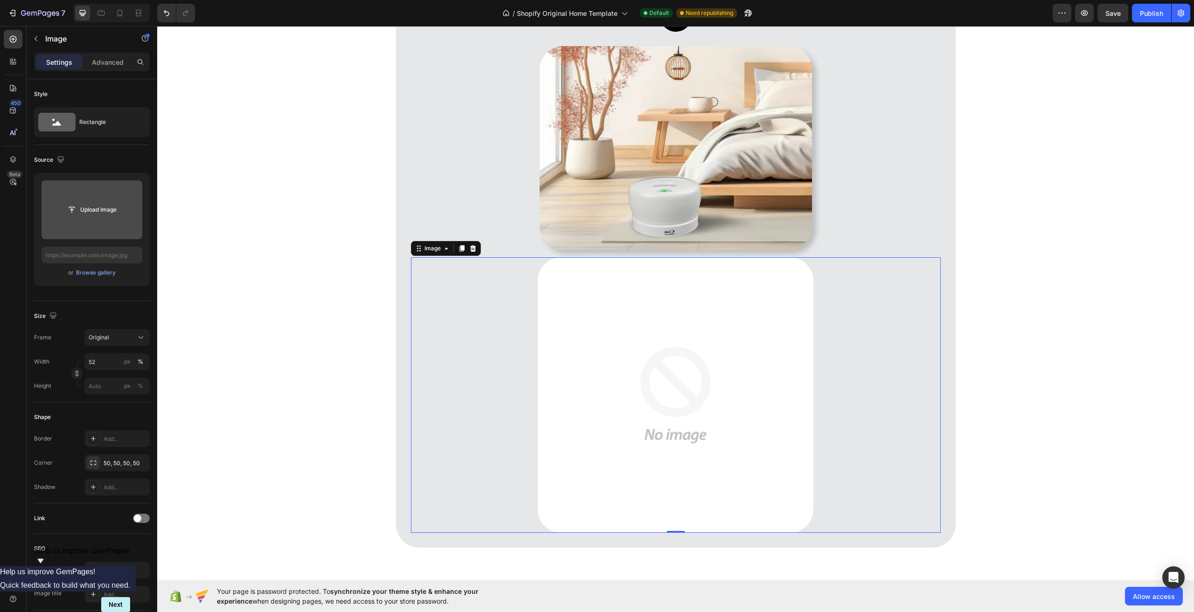
click at [75, 214] on input "file" at bounding box center [92, 210] width 64 height 16
type input "[URL][DOMAIN_NAME]"
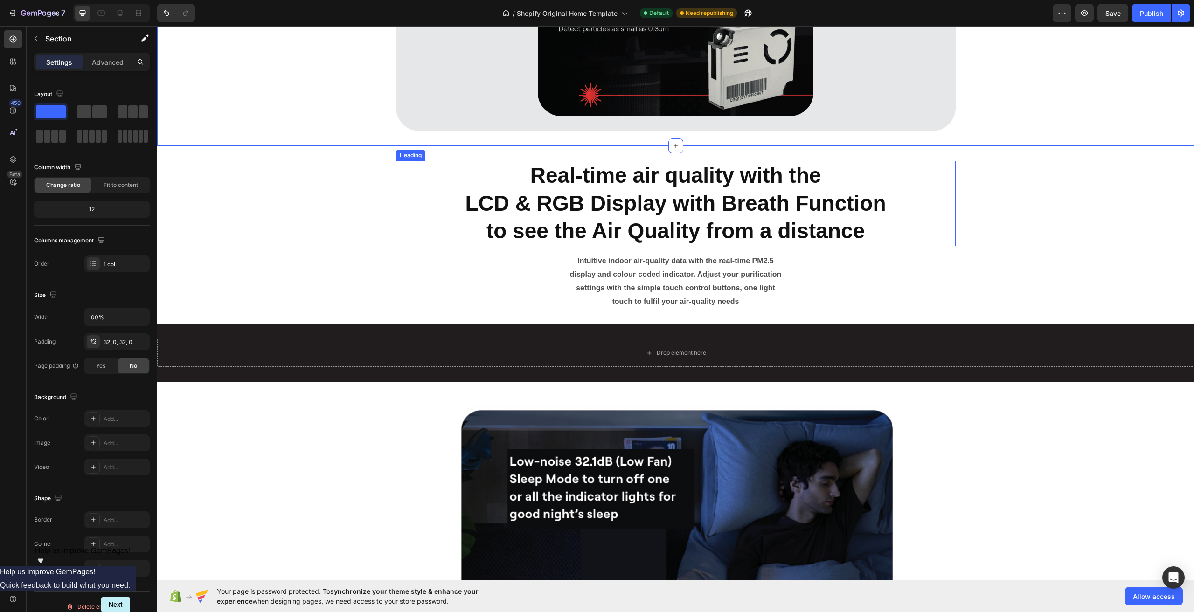
scroll to position [5644, 0]
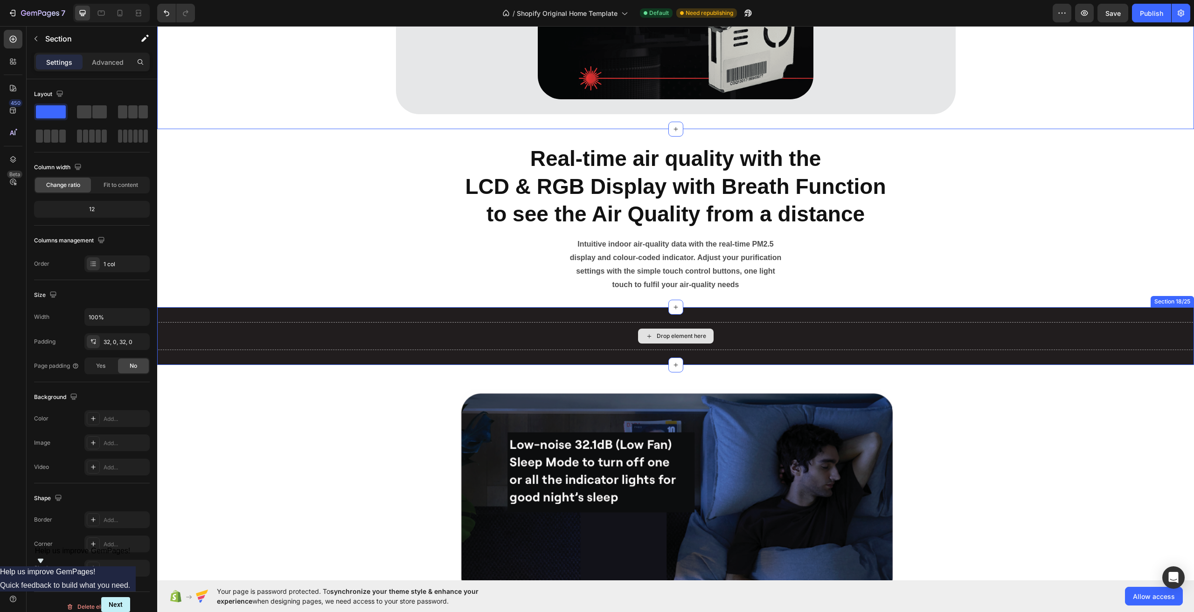
click at [783, 325] on div "Drop element here" at bounding box center [675, 336] width 1037 height 28
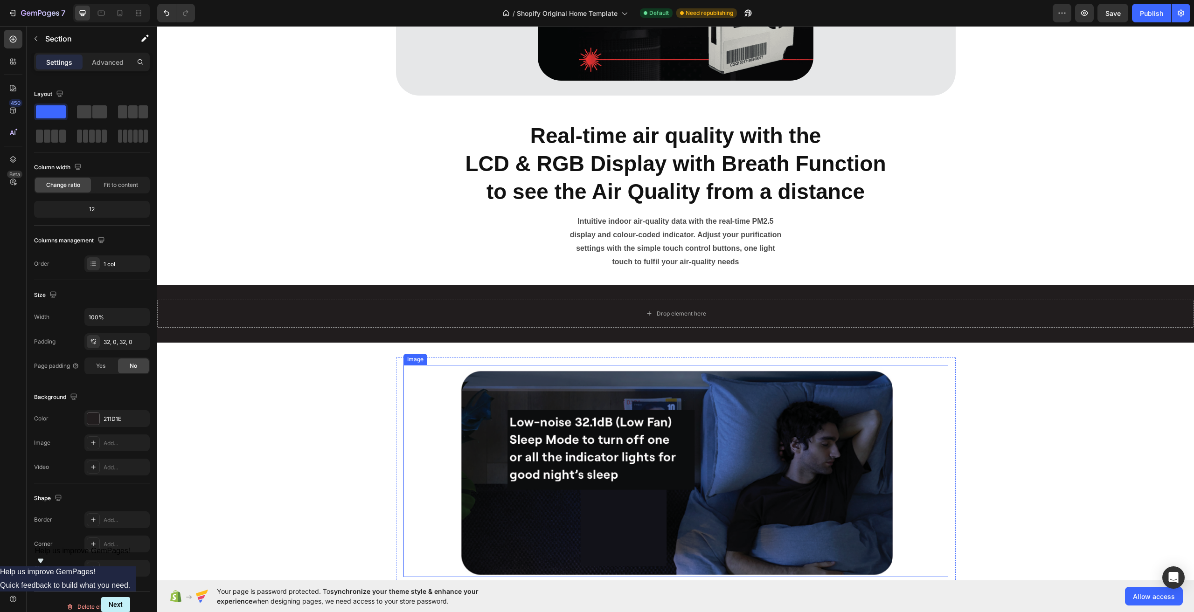
scroll to position [5569, 0]
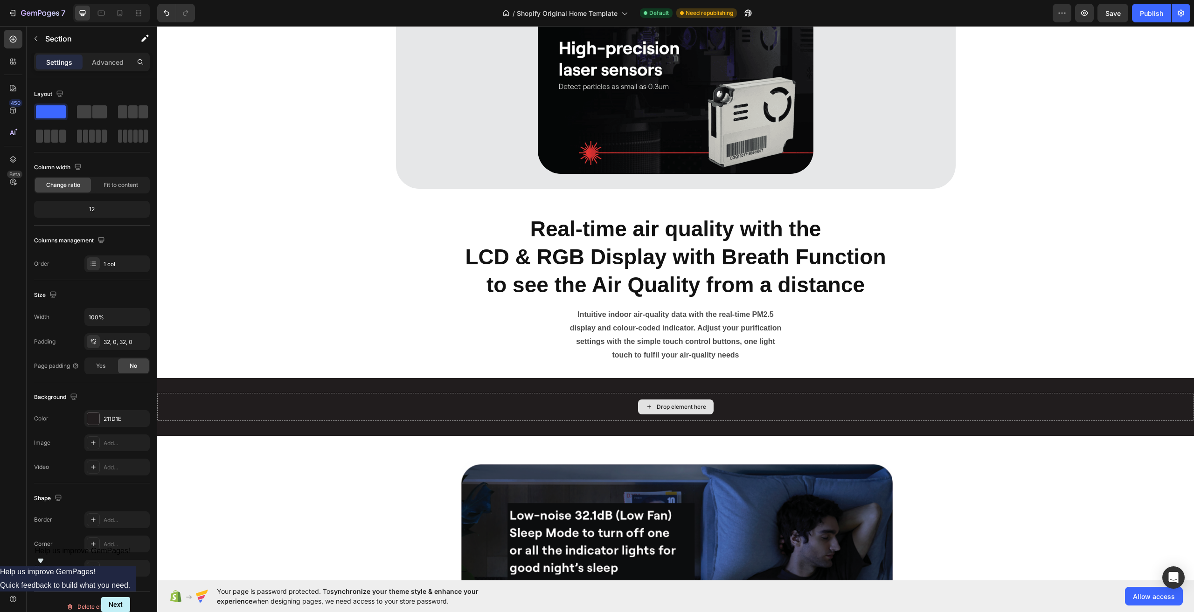
click at [725, 408] on div "Drop element here" at bounding box center [675, 407] width 1037 height 28
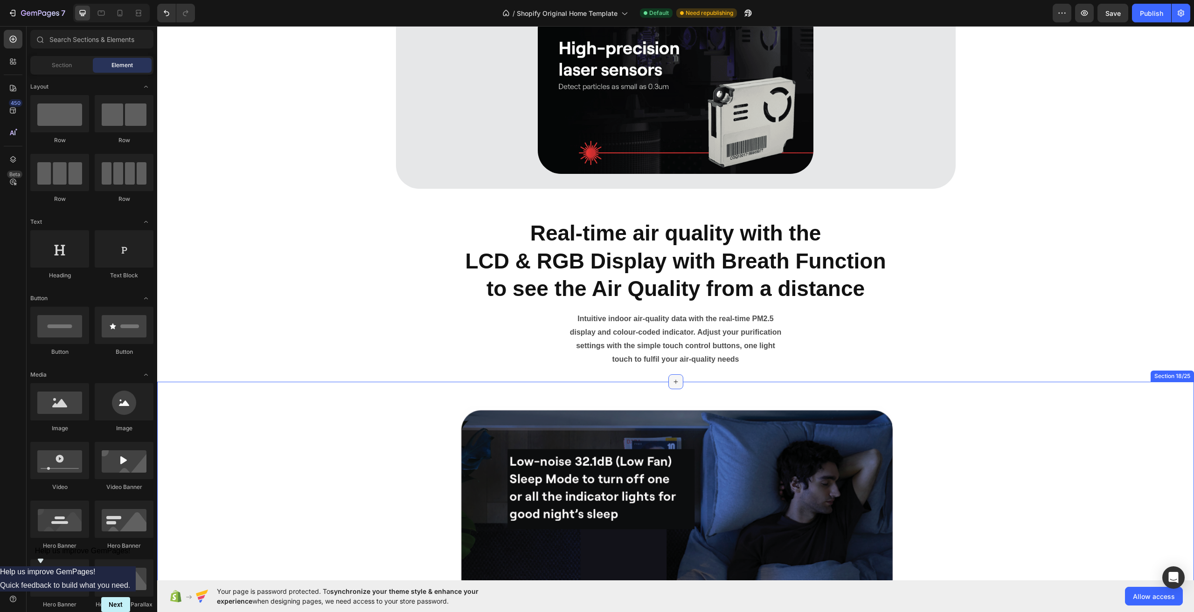
click at [673, 381] on icon at bounding box center [675, 381] width 7 height 7
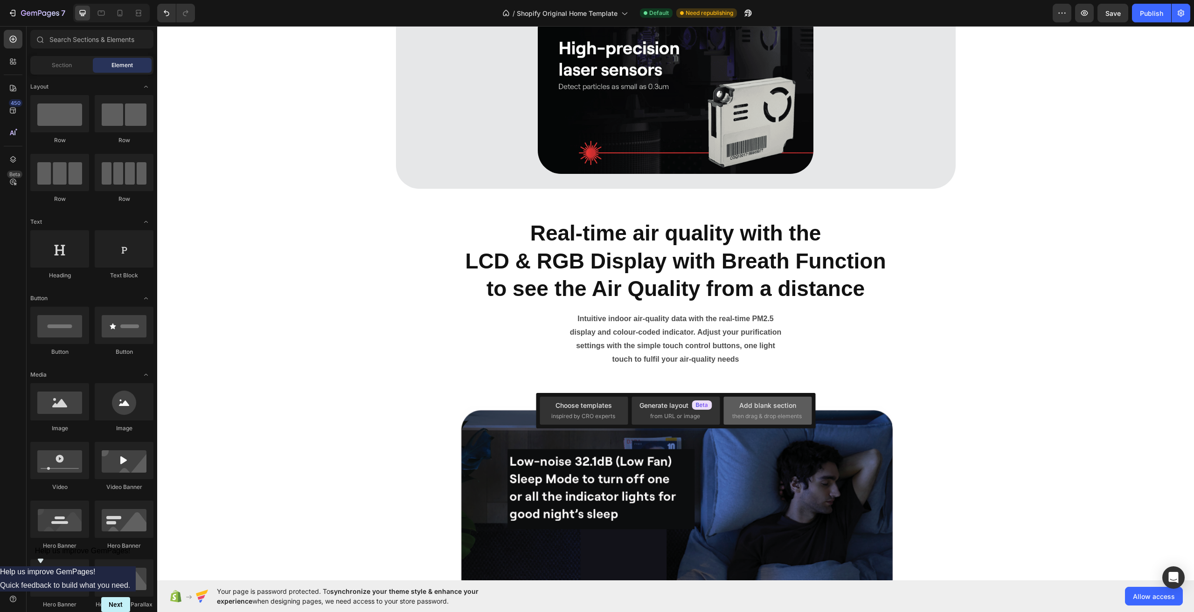
click at [748, 411] on div "Add blank section then drag & drop elements" at bounding box center [767, 411] width 71 height 20
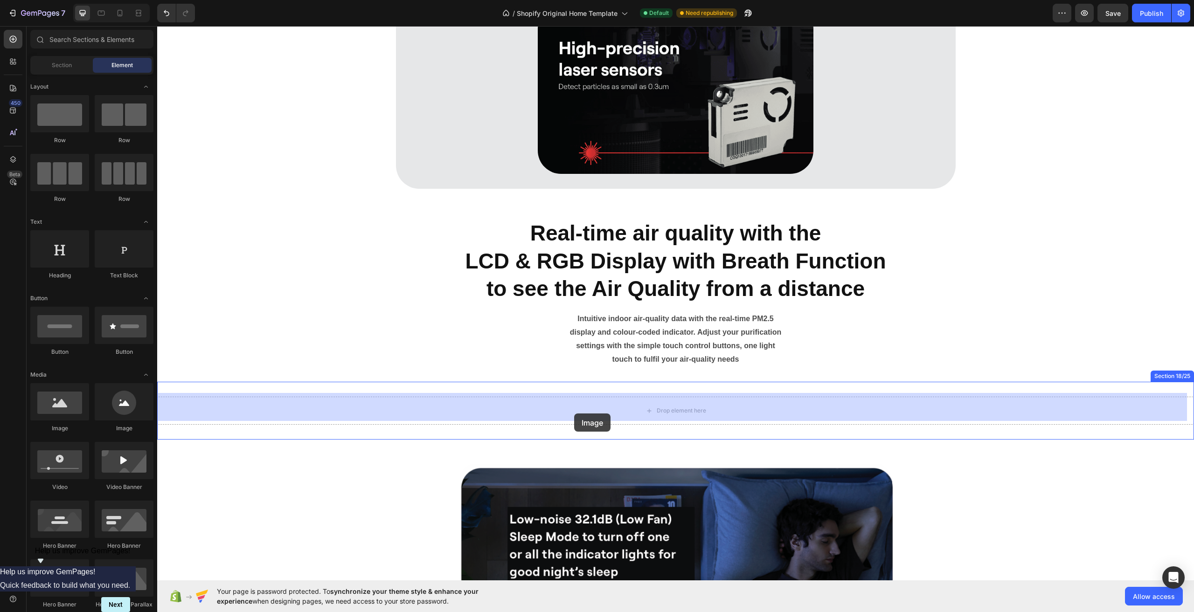
drag, startPoint x: 209, startPoint y: 438, endPoint x: 574, endPoint y: 414, distance: 366.0
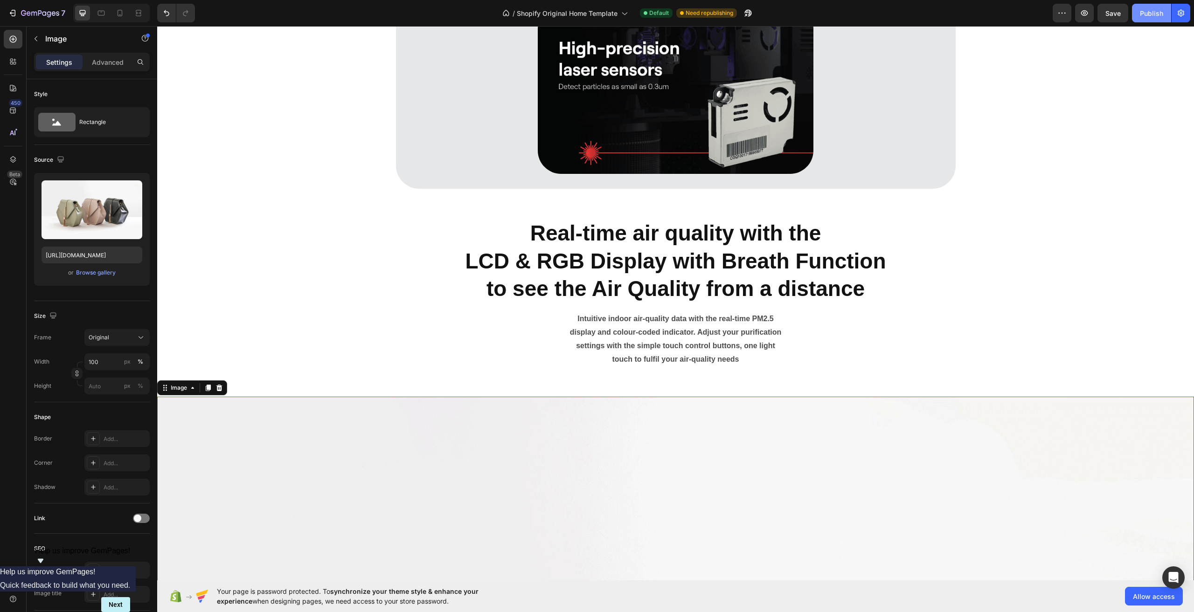
click at [1158, 10] on div "Publish" at bounding box center [1151, 13] width 23 height 10
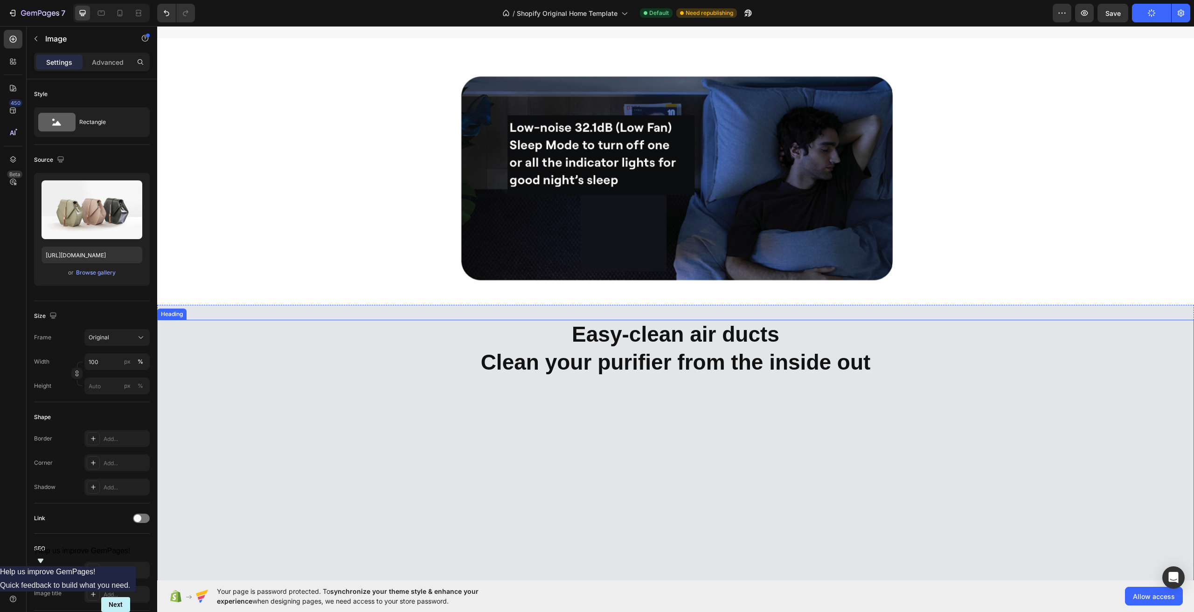
scroll to position [6689, 0]
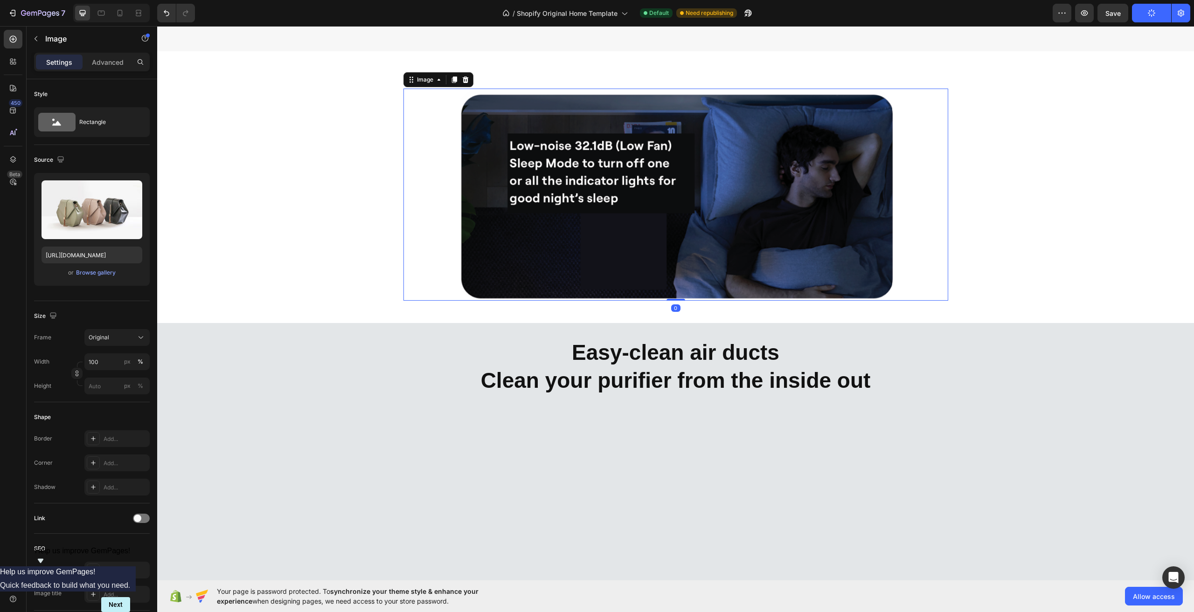
click at [611, 237] on img at bounding box center [675, 195] width 436 height 212
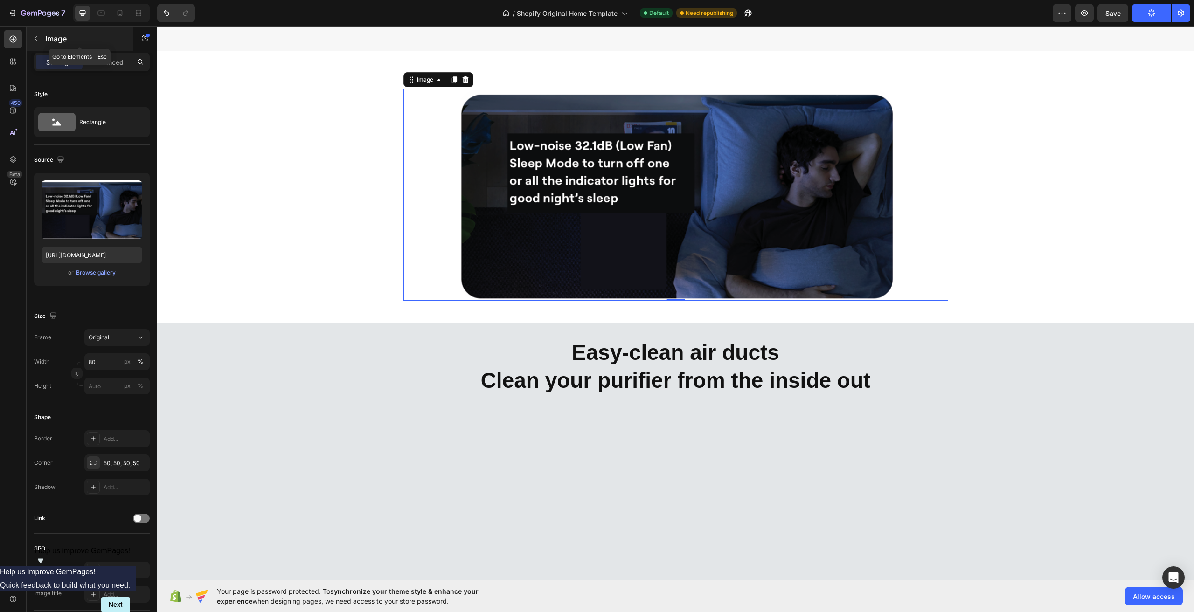
click at [35, 42] on icon "button" at bounding box center [35, 38] width 7 height 7
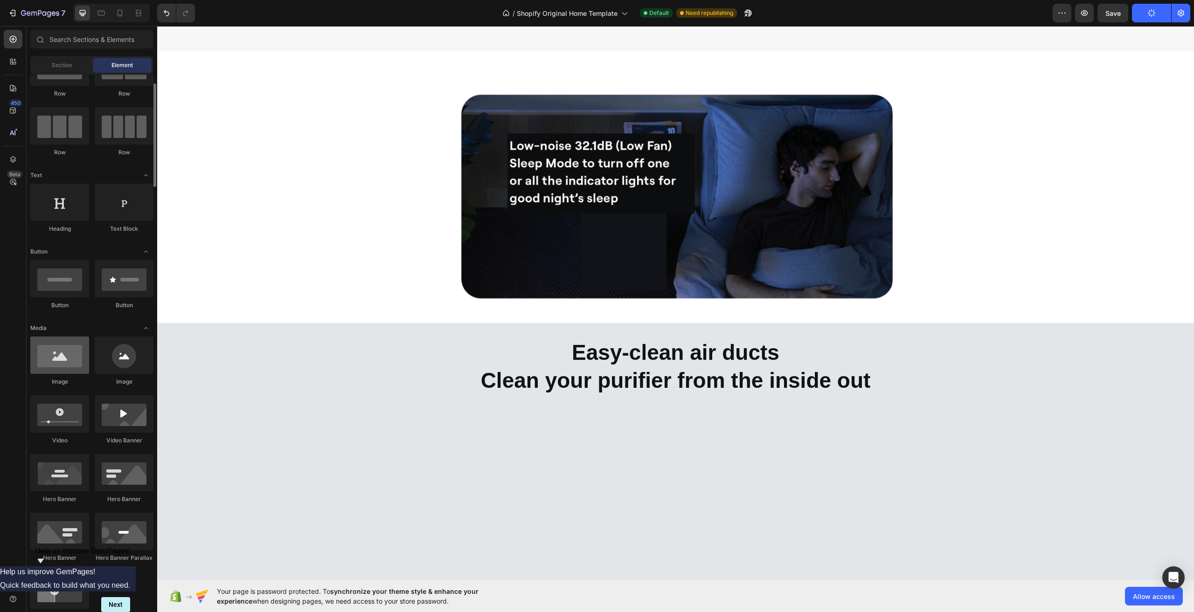
scroll to position [93, 0]
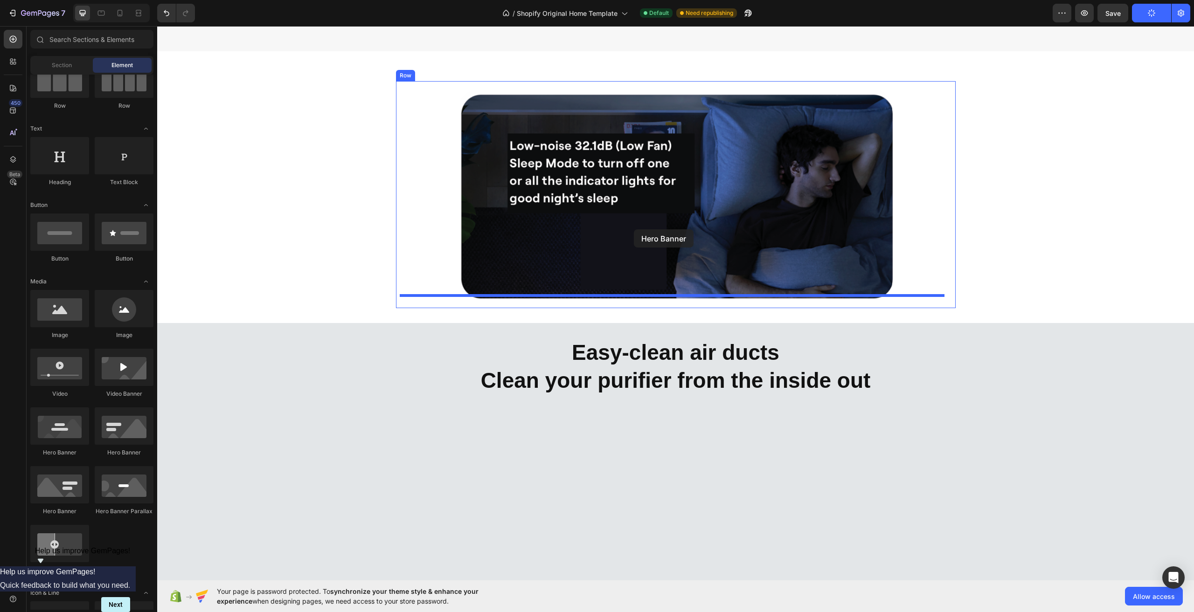
drag, startPoint x: 278, startPoint y: 462, endPoint x: 634, endPoint y: 229, distance: 425.1
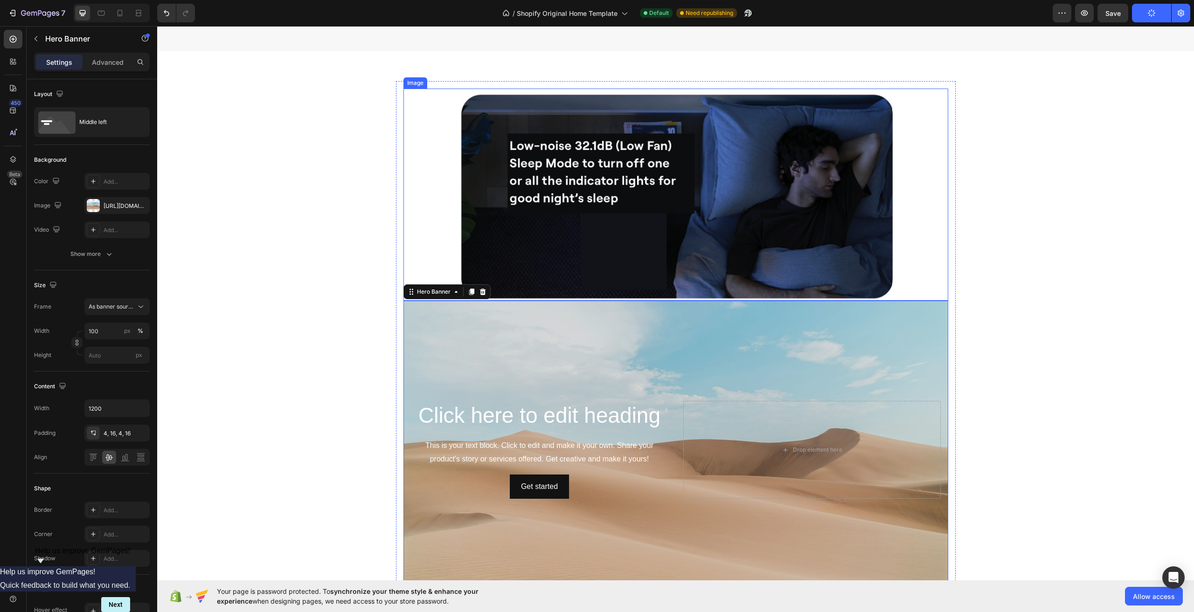
click at [657, 191] on img at bounding box center [675, 195] width 436 height 212
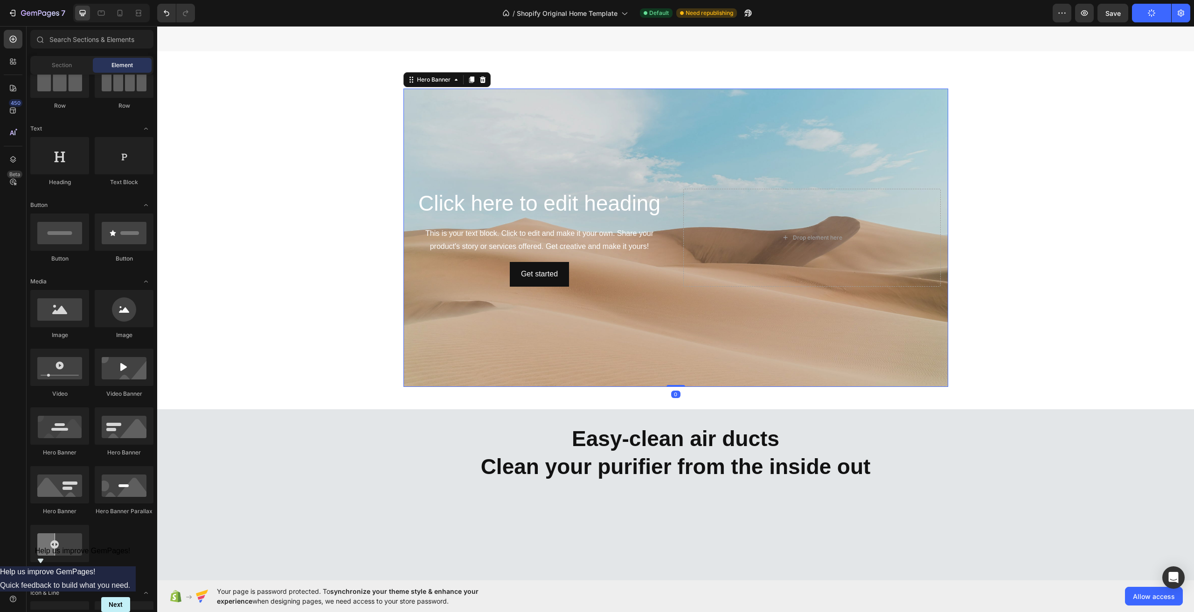
click at [661, 305] on div "Background Image" at bounding box center [675, 238] width 545 height 298
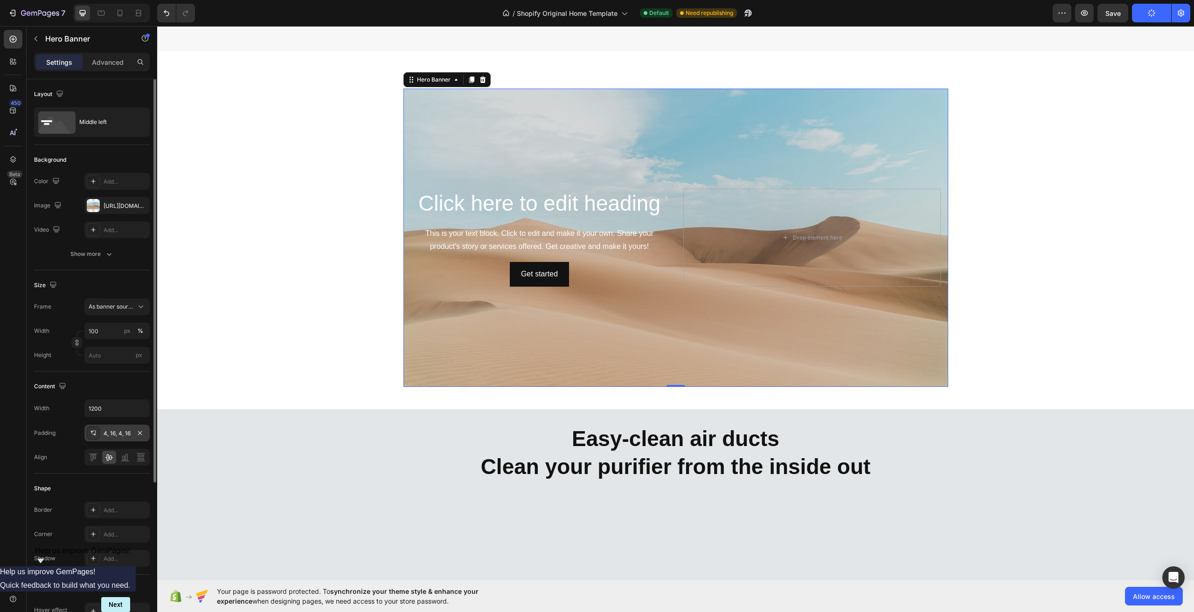
click at [108, 434] on div "4, 16, 4, 16" at bounding box center [117, 433] width 27 height 8
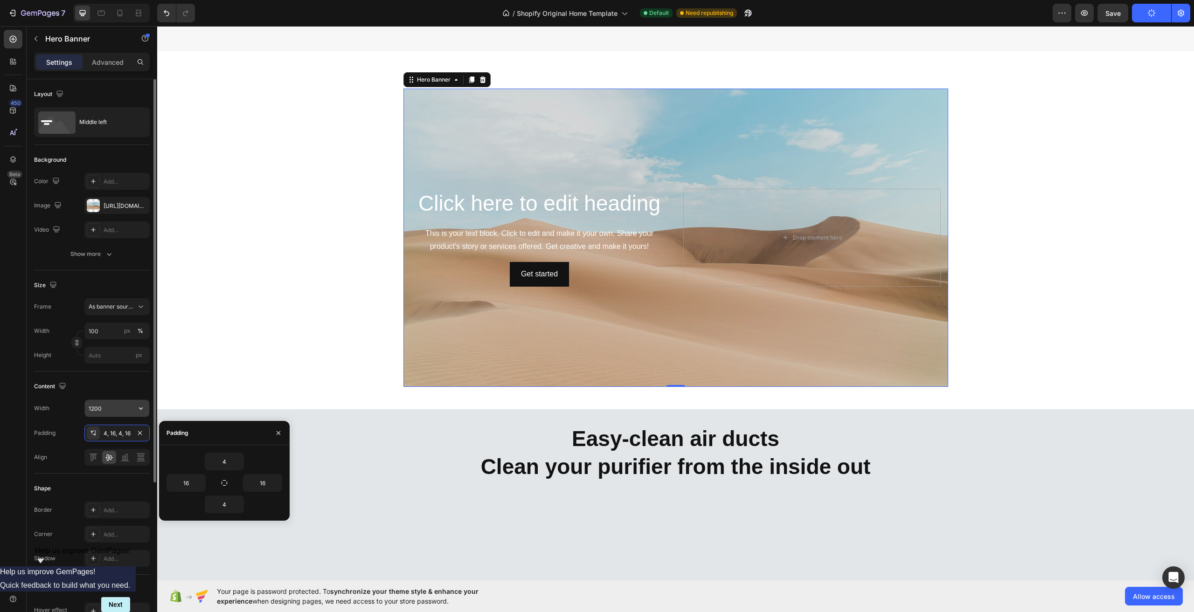
click at [108, 409] on input "1200" at bounding box center [117, 408] width 64 height 17
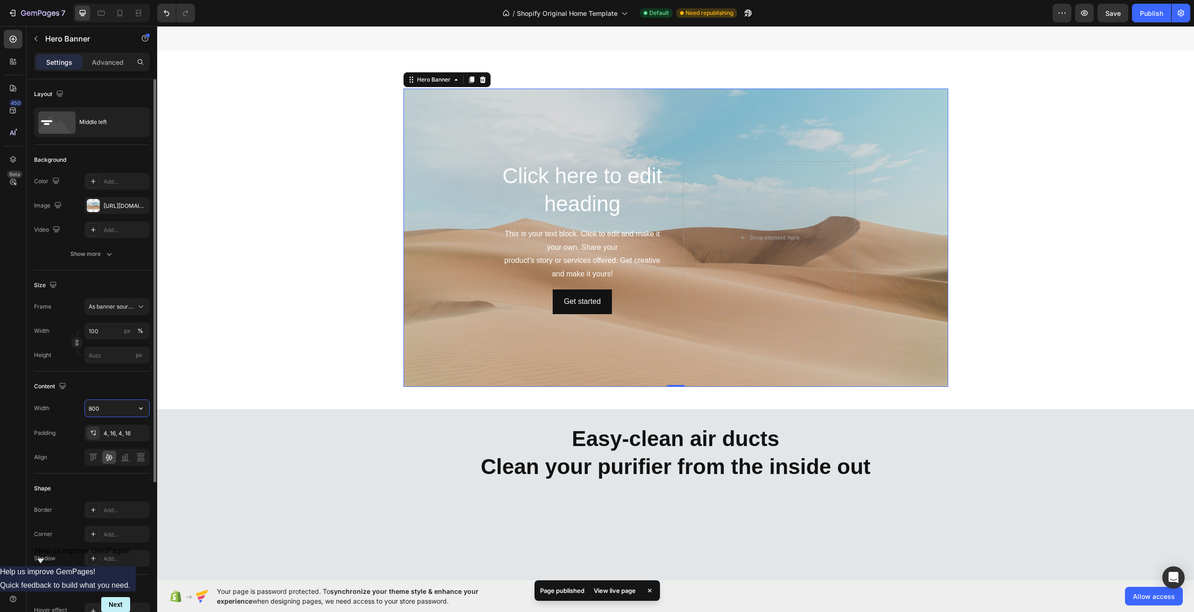
type input "1200"
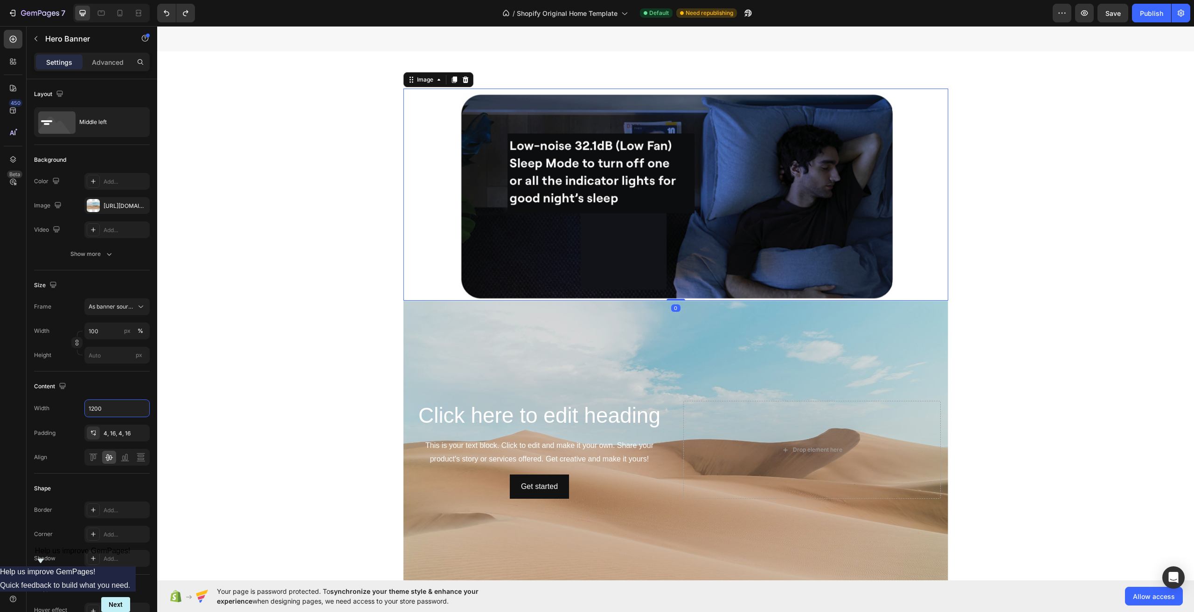
click at [720, 245] on img at bounding box center [675, 195] width 436 height 212
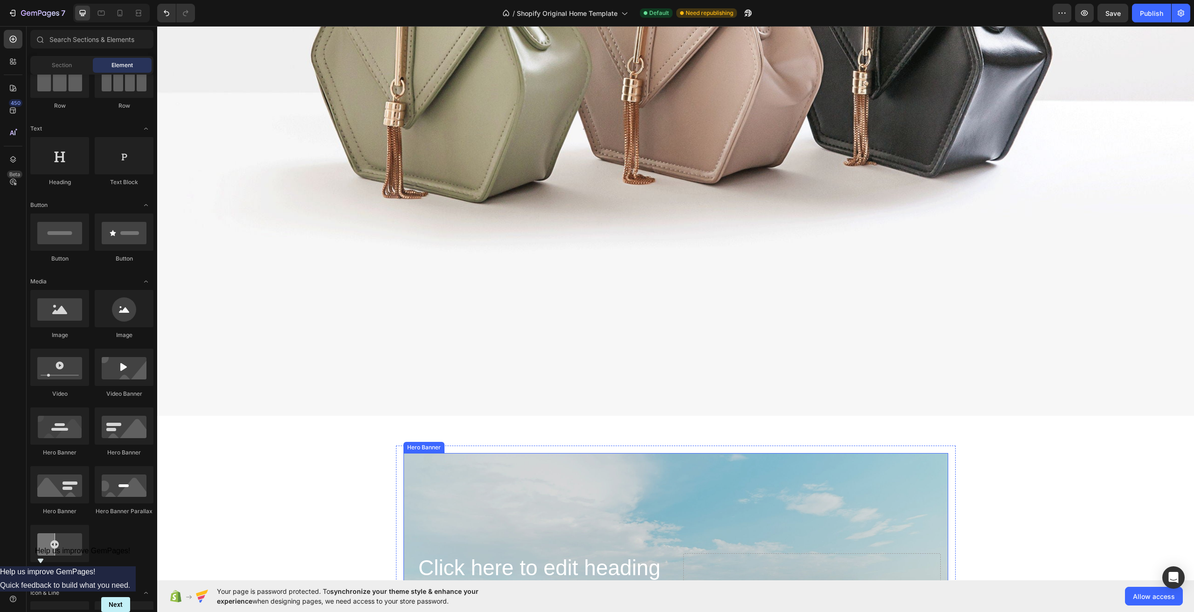
scroll to position [6549, 0]
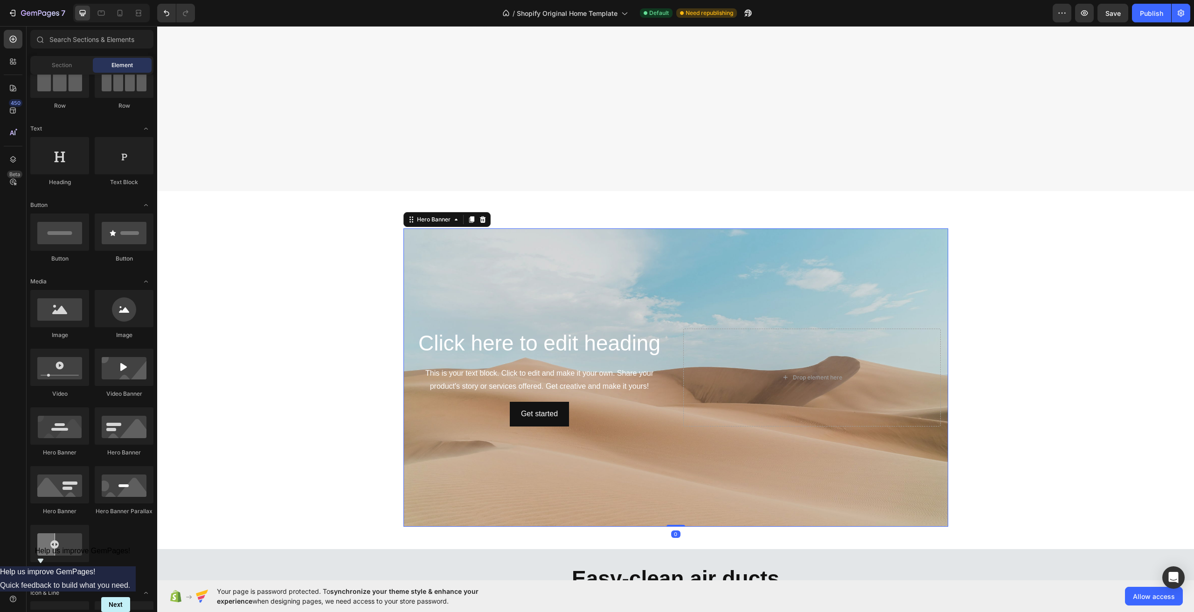
click at [637, 263] on div "Background Image" at bounding box center [675, 378] width 545 height 298
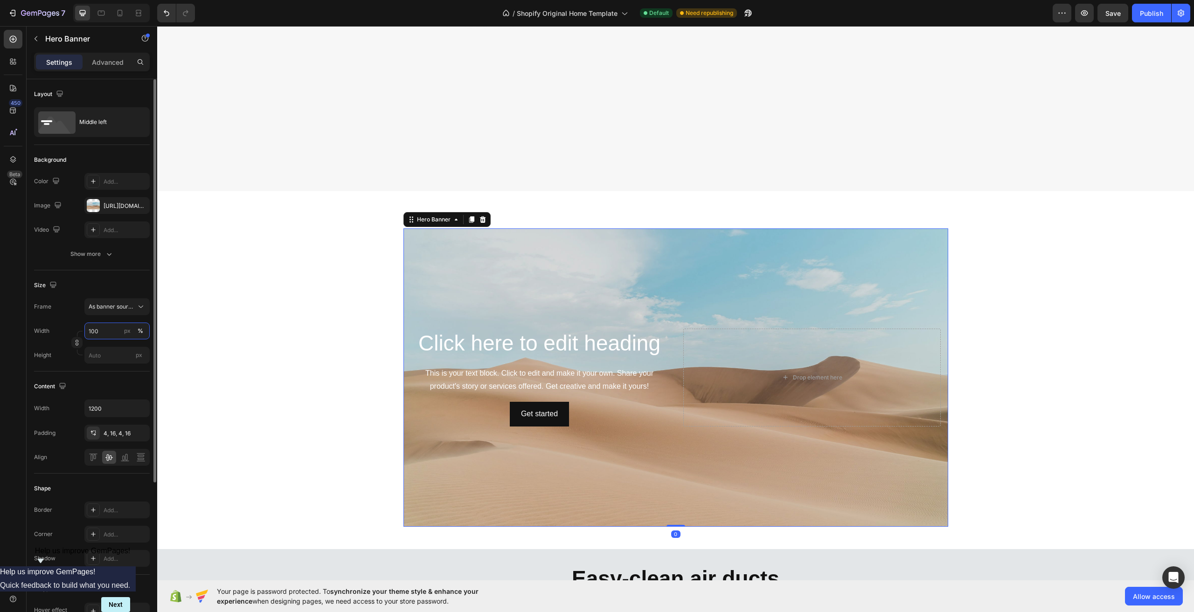
click at [95, 332] on input "100" at bounding box center [116, 331] width 65 height 17
click at [112, 391] on div "Content" at bounding box center [92, 386] width 116 height 15
click at [109, 535] on div "Add..." at bounding box center [126, 535] width 44 height 8
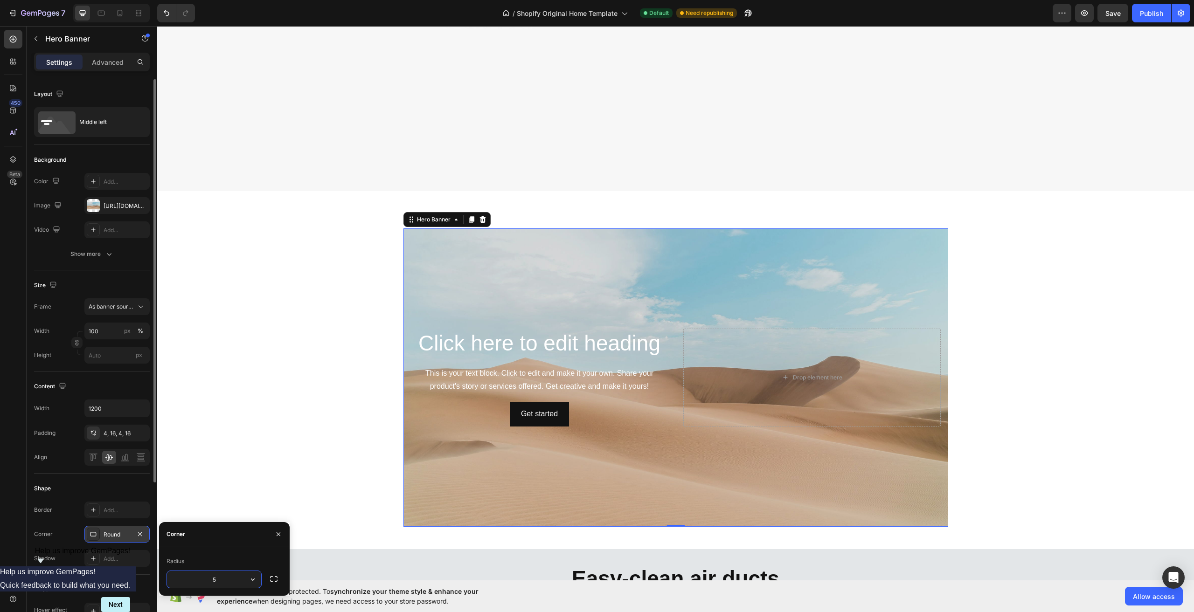
type input "50"
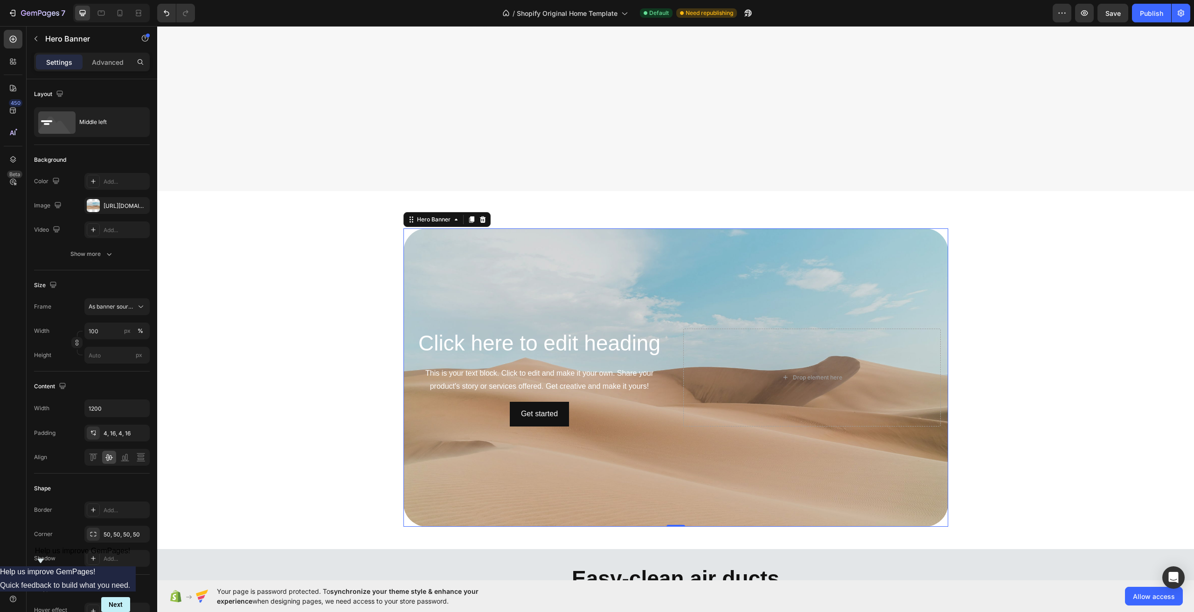
click at [509, 475] on div "Background Image" at bounding box center [675, 378] width 545 height 298
click at [718, 284] on div "Background Image" at bounding box center [675, 378] width 545 height 298
click at [103, 207] on div "[URL][DOMAIN_NAME]" at bounding box center [116, 205] width 65 height 17
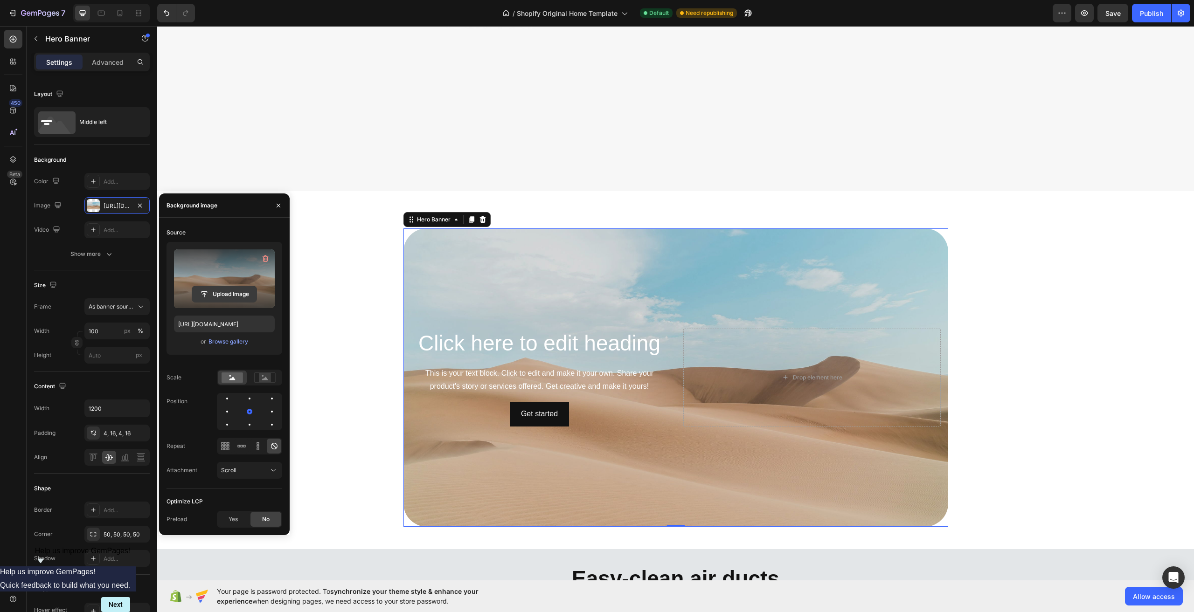
click at [246, 291] on input "file" at bounding box center [224, 294] width 64 height 16
click at [263, 262] on icon "button" at bounding box center [265, 258] width 9 height 9
type input "Auto"
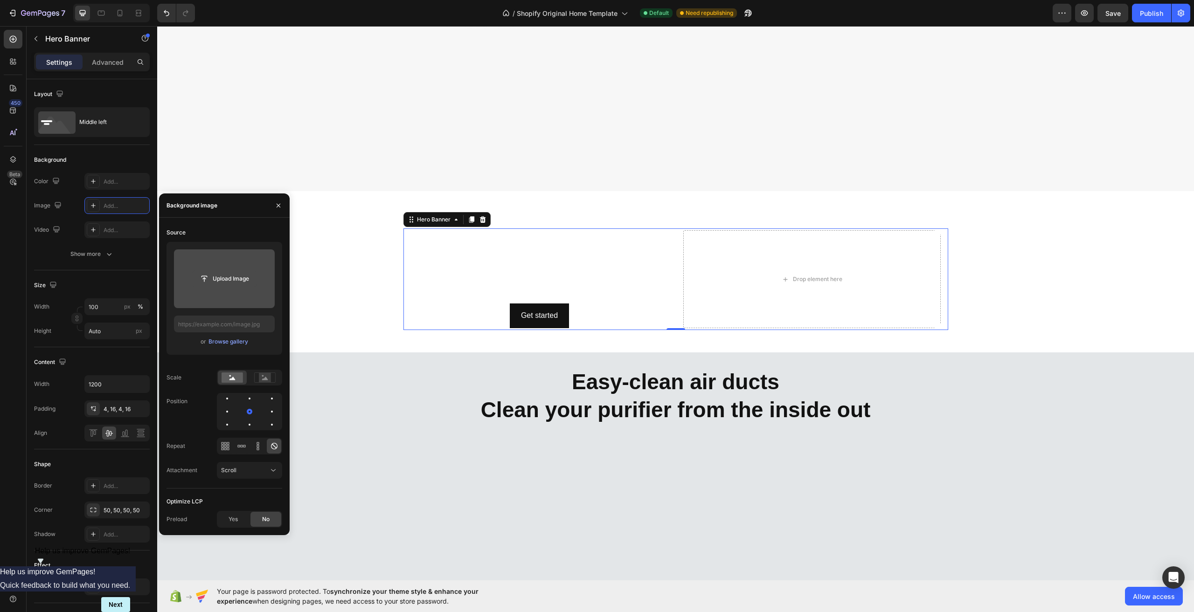
click at [229, 280] on input "file" at bounding box center [224, 279] width 64 height 16
type input "[URL][DOMAIN_NAME]"
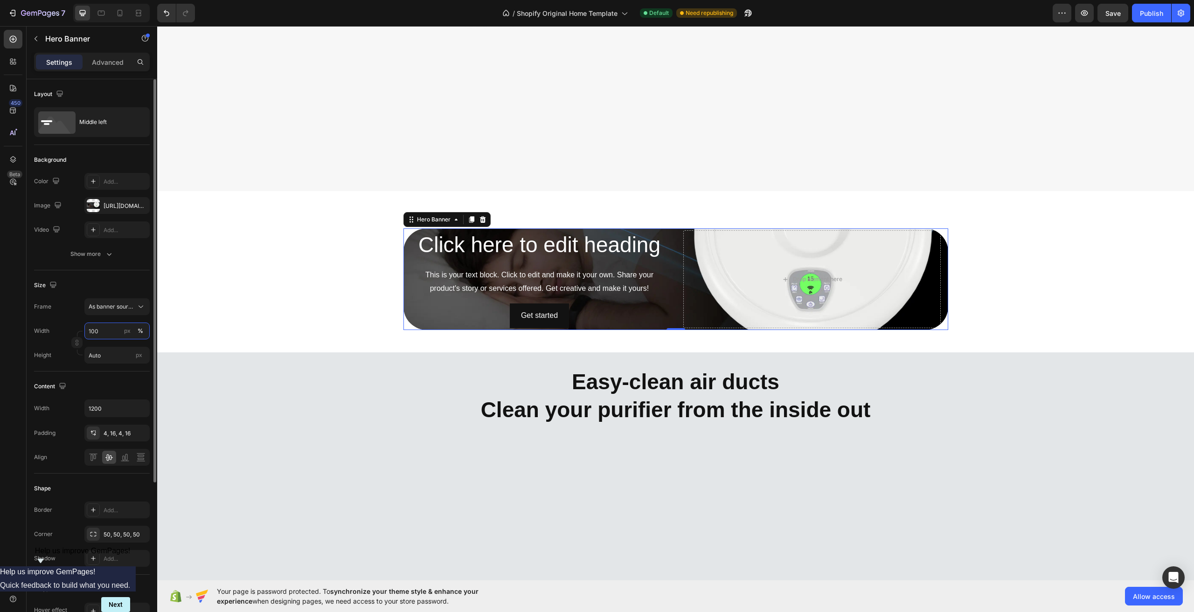
click at [105, 333] on input "100" at bounding box center [116, 331] width 65 height 17
click at [109, 334] on input "100" at bounding box center [116, 331] width 65 height 17
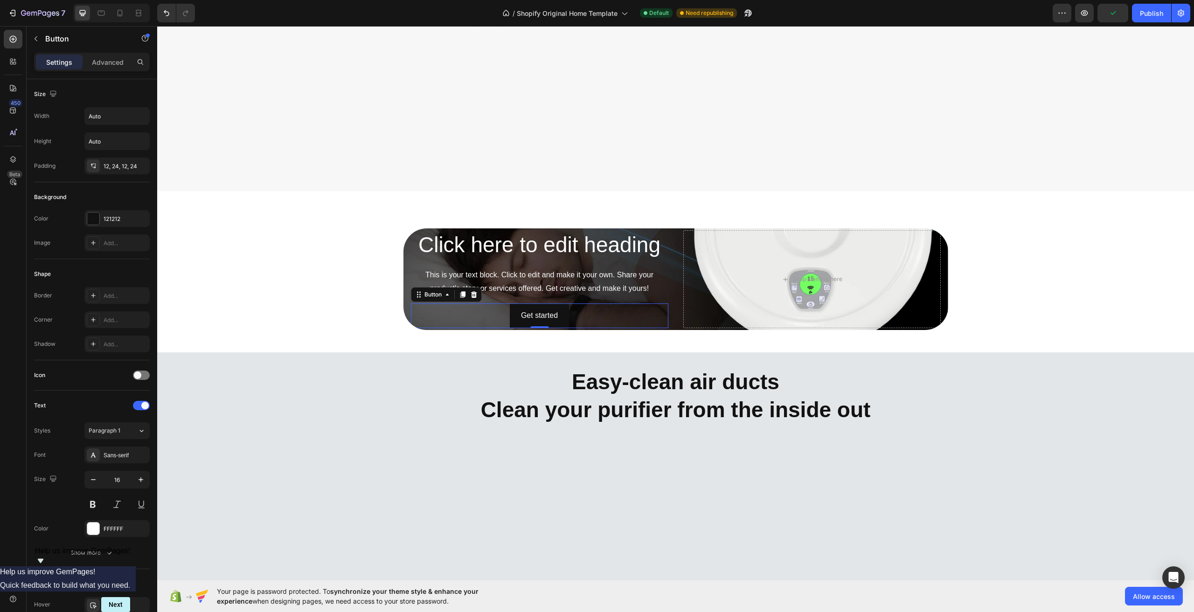
click at [479, 308] on div "Get started Button 0" at bounding box center [539, 316] width 257 height 25
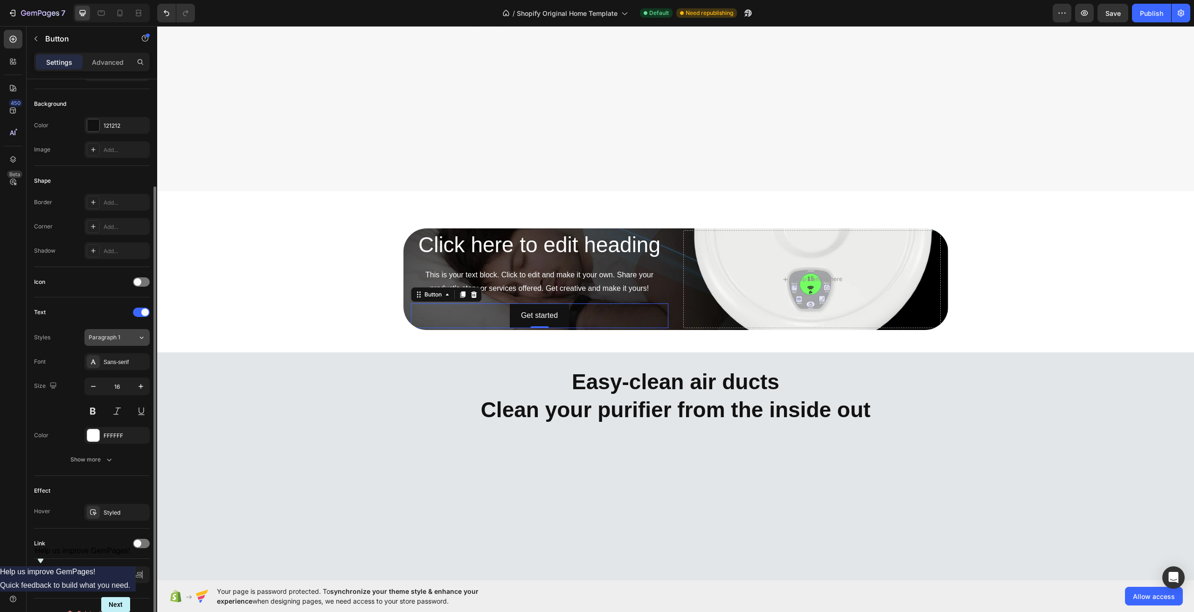
scroll to position [109, 0]
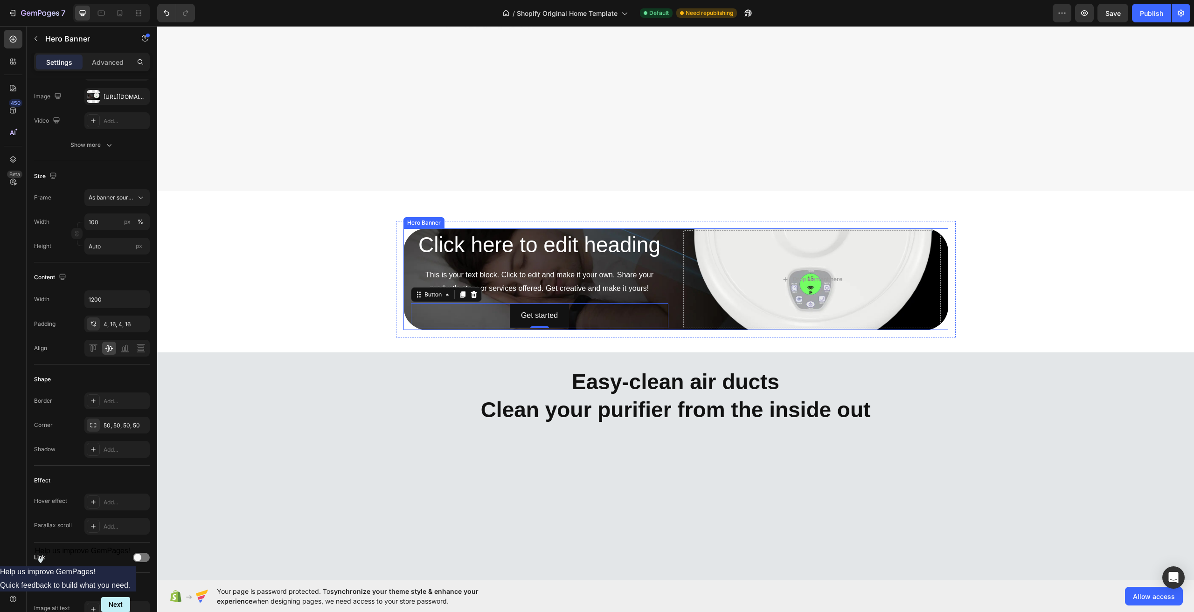
click at [668, 271] on div "Click here to edit heading Heading This is your text block. Click to edit and m…" at bounding box center [675, 280] width 545 height 102
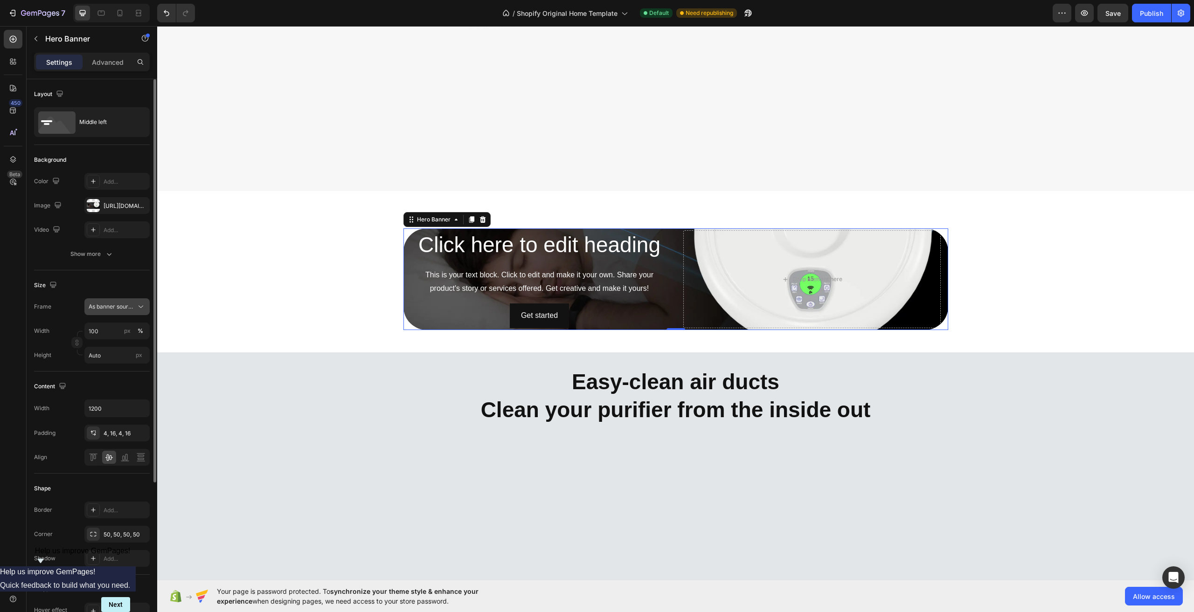
click at [124, 312] on button "As banner source" at bounding box center [116, 306] width 65 height 17
click at [118, 344] on div "Custom" at bounding box center [115, 346] width 54 height 8
click at [119, 330] on input "100" at bounding box center [116, 331] width 65 height 17
click at [132, 353] on span "100%" at bounding box center [134, 353] width 15 height 8
click at [126, 335] on button "px" at bounding box center [127, 331] width 11 height 11
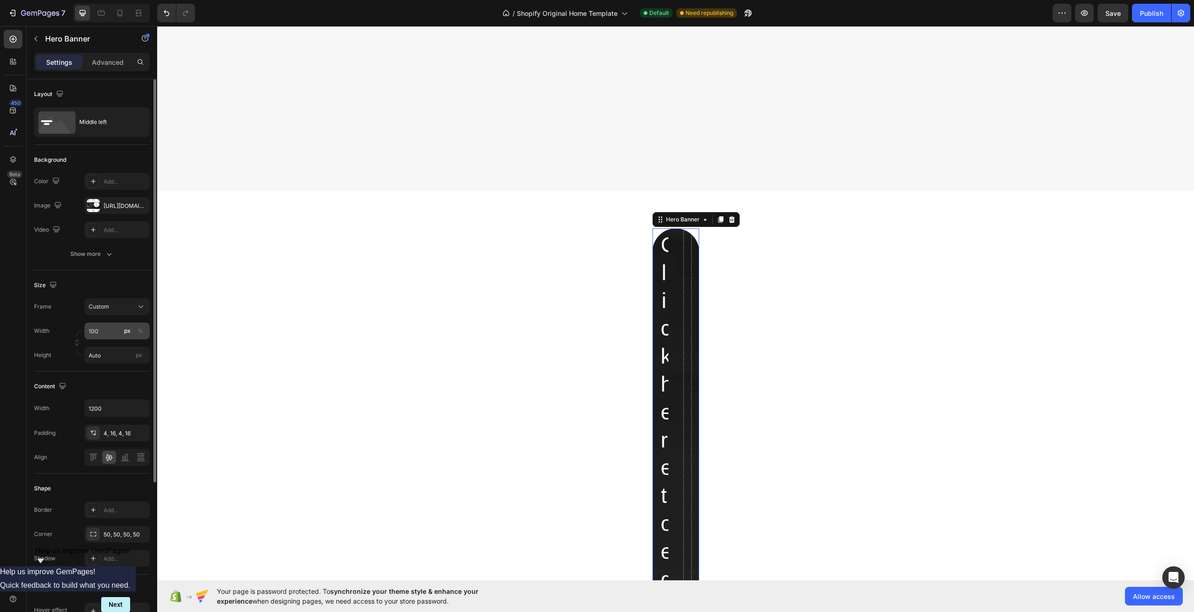
click at [125, 334] on div "px" at bounding box center [127, 331] width 7 height 8
click at [137, 333] on button "%" at bounding box center [140, 331] width 11 height 11
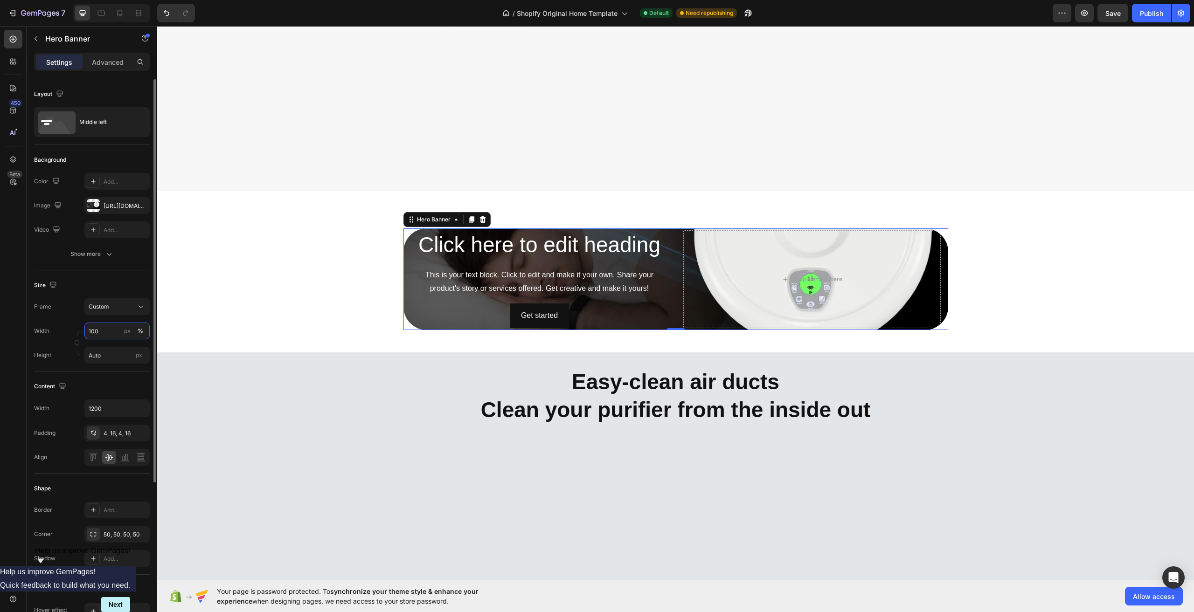
click at [109, 328] on input "100" at bounding box center [116, 331] width 65 height 17
click at [125, 369] on span "1200px" at bounding box center [133, 370] width 20 height 8
click at [99, 335] on input "1200" at bounding box center [116, 331] width 65 height 17
click at [143, 326] on button "%" at bounding box center [140, 331] width 11 height 11
click at [109, 332] on input "1200" at bounding box center [116, 331] width 65 height 17
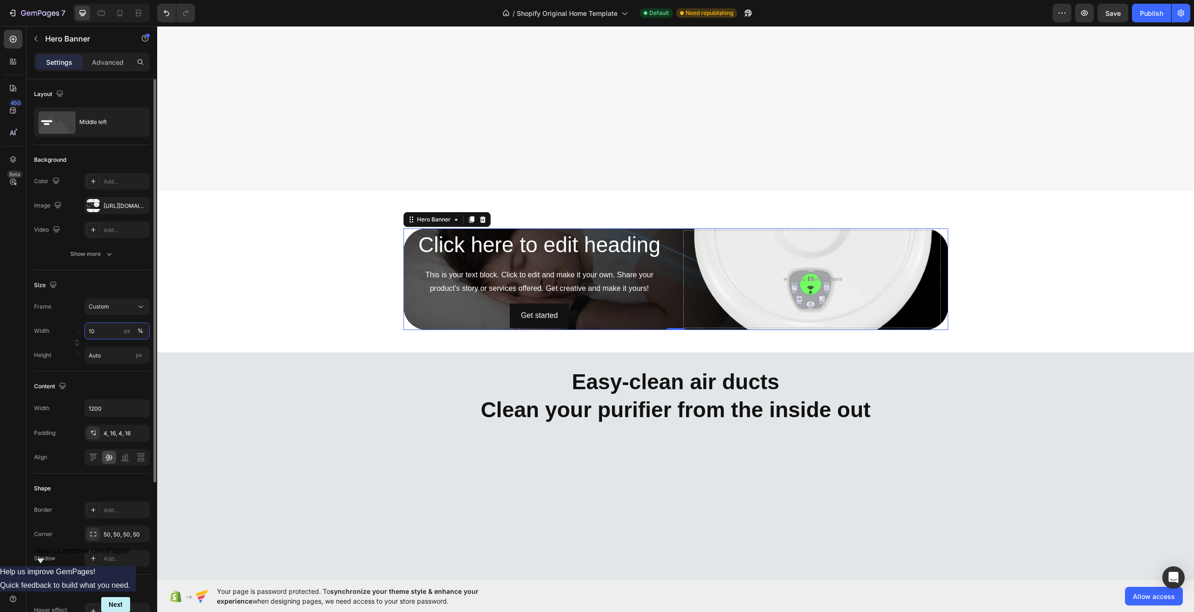
type input "1"
click at [111, 354] on input "Auto" at bounding box center [116, 355] width 65 height 17
click at [125, 394] on p "Fit screen 100vh" at bounding box center [115, 394] width 54 height 8
type input "100"
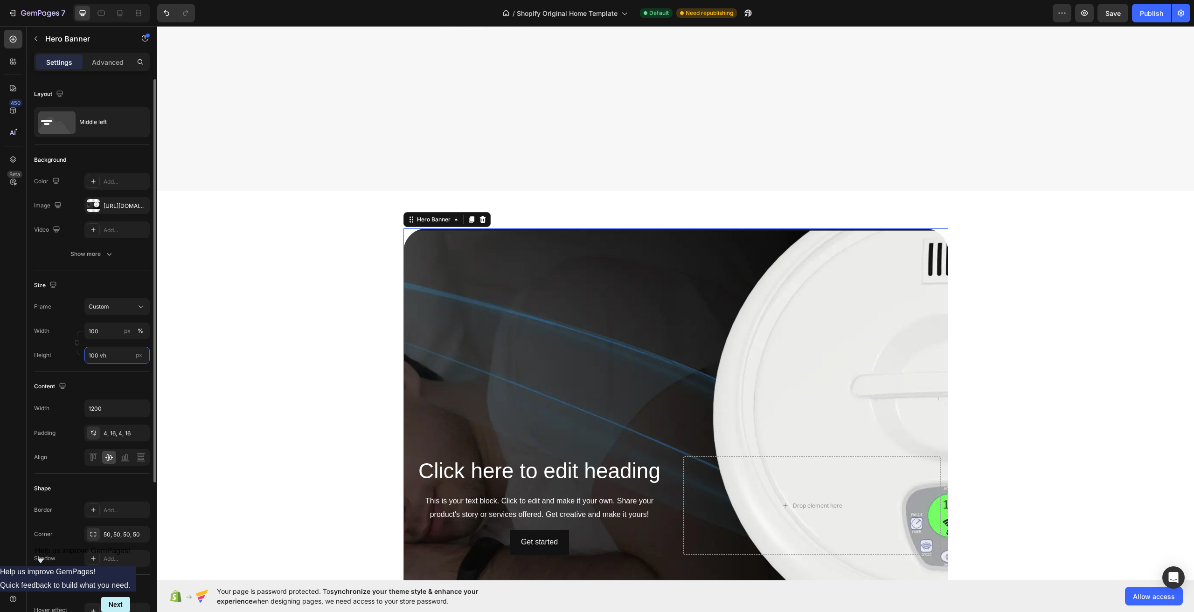
click at [116, 354] on input "100 vh" at bounding box center [116, 355] width 65 height 17
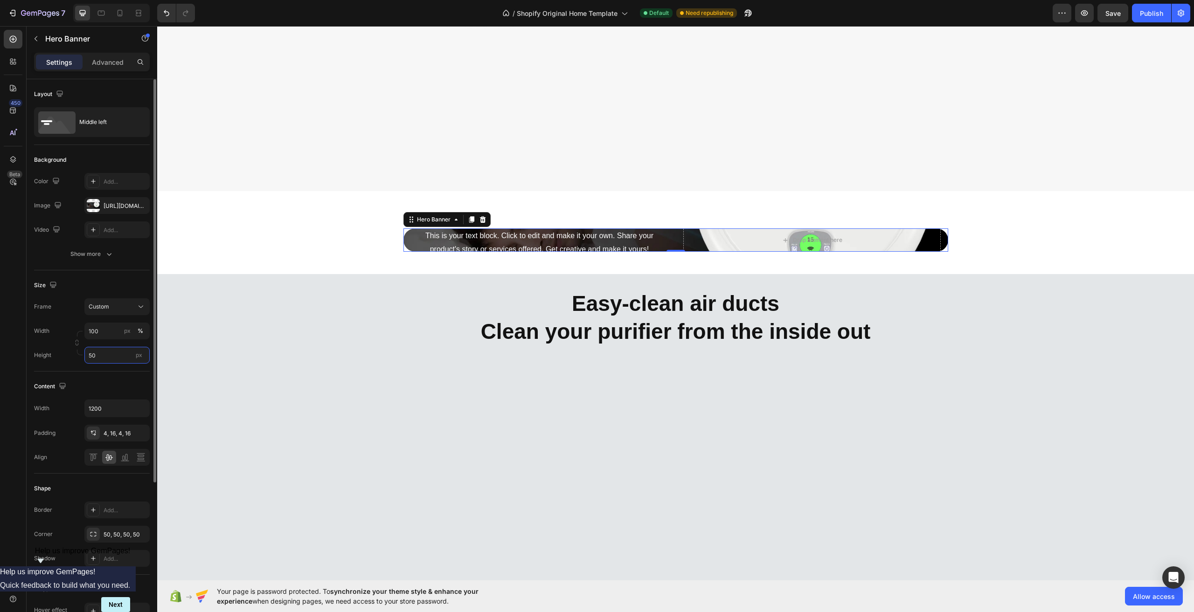
click at [128, 360] on input "50" at bounding box center [116, 355] width 65 height 17
type input "50"
click at [128, 368] on div "Fit content Auto Fit screen 100vh" at bounding box center [108, 386] width 84 height 41
click at [145, 338] on div "px %" at bounding box center [134, 331] width 24 height 17
click at [145, 338] on input "100" at bounding box center [116, 331] width 65 height 17
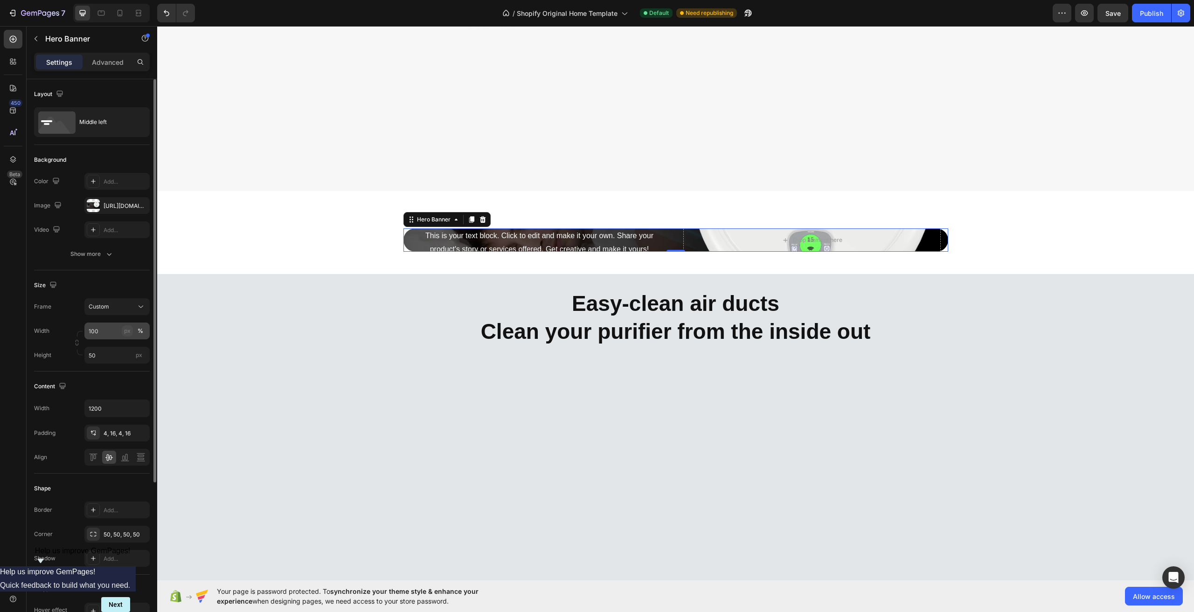
click at [127, 332] on div "px" at bounding box center [127, 331] width 7 height 8
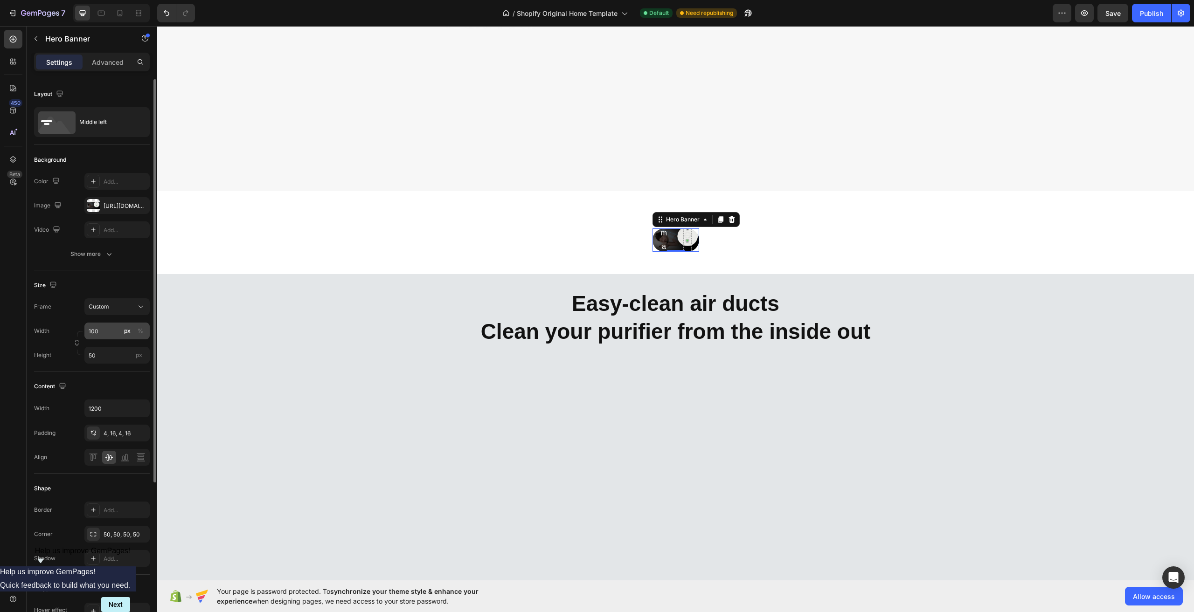
click at [132, 332] on button "px" at bounding box center [127, 331] width 11 height 11
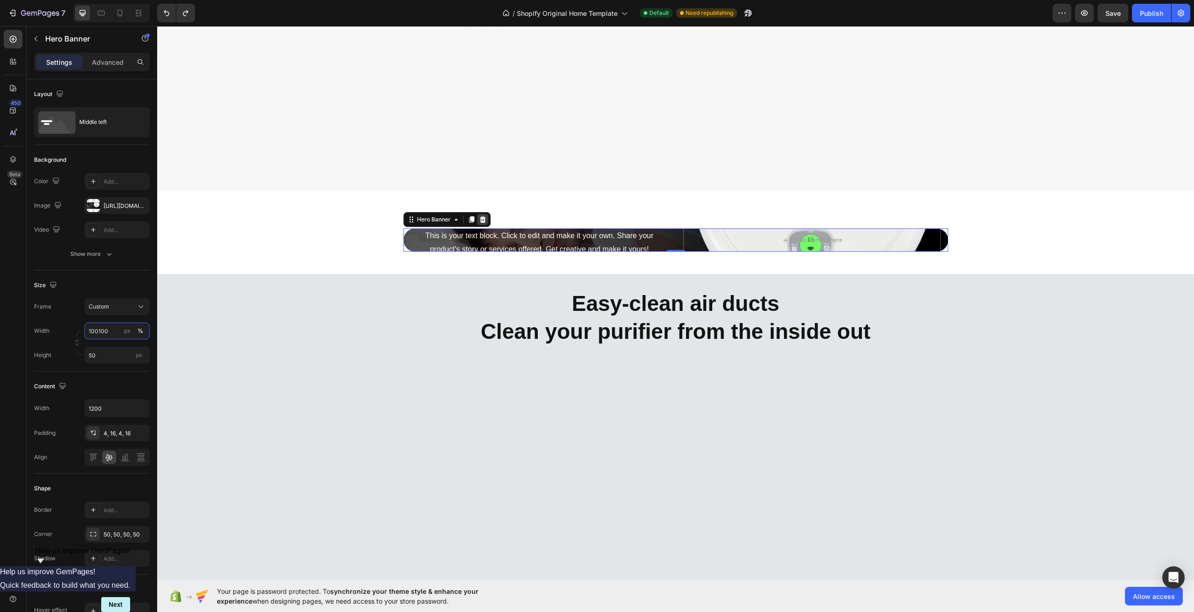
type input "100"
type input "100 vh"
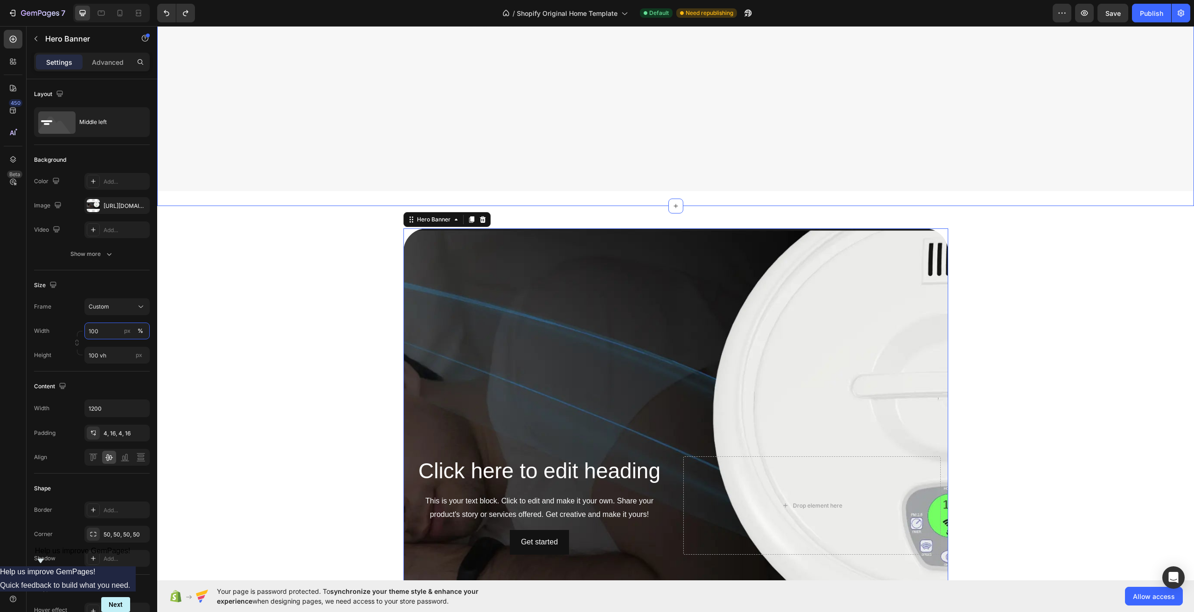
type input "Auto"
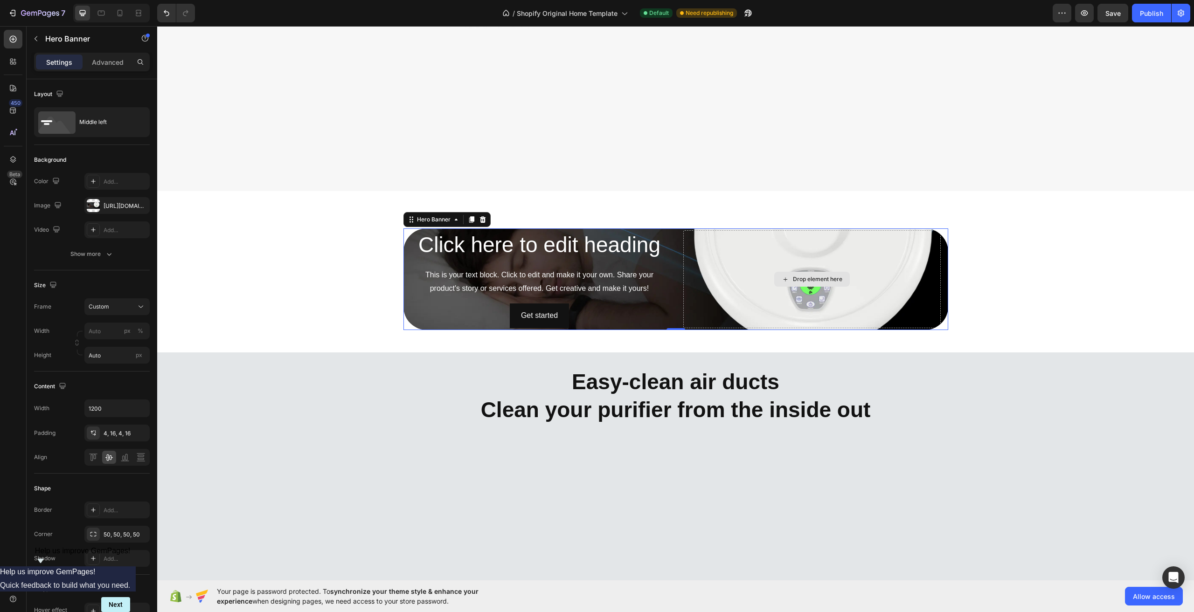
click at [637, 305] on div "Get started Button" at bounding box center [539, 316] width 257 height 25
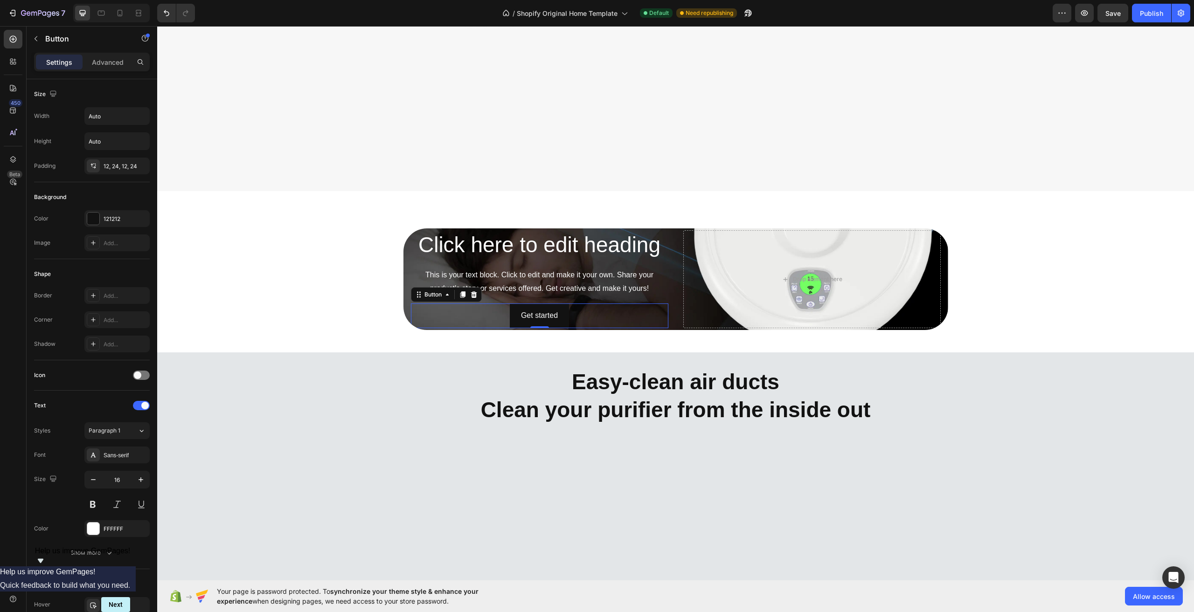
click at [687, 285] on div "Drop element here" at bounding box center [811, 279] width 257 height 98
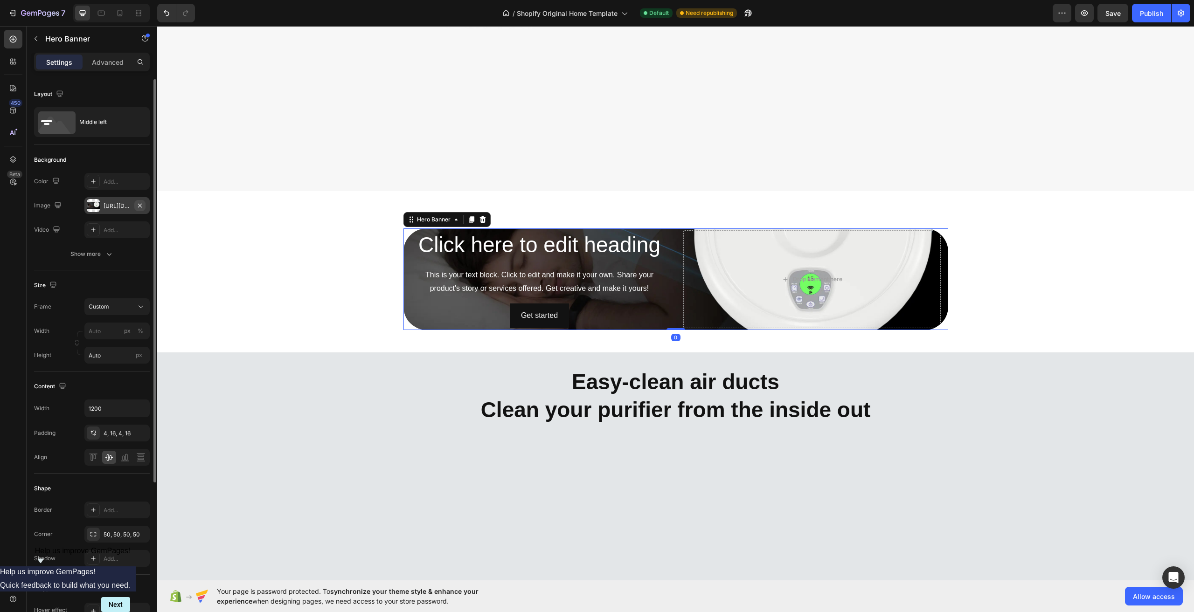
click at [141, 205] on icon "button" at bounding box center [139, 205] width 7 height 7
type input "100"
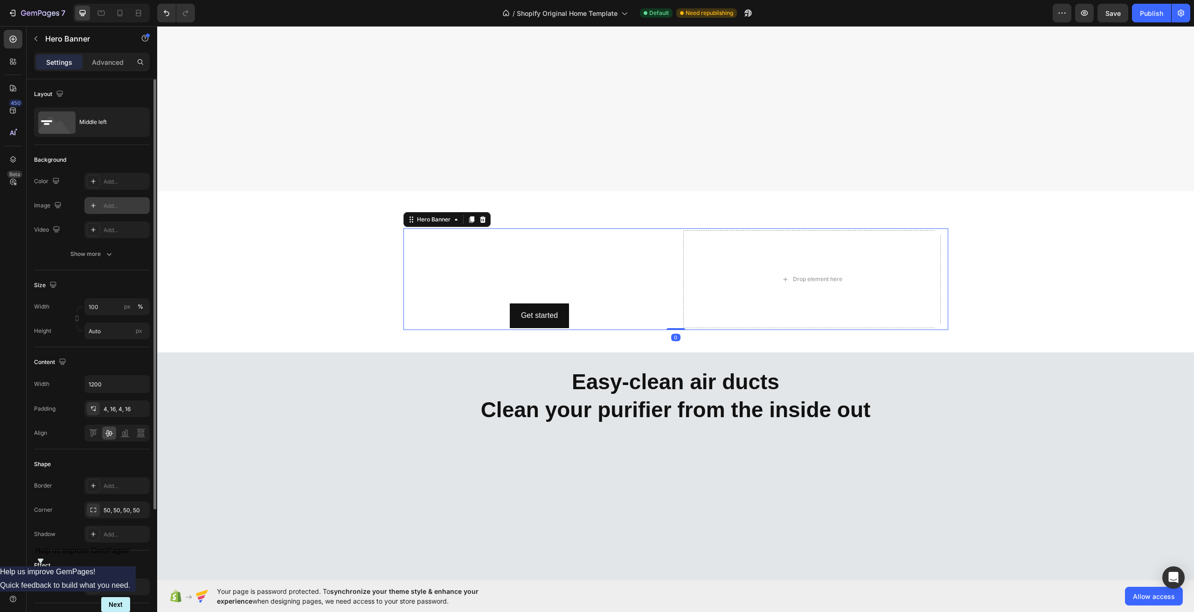
click at [113, 205] on div "Add..." at bounding box center [126, 206] width 44 height 8
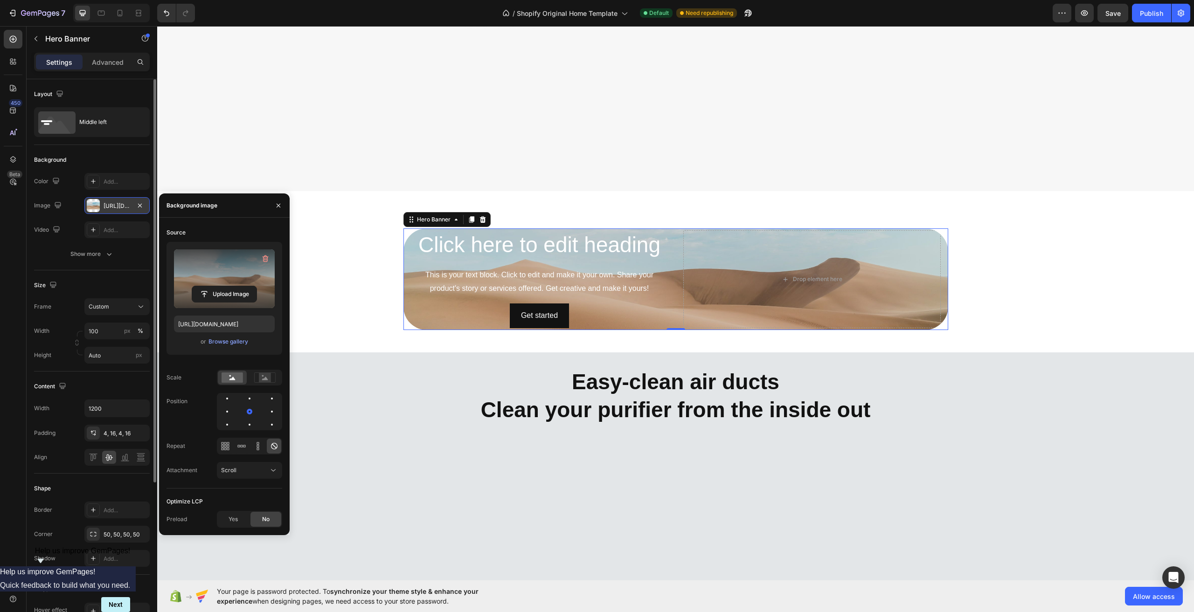
click at [203, 271] on label at bounding box center [224, 278] width 101 height 59
click at [203, 286] on input "file" at bounding box center [224, 294] width 64 height 16
type input "[URL][DOMAIN_NAME]"
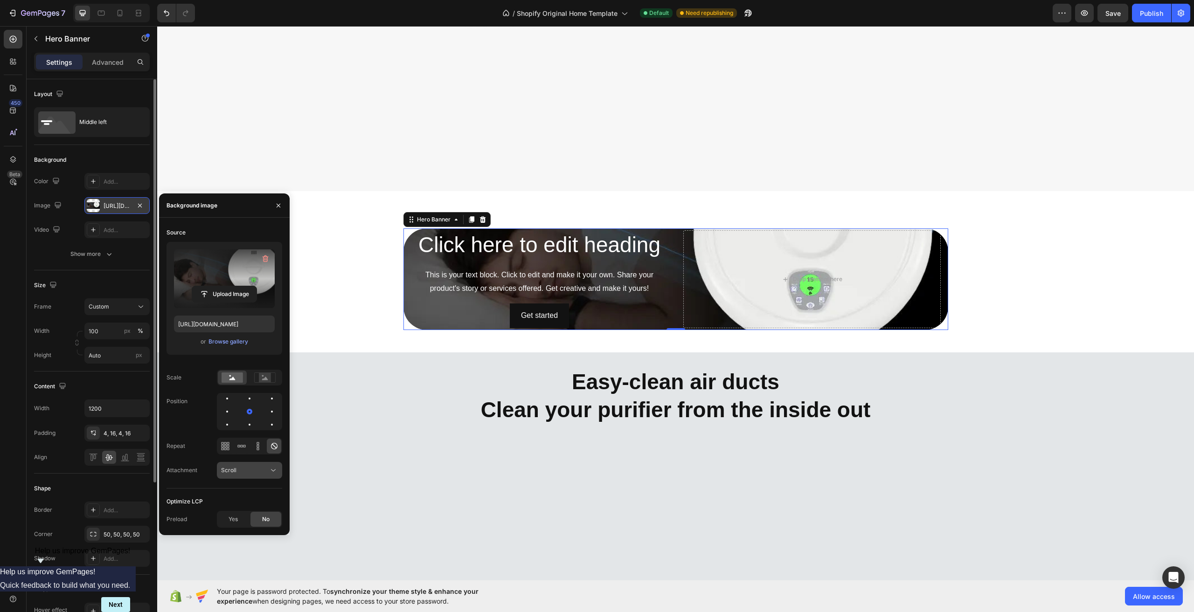
click at [256, 465] on button "Scroll" at bounding box center [249, 470] width 65 height 17
click at [230, 509] on span "Fixed" at bounding box center [228, 511] width 14 height 8
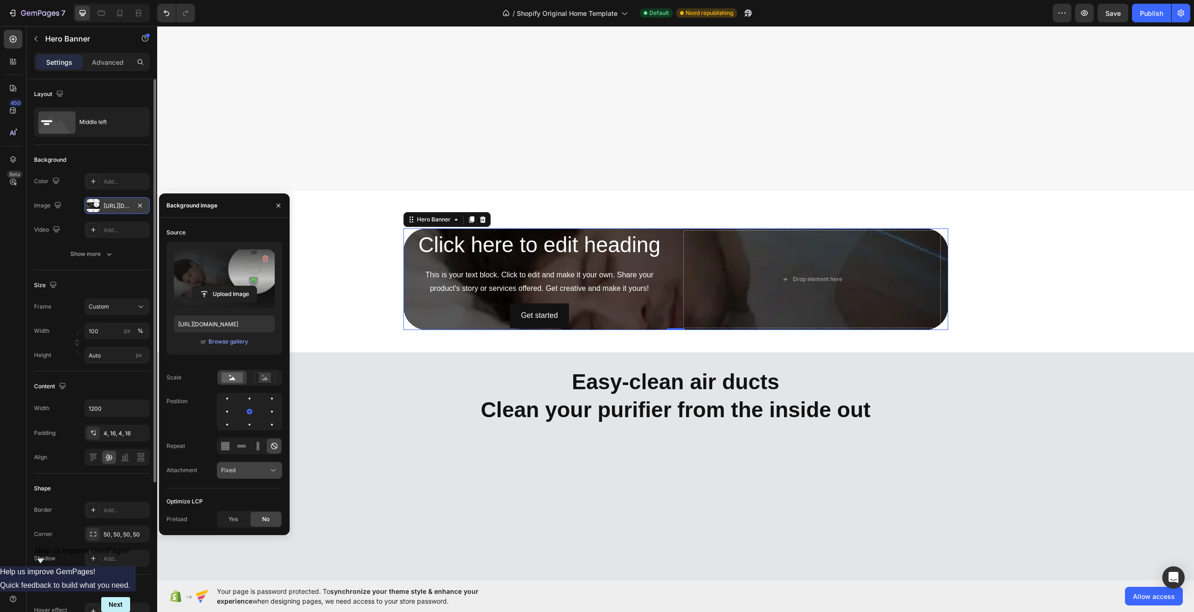
click at [245, 470] on div "Fixed" at bounding box center [245, 470] width 48 height 8
click at [240, 491] on p "Scroll" at bounding box center [247, 493] width 53 height 8
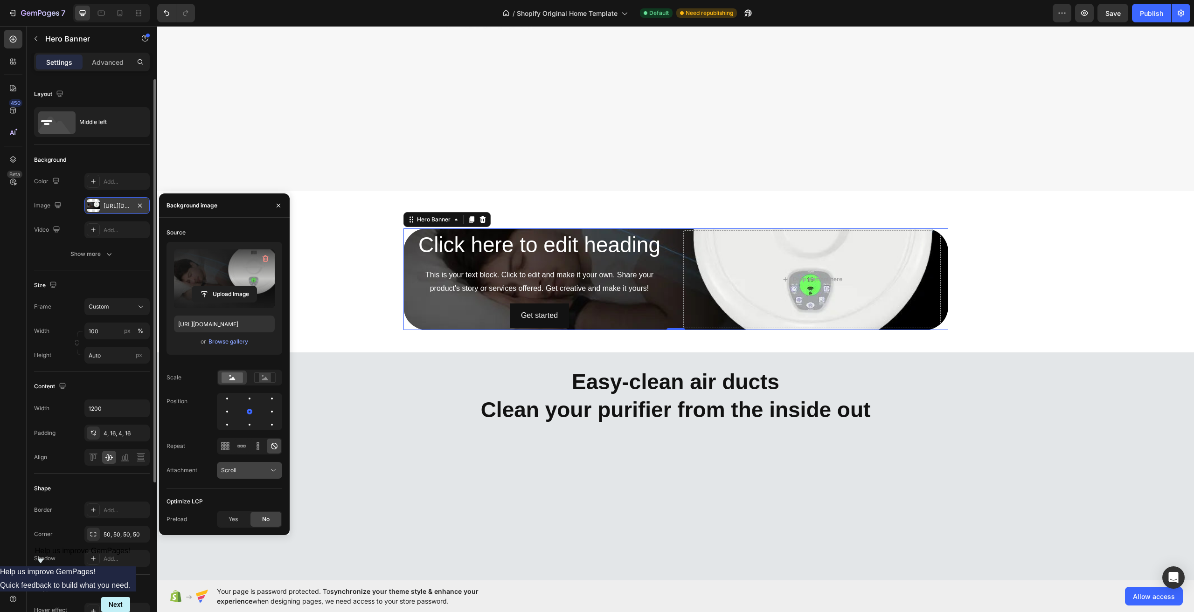
click at [247, 473] on div "Scroll" at bounding box center [245, 470] width 48 height 8
click at [236, 522] on div "Local" at bounding box center [240, 529] width 76 height 18
click at [245, 478] on button "Local" at bounding box center [249, 470] width 65 height 17
click at [229, 492] on span "Scroll" at bounding box center [228, 493] width 15 height 8
click at [256, 377] on icon at bounding box center [264, 378] width 21 height 10
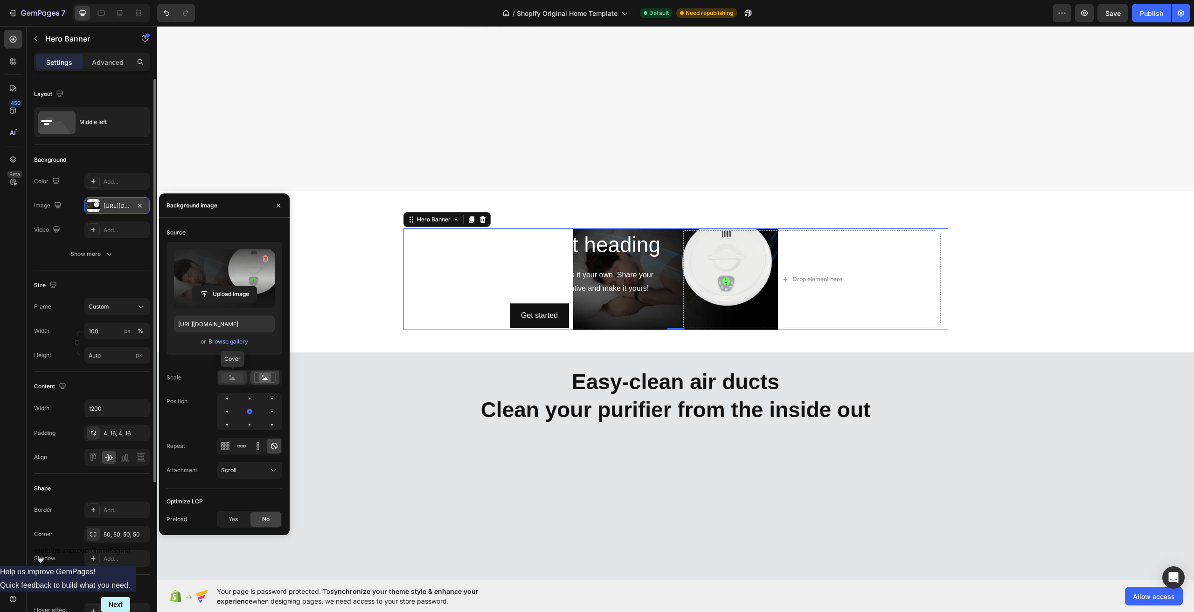
click at [235, 377] on rect at bounding box center [232, 378] width 21 height 10
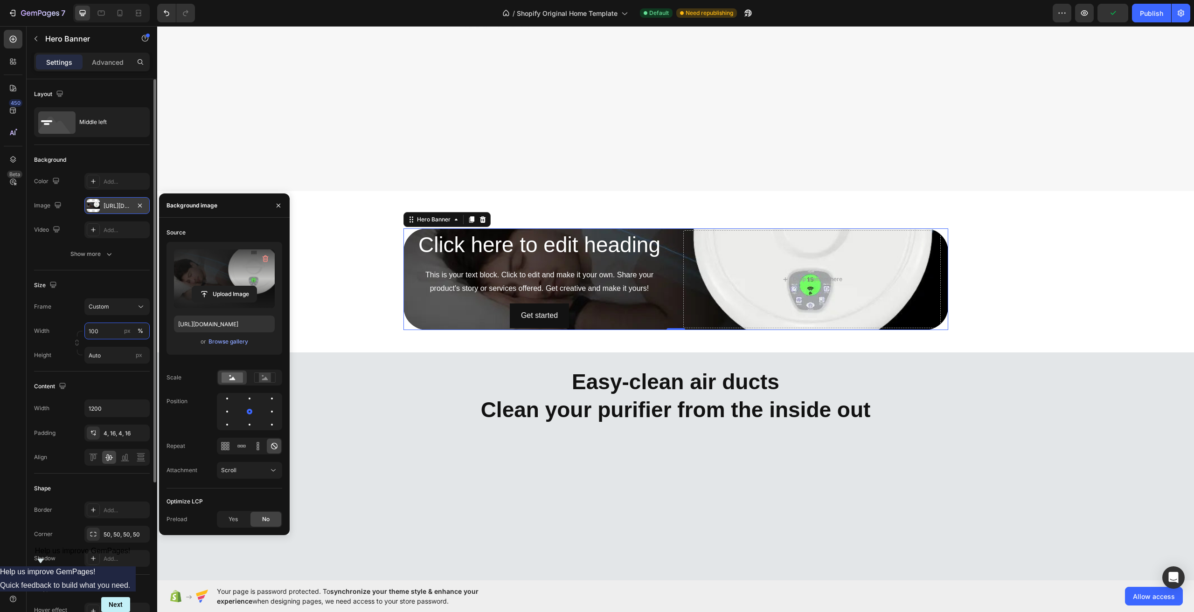
click at [110, 336] on input "100" at bounding box center [116, 331] width 65 height 17
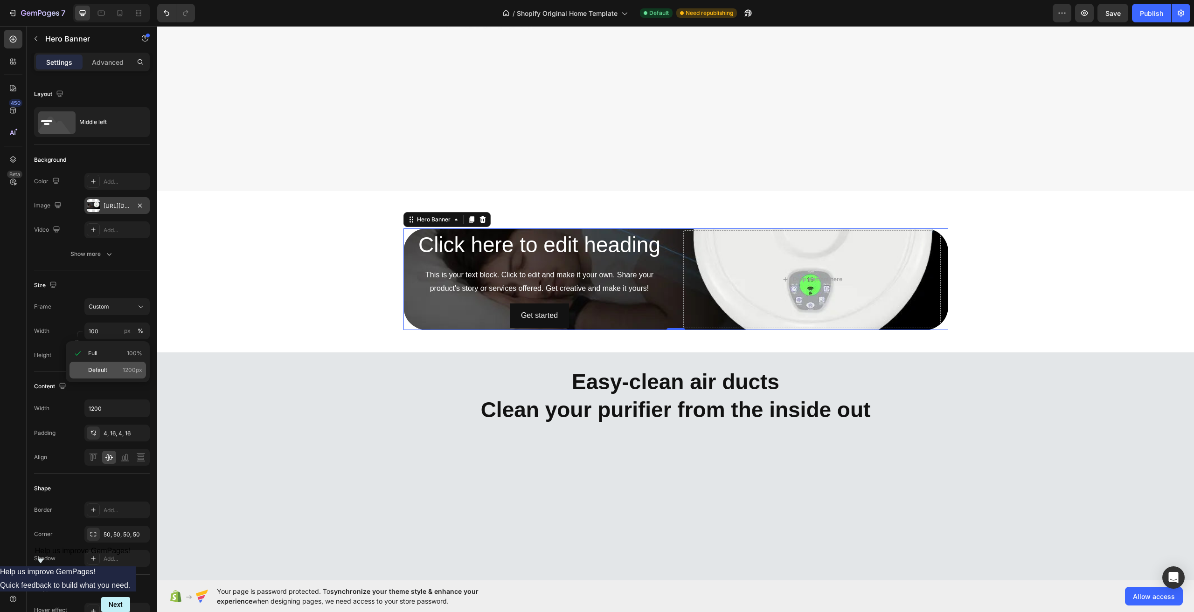
click at [120, 369] on p "Default 1200px" at bounding box center [115, 370] width 54 height 8
type input "1200"
click at [131, 309] on div "Custom" at bounding box center [112, 307] width 46 height 8
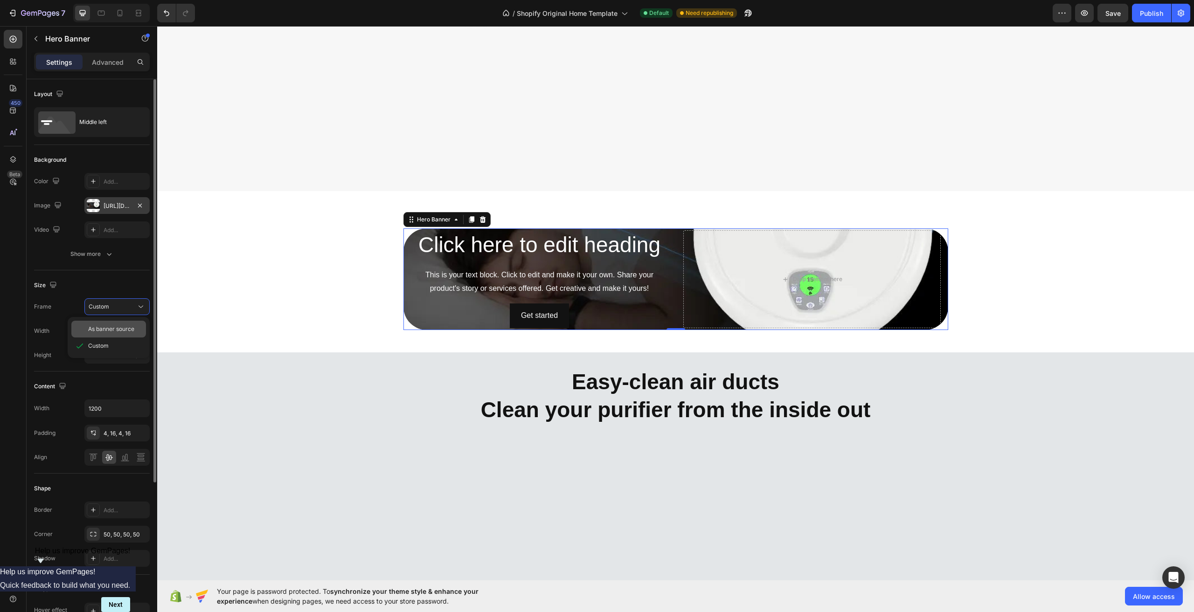
click at [115, 328] on span "As banner source" at bounding box center [111, 329] width 46 height 8
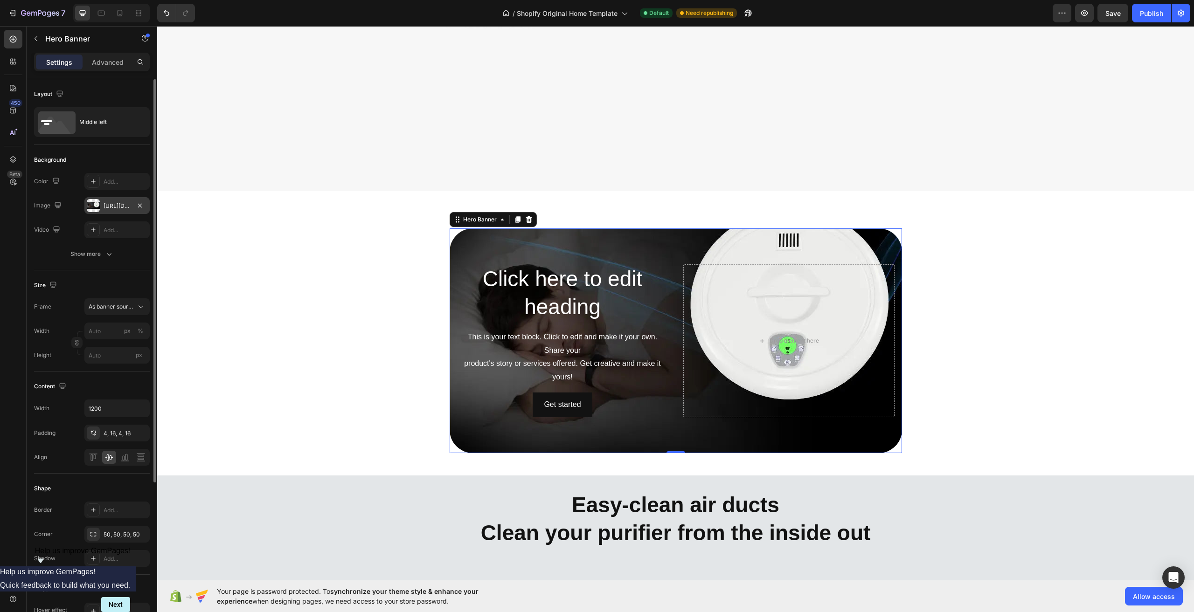
click at [141, 284] on div "Size" at bounding box center [92, 285] width 116 height 15
click at [982, 304] on div "Click here to edit heading Heading This is your text block. Click to edit and m…" at bounding box center [675, 341] width 1037 height 240
click at [624, 322] on div "Click here to edit heading Heading This is your text block. Click to edit and m…" at bounding box center [562, 340] width 211 height 153
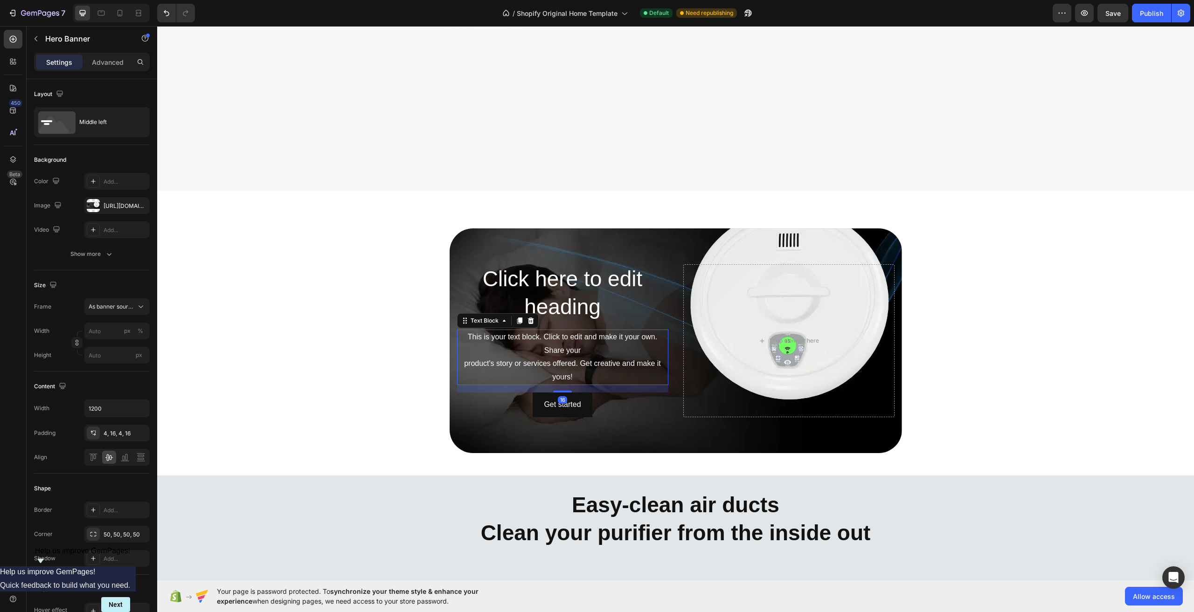
click at [583, 350] on div "This is your text block. Click to edit and make it your own. Share your product…" at bounding box center [562, 357] width 211 height 55
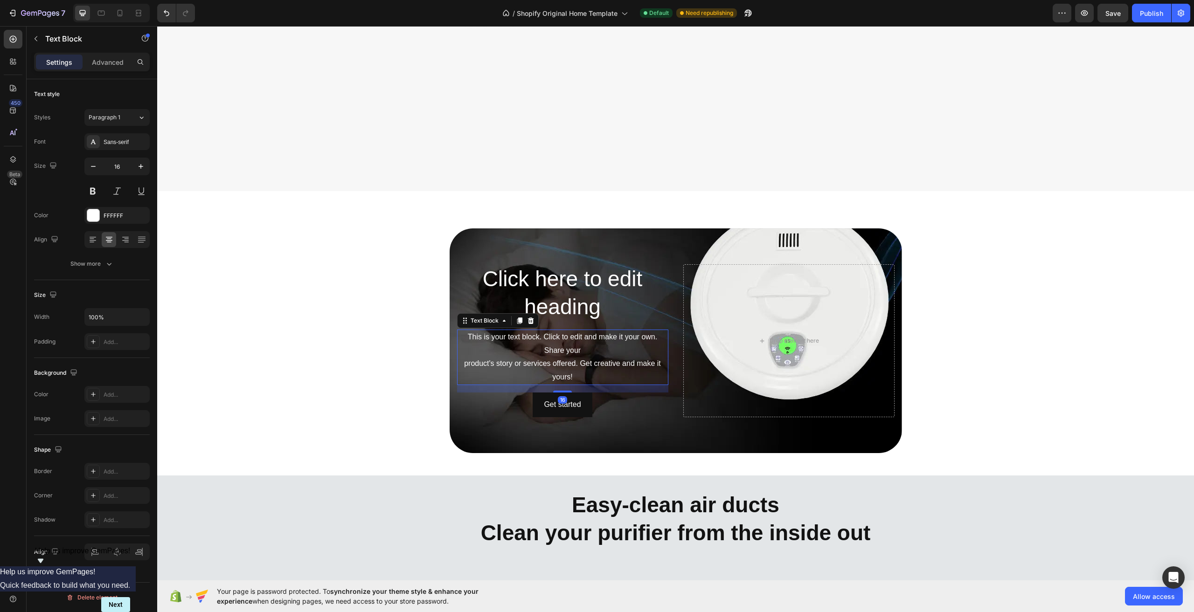
click at [583, 350] on div "This is your text block. Click to edit and make it your own. Share your product…" at bounding box center [562, 357] width 211 height 55
click at [583, 350] on p "This is your text block. Click to edit and make it your own. Share your product…" at bounding box center [562, 358] width 209 height 54
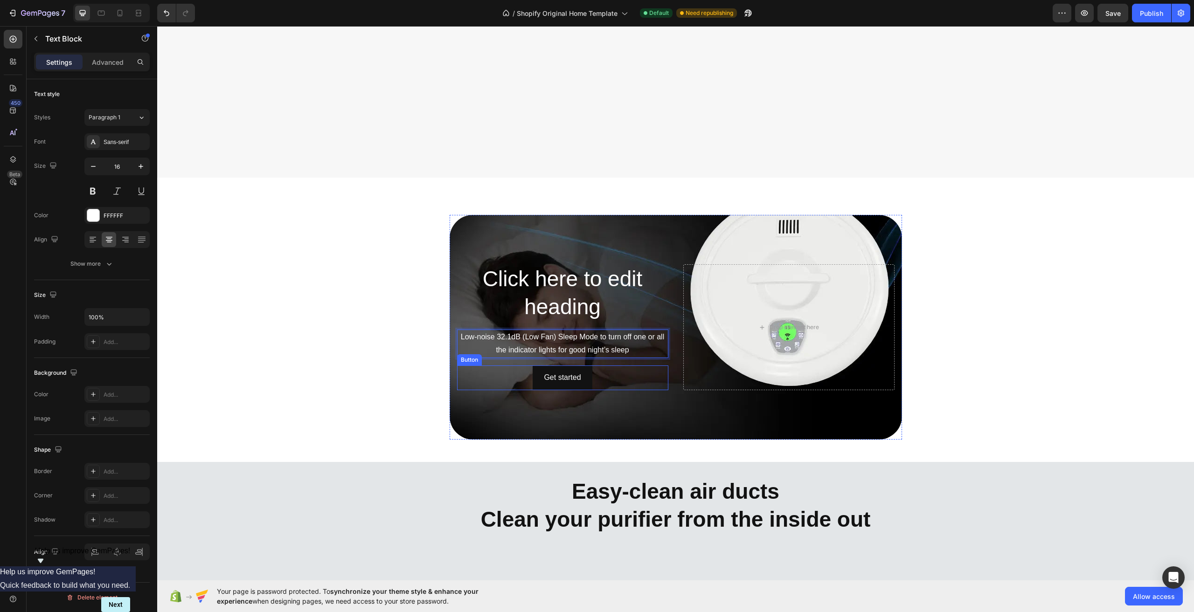
click at [606, 366] on div "Get started Button" at bounding box center [562, 378] width 211 height 25
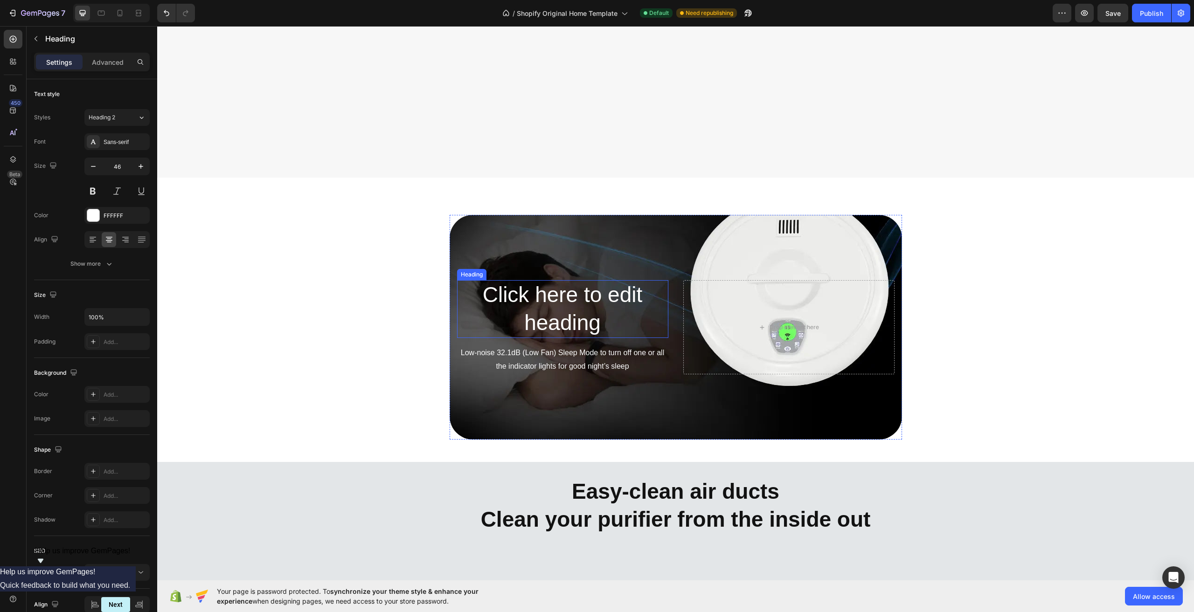
click at [584, 303] on h2 "Click here to edit heading" at bounding box center [562, 309] width 211 height 58
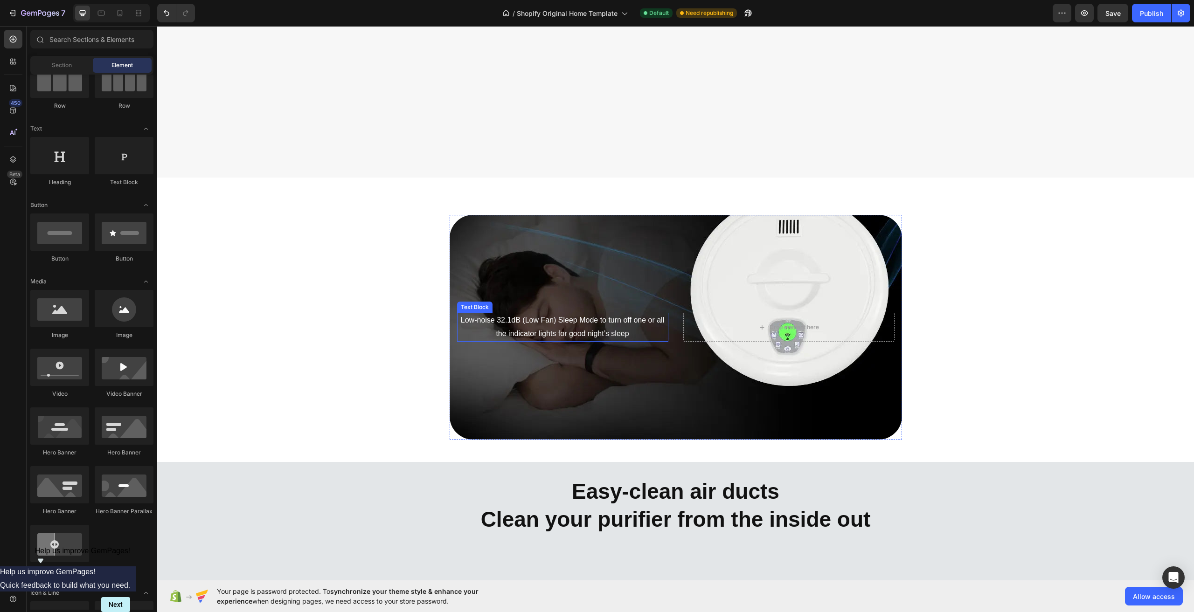
click at [573, 318] on p "Low-noise 32.1dB (Low Fan) Sleep Mode to turn off one or all the indicator ligh…" at bounding box center [562, 327] width 209 height 27
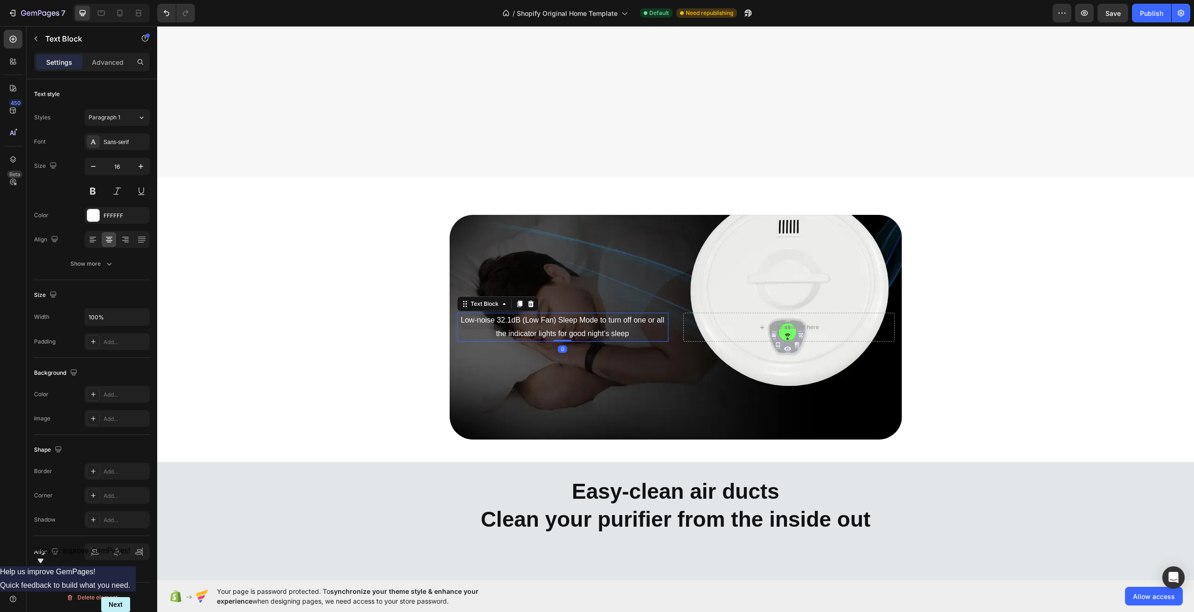
drag, startPoint x: 555, startPoint y: 335, endPoint x: 558, endPoint y: 299, distance: 36.5
click at [565, 291] on div "Low-noise 32.1dB (Low Fan) Sleep Mode to turn off one or all the indicator ligh…" at bounding box center [676, 327] width 452 height 225
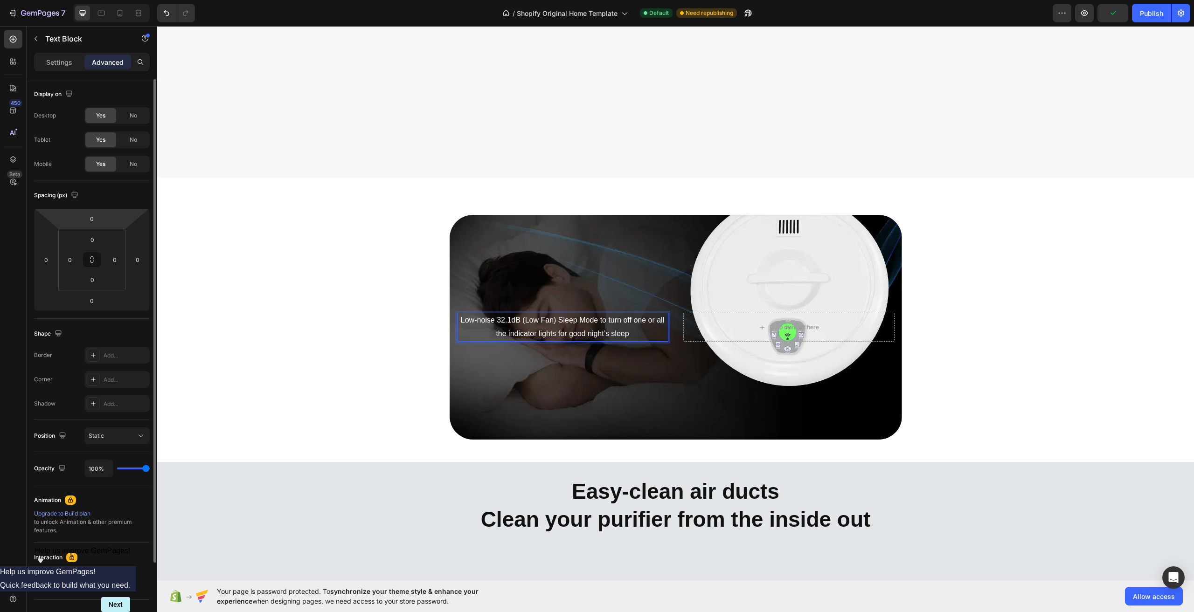
click at [104, 0] on html "7 / Shopify Original Home Template Default Need republishing Preview Publish 45…" at bounding box center [597, 0] width 1194 height 0
click at [103, 212] on div "1" at bounding box center [91, 218] width 23 height 15
click at [97, 218] on input "1" at bounding box center [92, 219] width 19 height 14
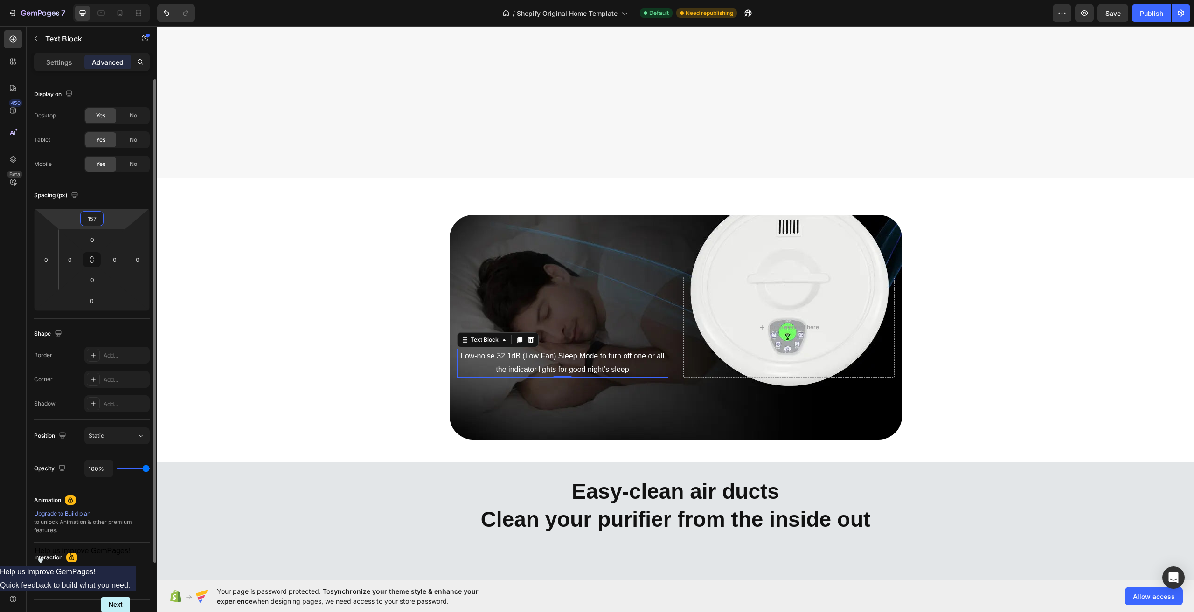
type input "158"
click at [550, 358] on p "Low-noise 32.1dB (Low Fan) Sleep Mode to turn off one or all the indicator ligh…" at bounding box center [562, 364] width 209 height 27
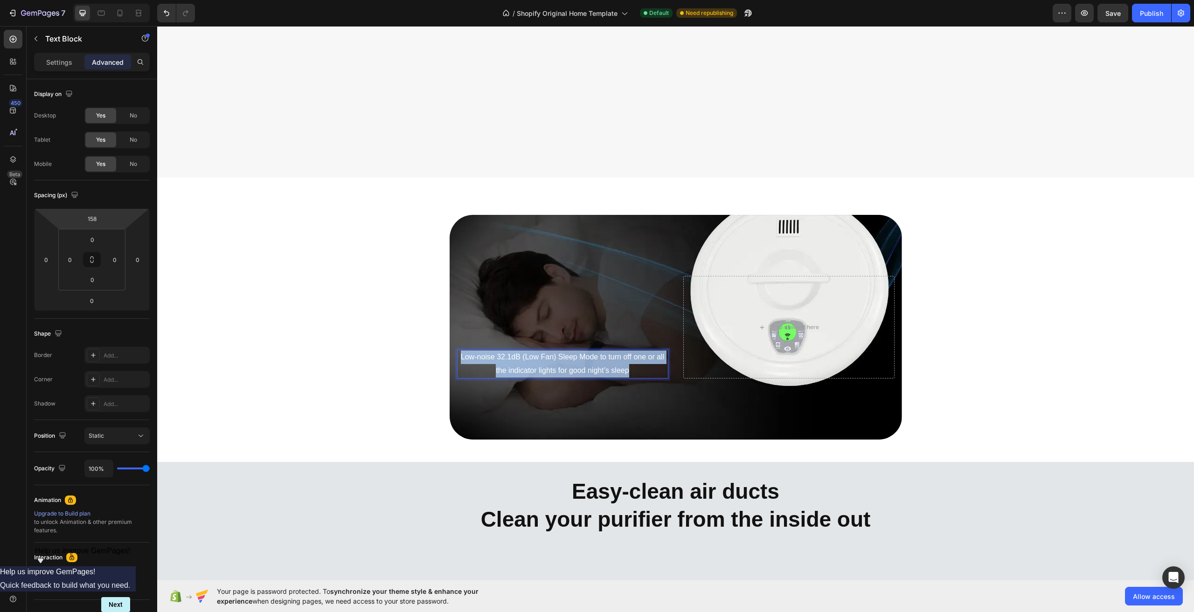
click at [550, 358] on p "Low-noise 32.1dB (Low Fan) Sleep Mode to turn off one or all the indicator ligh…" at bounding box center [562, 364] width 209 height 27
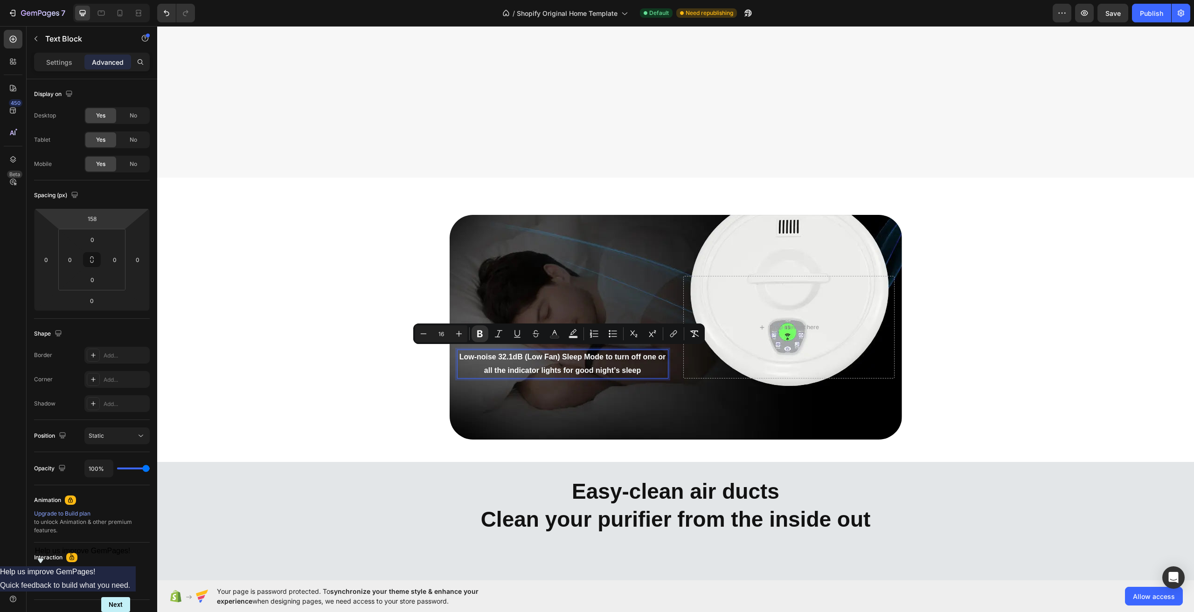
click at [631, 353] on strong "Low-noise 32.1dB (Low Fan) Sleep Mode to turn off one or all the indicator ligh…" at bounding box center [562, 363] width 207 height 21
click at [601, 353] on strong "Low-noise 32.1dB (Low Fan) Sleep Mode to turn off one or all the indicator ligh…" at bounding box center [562, 363] width 207 height 21
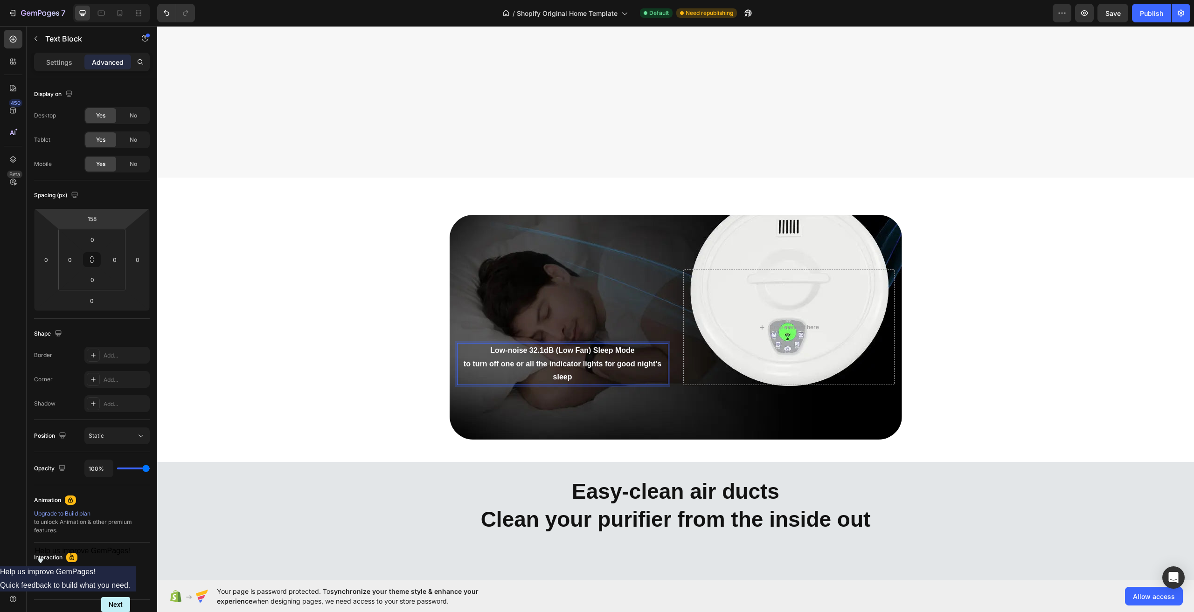
scroll to position [6556, 0]
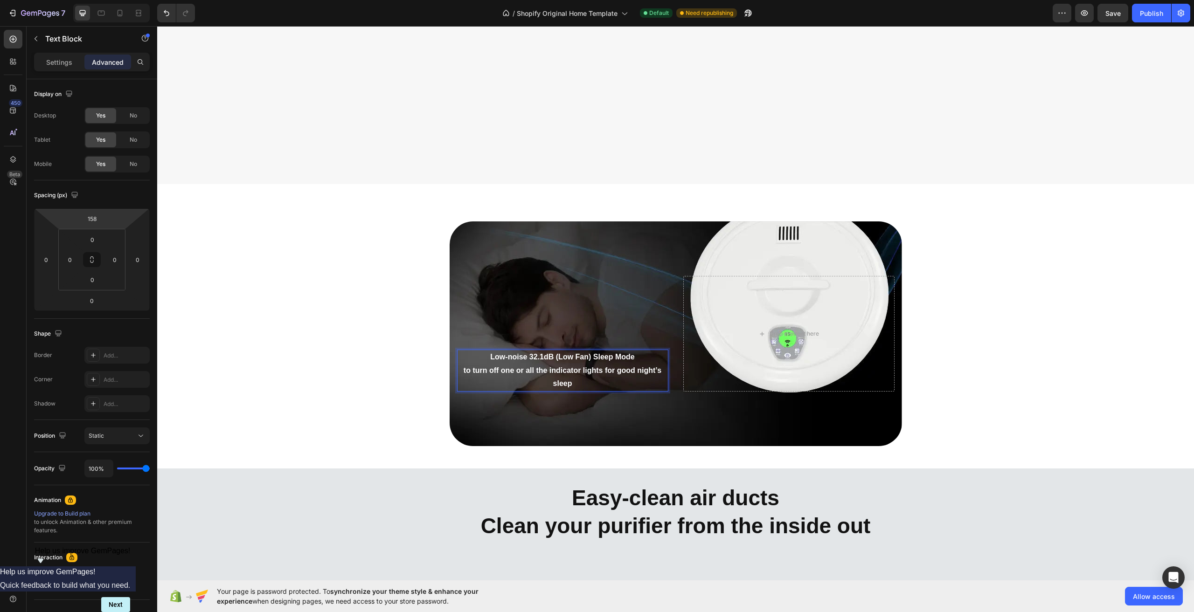
click at [599, 367] on strong "to turn off one or all the indicator lights for good night’s sleep" at bounding box center [563, 377] width 198 height 21
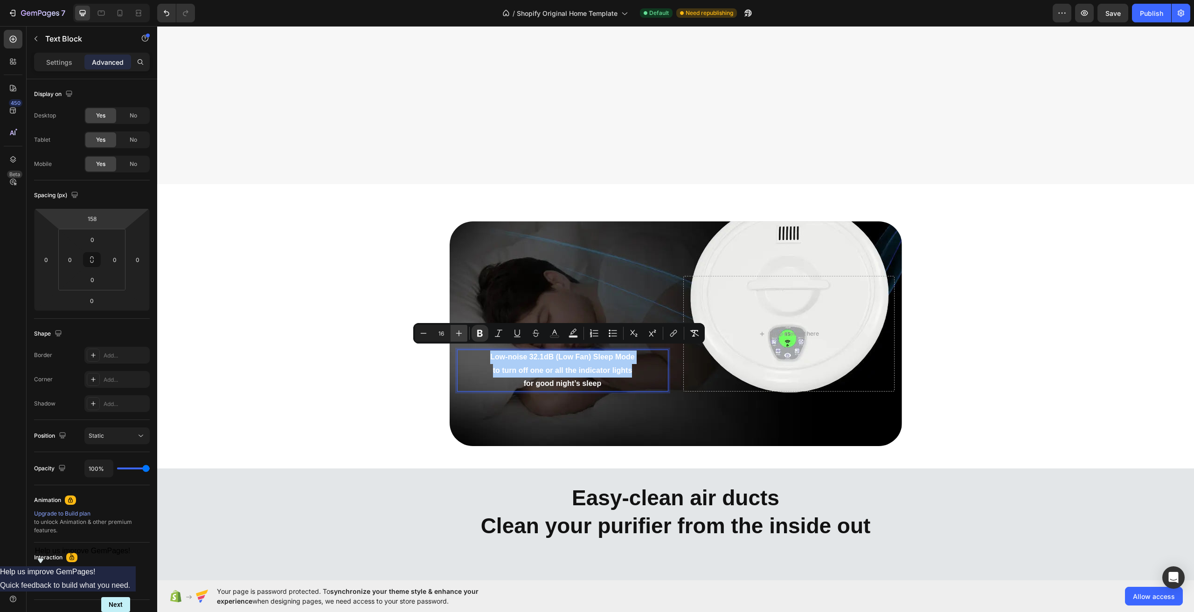
click at [458, 333] on icon "Editor contextual toolbar" at bounding box center [459, 334] width 6 height 6
type input "18"
click at [59, 68] on div "Settings" at bounding box center [59, 62] width 47 height 15
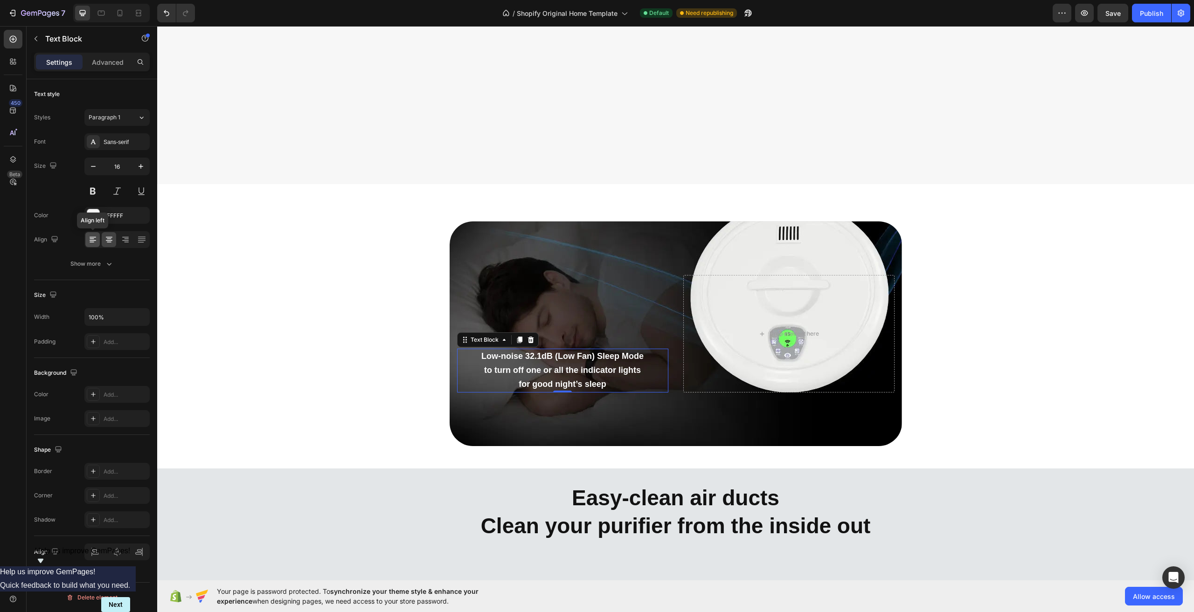
click at [95, 237] on icon at bounding box center [92, 239] width 9 height 9
click at [1039, 397] on div "Low-noise 32.1dB (Low Fan) Sleep Mode to turn off one or all the indicator ligh…" at bounding box center [675, 334] width 1037 height 240
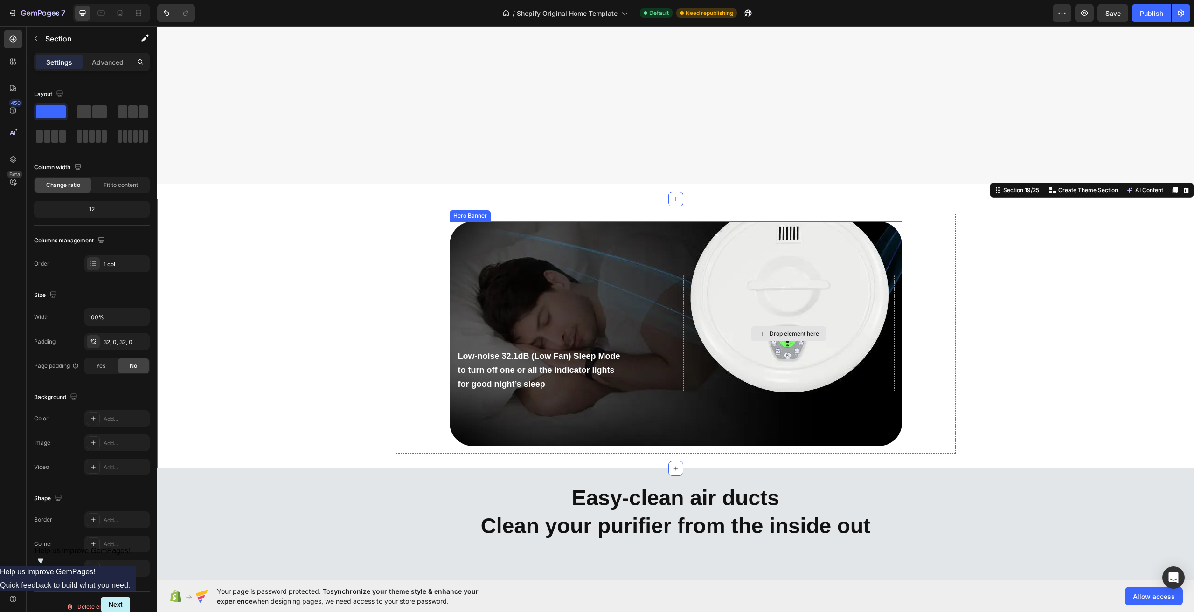
click at [878, 366] on div "Drop element here" at bounding box center [788, 333] width 211 height 117
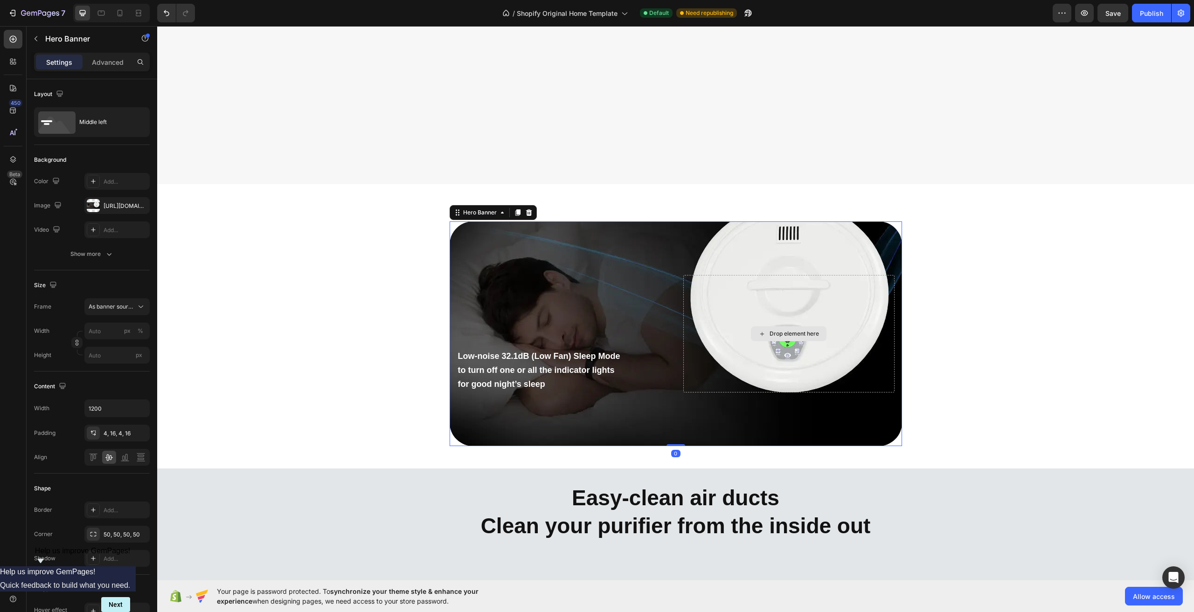
click at [799, 279] on div "Drop element here" at bounding box center [788, 333] width 211 height 117
click at [710, 273] on div "Low-noise 32.1dB (Low Fan) Sleep Mode to turn off one or all the indicator ligh…" at bounding box center [676, 333] width 452 height 121
click at [1007, 270] on div "Low-noise 32.1dB (Low Fan) Sleep Mode to turn off one or all the indicator ligh…" at bounding box center [675, 334] width 1037 height 240
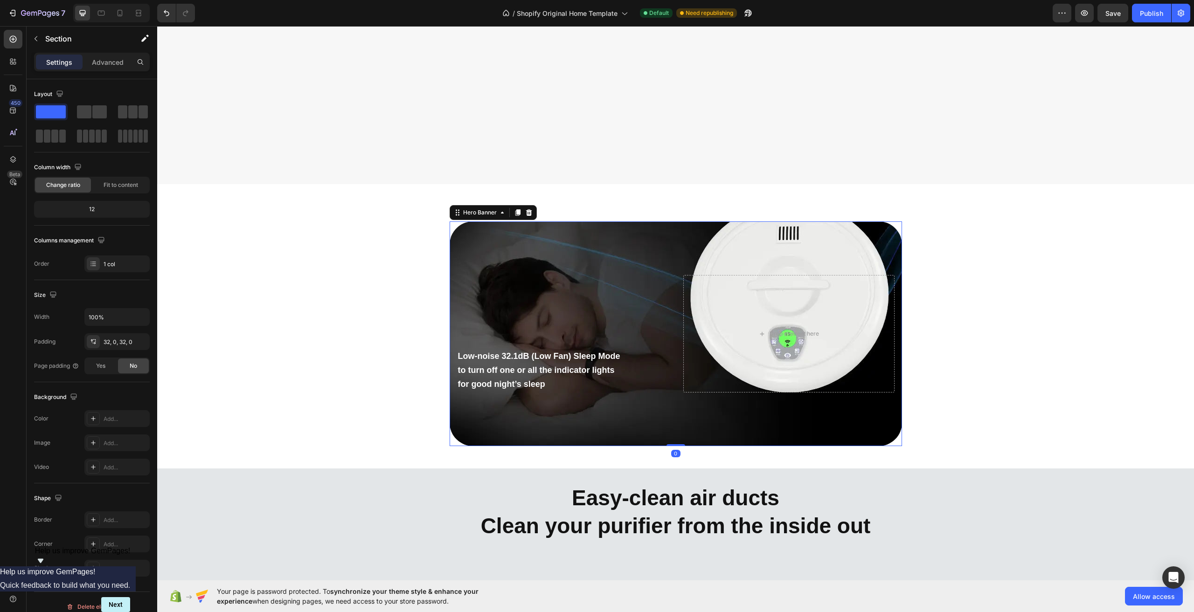
click at [605, 251] on div "Background Image" at bounding box center [676, 334] width 452 height 225
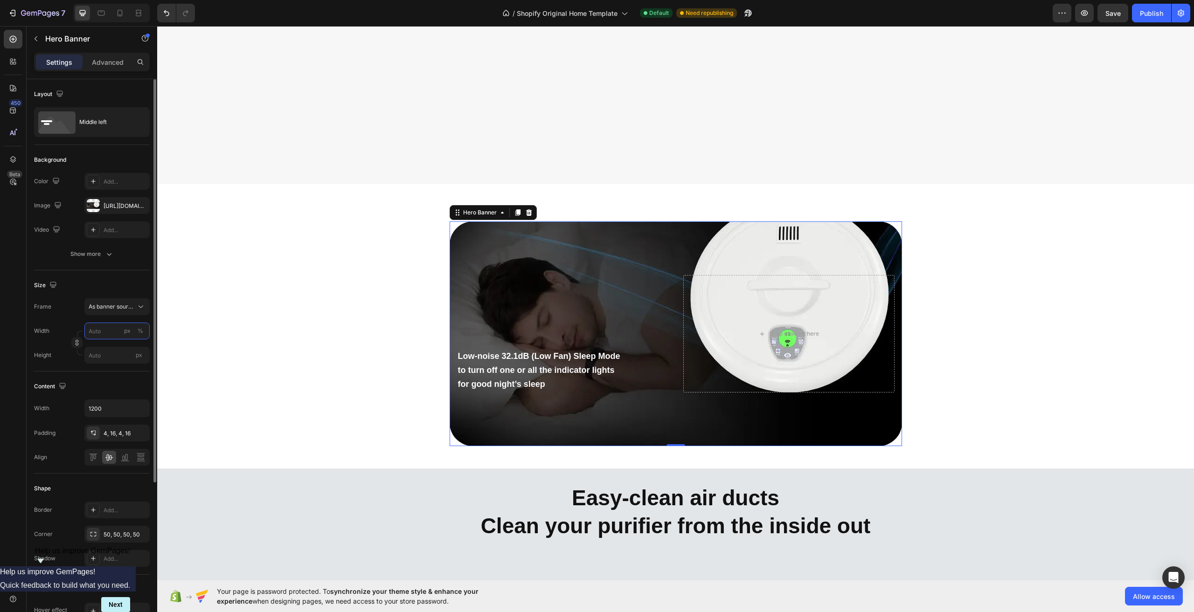
click at [118, 333] on input "px %" at bounding box center [116, 331] width 65 height 17
click at [116, 366] on p "Default 1200px" at bounding box center [115, 370] width 54 height 8
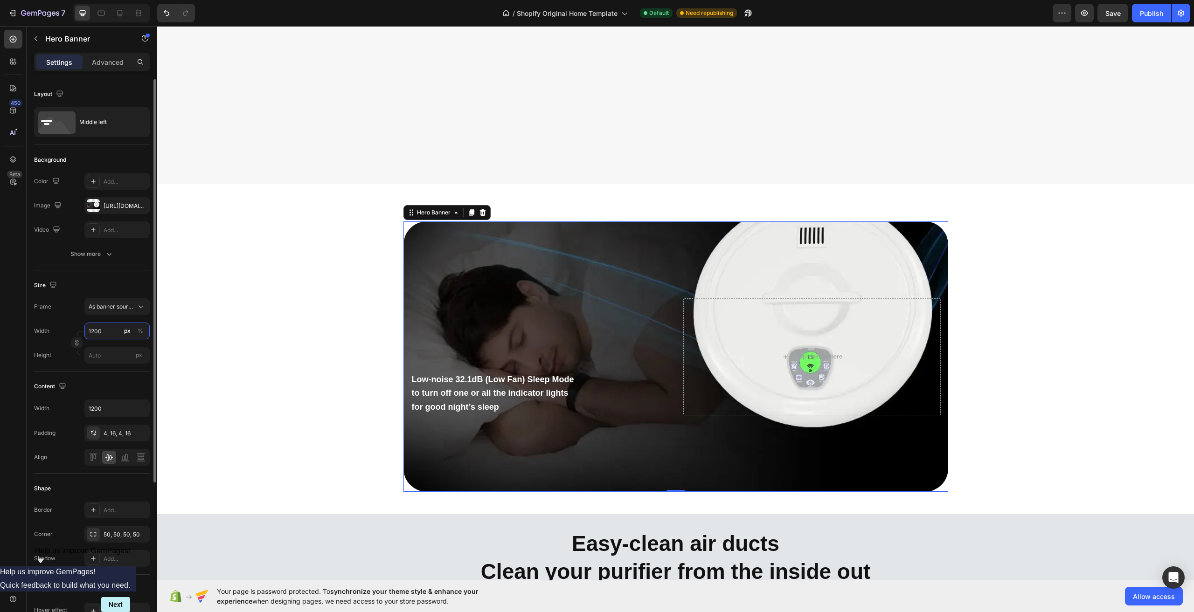
click at [107, 333] on input "1200" at bounding box center [116, 331] width 65 height 17
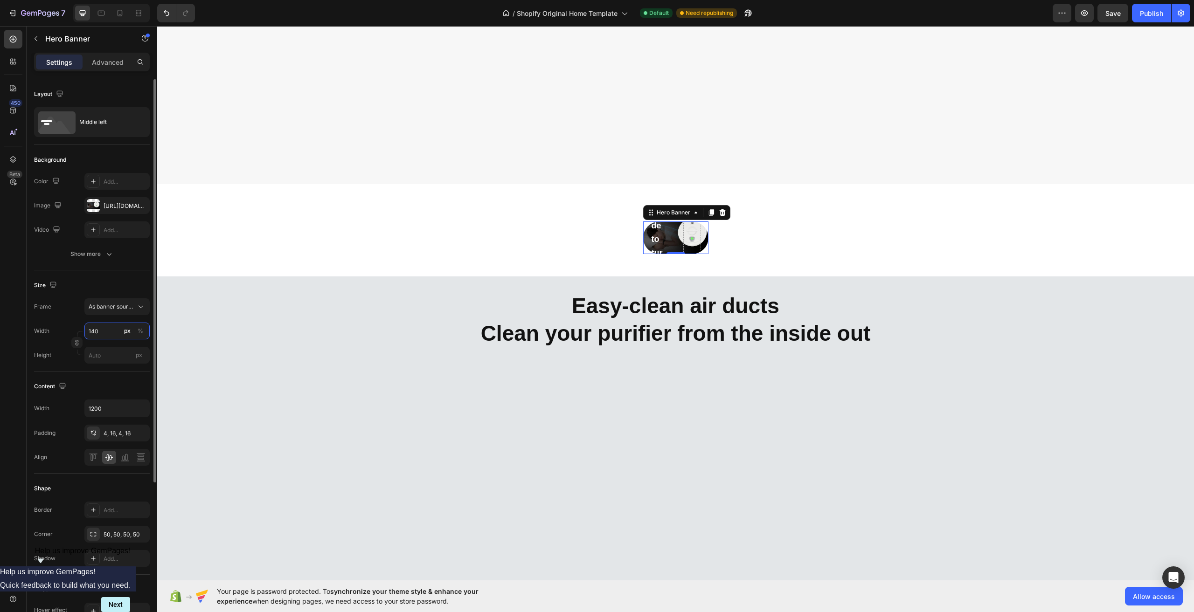
type input "1400"
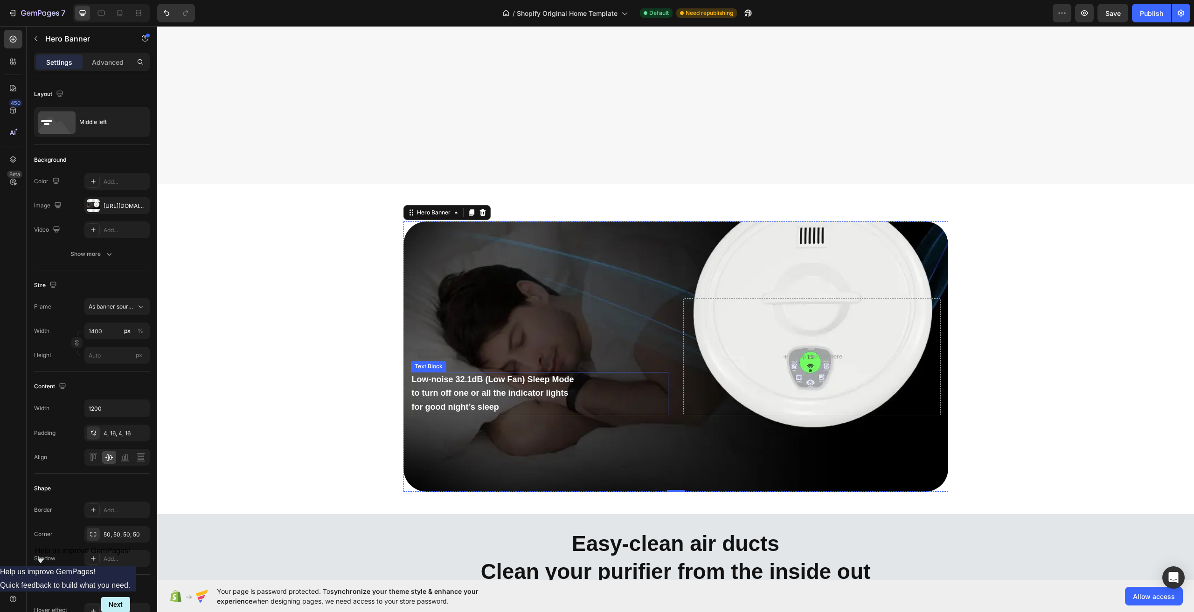
click at [501, 389] on strong "to turn off one or all the indicator lights" at bounding box center [490, 392] width 157 height 9
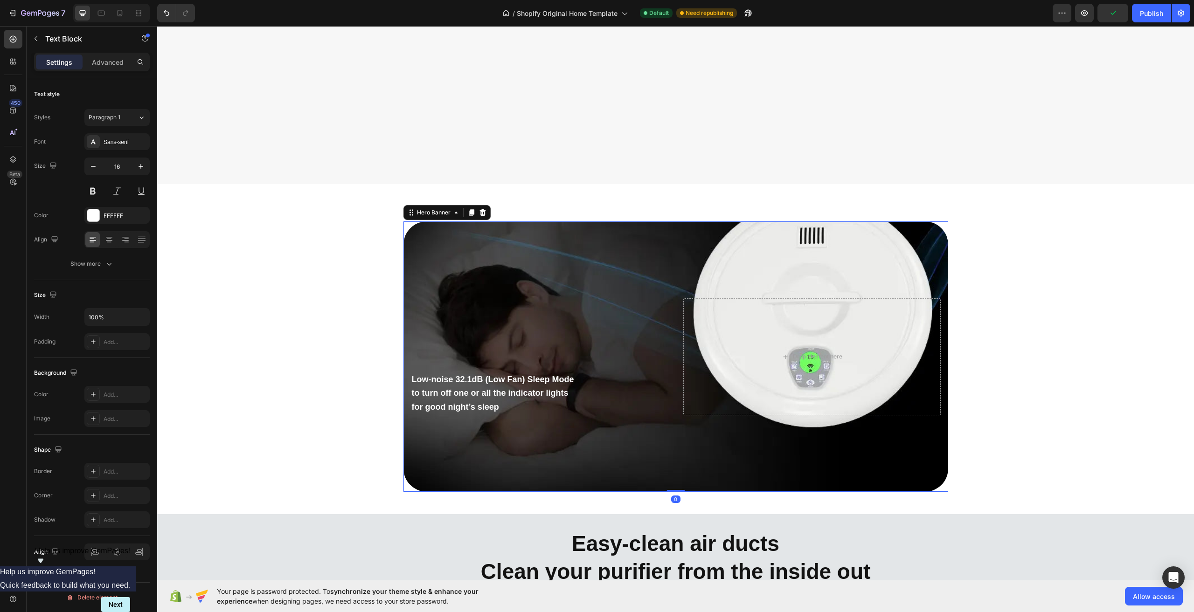
click at [793, 449] on div "Background Image" at bounding box center [675, 357] width 545 height 270
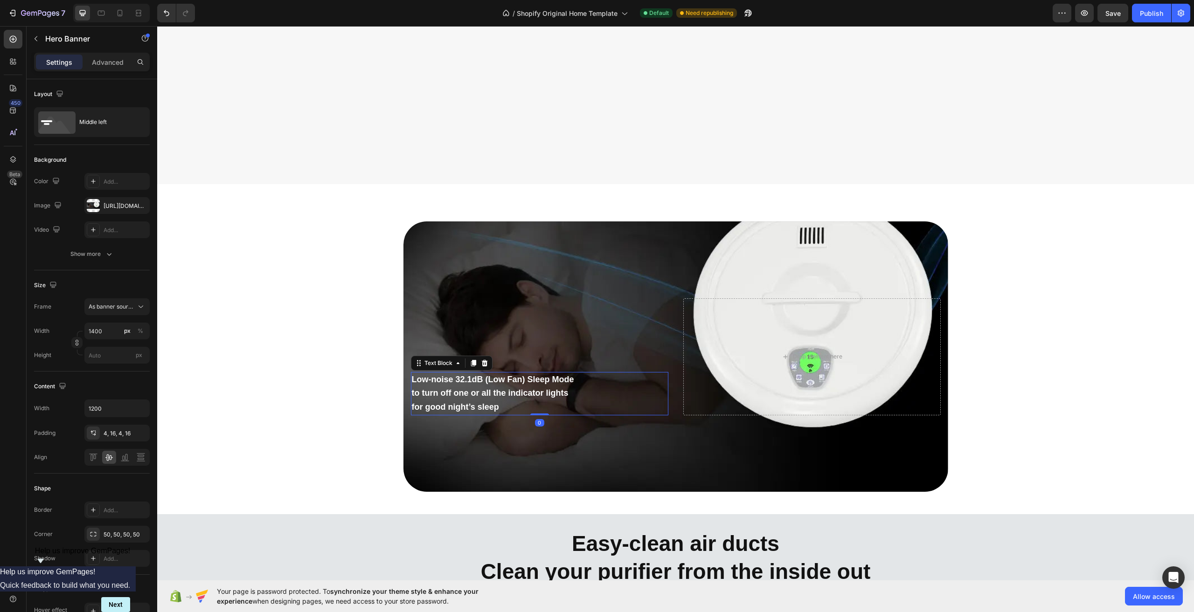
click at [561, 401] on p "for good night’s sleep" at bounding box center [540, 408] width 256 height 14
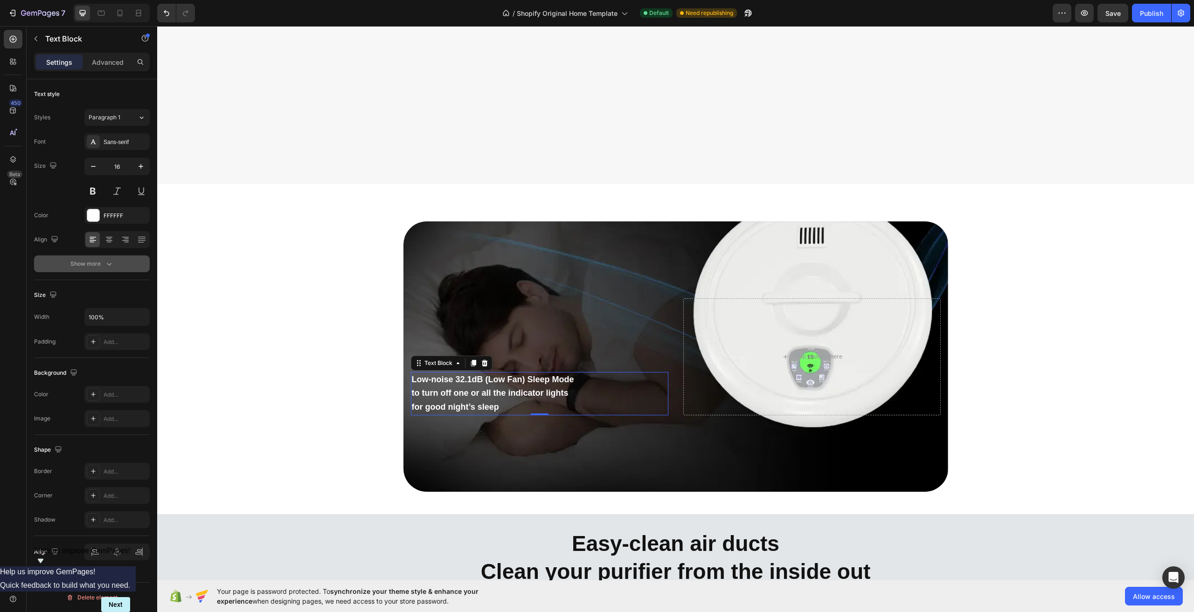
click at [117, 263] on button "Show more" at bounding box center [92, 264] width 116 height 17
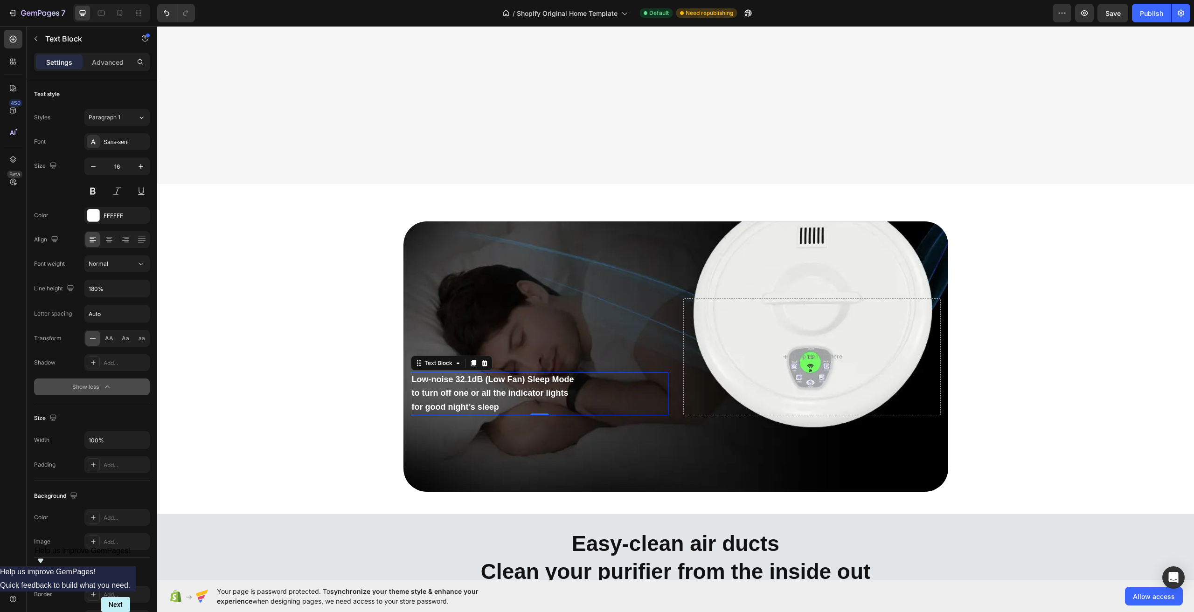
click at [117, 263] on div "Normal" at bounding box center [113, 264] width 48 height 8
click at [118, 64] on p "Advanced" at bounding box center [108, 62] width 32 height 10
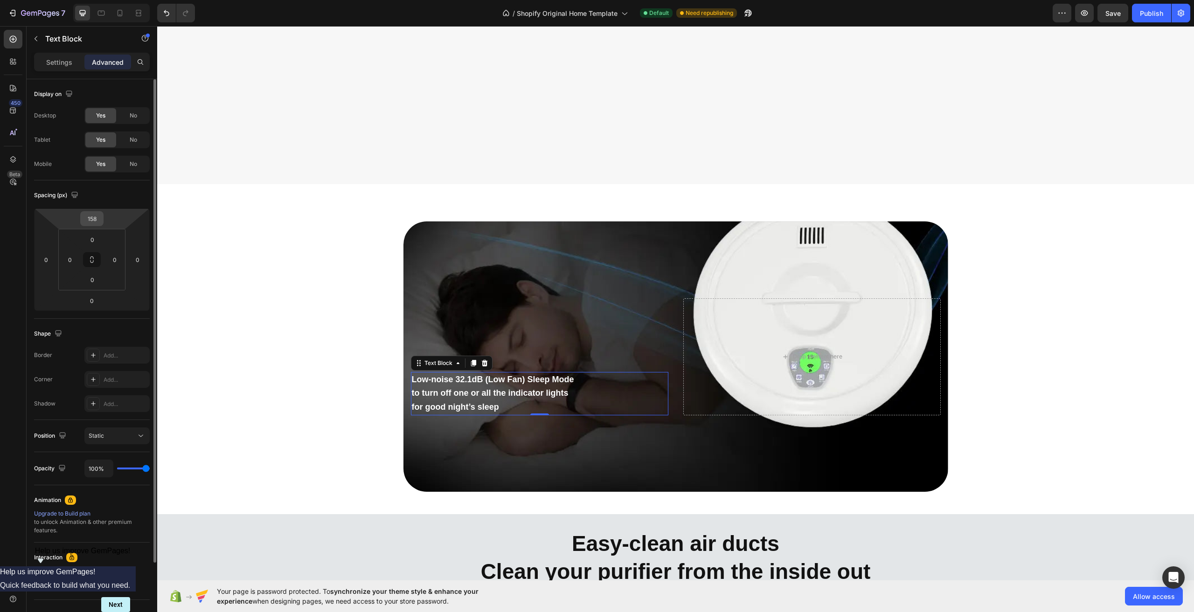
click at [94, 219] on input "158" at bounding box center [92, 219] width 19 height 14
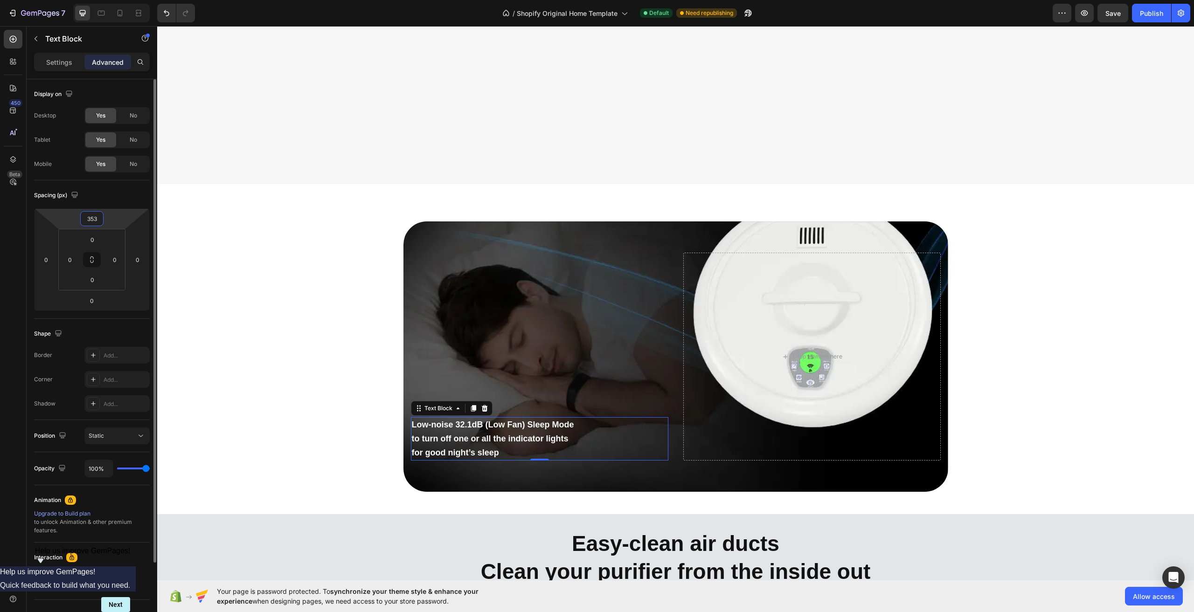
type input "354"
click at [1040, 328] on div "Low-noise 32.1dB (Low Fan) Sleep Mode to turn off one or all the indicator ligh…" at bounding box center [675, 356] width 1037 height 285
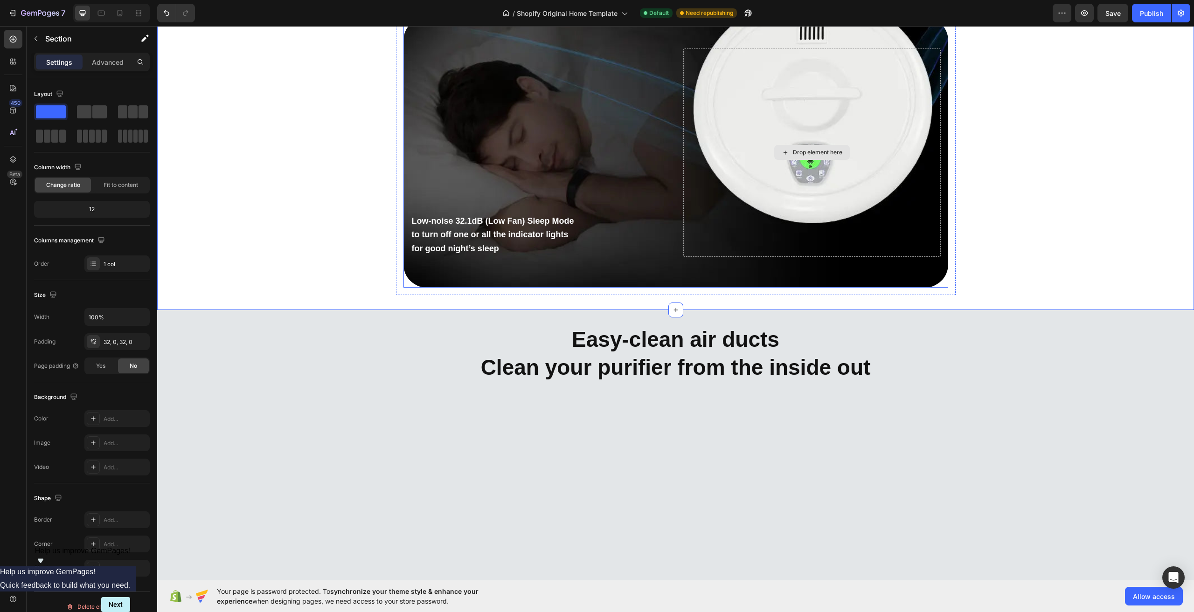
scroll to position [6789, 0]
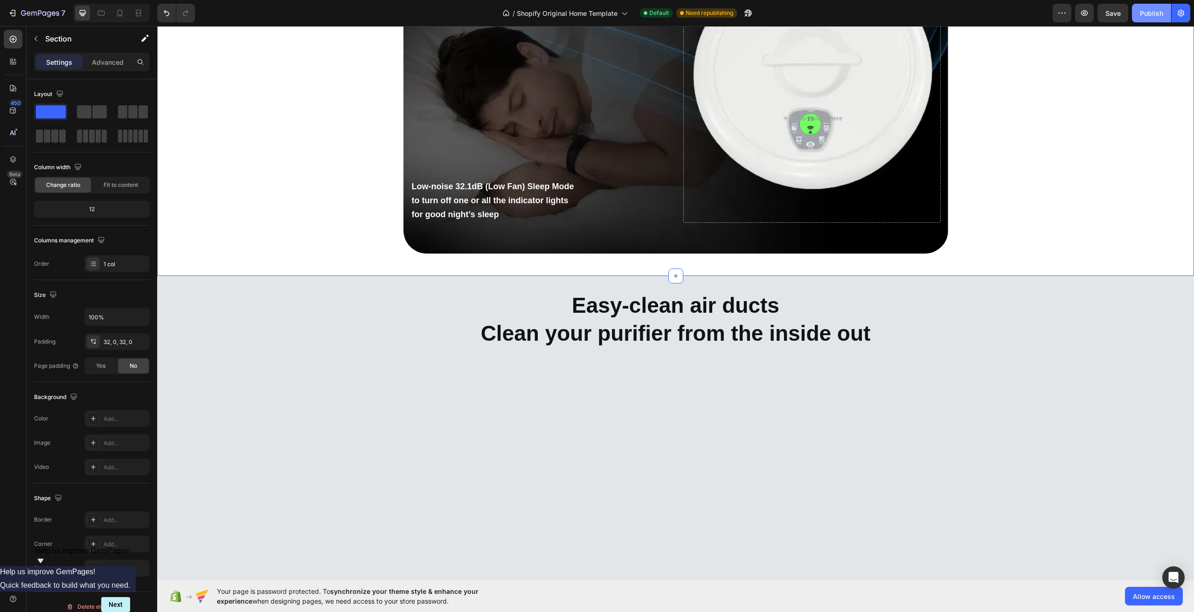
click at [1158, 17] on div "Publish" at bounding box center [1151, 13] width 23 height 10
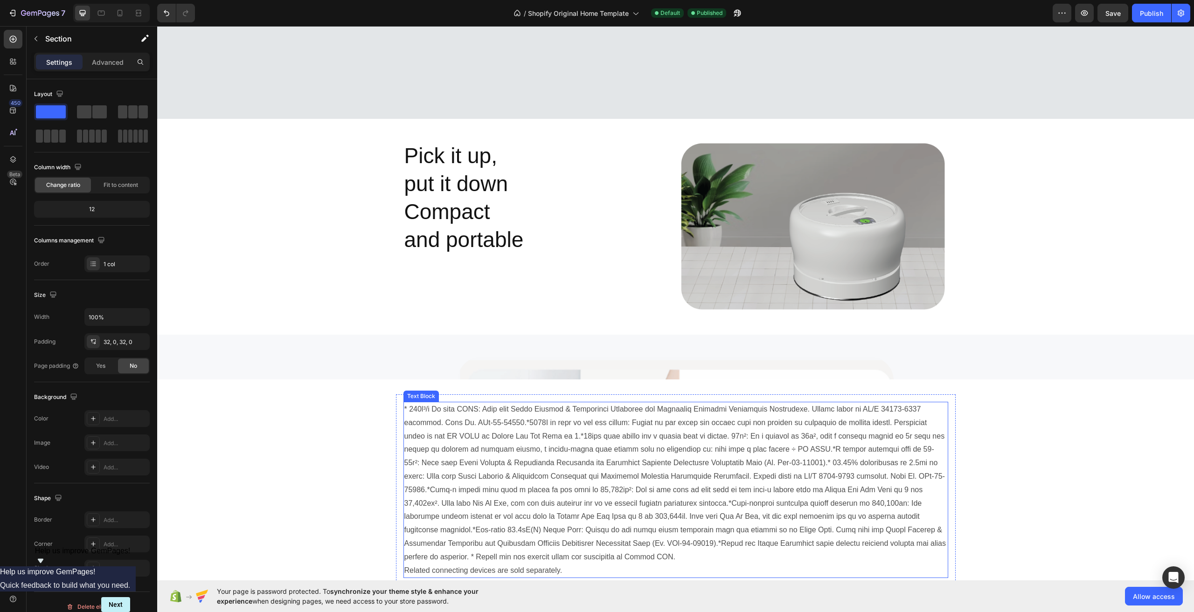
scroll to position [7488, 0]
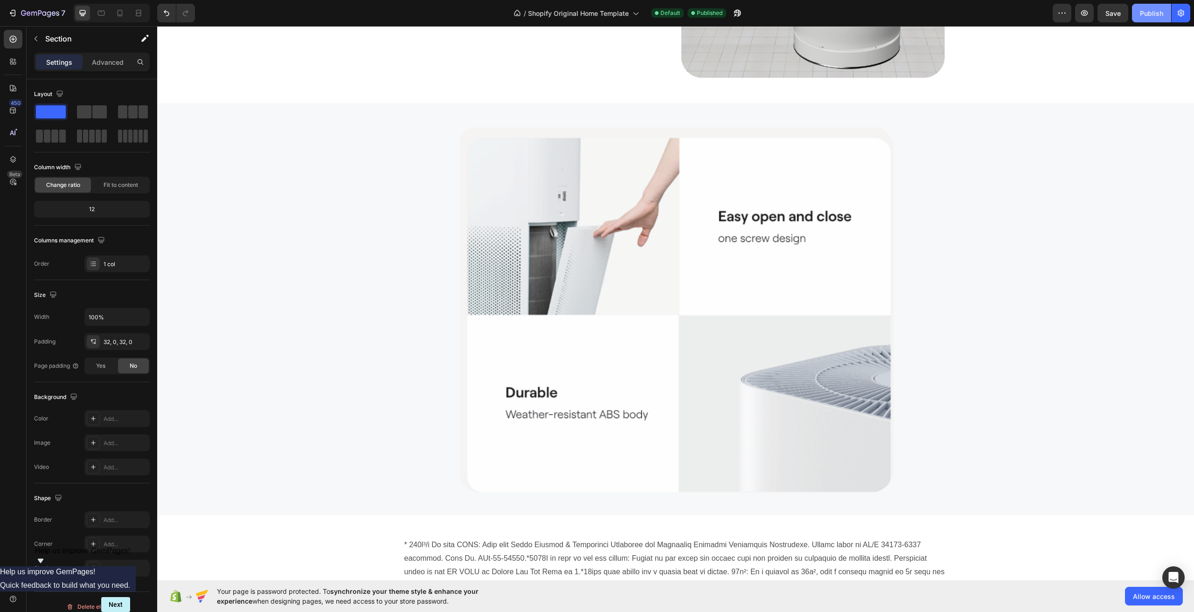
click at [1136, 7] on button "Publish" at bounding box center [1151, 13] width 39 height 19
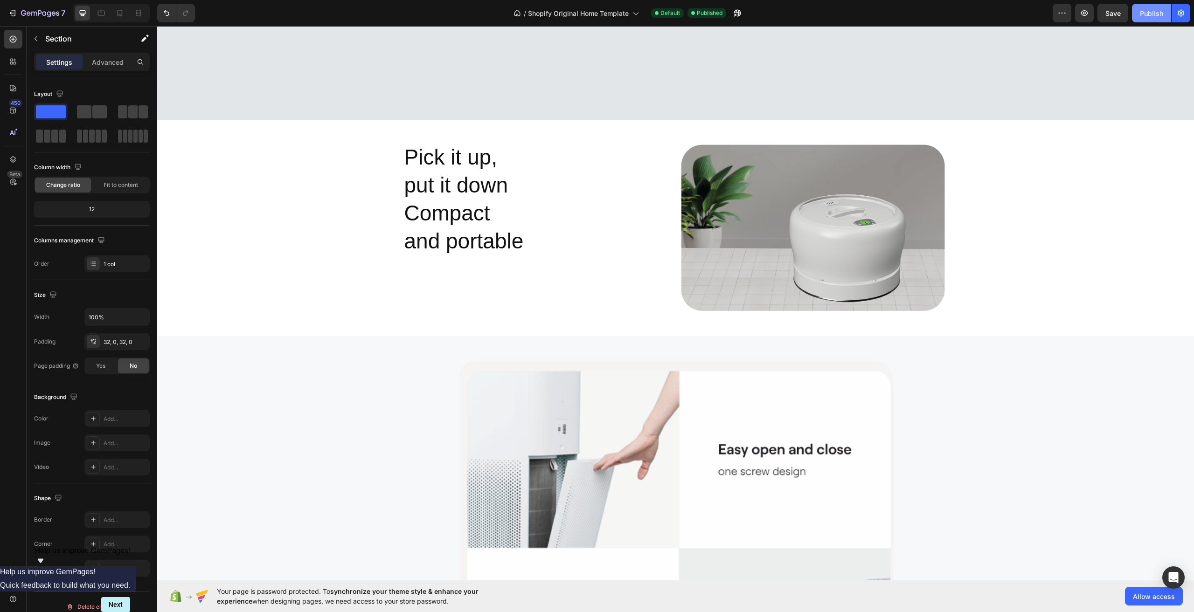
click at [1150, 8] on div "Publish" at bounding box center [1151, 13] width 23 height 10
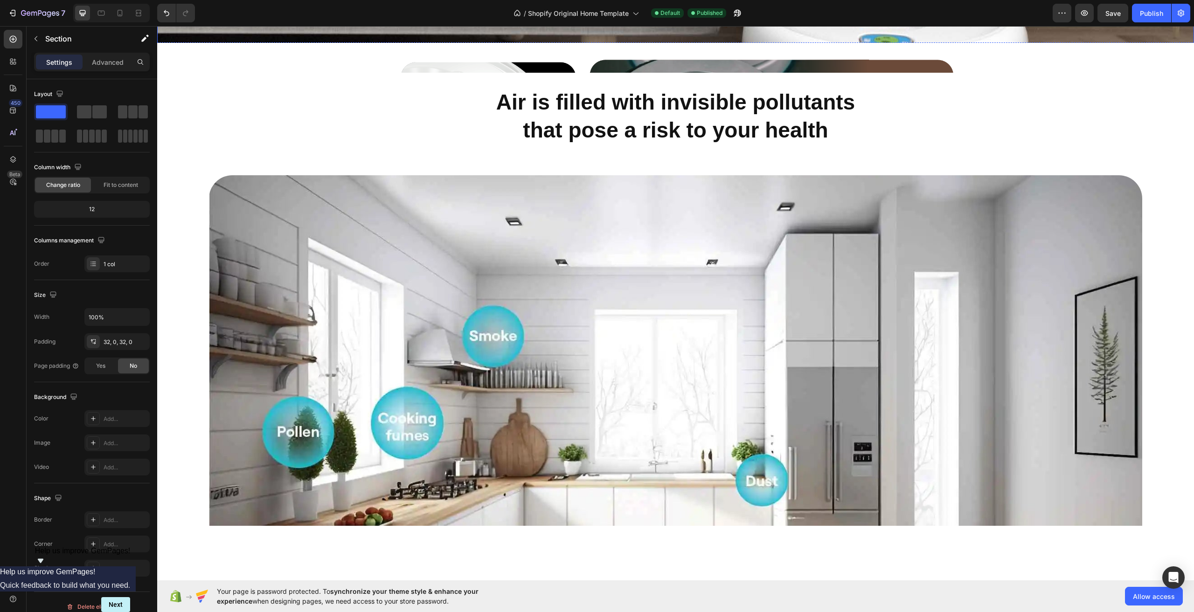
scroll to position [210, 0]
